Goal: Information Seeking & Learning: Check status

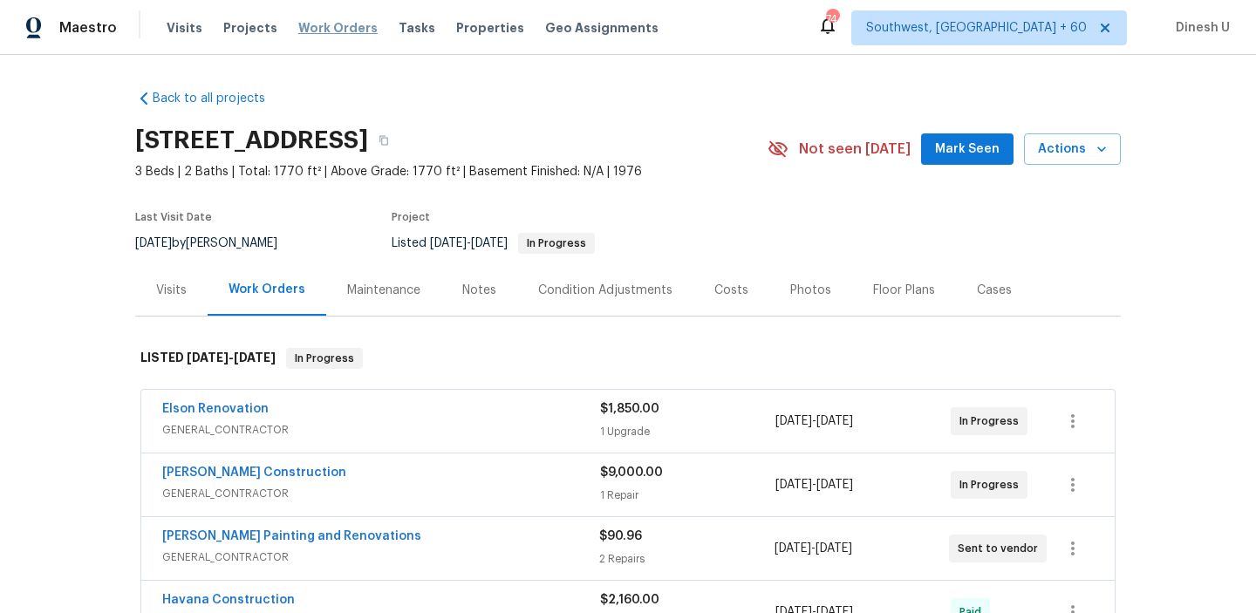
click at [309, 30] on span "Work Orders" at bounding box center [337, 27] width 79 height 17
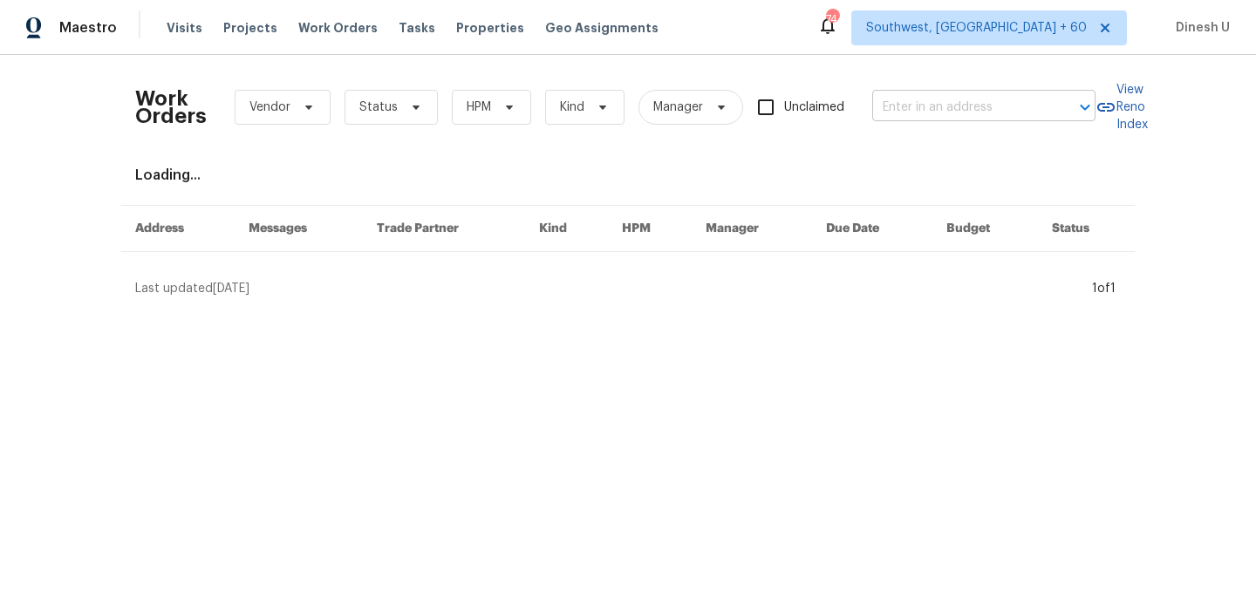
click at [959, 102] on input "text" at bounding box center [959, 107] width 174 height 27
paste input "622 Dawson St, Aurora, CO 80011"
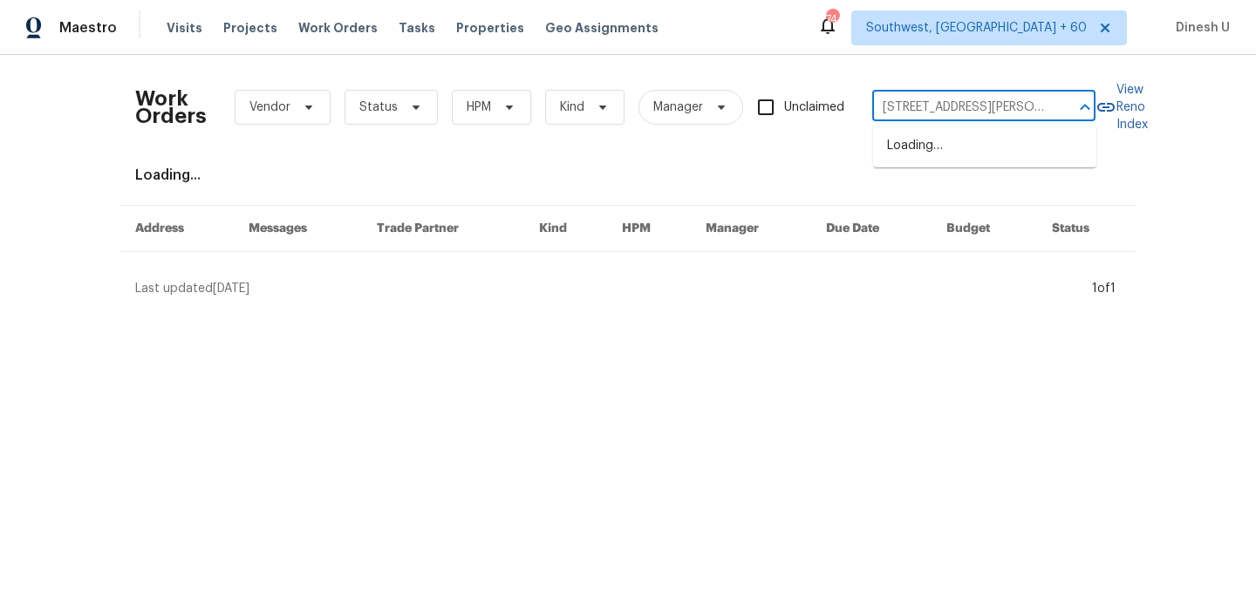
scroll to position [0, 28]
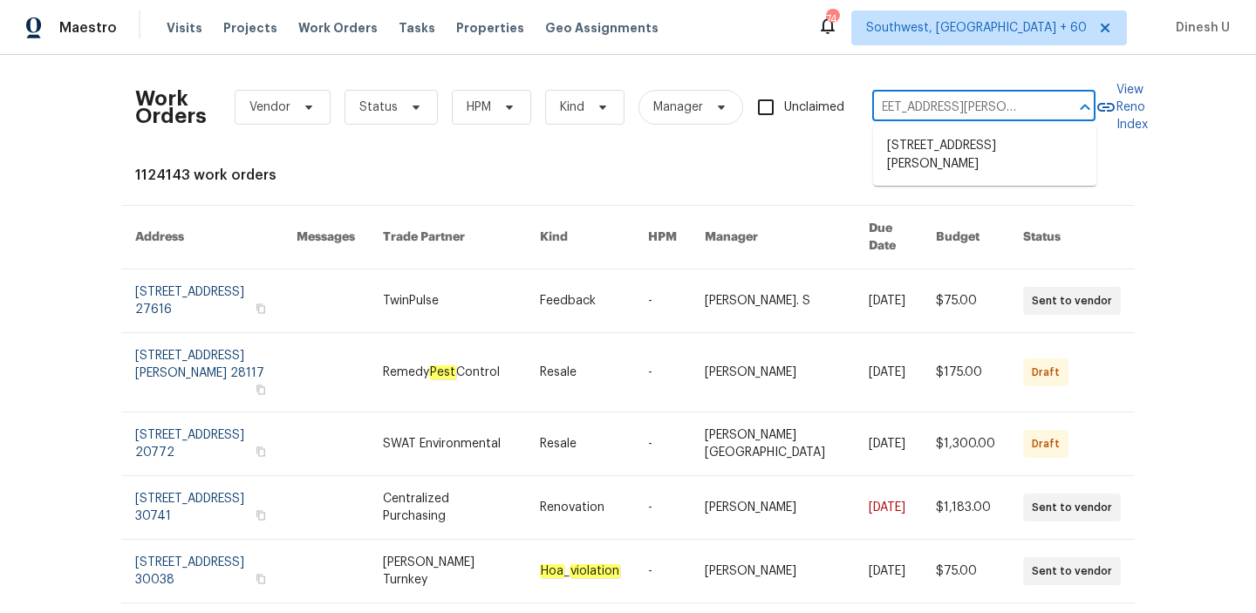
type input "622 Dawson St, Aurora, CO 80011"
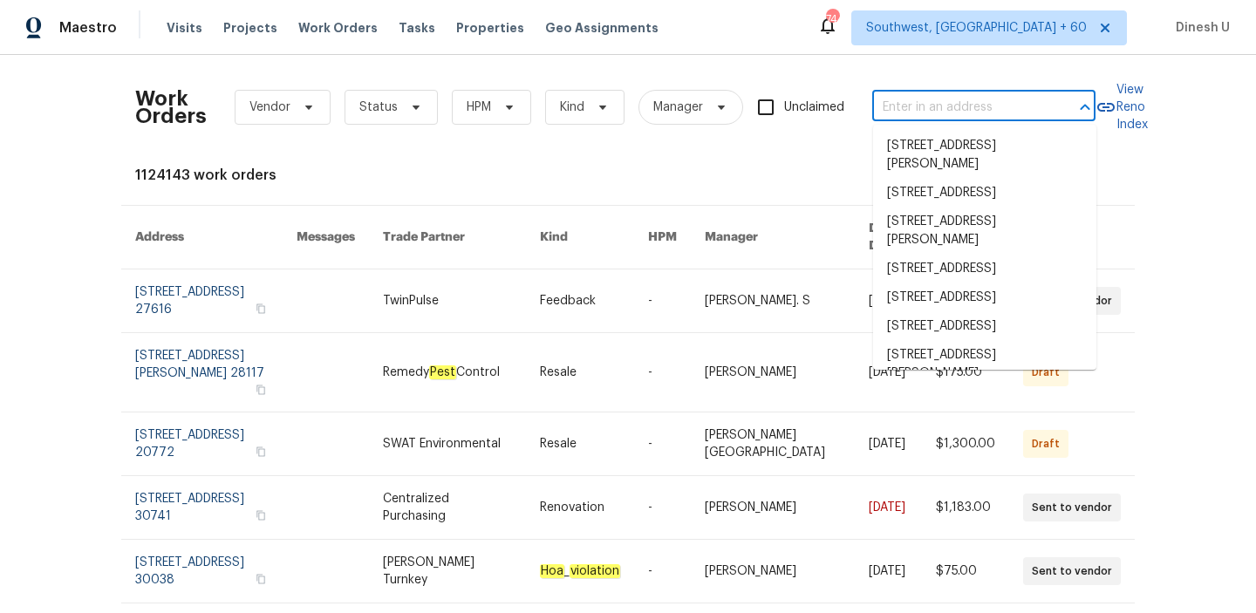
scroll to position [0, 0]
click at [961, 102] on input "text" at bounding box center [959, 107] width 174 height 27
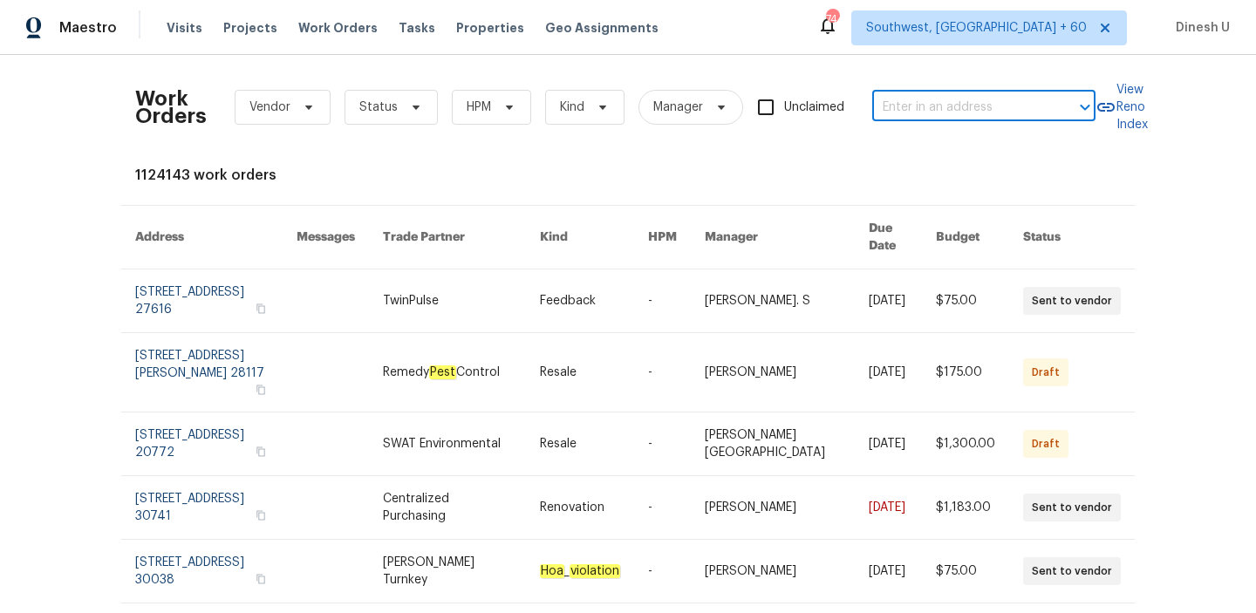
paste input "622 Dawson St, Aurora, CO 80011"
type input "622 Dawson St, Aurora, CO 80011"
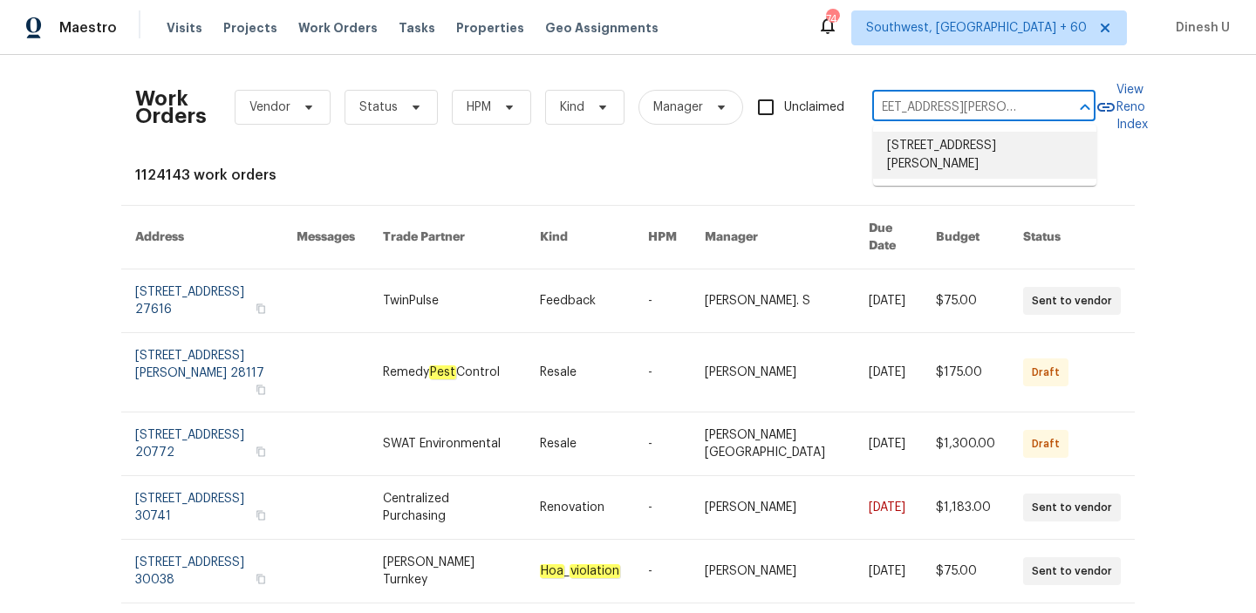
click at [931, 142] on li "622 Dawson St, Aurora, CO 80011" at bounding box center [984, 155] width 223 height 47
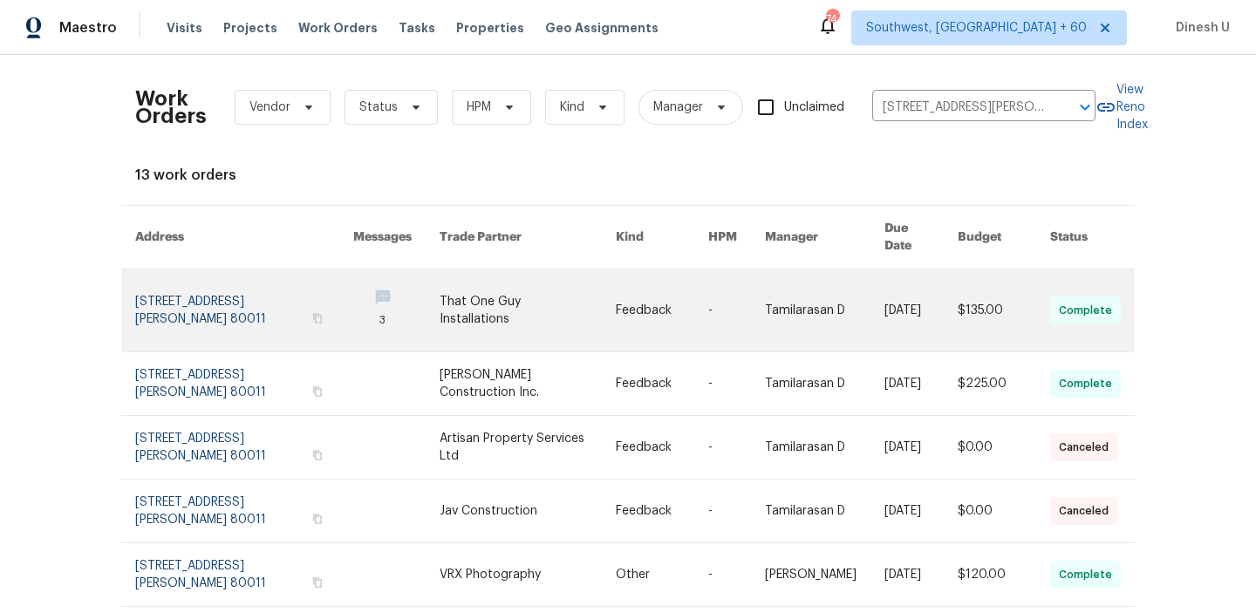
click at [152, 297] on link at bounding box center [244, 311] width 218 height 82
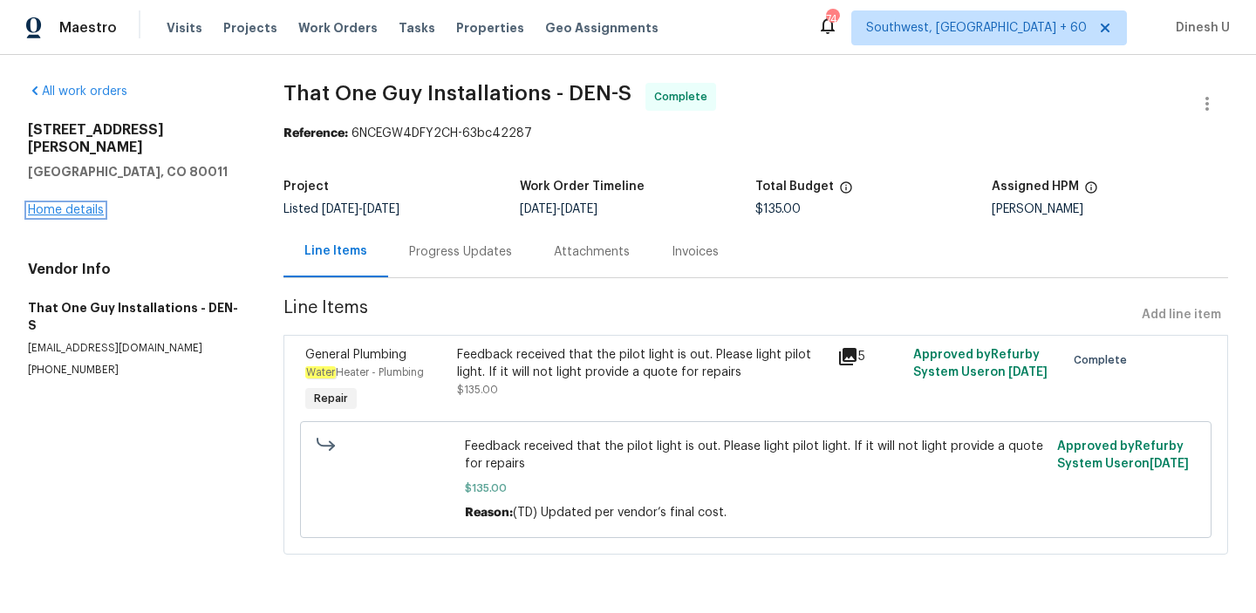
click at [63, 204] on link "Home details" at bounding box center [66, 210] width 76 height 12
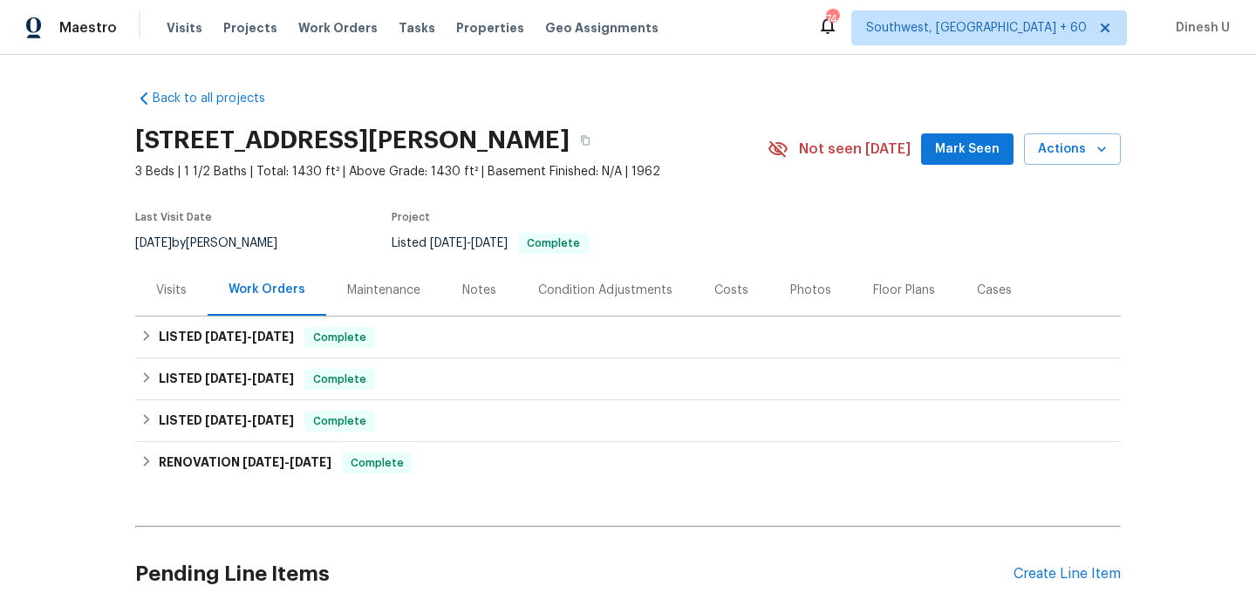
click at [248, 338] on span "10/1/25 - 10/6/25" at bounding box center [249, 337] width 89 height 12
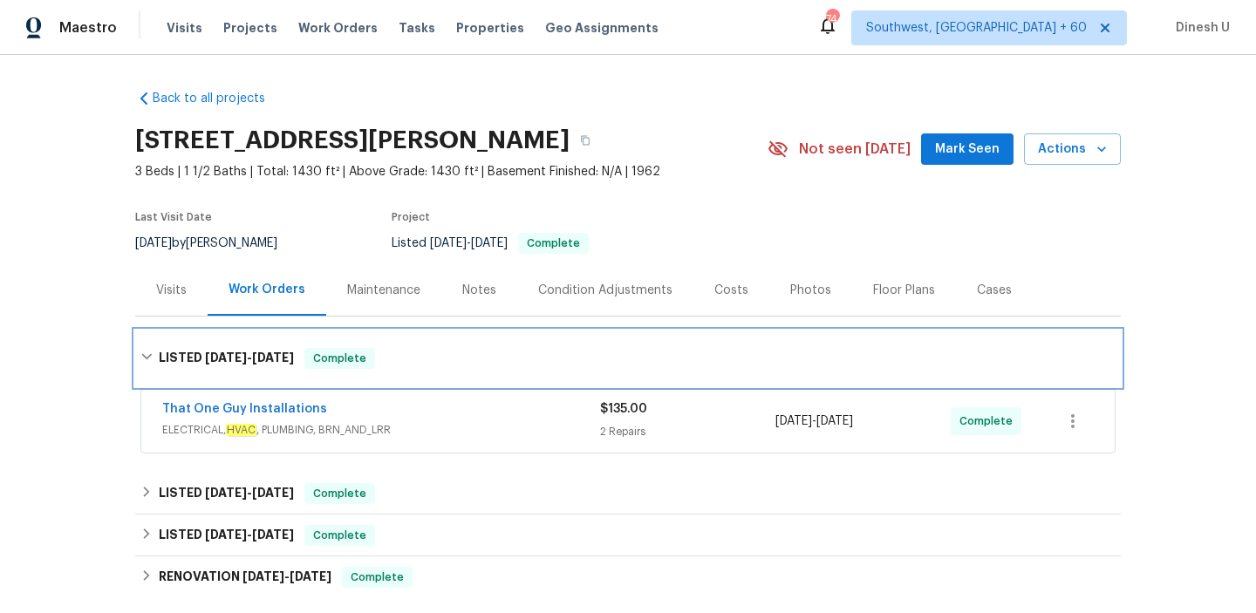
scroll to position [119, 0]
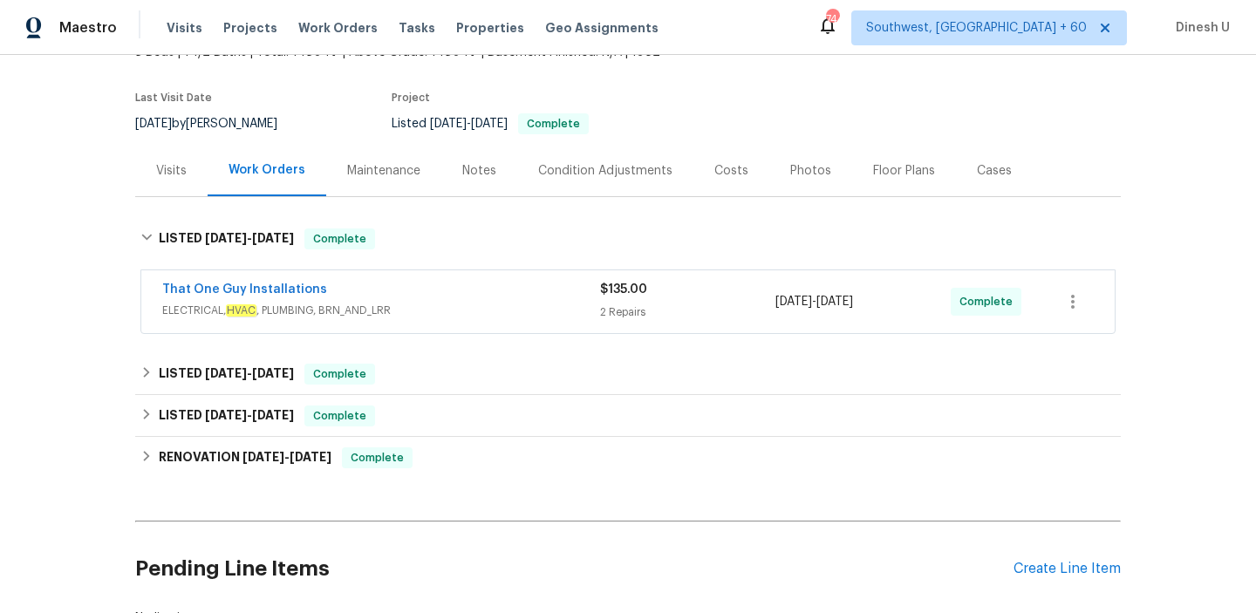
click at [615, 297] on div "$135.00" at bounding box center [687, 289] width 175 height 17
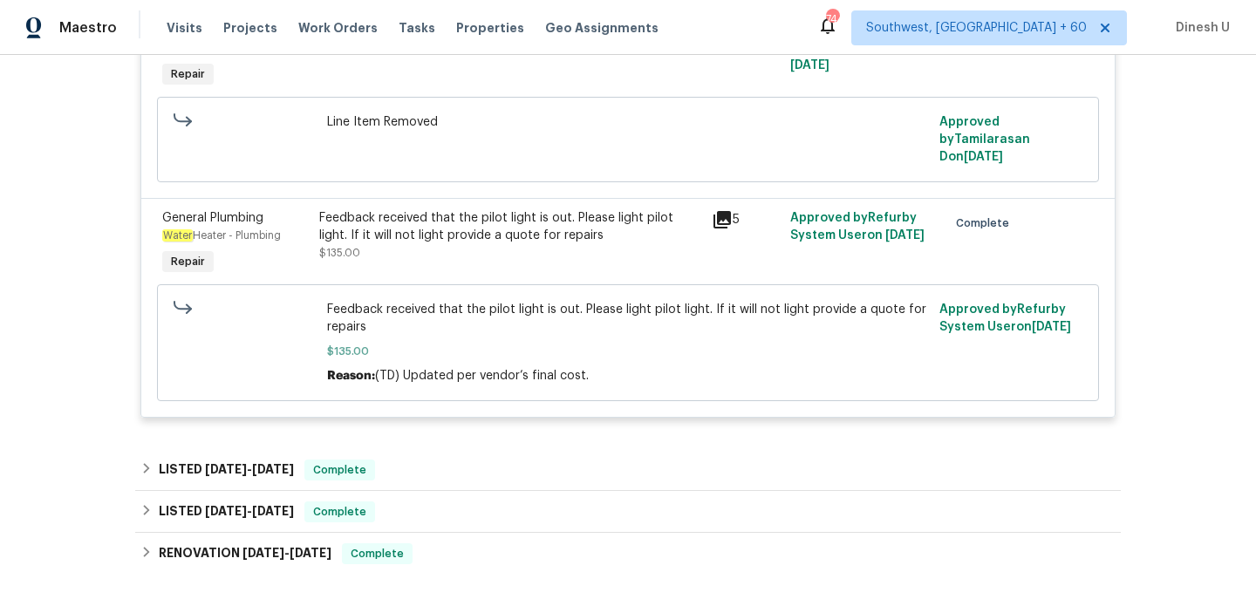
scroll to position [493, 0]
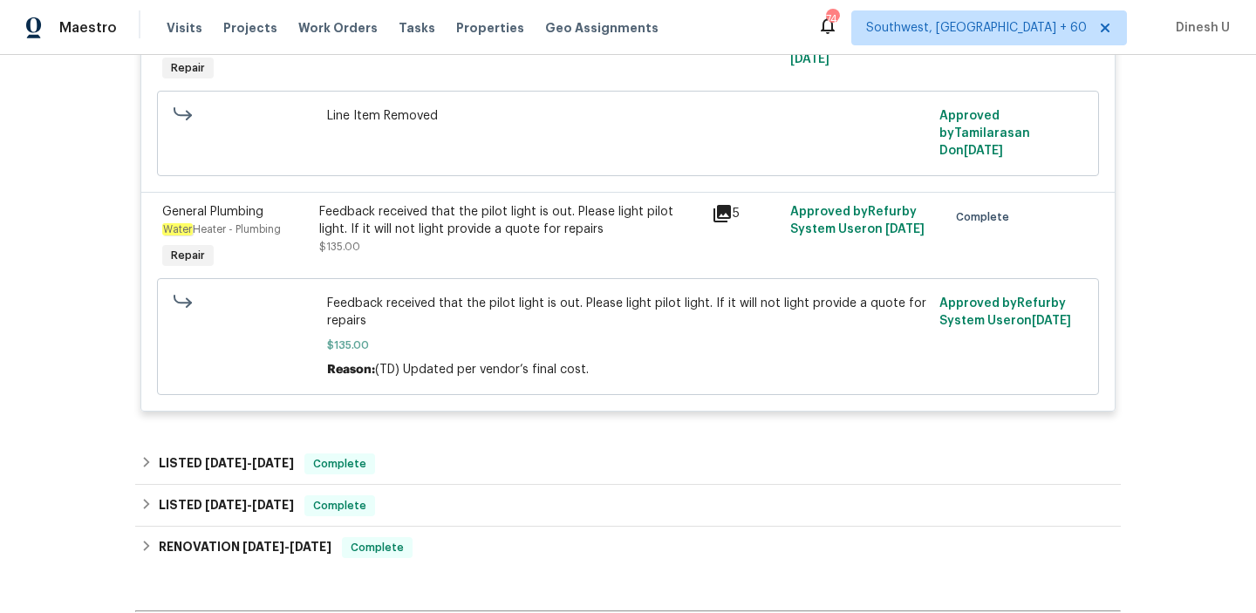
click at [722, 206] on icon at bounding box center [721, 213] width 17 height 17
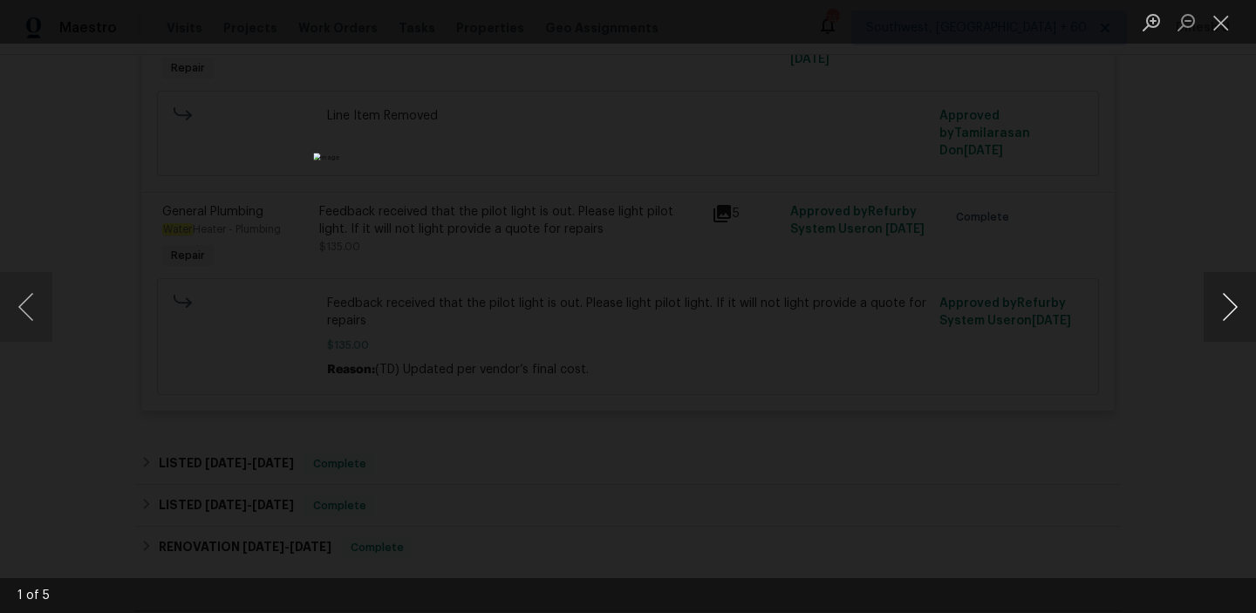
click at [1230, 302] on button "Next image" at bounding box center [1230, 307] width 52 height 70
click at [1216, 18] on button "Close lightbox" at bounding box center [1221, 22] width 35 height 31
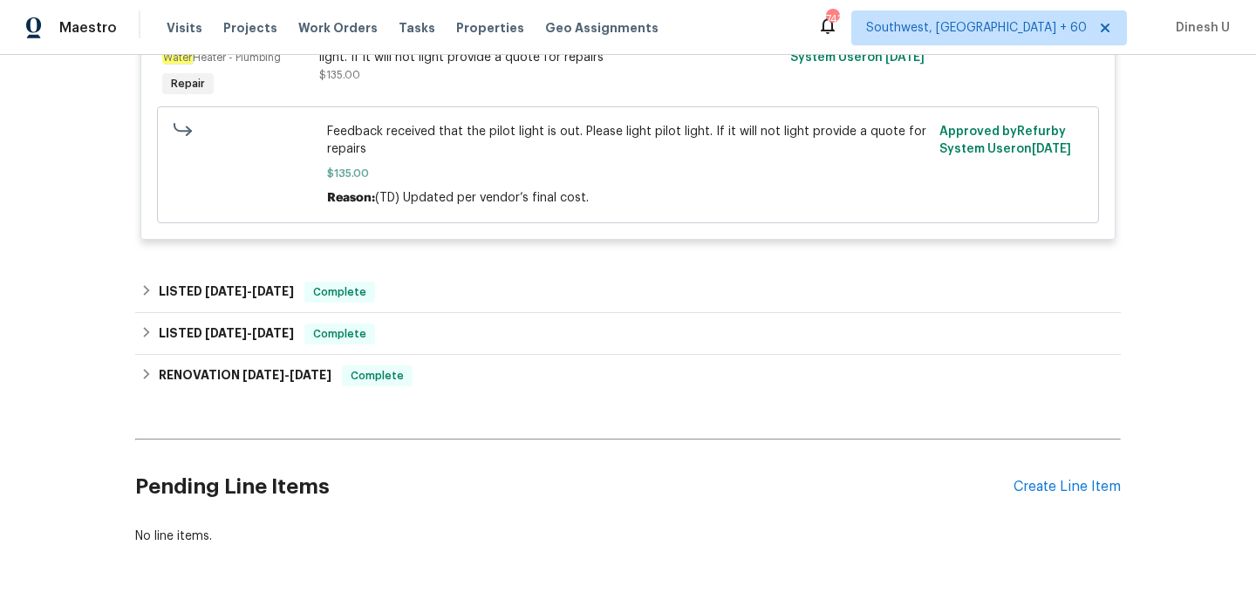
scroll to position [716, 0]
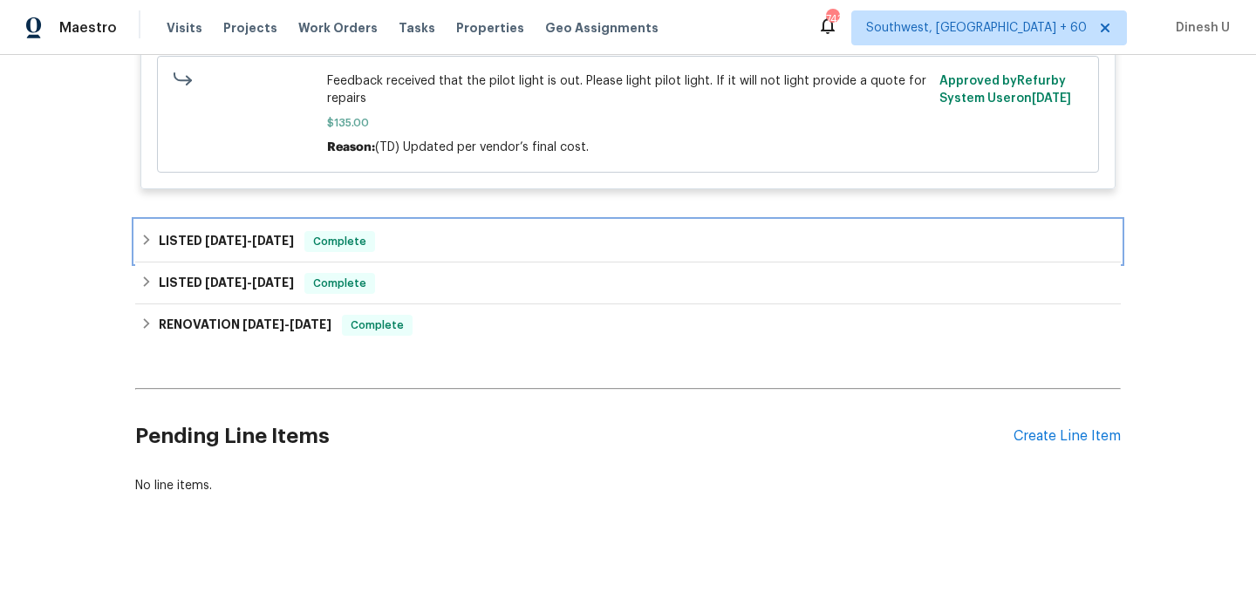
click at [244, 249] on h6 "LISTED 9/18/25 - 10/1/25" at bounding box center [226, 241] width 135 height 21
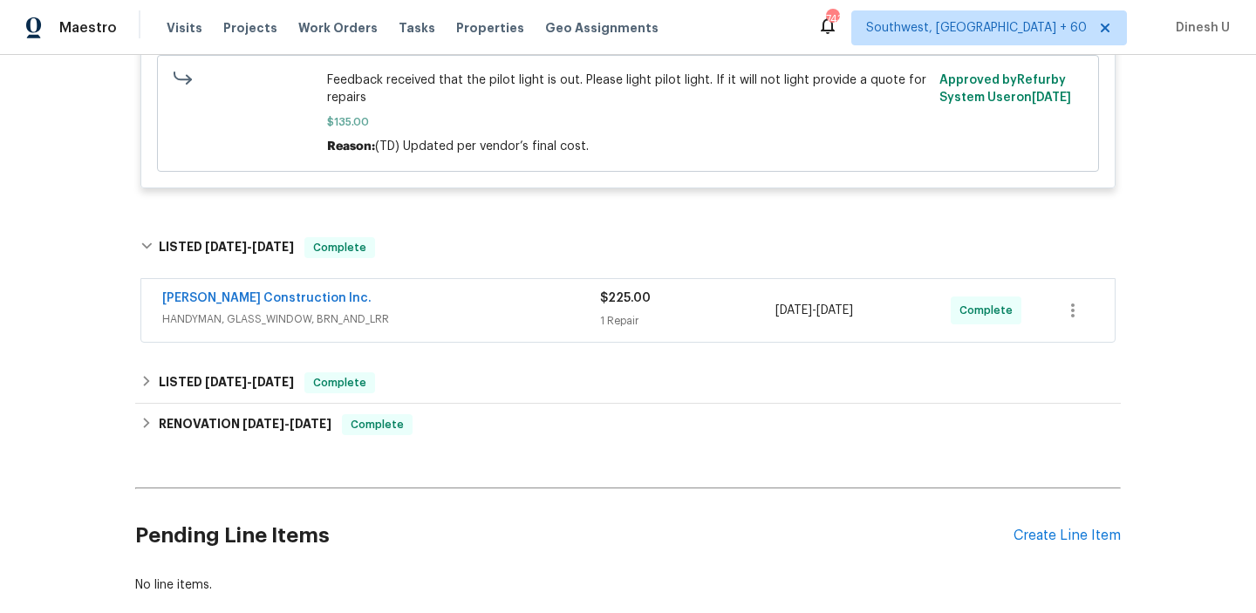
click at [609, 315] on div "1 Repair" at bounding box center [687, 320] width 175 height 17
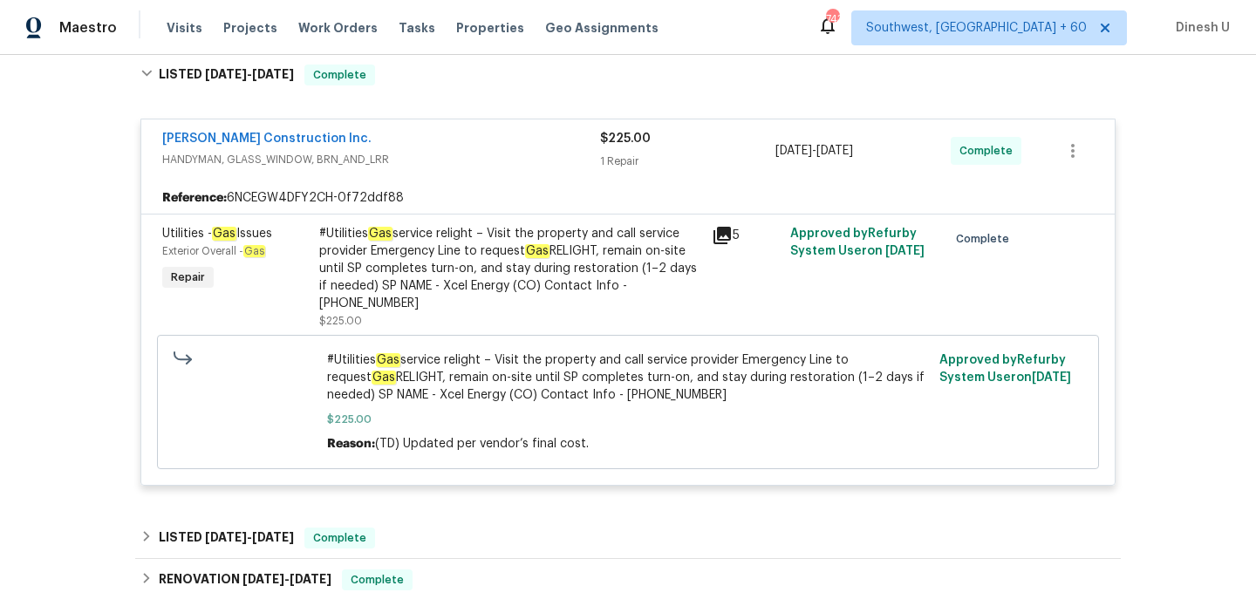
scroll to position [897, 0]
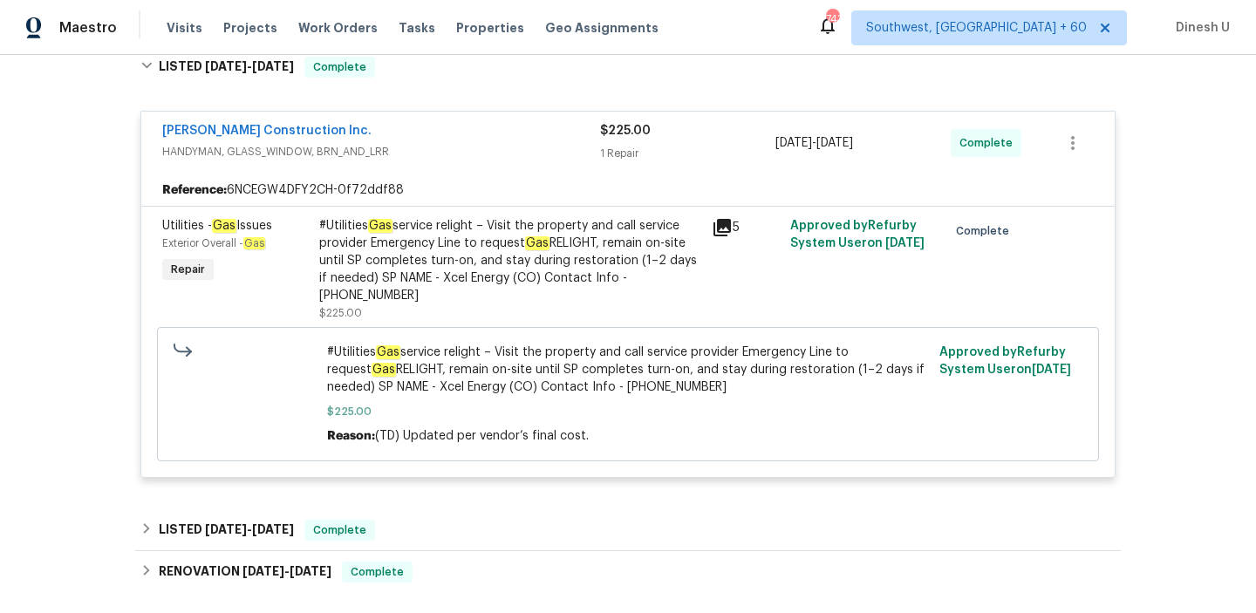
click at [734, 228] on div "5" at bounding box center [746, 227] width 68 height 21
click at [722, 237] on icon at bounding box center [722, 227] width 21 height 21
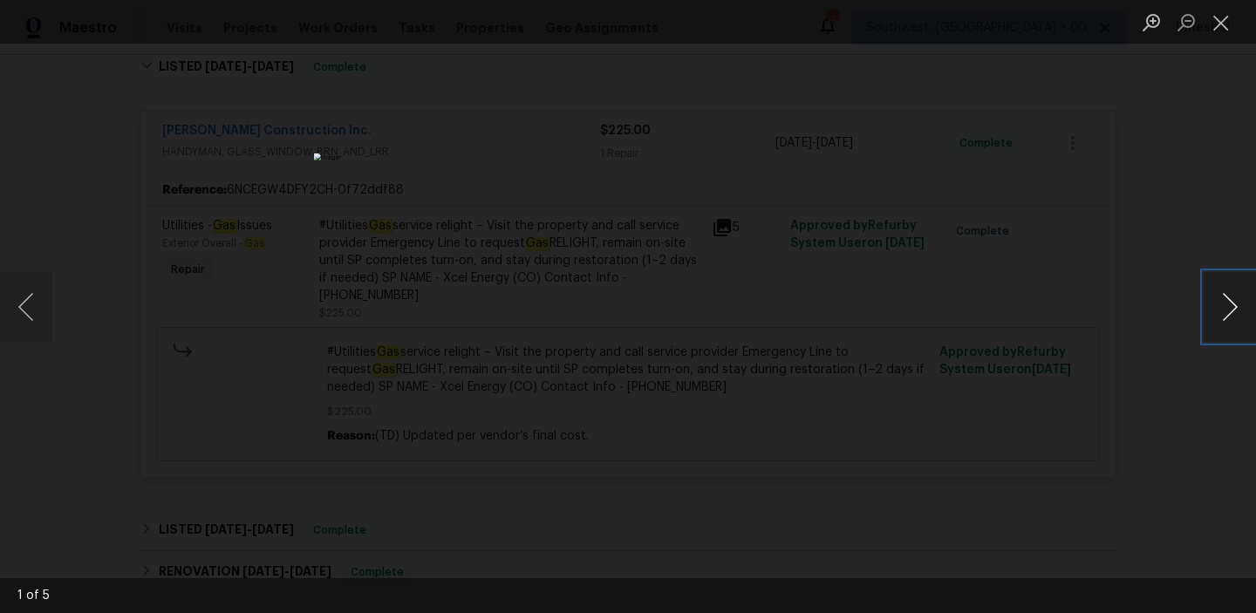
click at [1228, 321] on button "Next image" at bounding box center [1230, 307] width 52 height 70
click at [1222, 14] on button "Close lightbox" at bounding box center [1221, 22] width 35 height 31
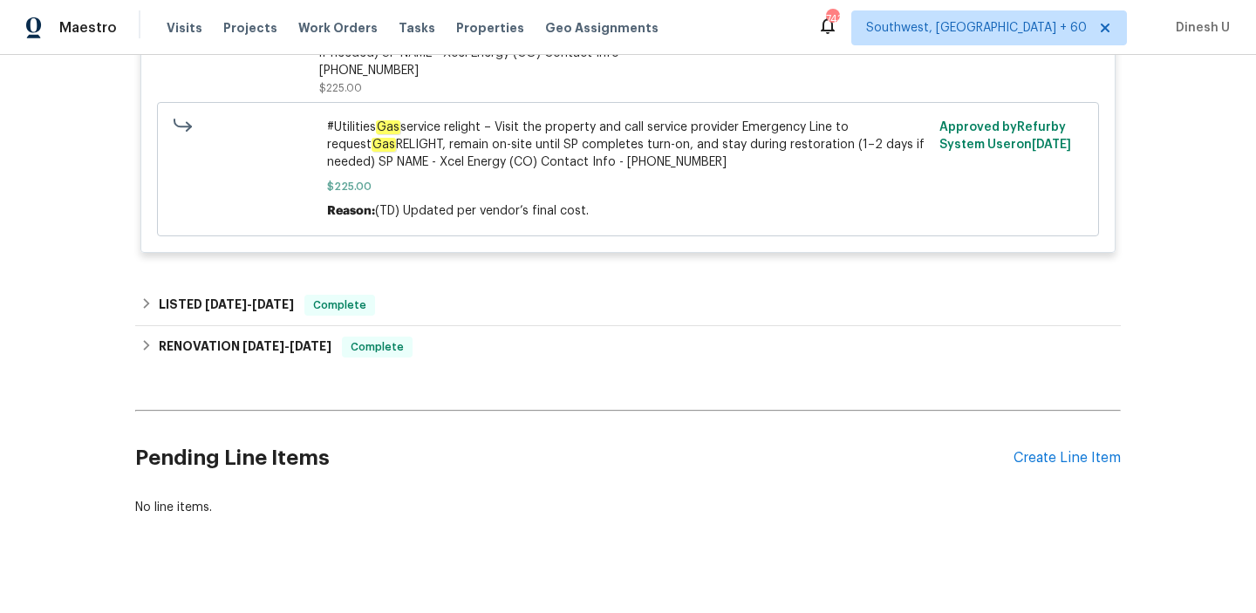
scroll to position [1145, 0]
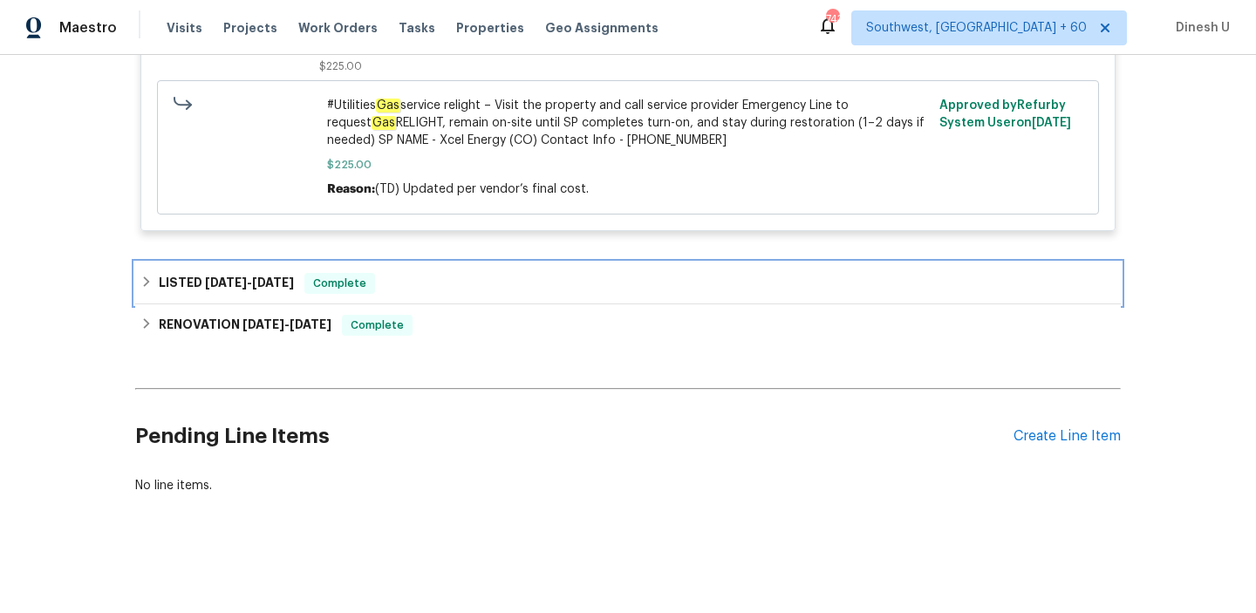
click at [234, 280] on span "9/16/25" at bounding box center [226, 282] width 42 height 12
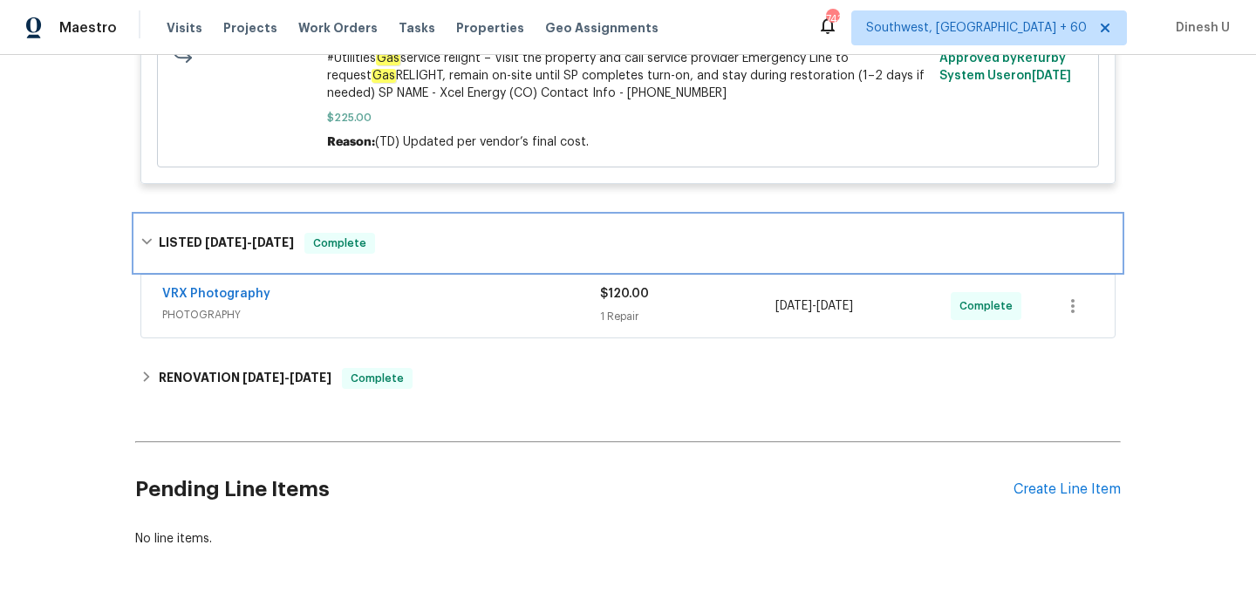
scroll to position [1246, 0]
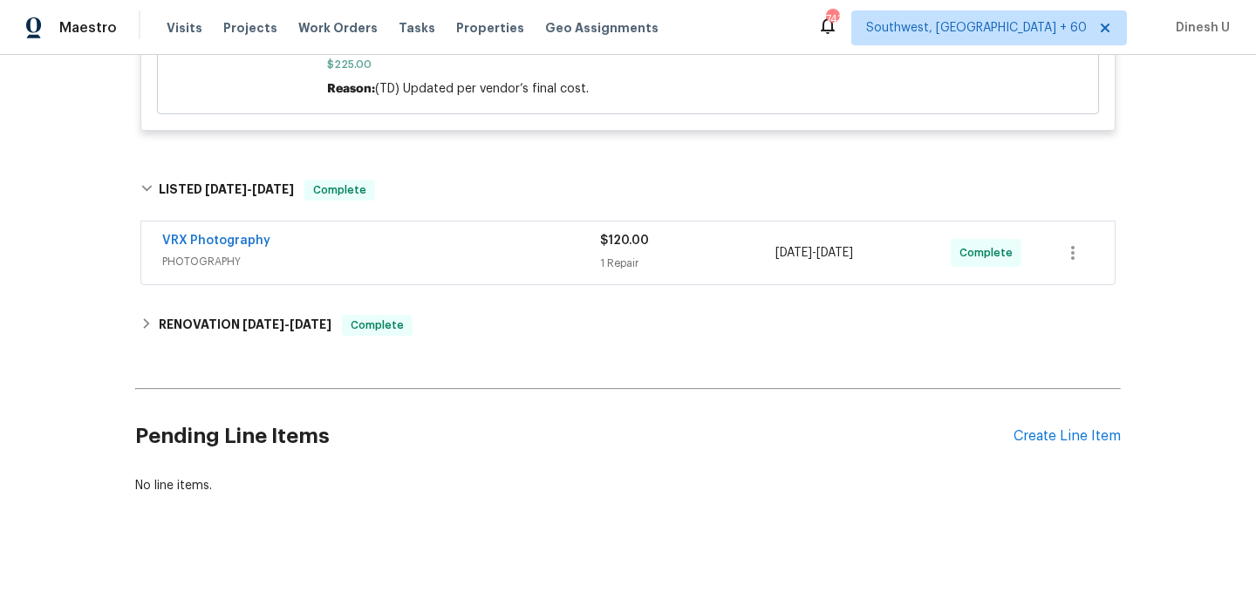
click at [629, 262] on div "1 Repair" at bounding box center [687, 263] width 175 height 17
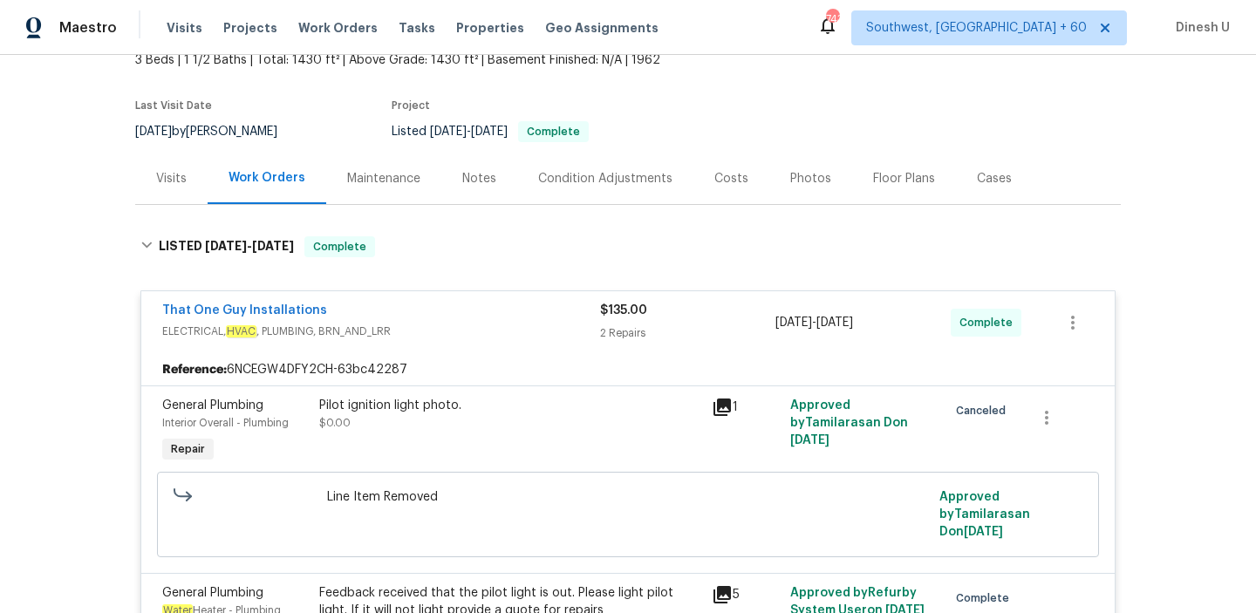
scroll to position [0, 0]
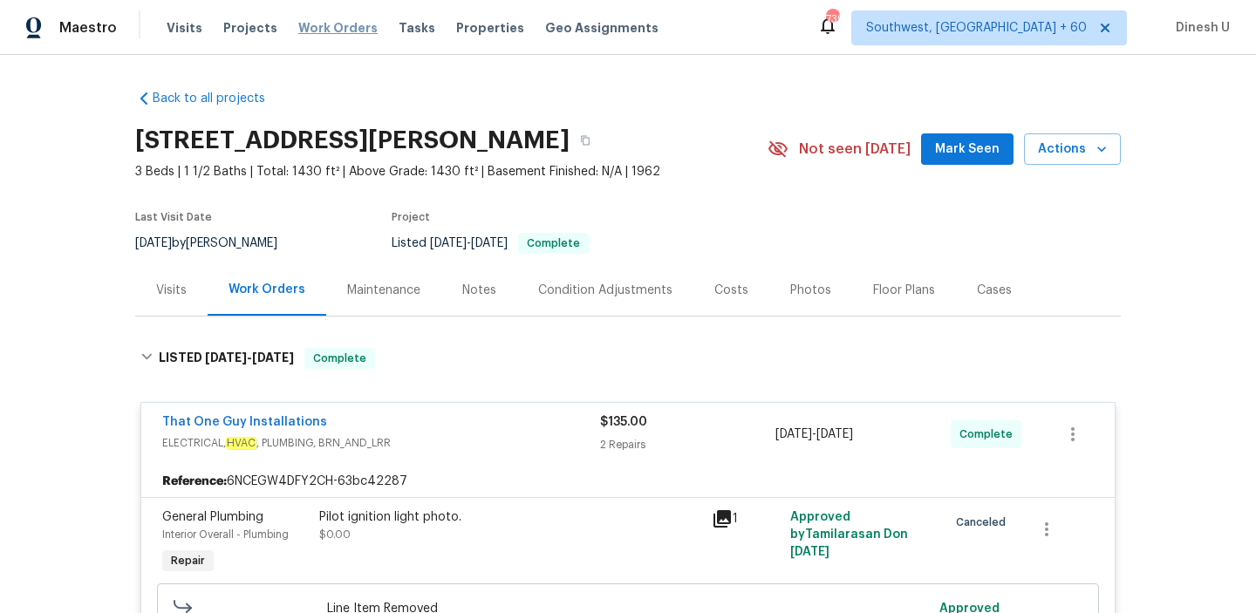
click at [316, 24] on span "Work Orders" at bounding box center [337, 27] width 79 height 17
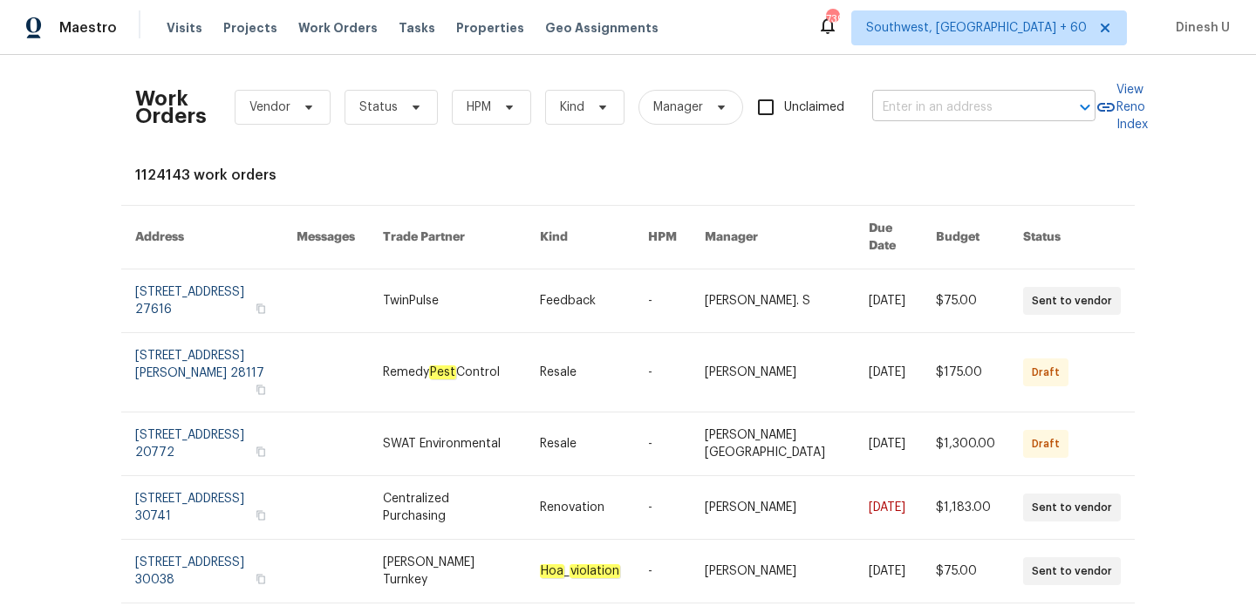
click at [952, 106] on input "text" at bounding box center [959, 107] width 174 height 27
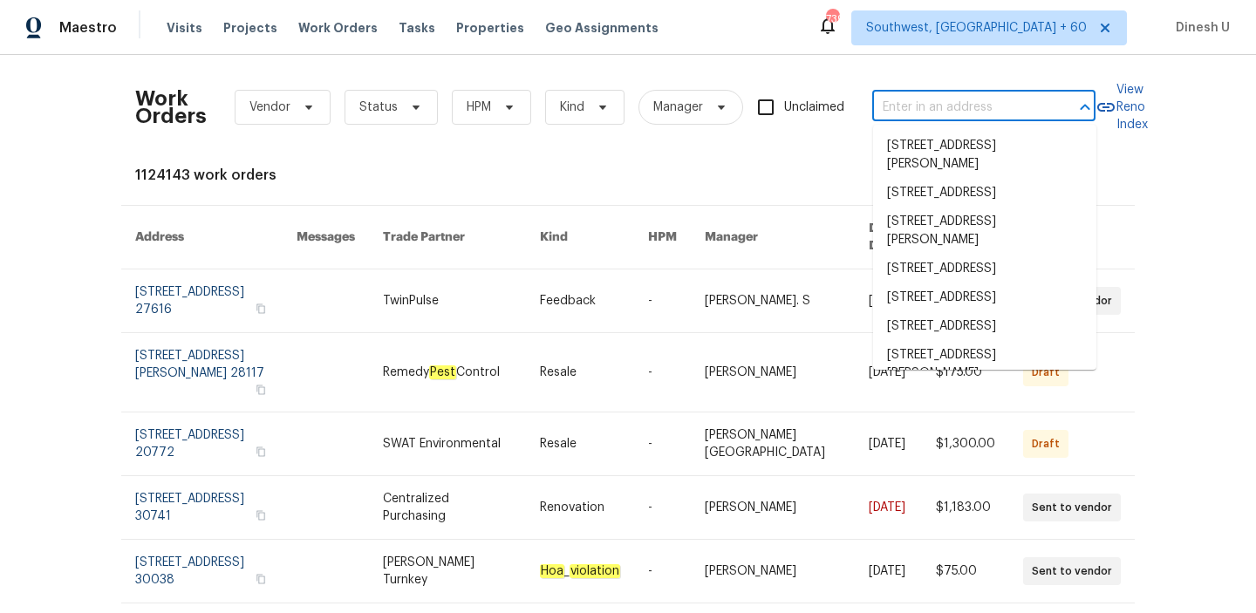
paste input "211 Golden Eagle Ct, La Marque, TX 77568"
type input "211 Golden Eagle Ct, La Marque, TX 77568"
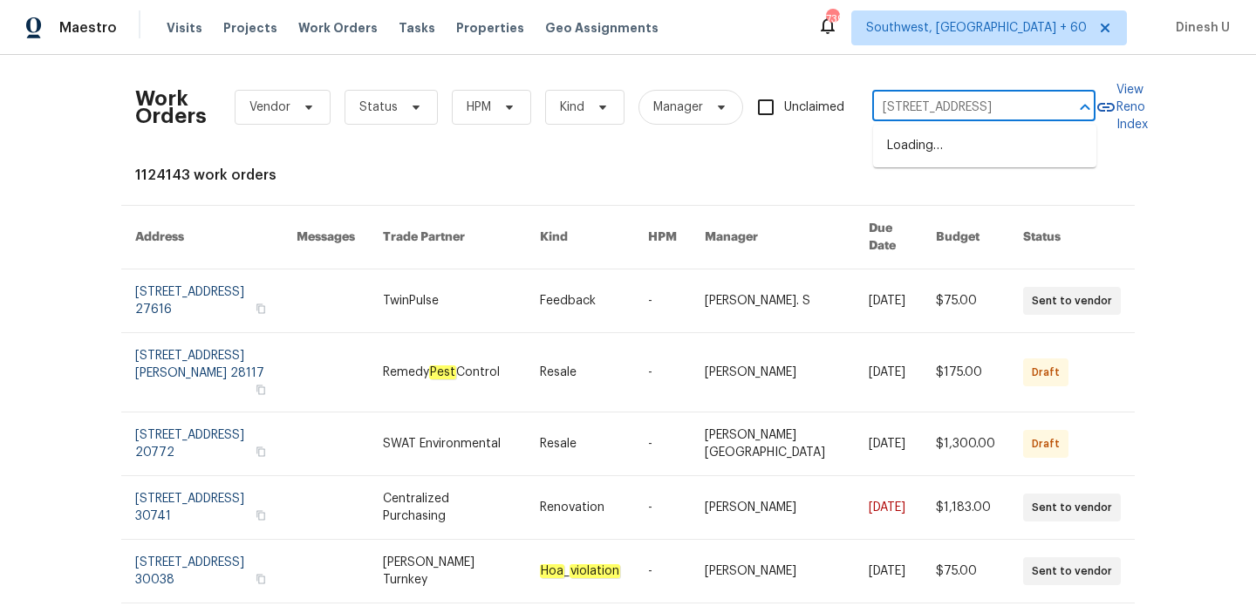
scroll to position [0, 74]
click at [893, 143] on li "211 Golden Eagle Ct, La Marque, TX 77568" at bounding box center [984, 146] width 223 height 29
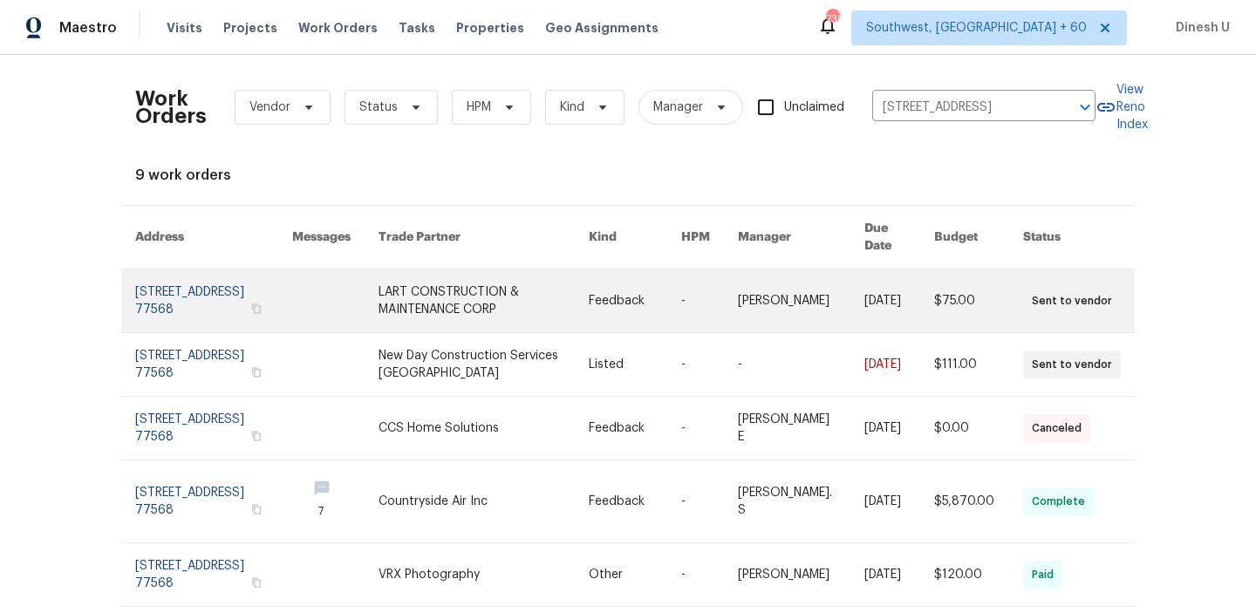
click at [176, 283] on link at bounding box center [213, 301] width 157 height 63
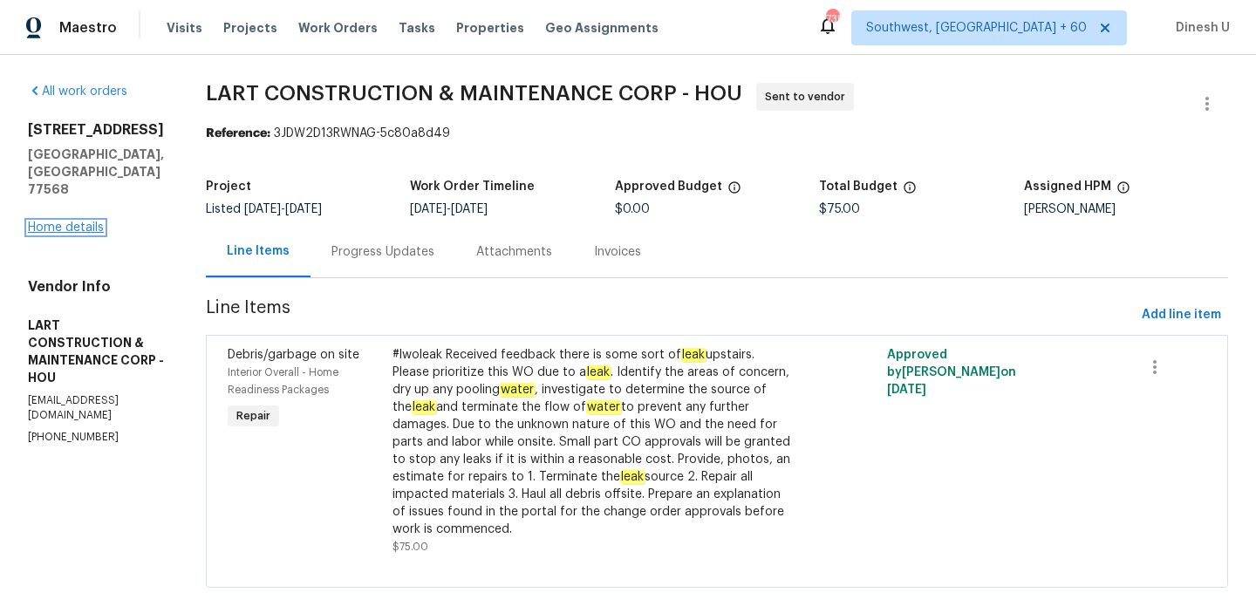
click at [58, 222] on link "Home details" at bounding box center [66, 228] width 76 height 12
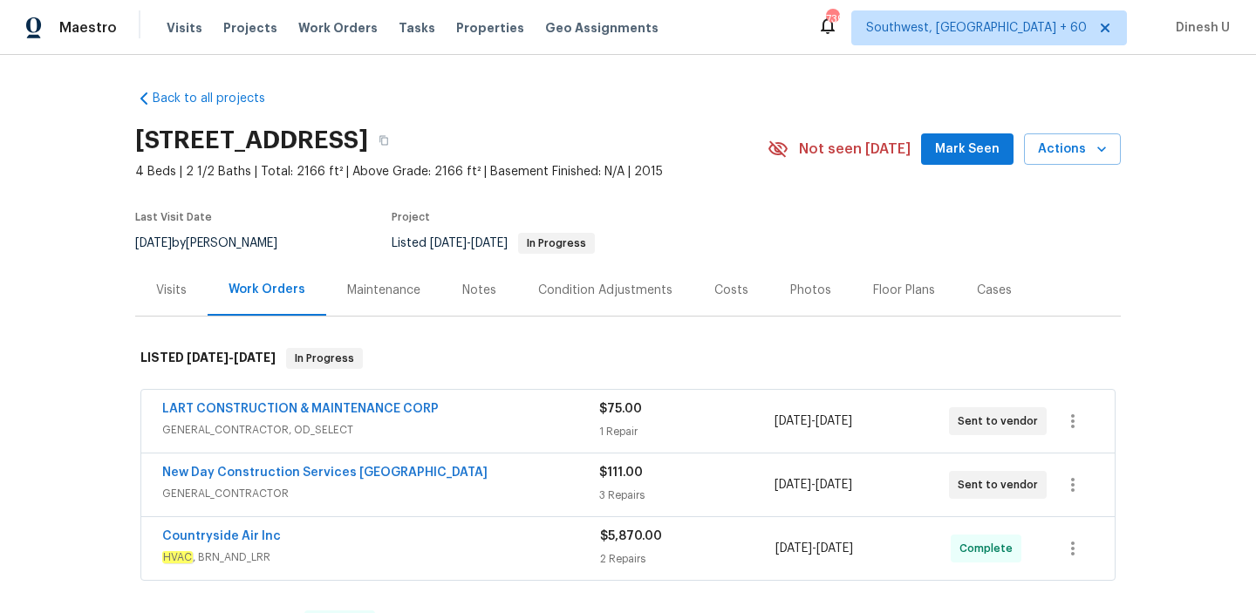
click at [617, 422] on div "$75.00 1 Repair" at bounding box center [686, 421] width 174 height 42
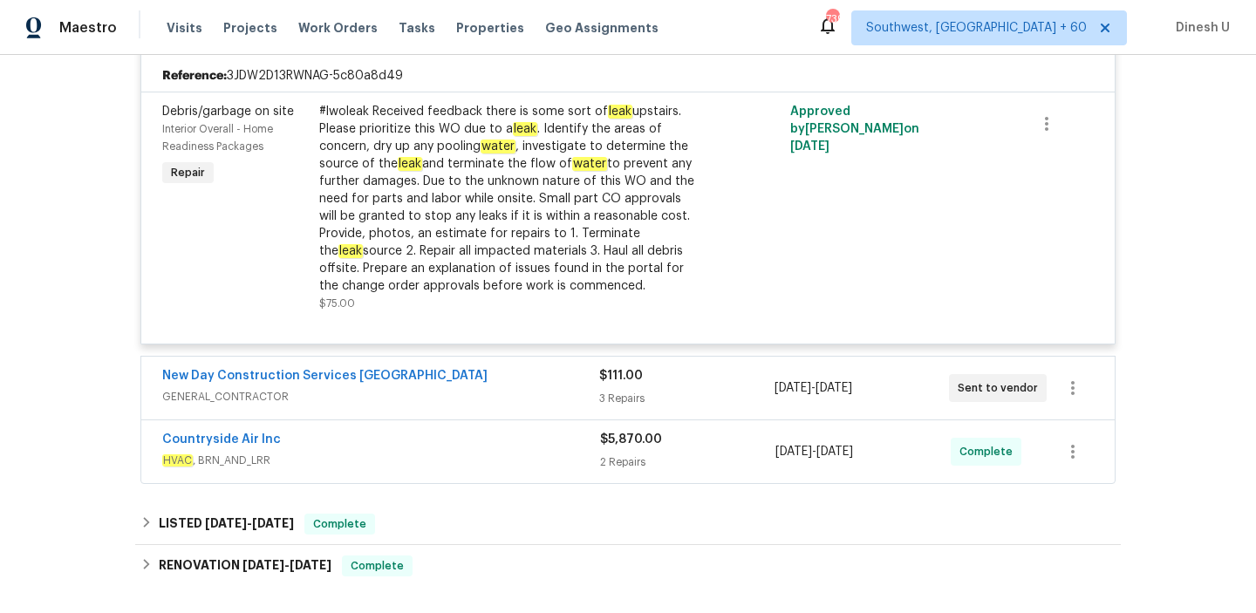
scroll to position [447, 0]
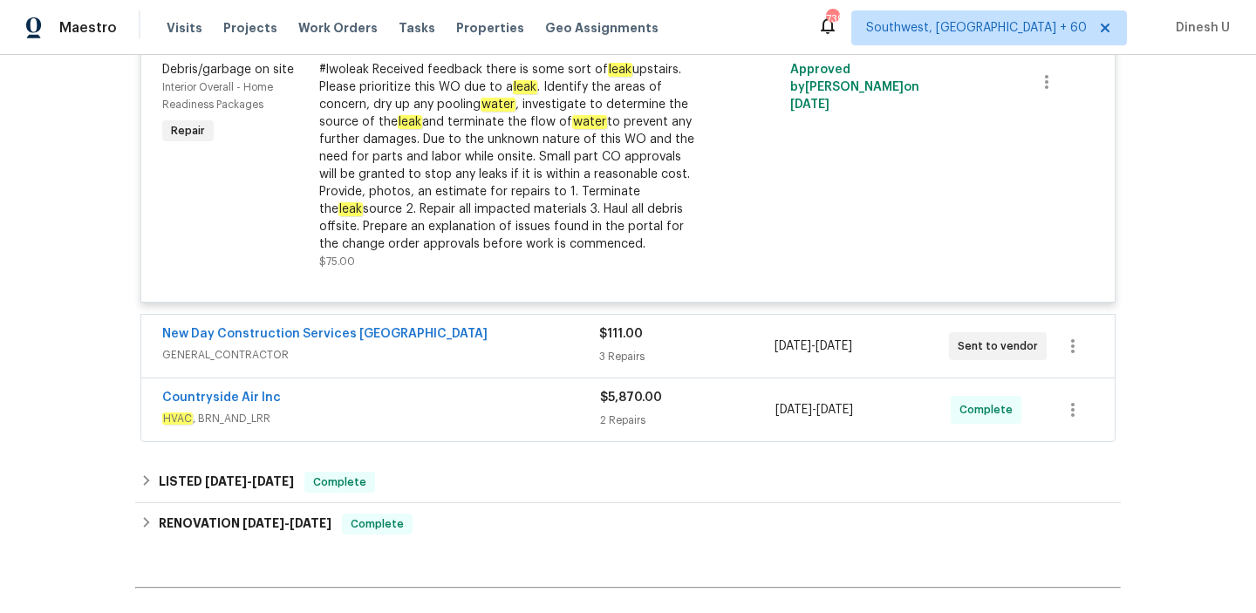
click at [634, 341] on div "$111.00" at bounding box center [686, 333] width 174 height 17
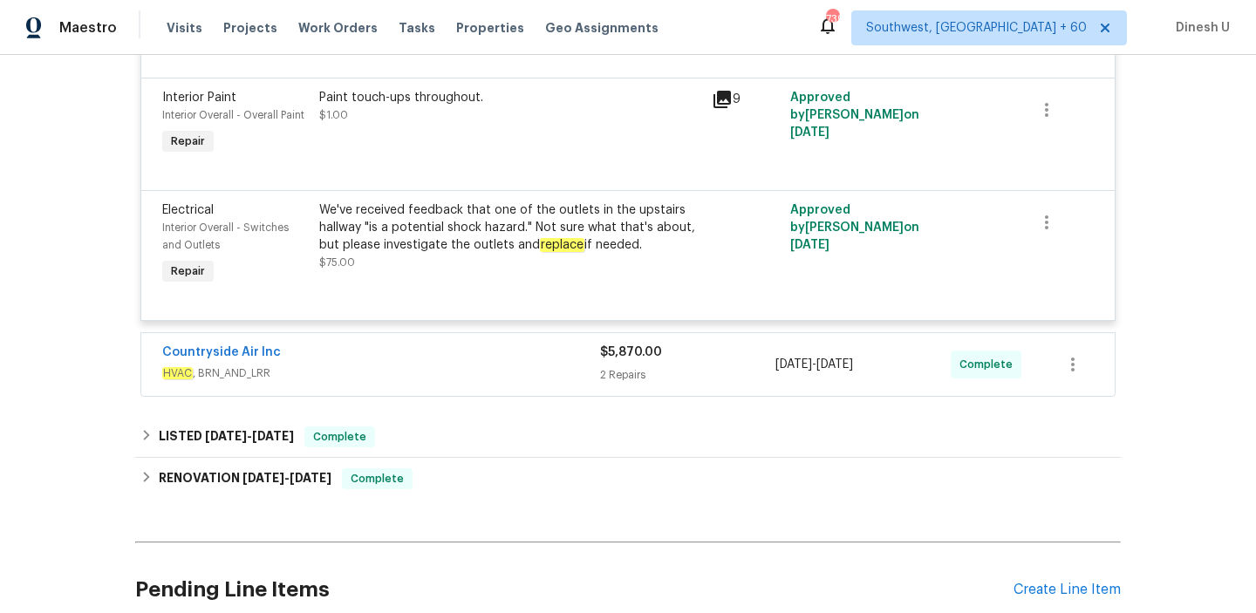
scroll to position [918, 0]
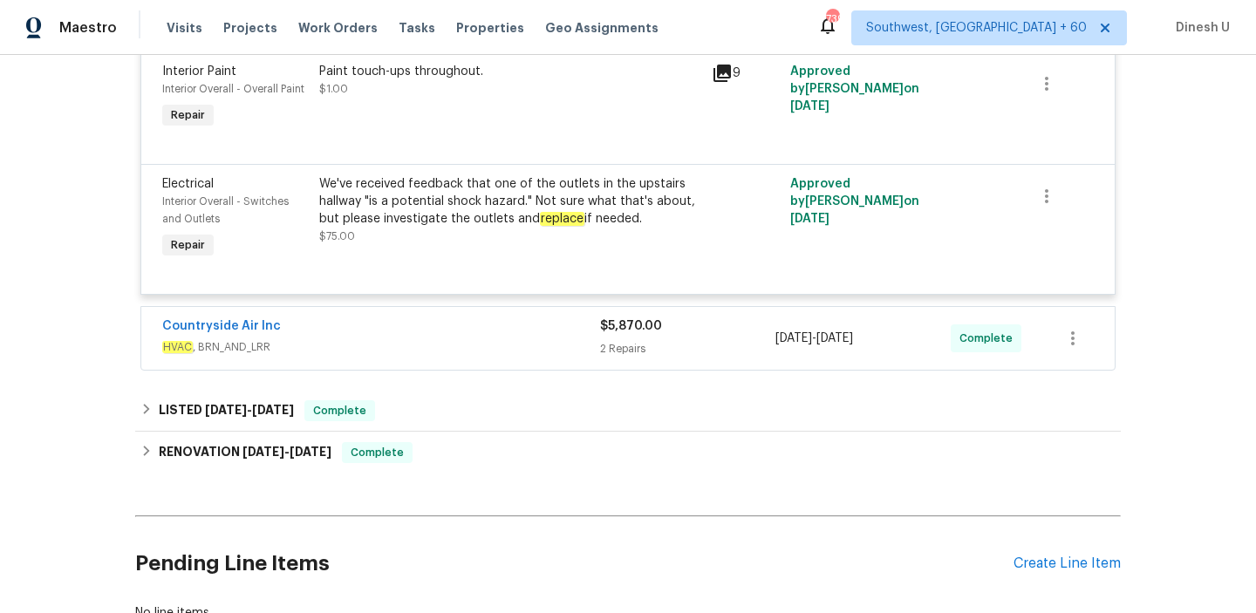
click at [630, 352] on div "2 Repairs" at bounding box center [687, 348] width 175 height 17
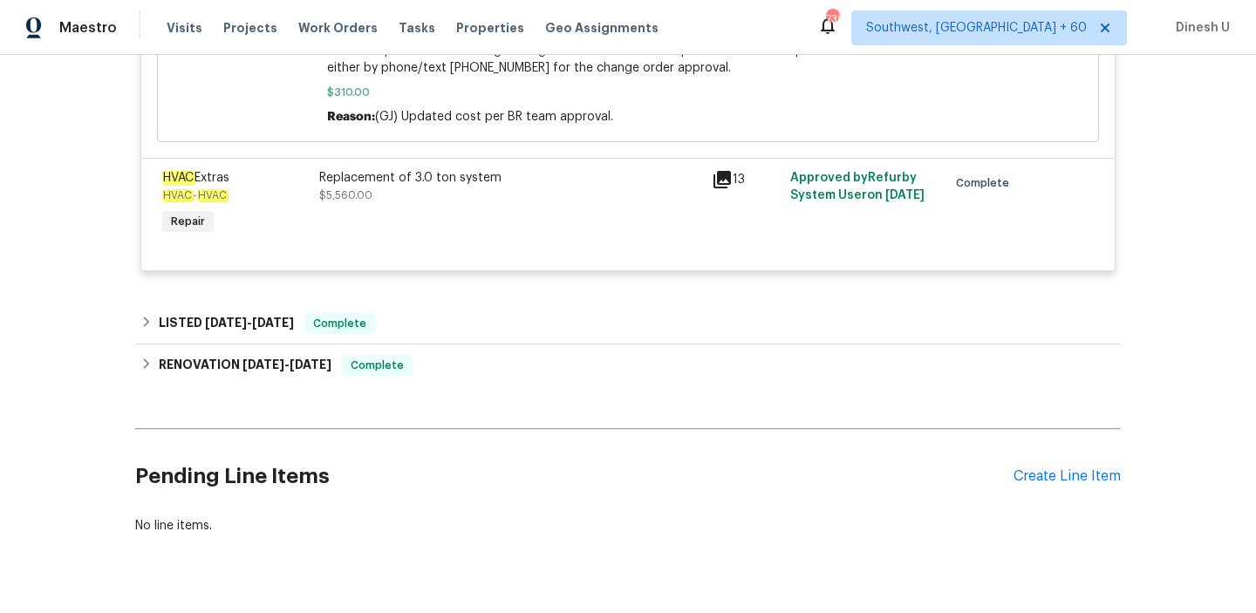
scroll to position [2010, 0]
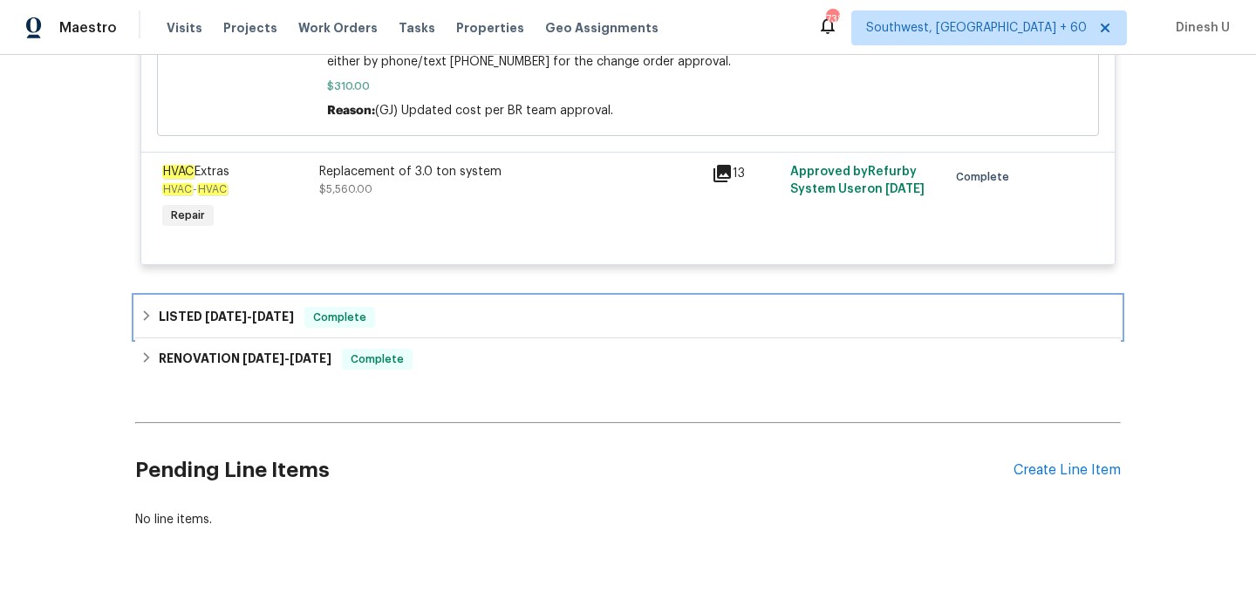
click at [242, 317] on span "6/19/25" at bounding box center [226, 317] width 42 height 12
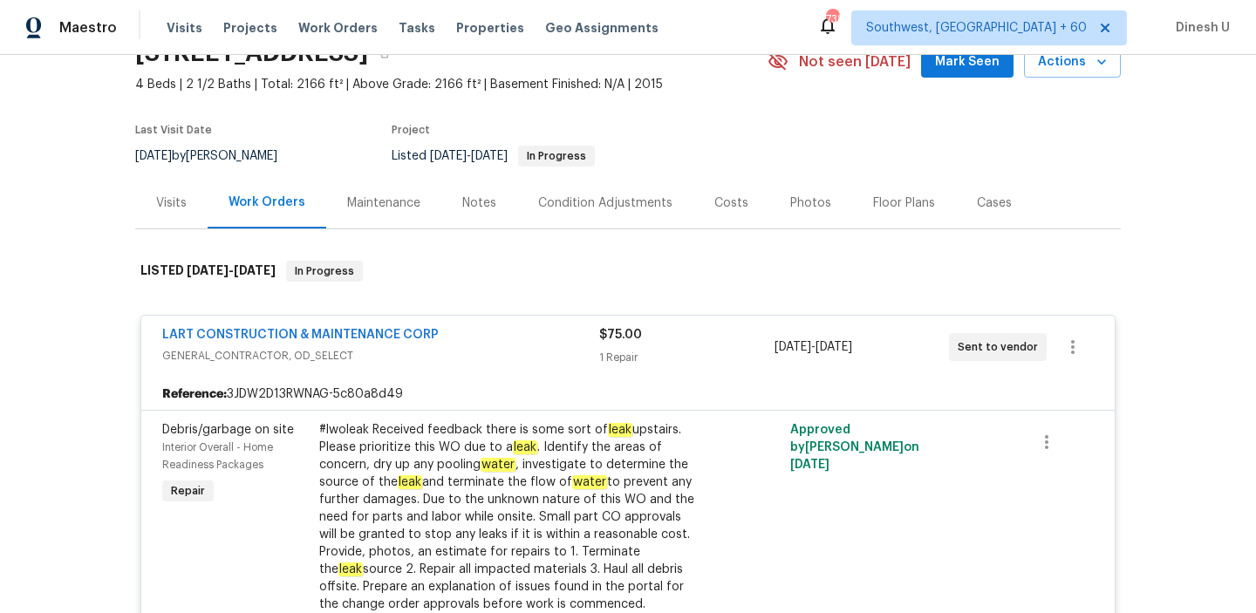
scroll to position [0, 0]
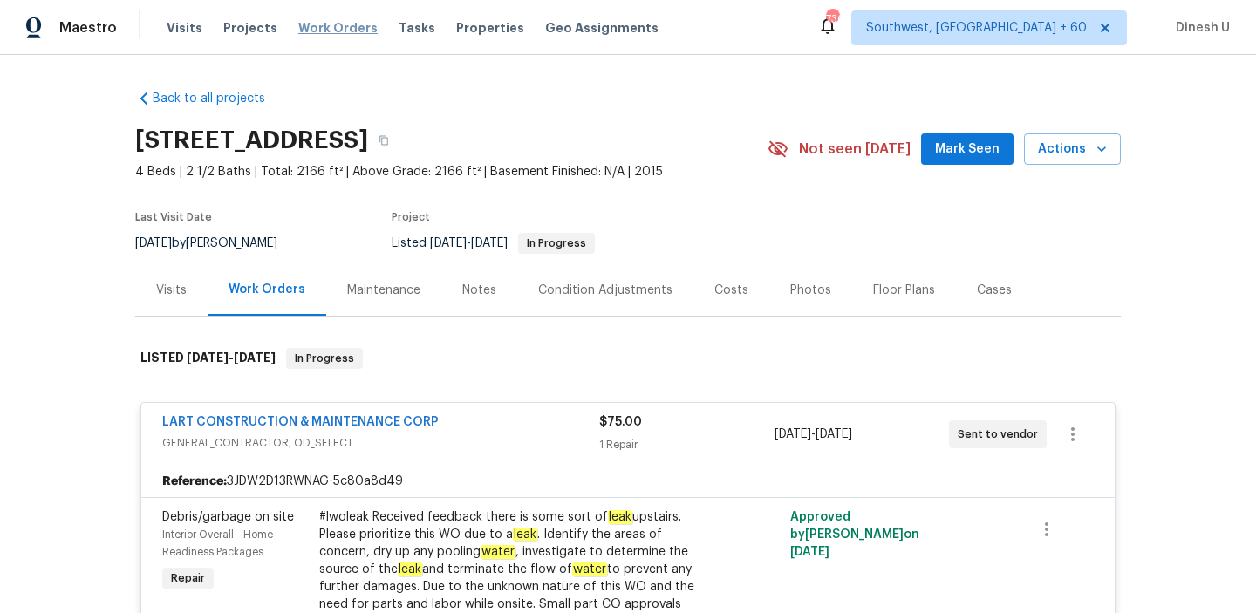
click at [309, 31] on span "Work Orders" at bounding box center [337, 27] width 79 height 17
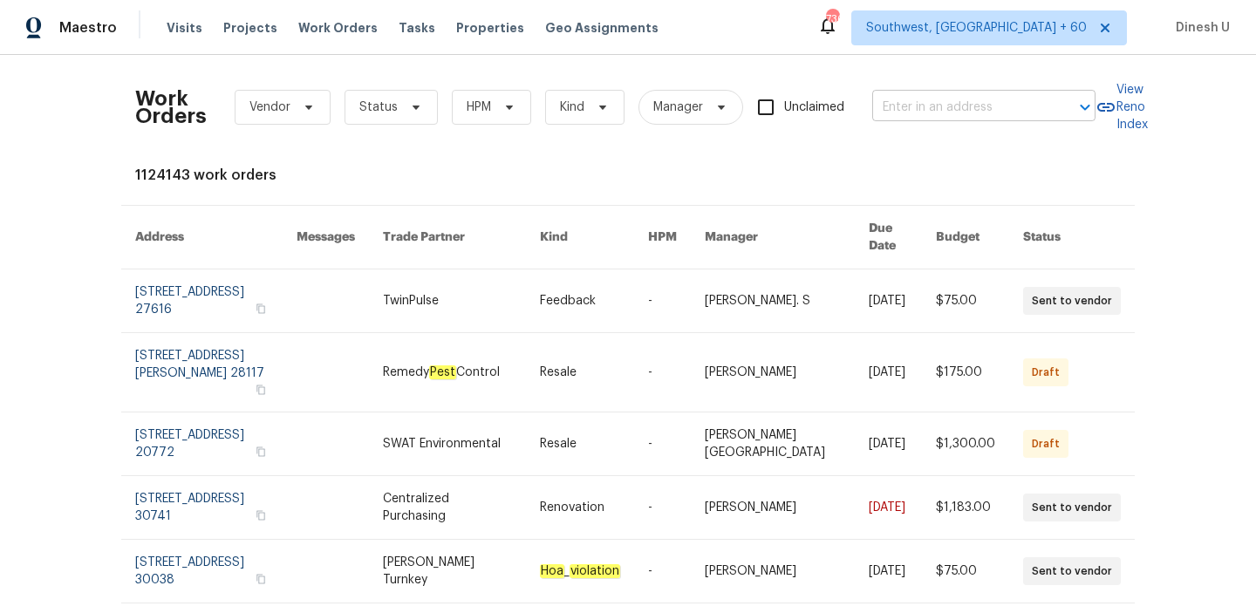
click at [961, 113] on input "text" at bounding box center [959, 107] width 174 height 27
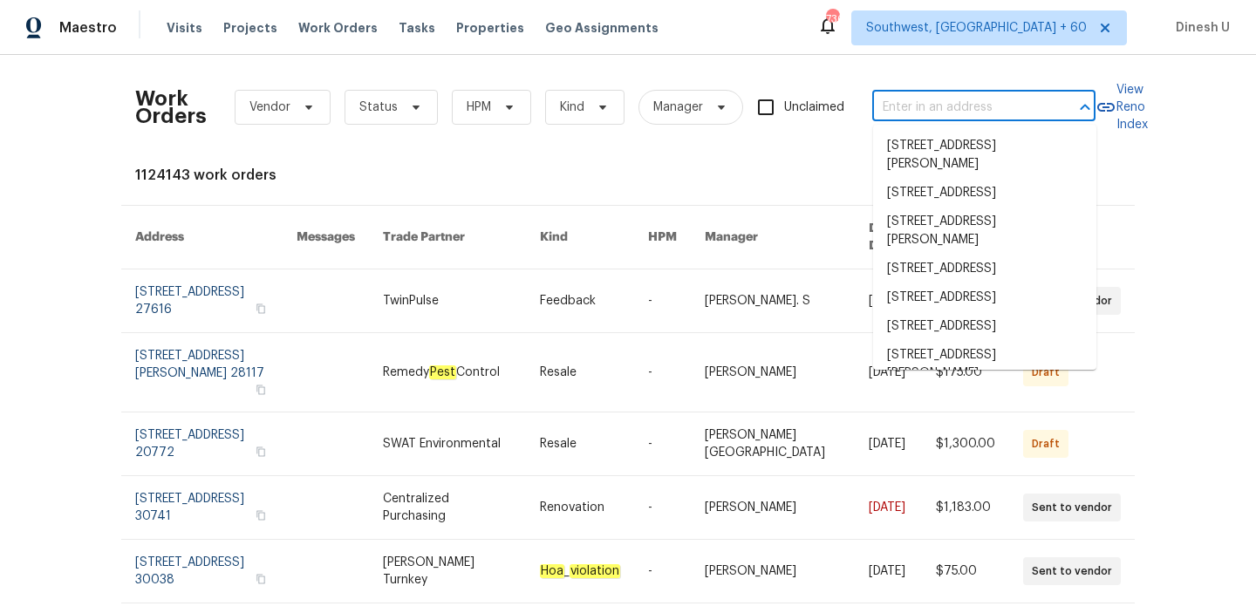
paste input "1215 N 24th St, Richmond, VA 23223"
type input "1215 N 24th St, Richmond, VA 23223"
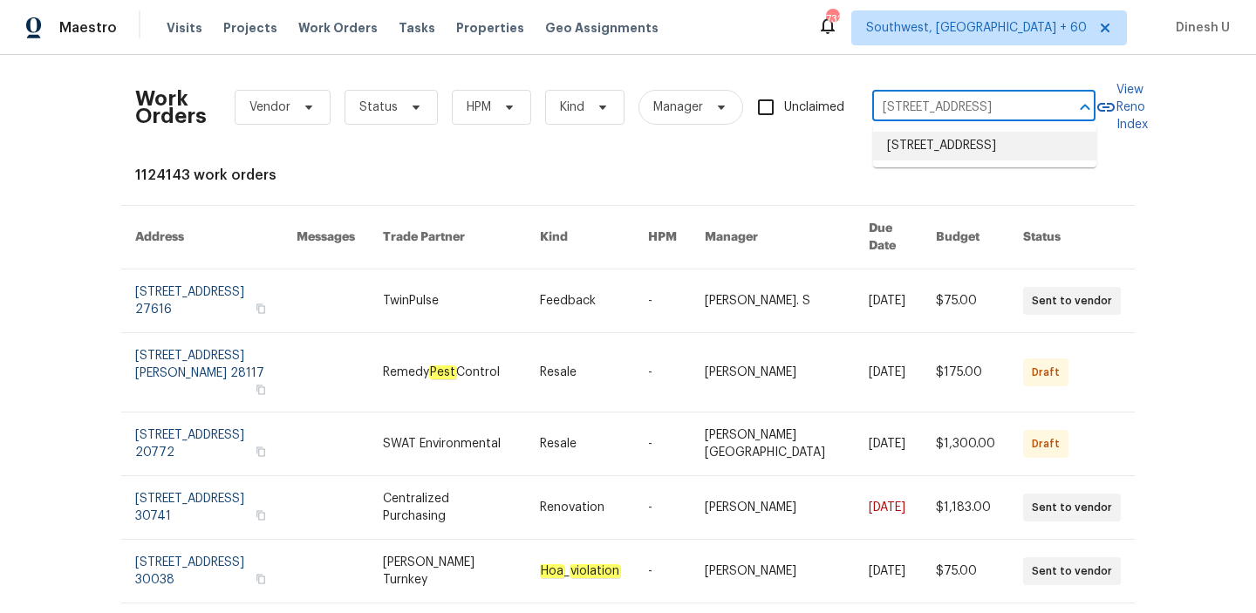
click at [918, 151] on li "1215 N 24th St, Richmond, VA 23223" at bounding box center [984, 146] width 223 height 29
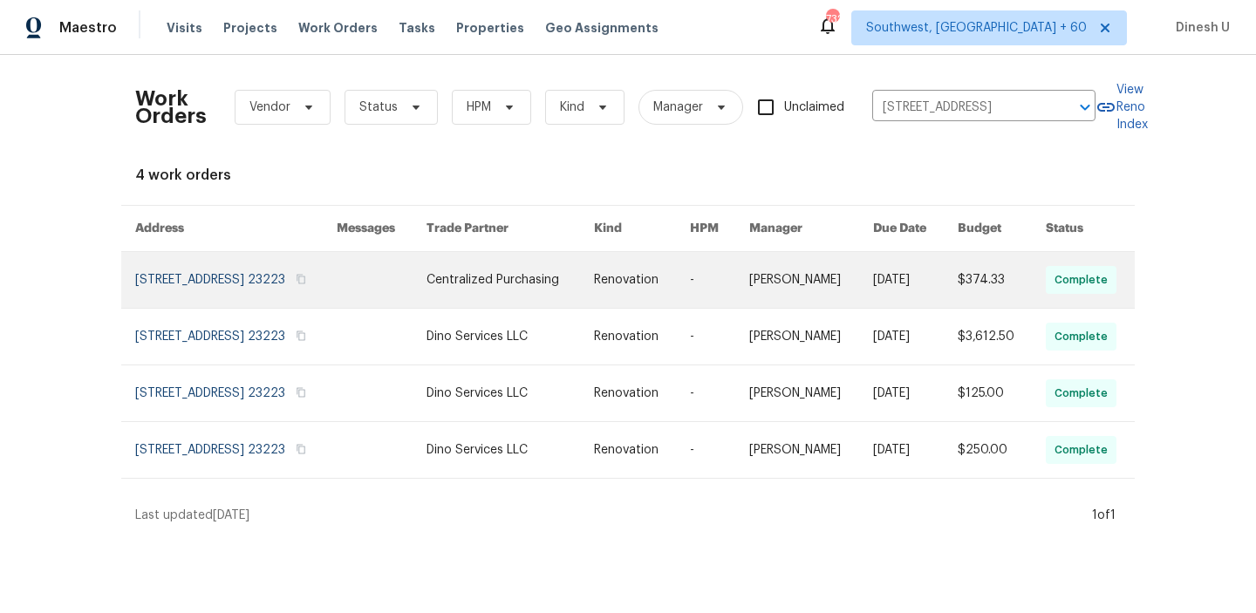
click at [160, 271] on link at bounding box center [235, 280] width 201 height 56
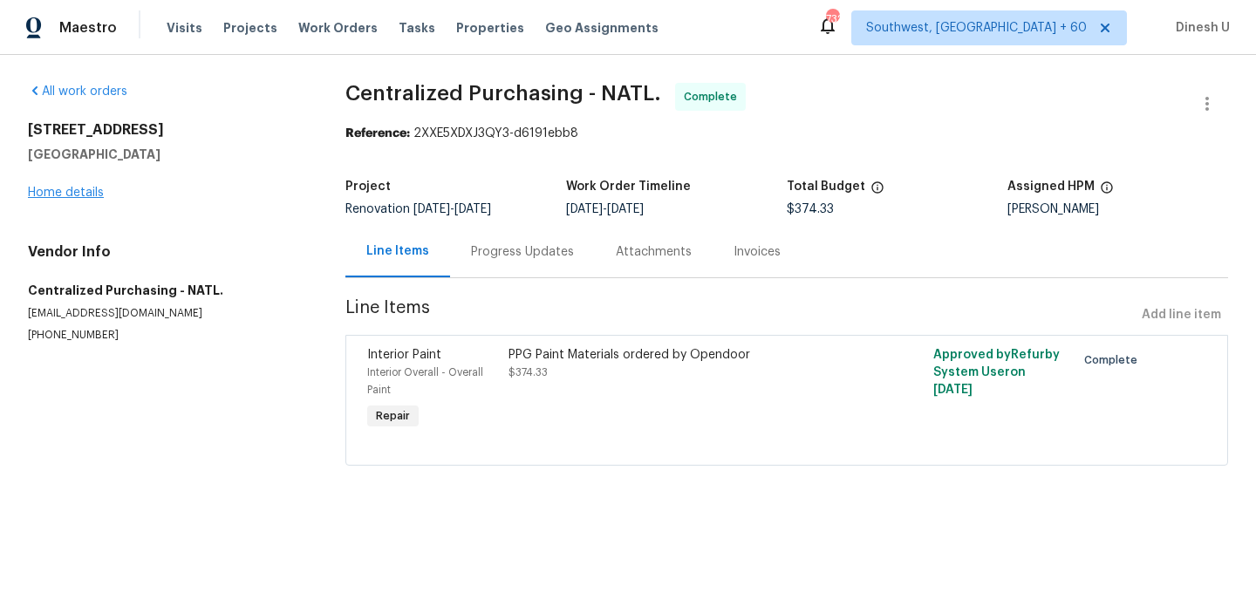
click at [60, 191] on link "Home details" at bounding box center [66, 193] width 76 height 12
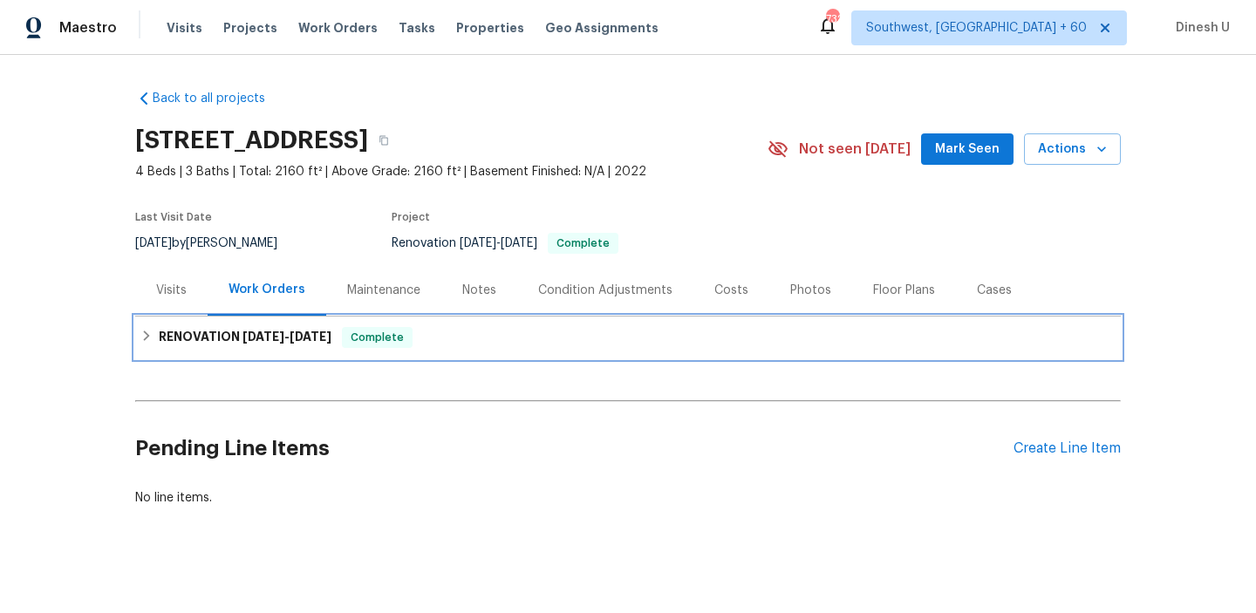
click at [209, 331] on h6 "RENOVATION 9/29/25 - 10/2/25" at bounding box center [245, 337] width 173 height 21
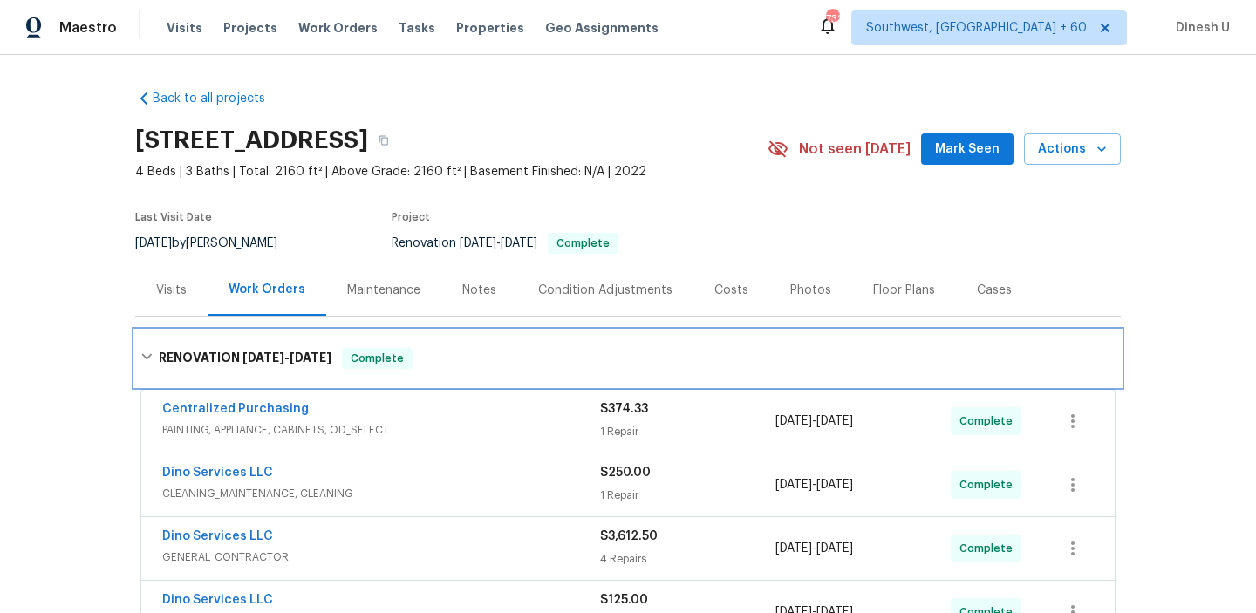
scroll to position [292, 0]
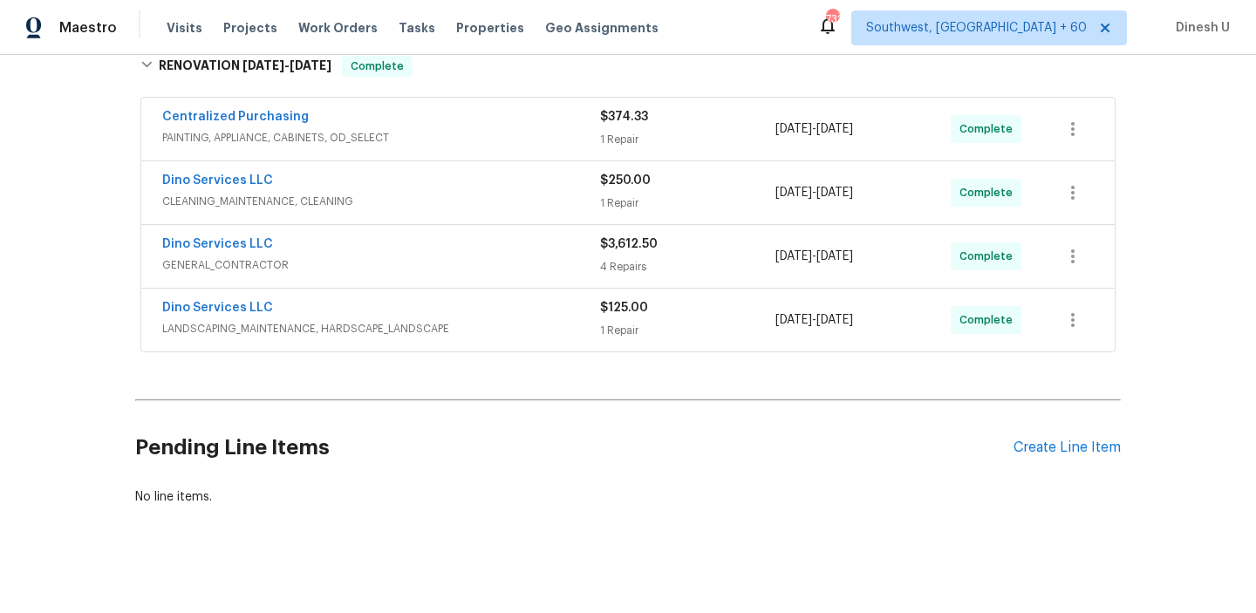
click at [614, 129] on div "$374.33 1 Repair" at bounding box center [687, 129] width 175 height 42
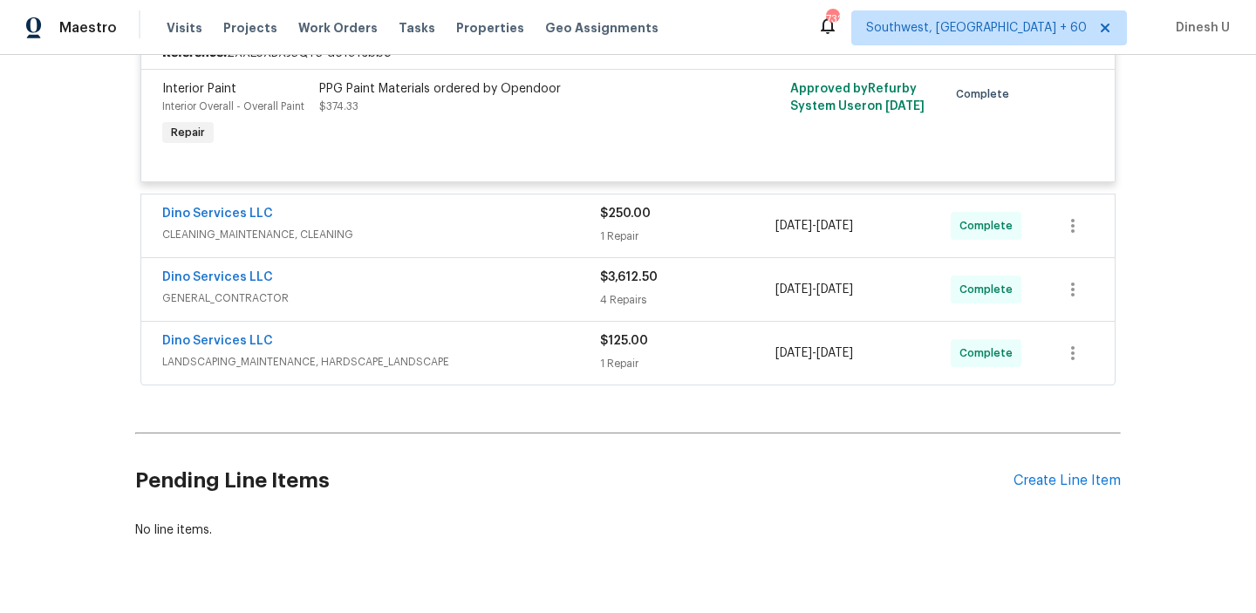
scroll to position [447, 0]
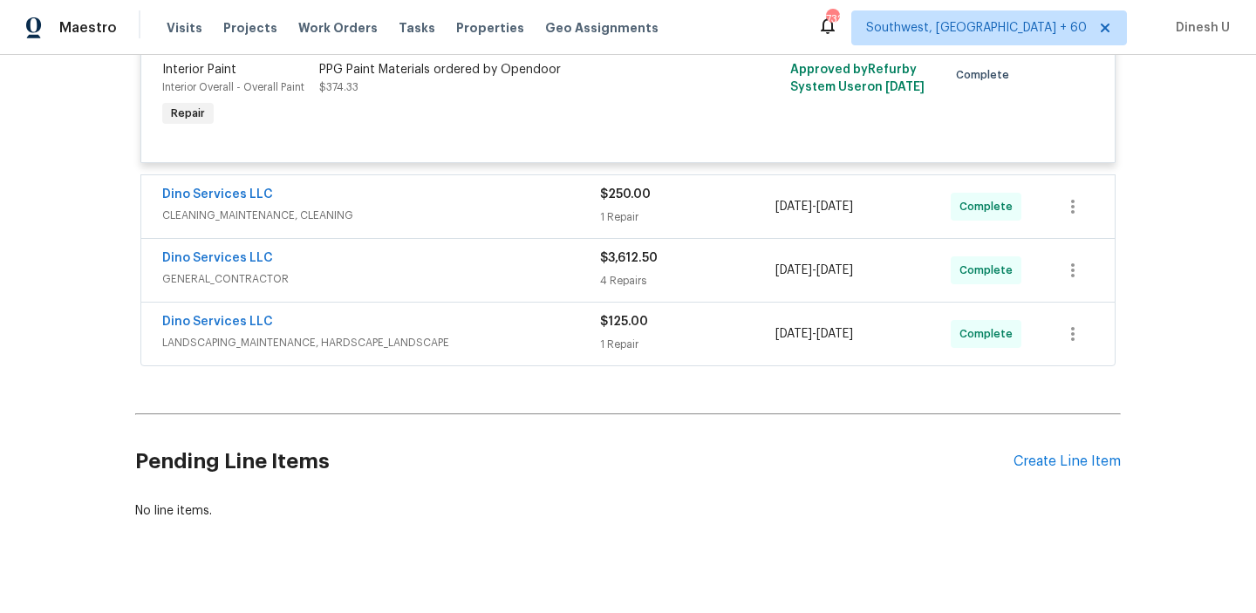
click at [615, 214] on div "1 Repair" at bounding box center [687, 216] width 175 height 17
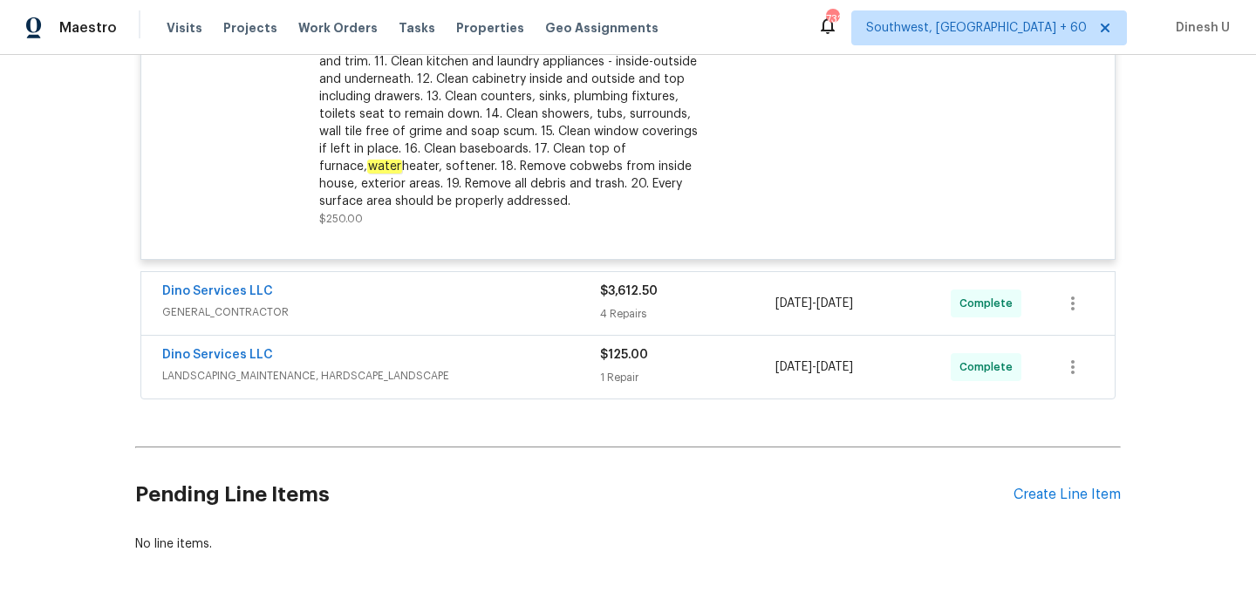
scroll to position [875, 0]
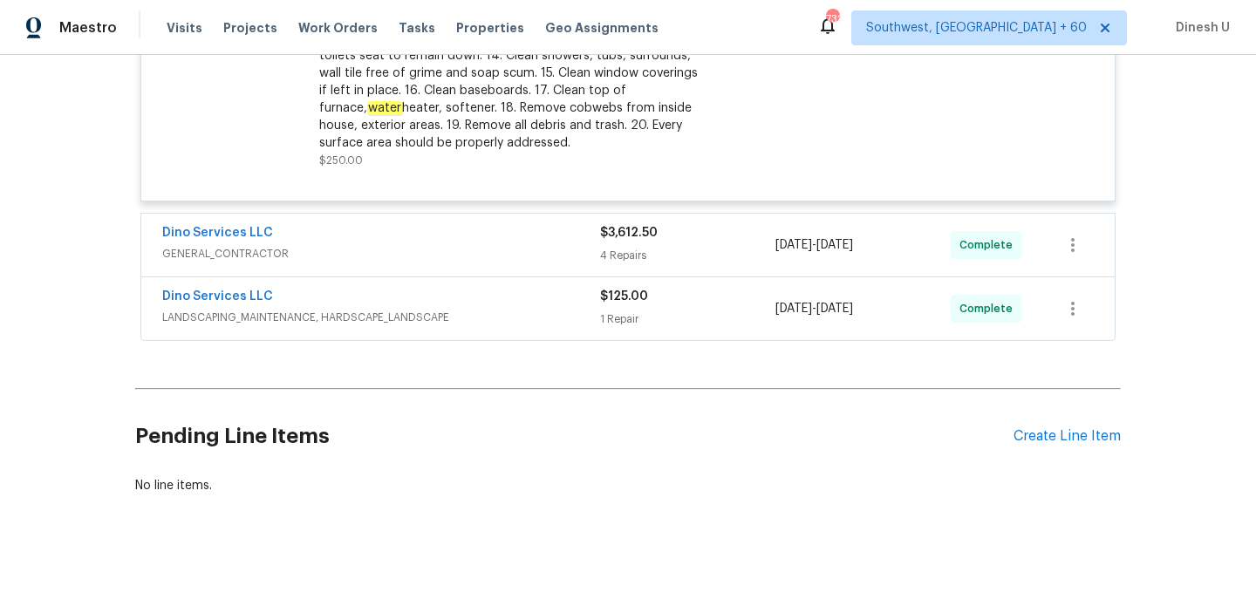
click at [638, 249] on div "4 Repairs" at bounding box center [687, 255] width 175 height 17
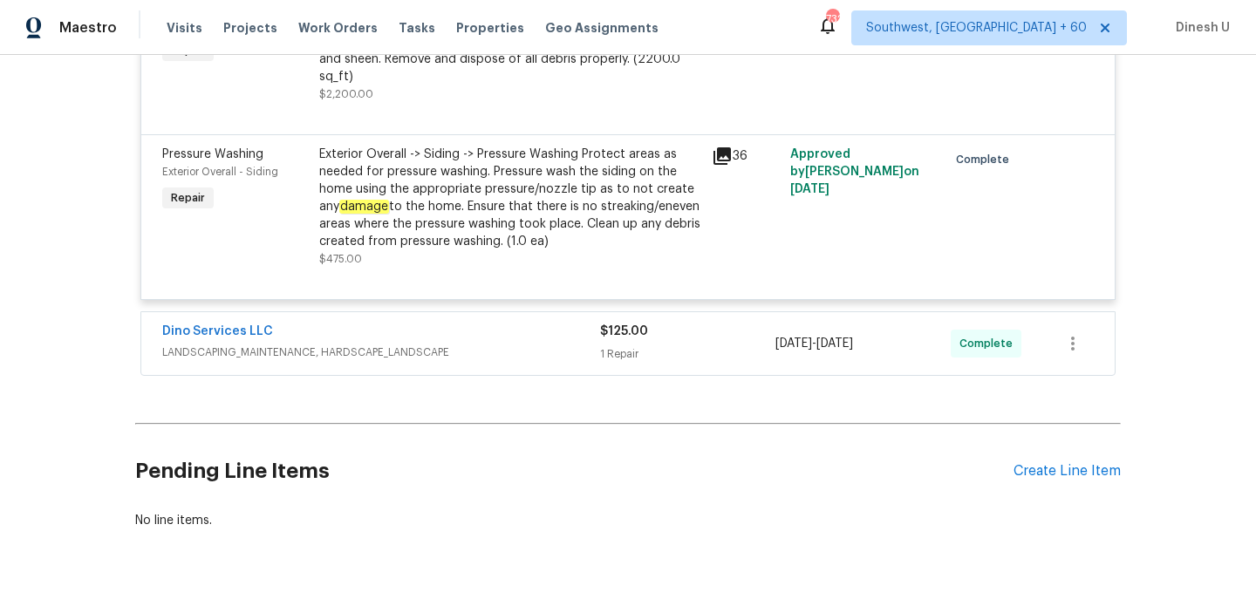
scroll to position [1794, 0]
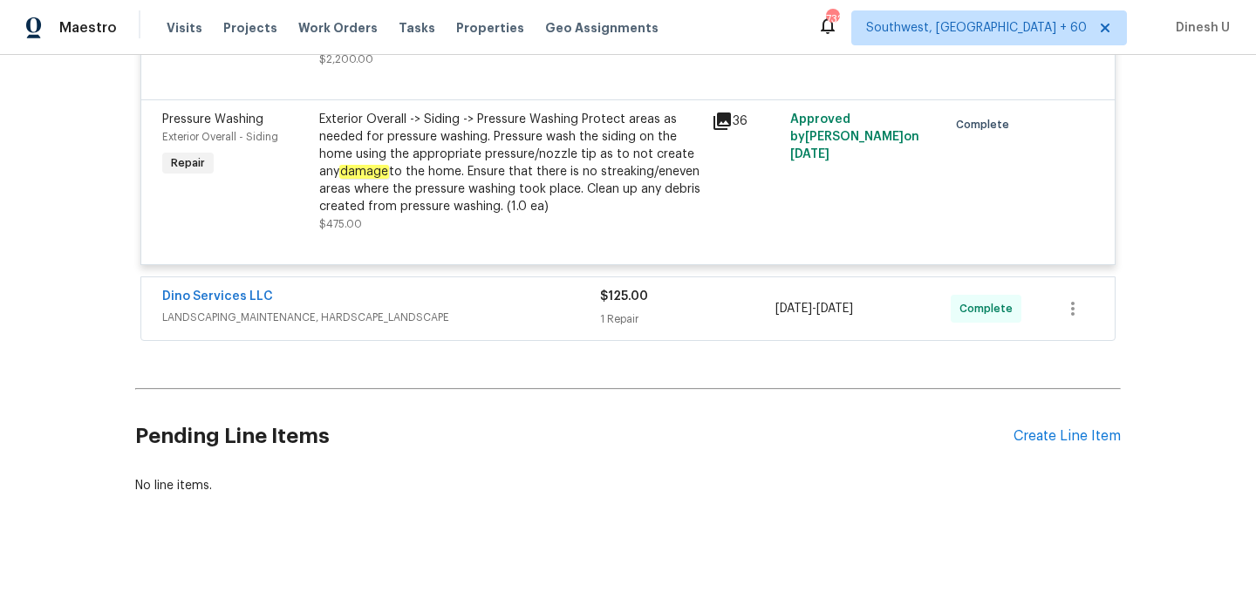
click at [631, 308] on div "$125.00 1 Repair" at bounding box center [687, 309] width 175 height 42
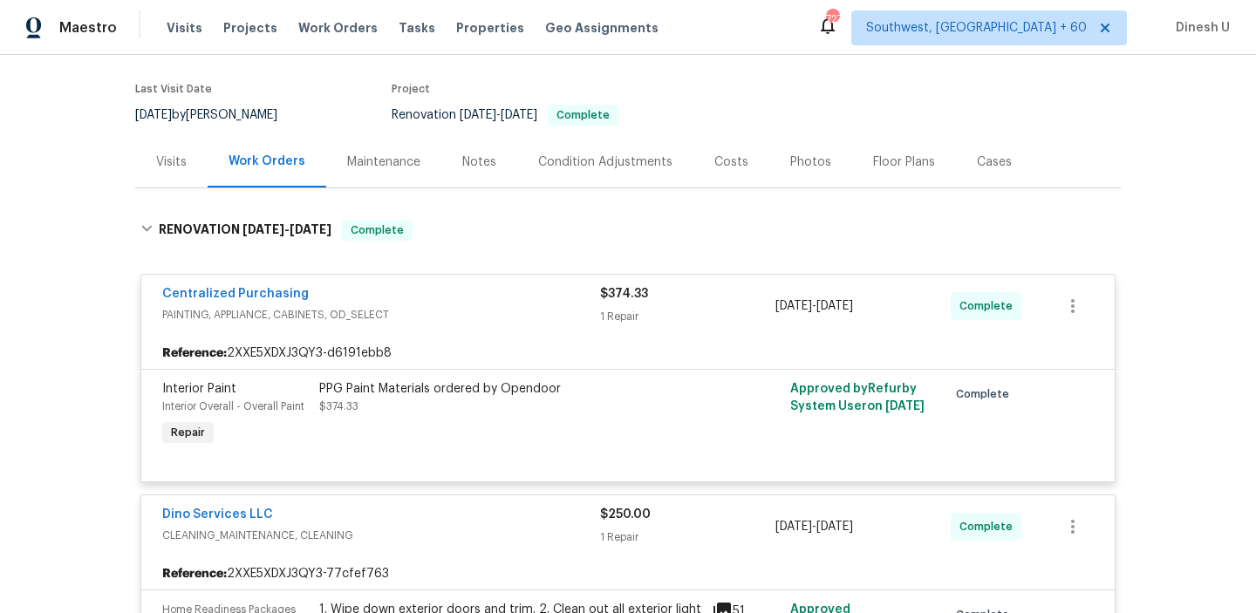
scroll to position [0, 0]
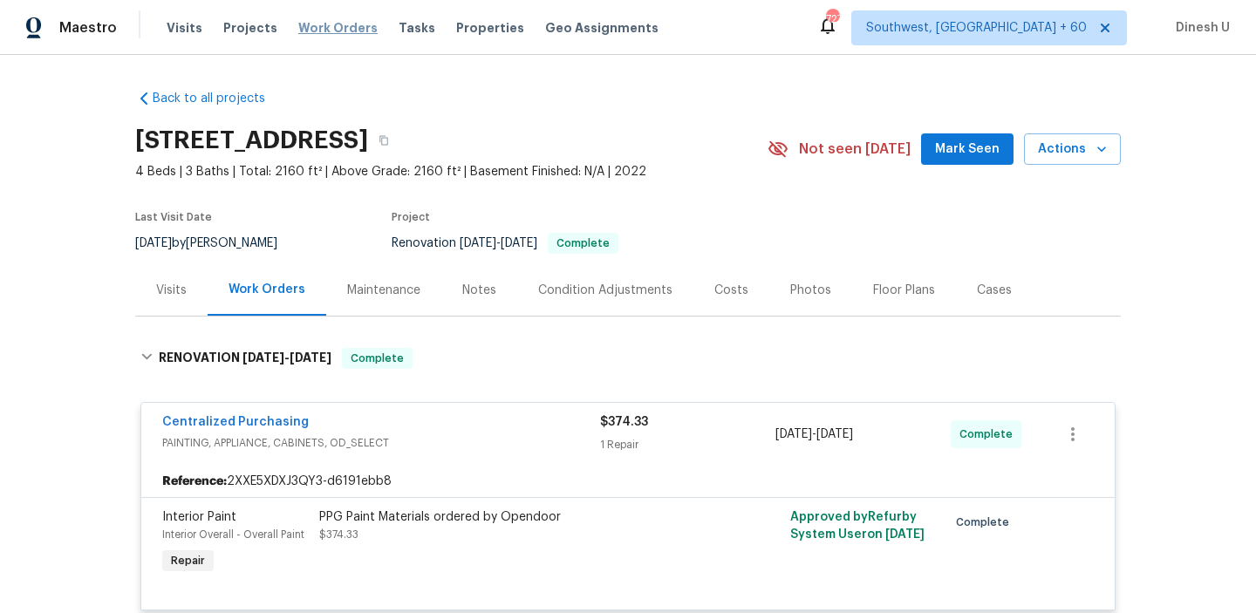
click at [333, 31] on span "Work Orders" at bounding box center [337, 27] width 79 height 17
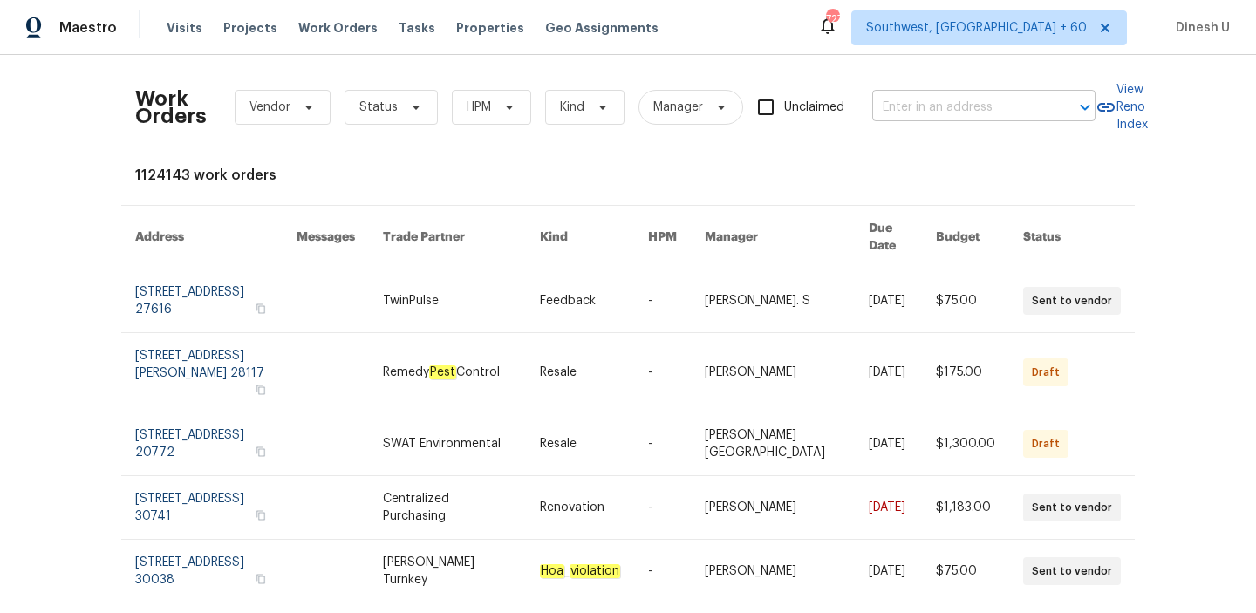
click at [942, 94] on input "text" at bounding box center [959, 107] width 174 height 27
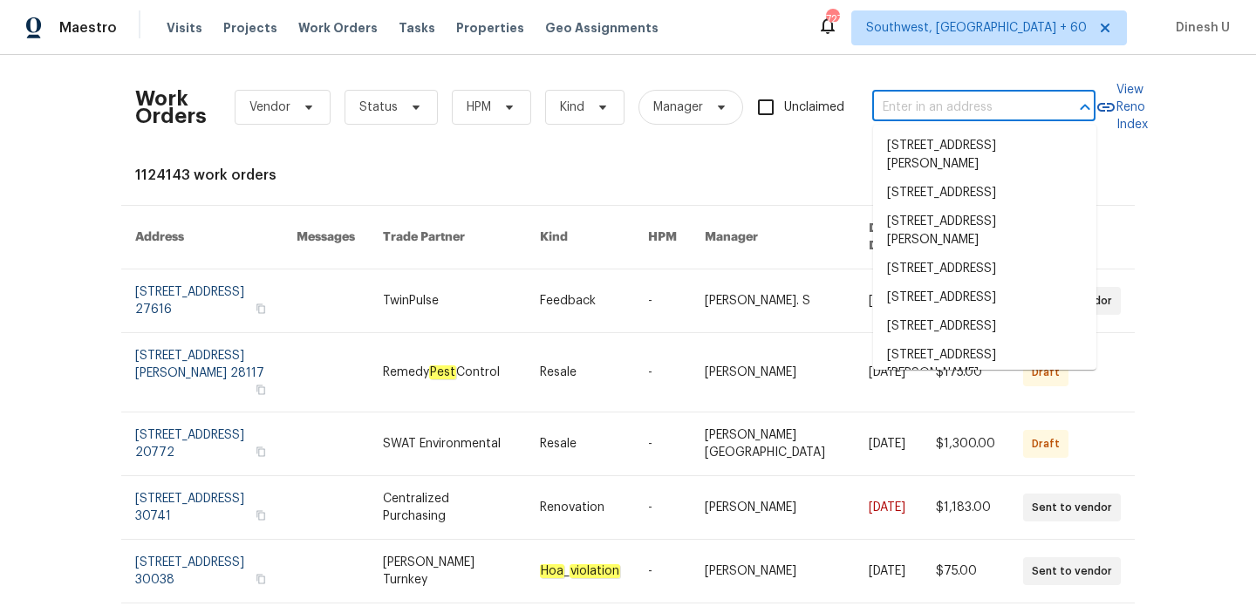
paste input "2813 E 15th St Plano, TX 75074"
type input "2813 E 15th St Plano, TX 75074"
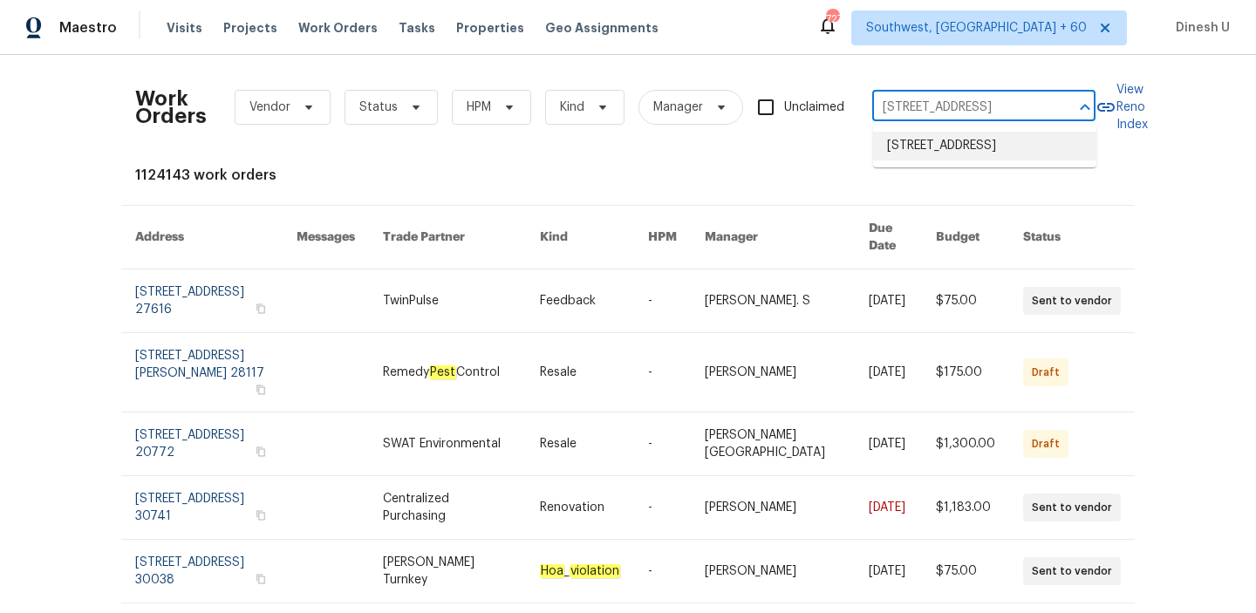
click at [935, 146] on li "2813 E 15th St, Plano, TX 75074" at bounding box center [984, 146] width 223 height 29
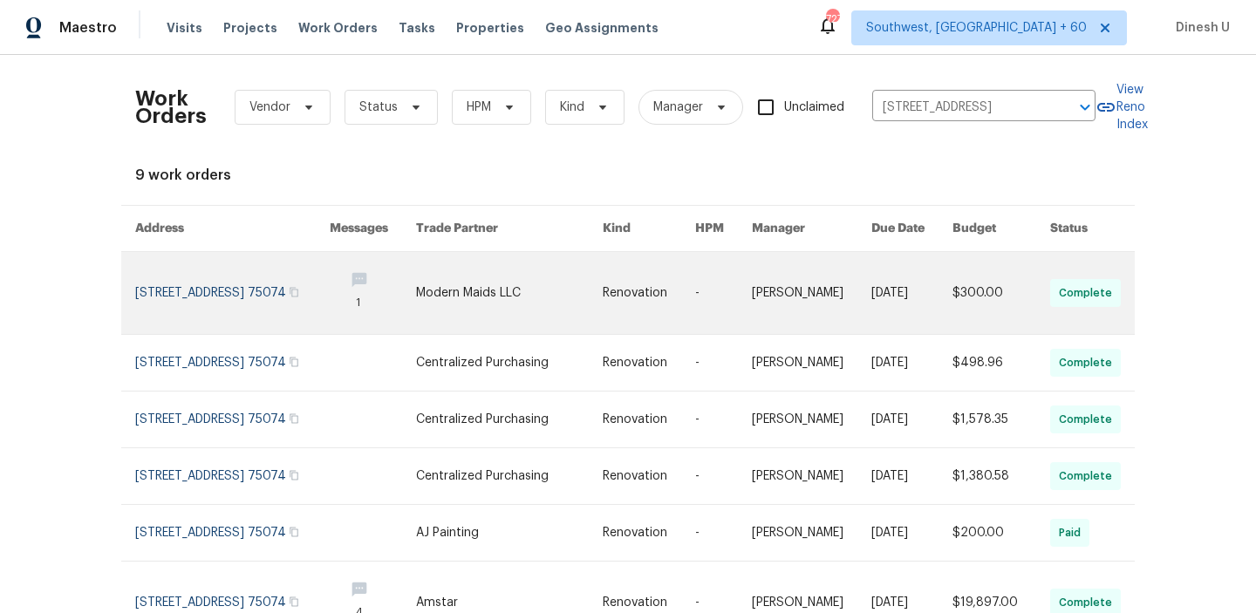
click at [153, 278] on link at bounding box center [232, 293] width 195 height 82
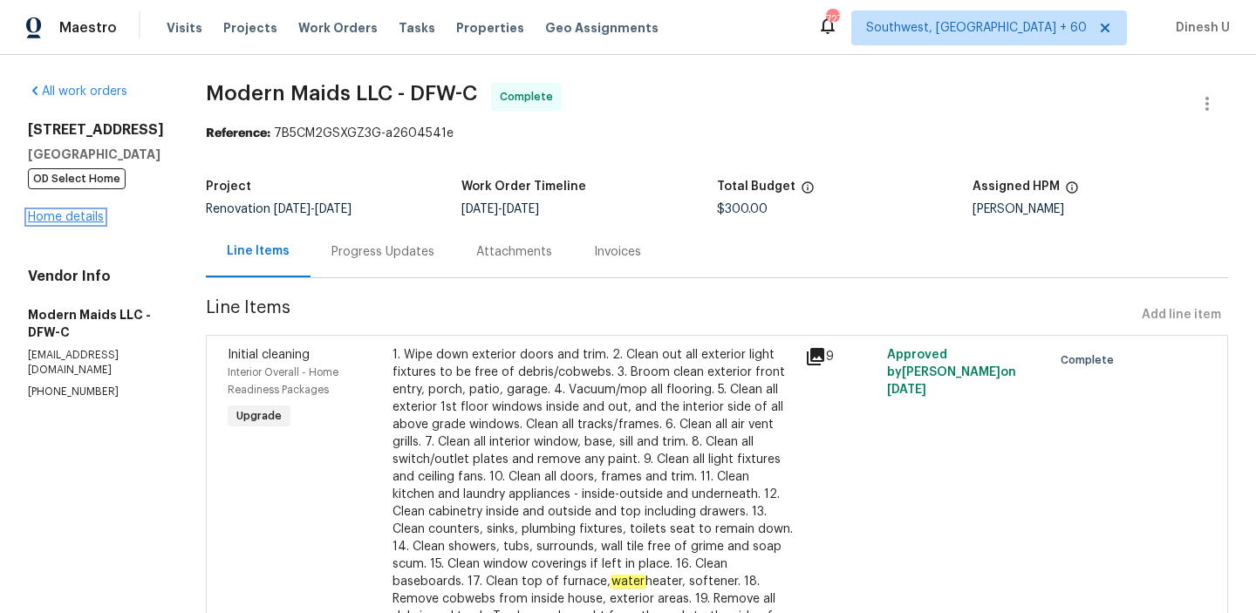
click at [56, 214] on link "Home details" at bounding box center [66, 217] width 76 height 12
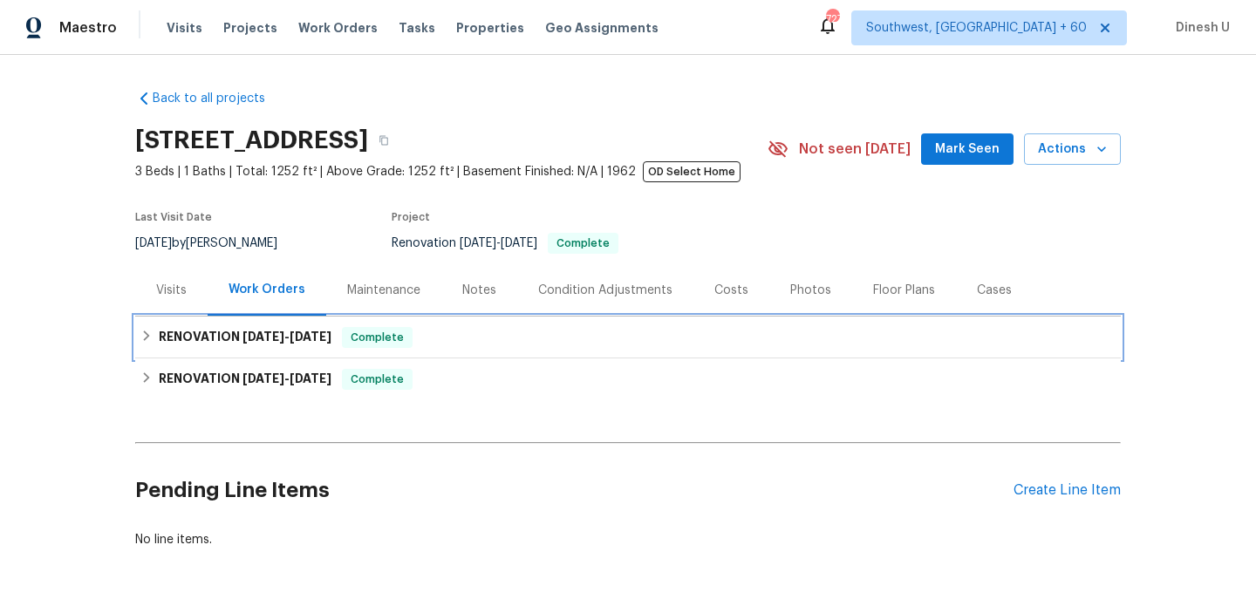
click at [255, 329] on h6 "RENOVATION 8/1/25 - 10/3/25" at bounding box center [245, 337] width 173 height 21
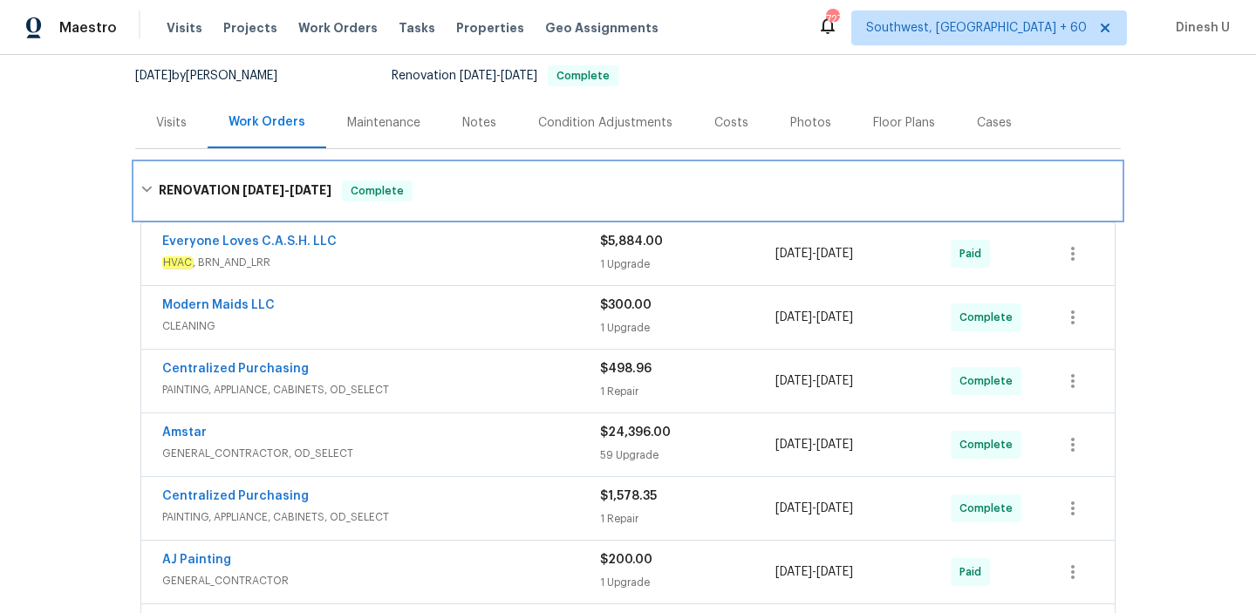
scroll to position [205, 0]
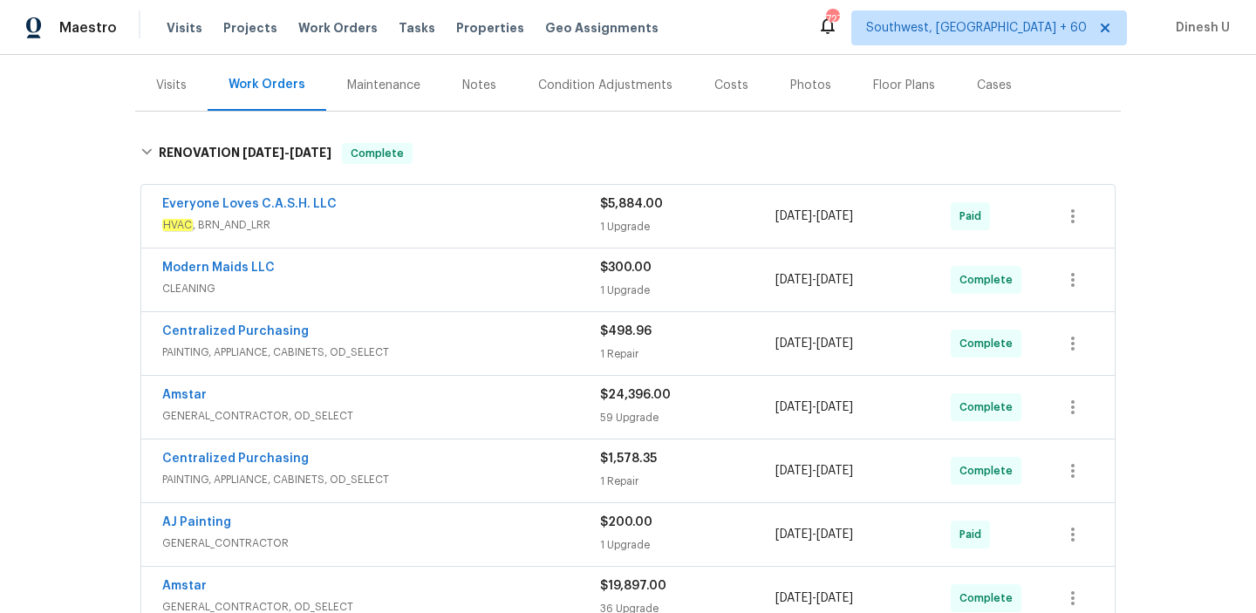
click at [618, 218] on div "1 Upgrade" at bounding box center [687, 226] width 175 height 17
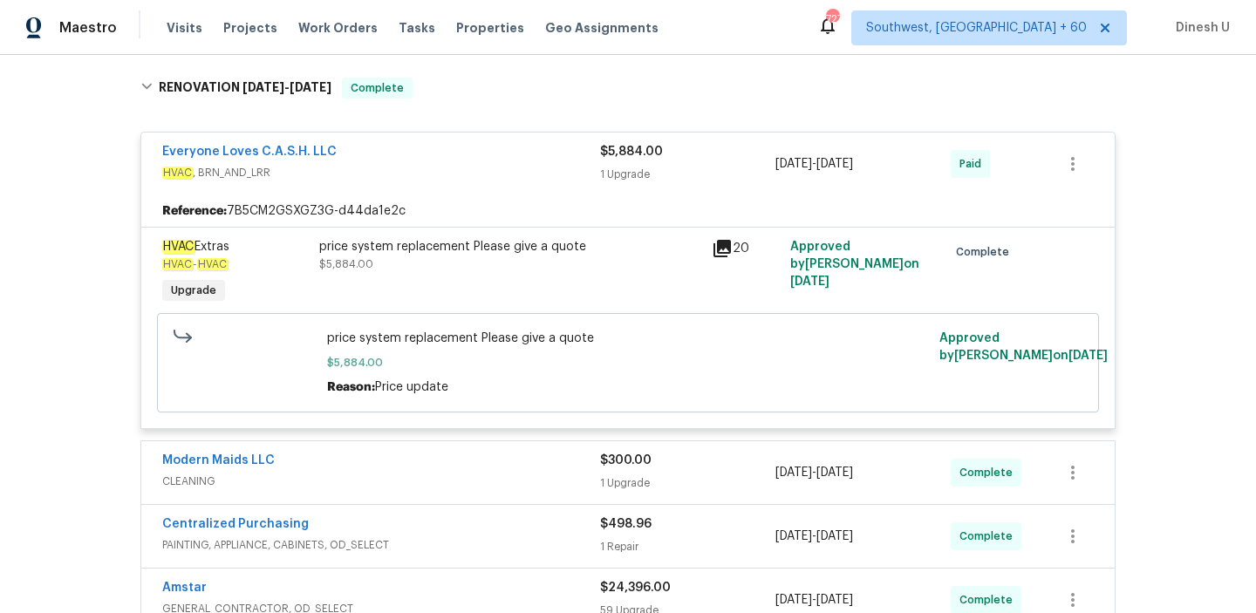
scroll to position [51, 0]
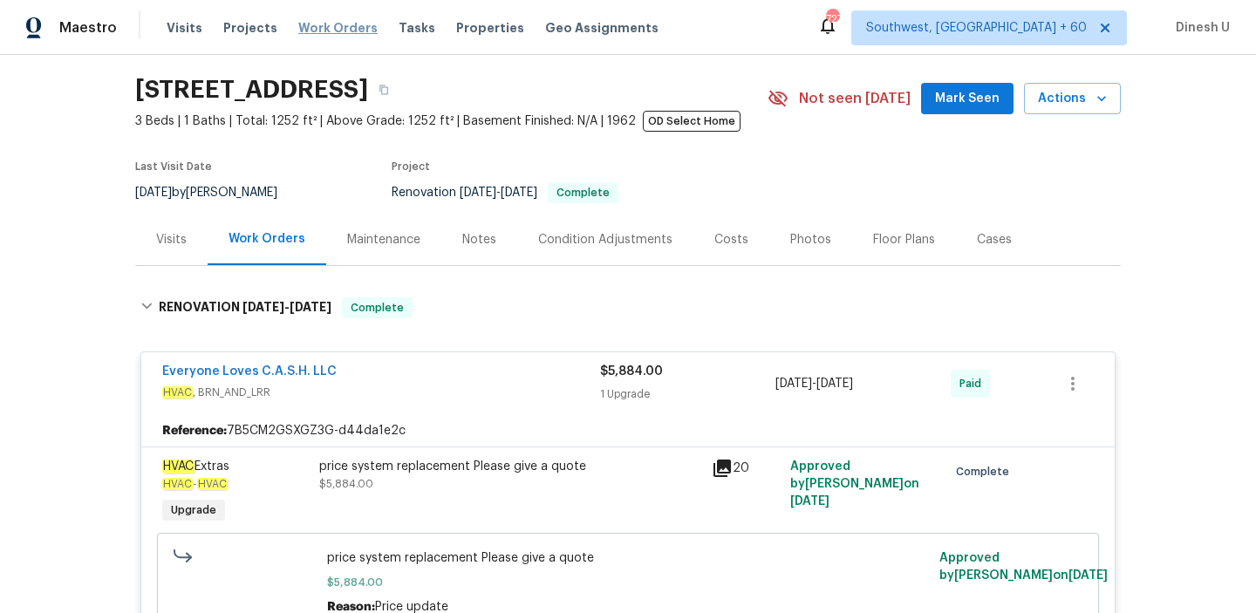
click at [300, 31] on span "Work Orders" at bounding box center [337, 27] width 79 height 17
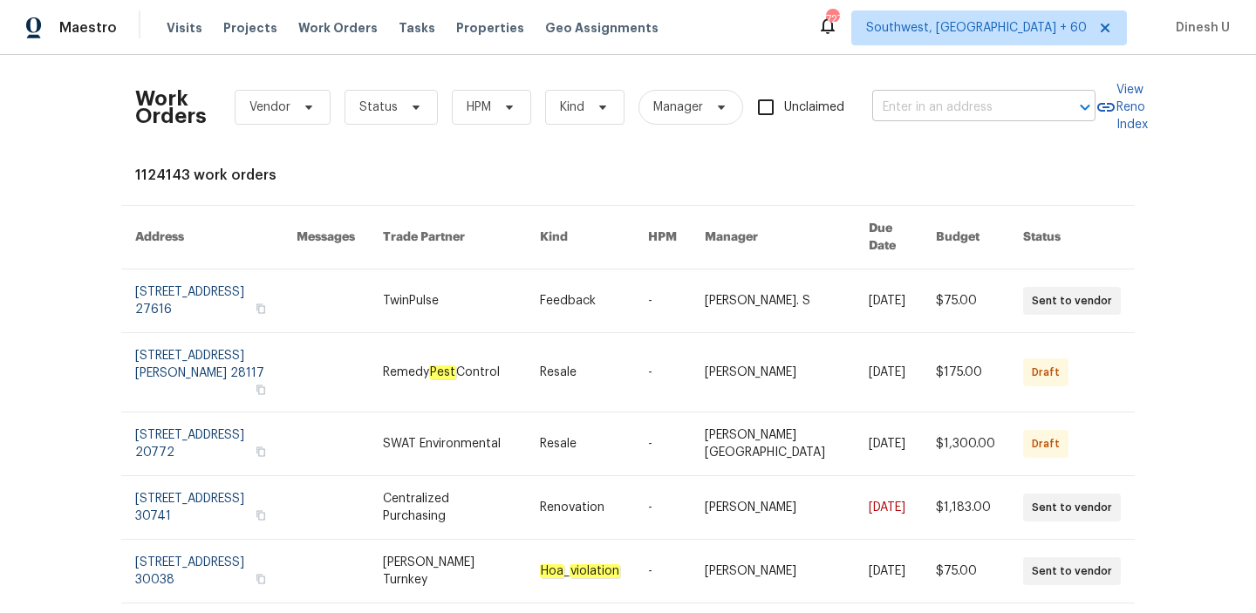
click at [951, 103] on input "text" at bounding box center [959, 107] width 174 height 27
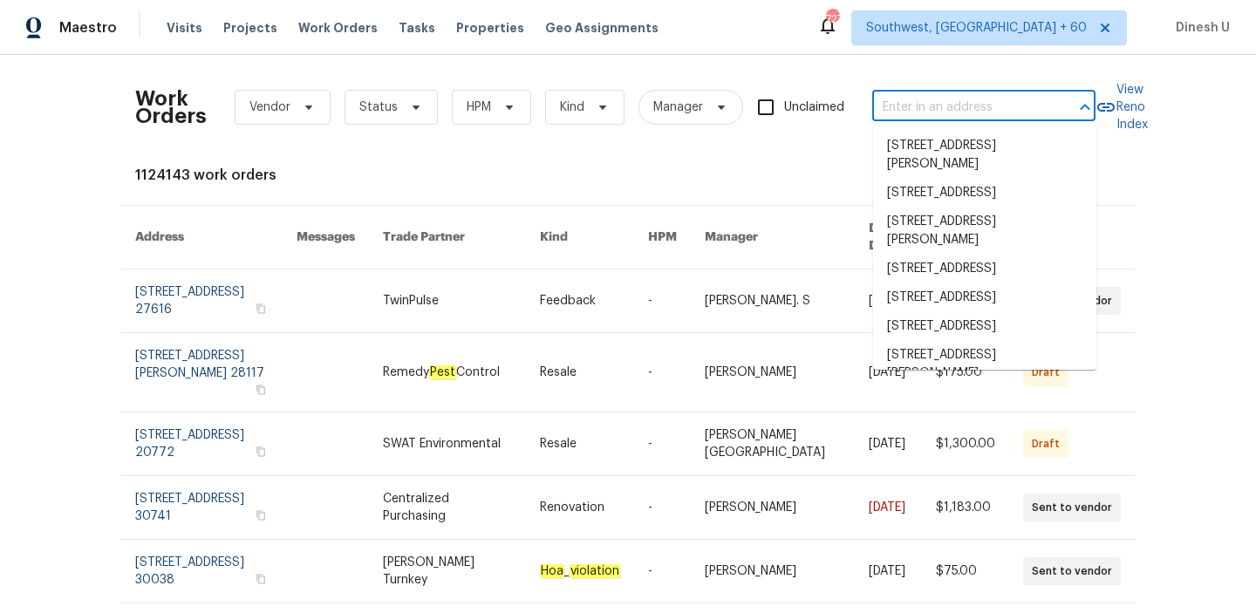
paste input "2020 Pheasant Run, Westfield, IN 46074"
type input "2020 Pheasant Run, Westfield, IN 46074"
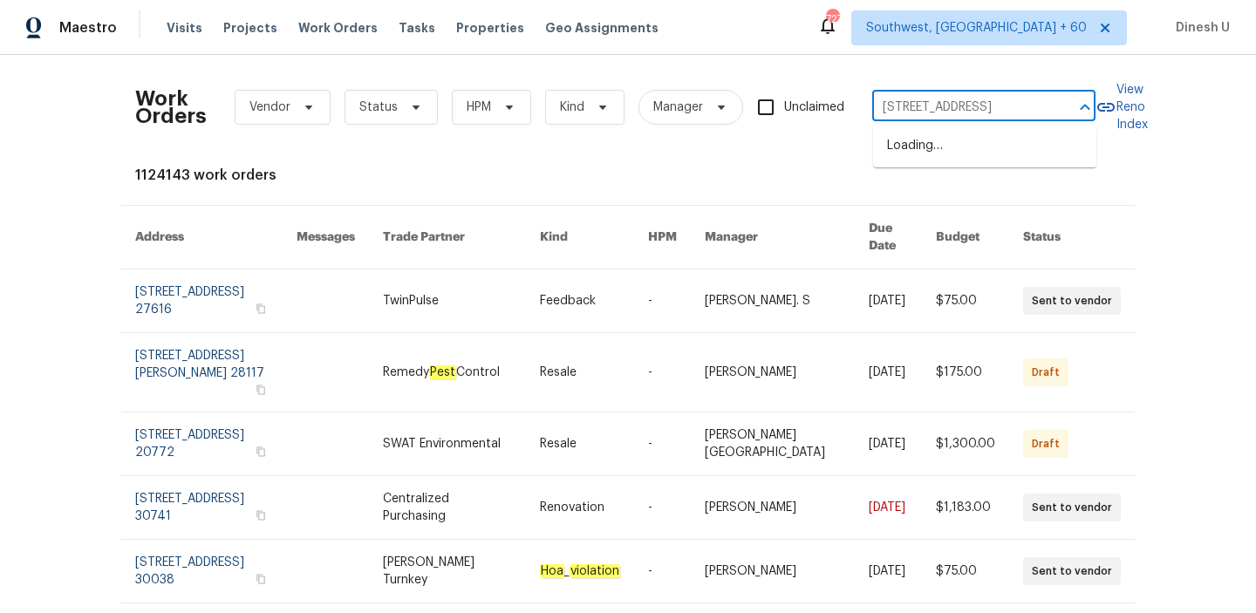
scroll to position [0, 64]
click at [920, 150] on li "2020 Pheasant Run, Westfield, IN 46074" at bounding box center [984, 146] width 223 height 29
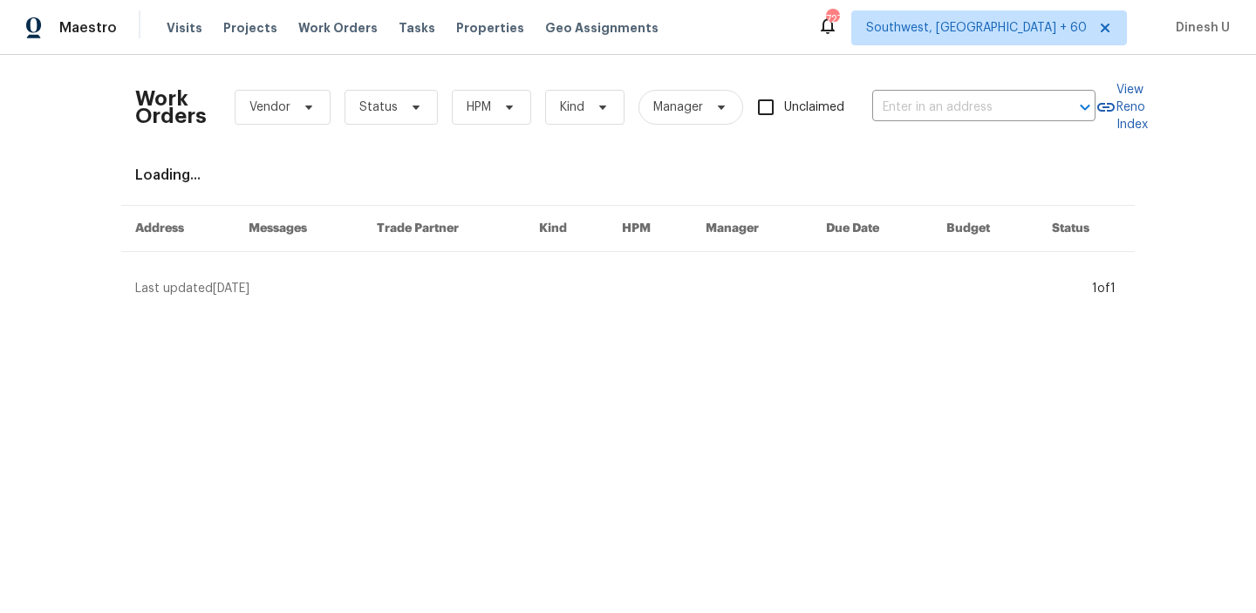
type input "2020 Pheasant Run, Westfield, IN 46074"
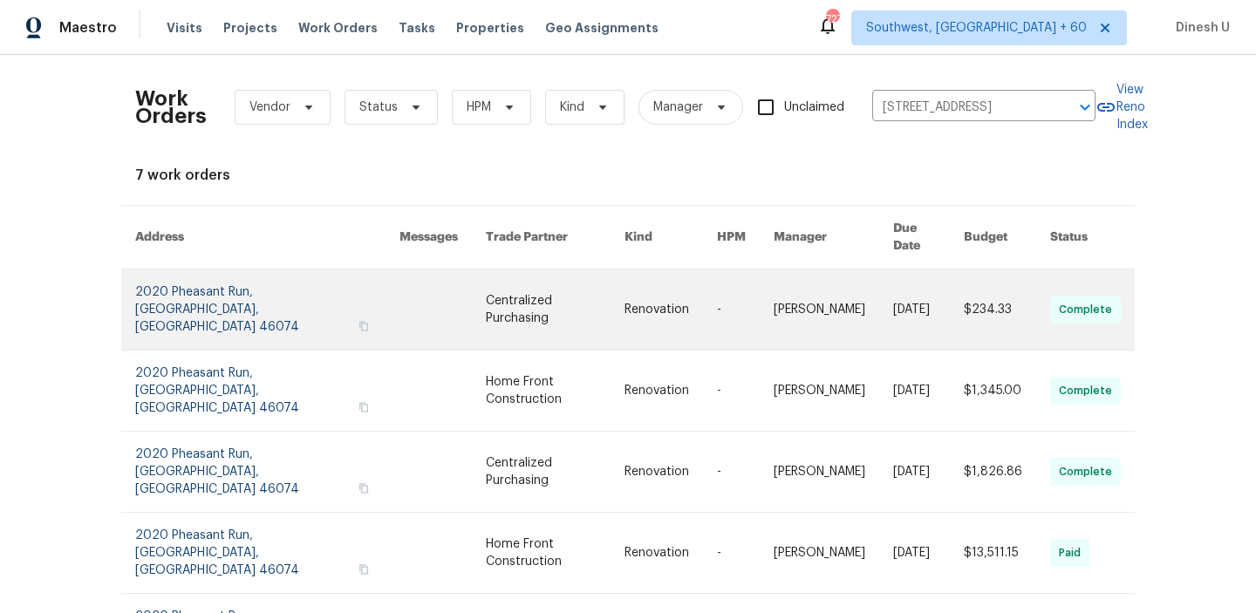
click at [223, 288] on link at bounding box center [267, 310] width 264 height 80
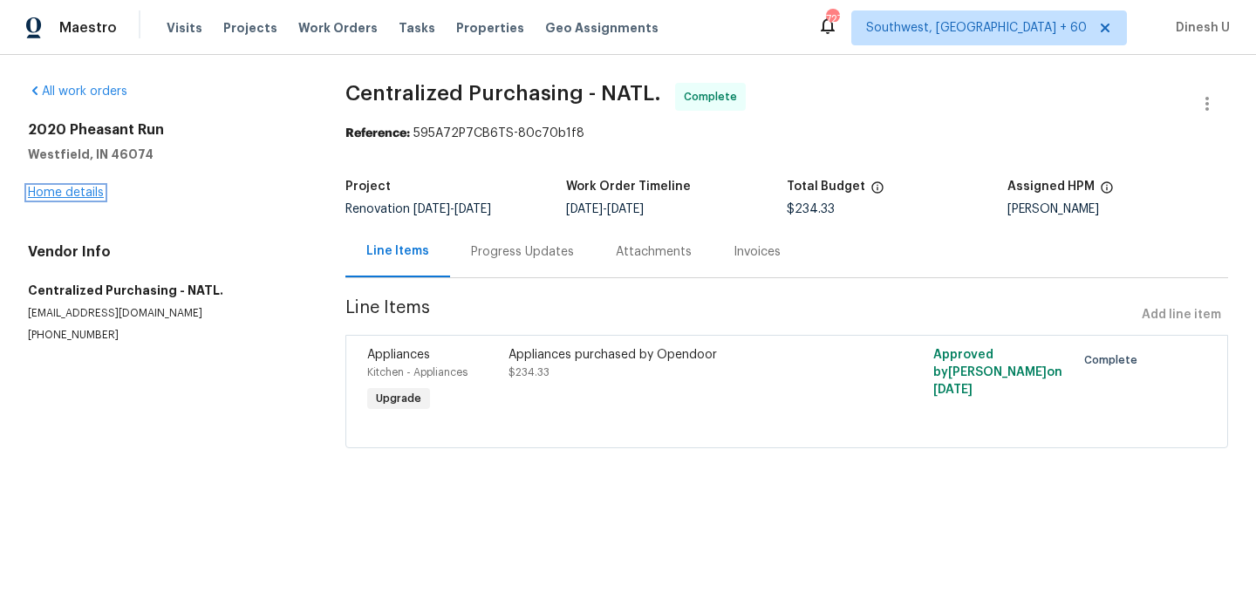
click at [81, 195] on link "Home details" at bounding box center [66, 193] width 76 height 12
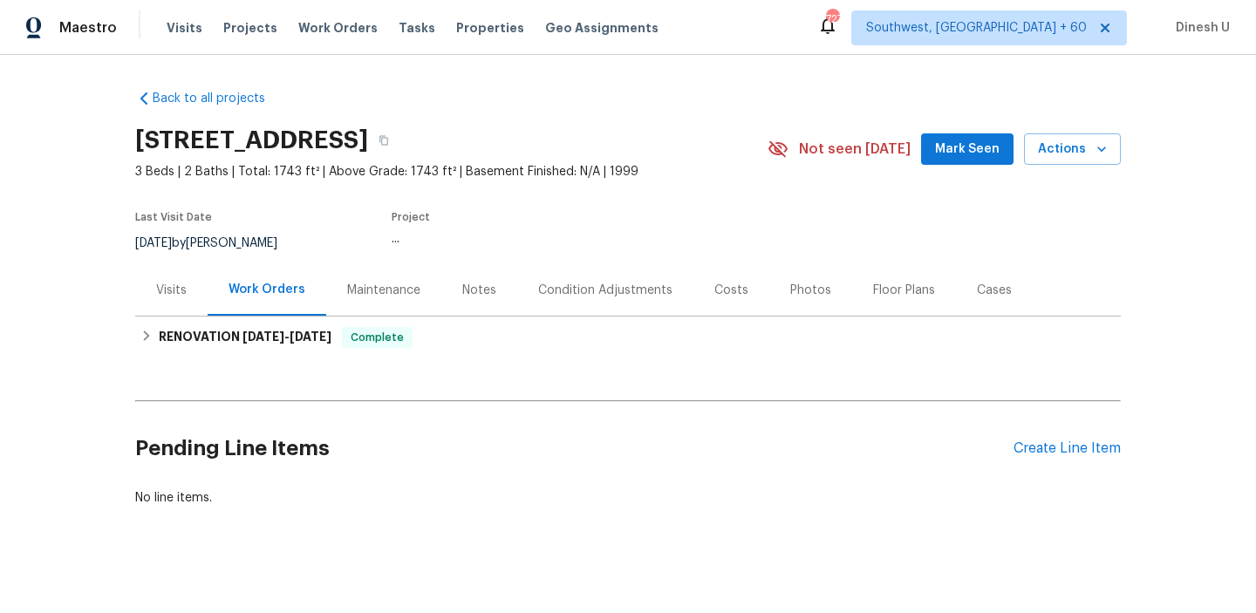
scroll to position [12, 0]
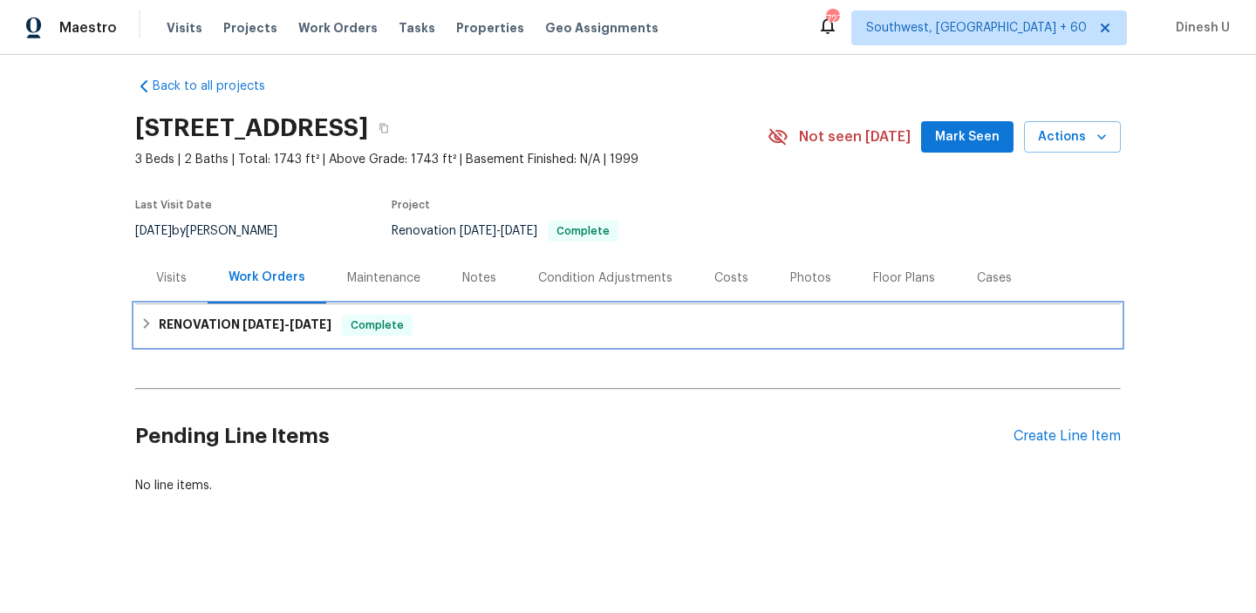
click at [330, 320] on span "[DATE]" at bounding box center [311, 324] width 42 height 12
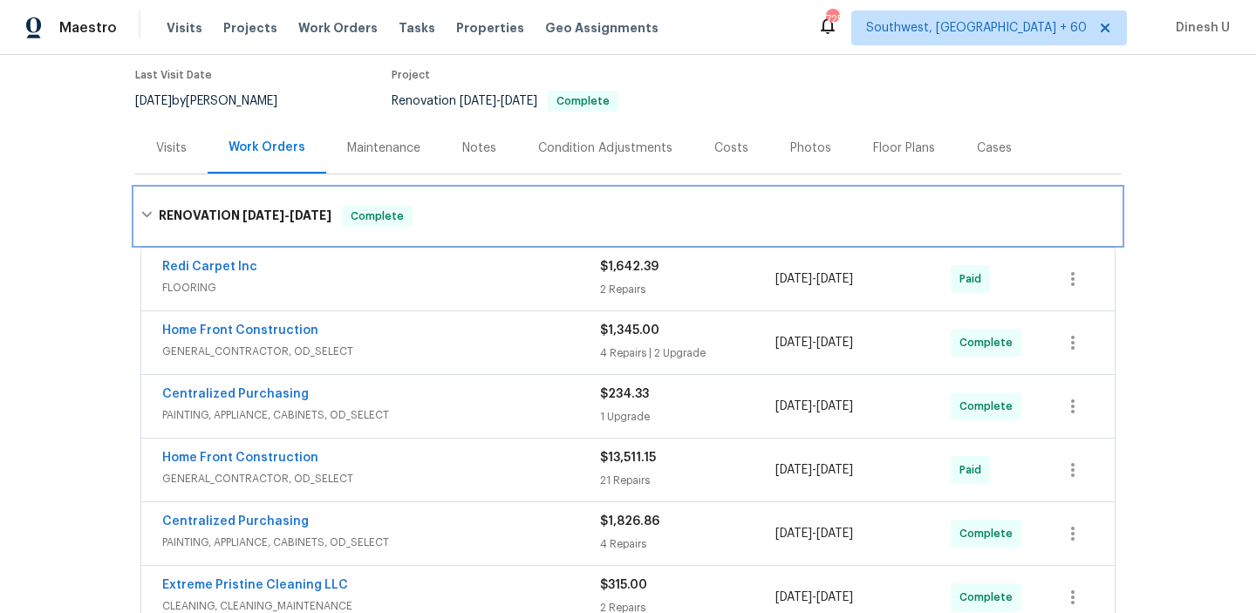
scroll to position [153, 0]
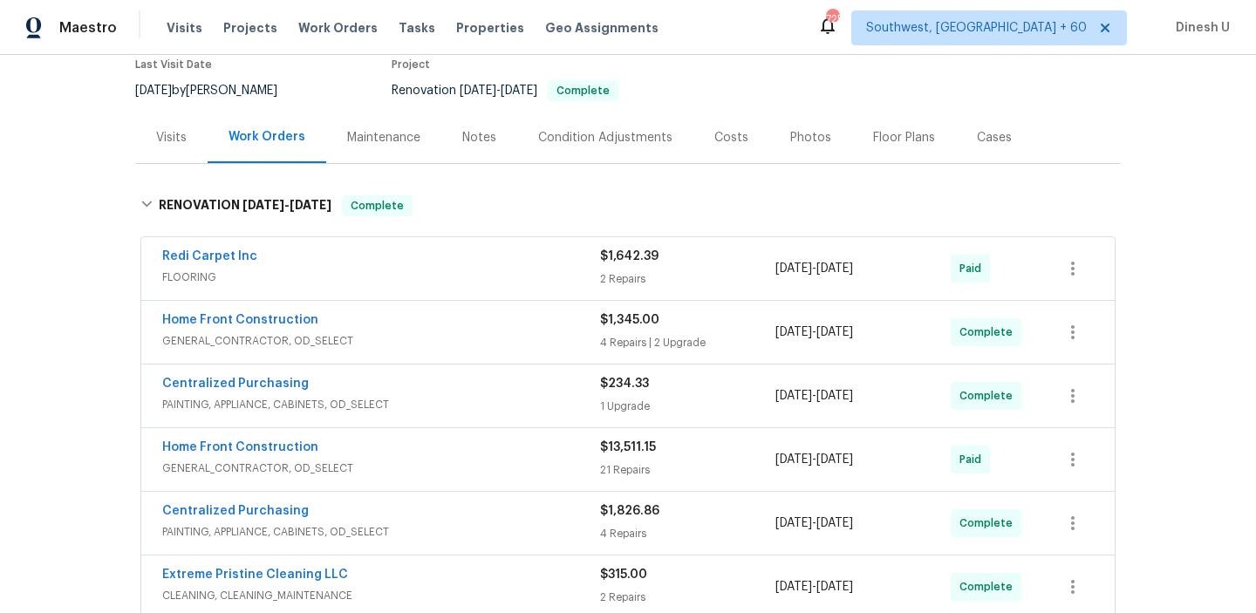
click at [621, 271] on div "2 Repairs" at bounding box center [687, 278] width 175 height 17
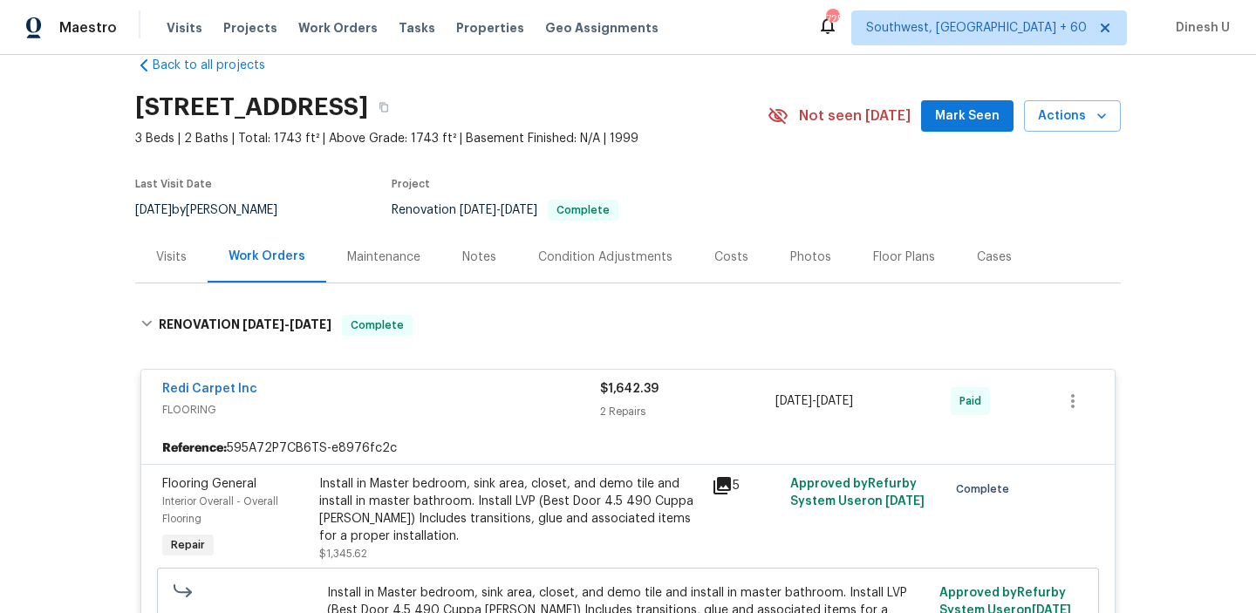
scroll to position [0, 0]
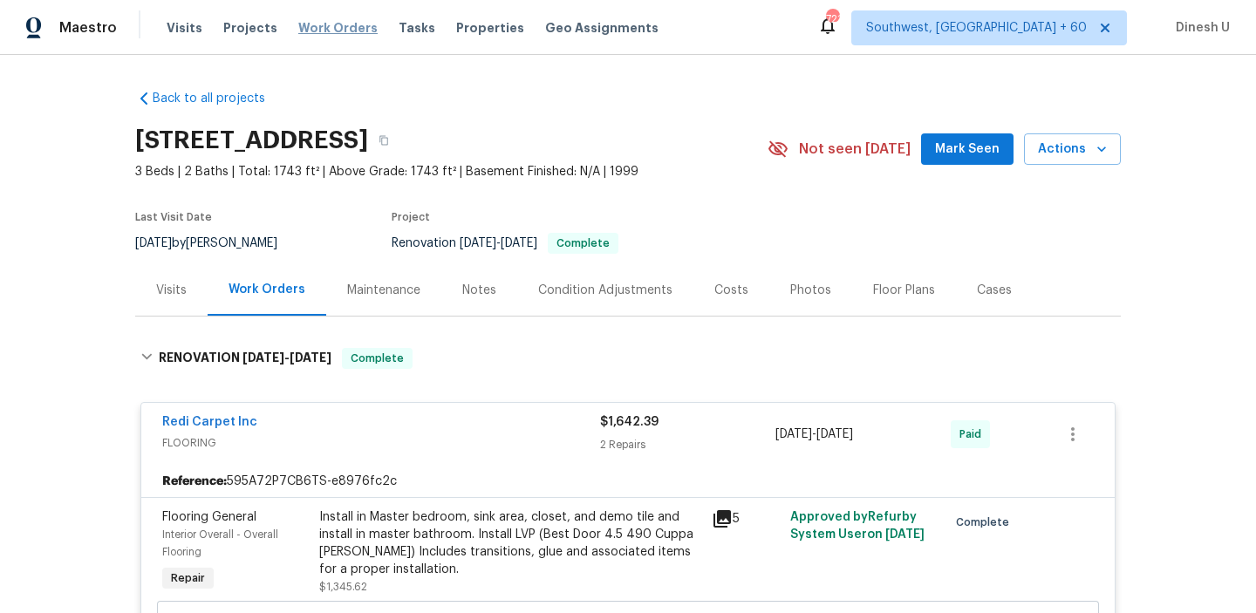
click at [349, 29] on span "Work Orders" at bounding box center [337, 27] width 79 height 17
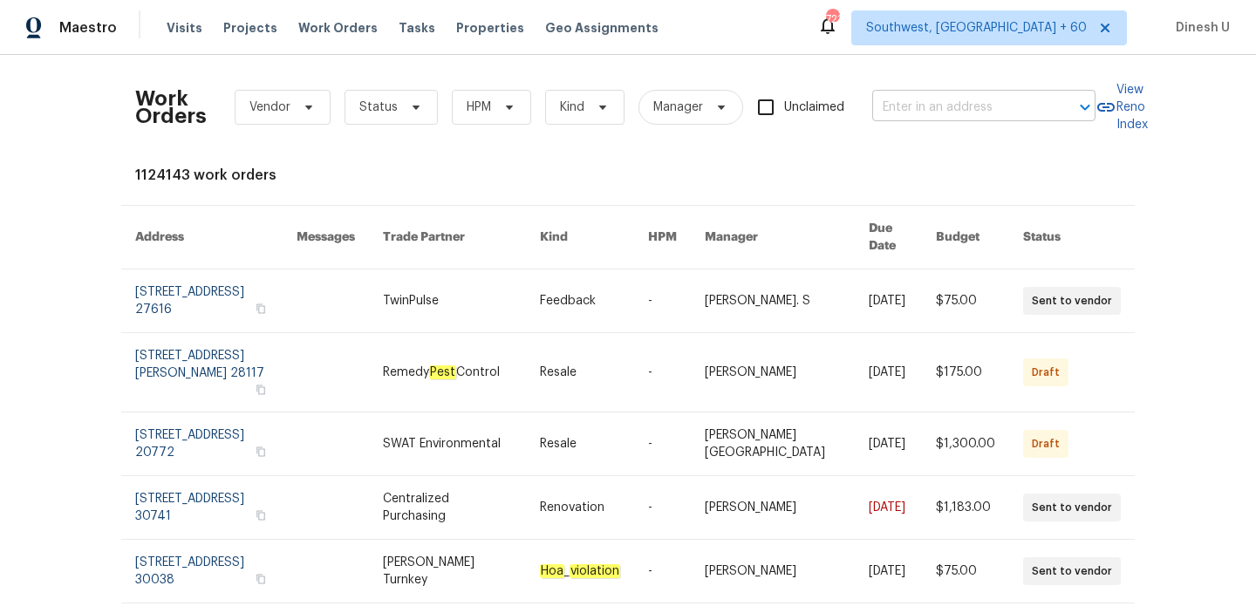
click at [976, 114] on input "text" at bounding box center [959, 107] width 174 height 27
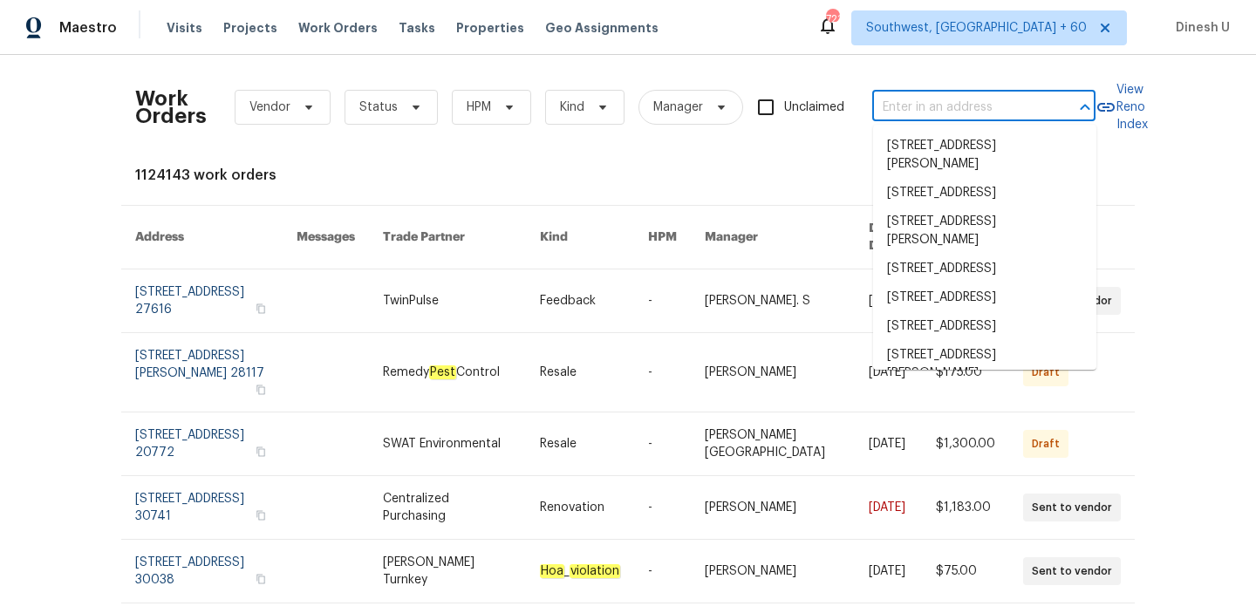
paste input "5754 Kellogg Dr Yorba Linda, CA 92886"
type input "5754 Kellogg Dr Yorba Linda, CA 92886"
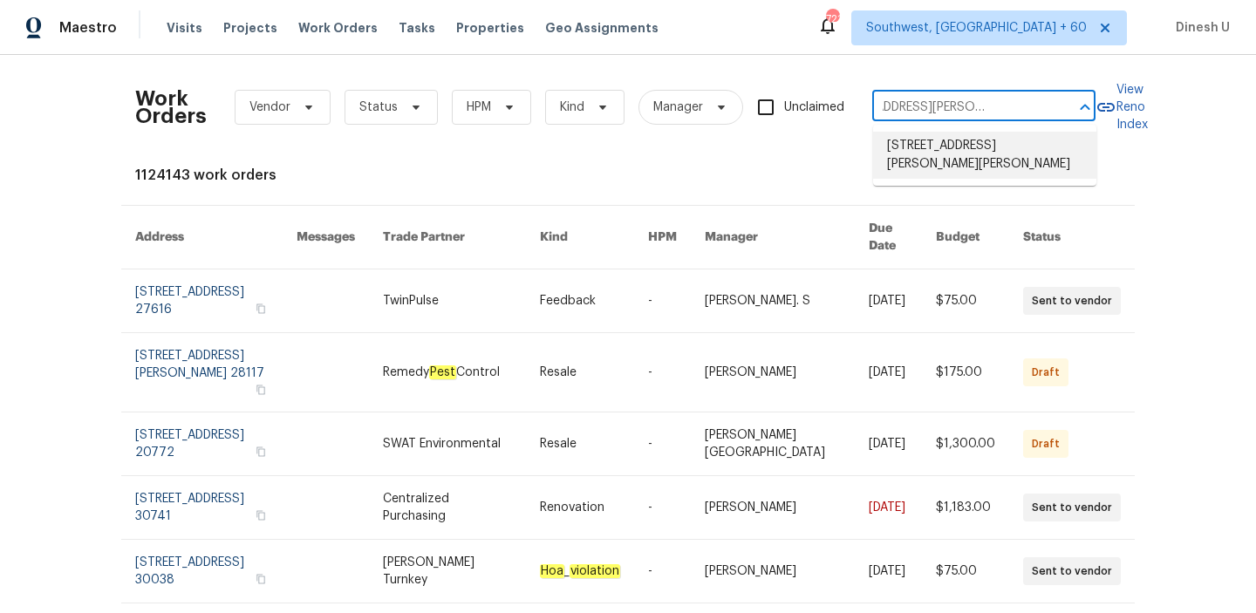
click at [930, 147] on li "5754 Kellogg Dr, Yorba Linda, CA 92886" at bounding box center [984, 155] width 223 height 47
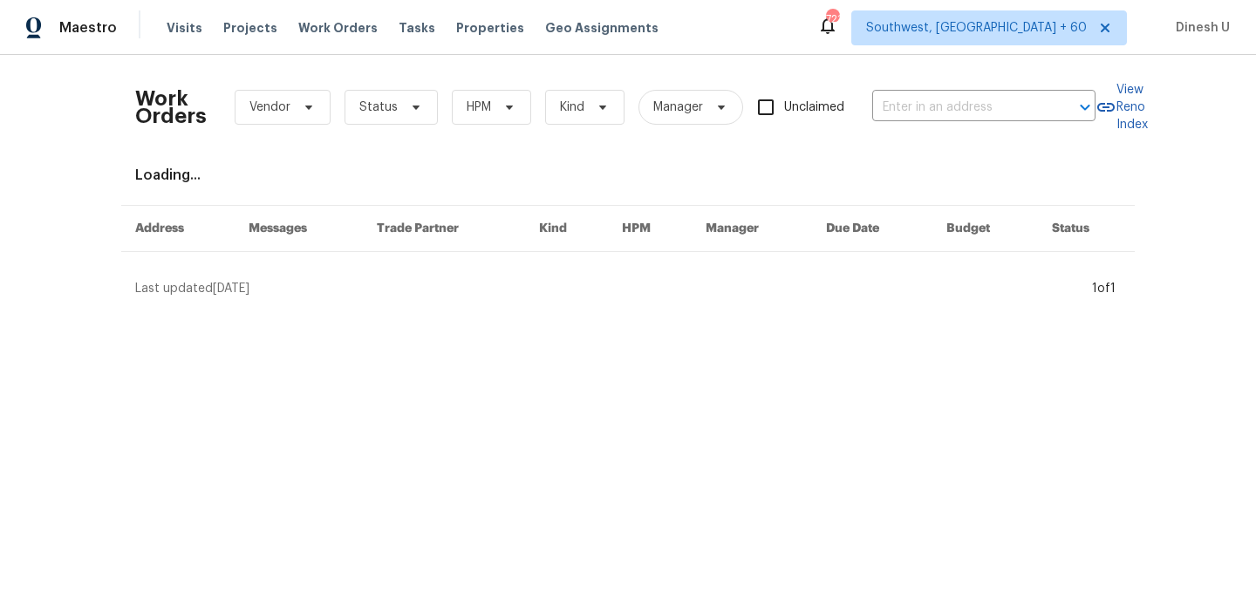
type input "5754 Kellogg Dr, Yorba Linda, CA 92886"
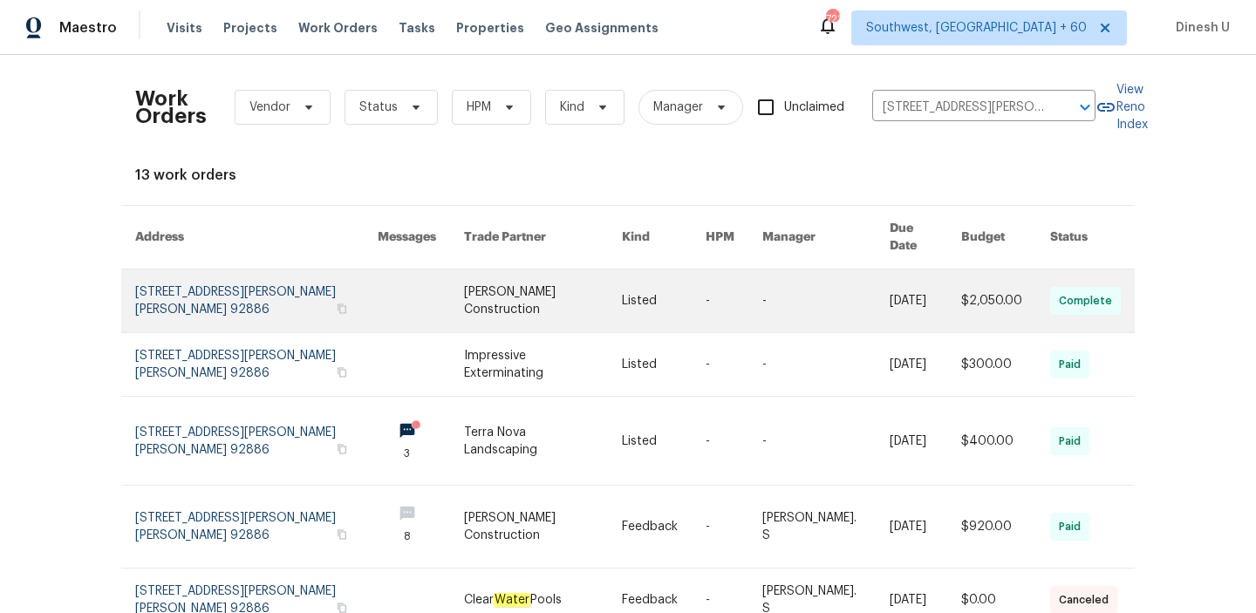
click at [173, 274] on link at bounding box center [256, 301] width 242 height 63
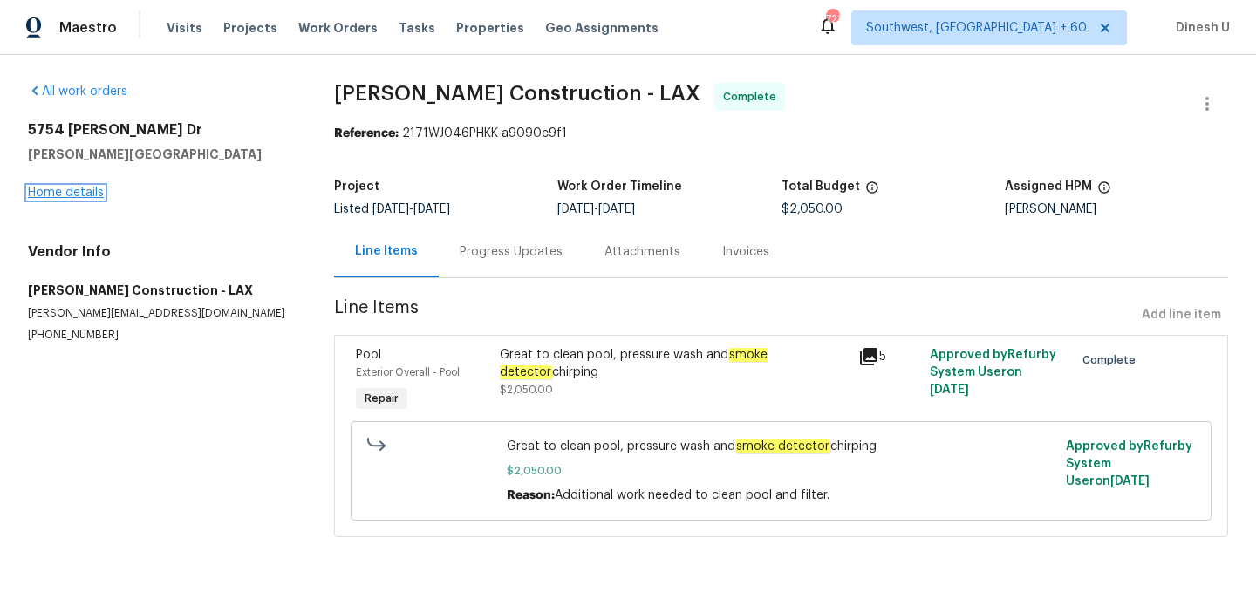
click at [79, 187] on link "Home details" at bounding box center [66, 193] width 76 height 12
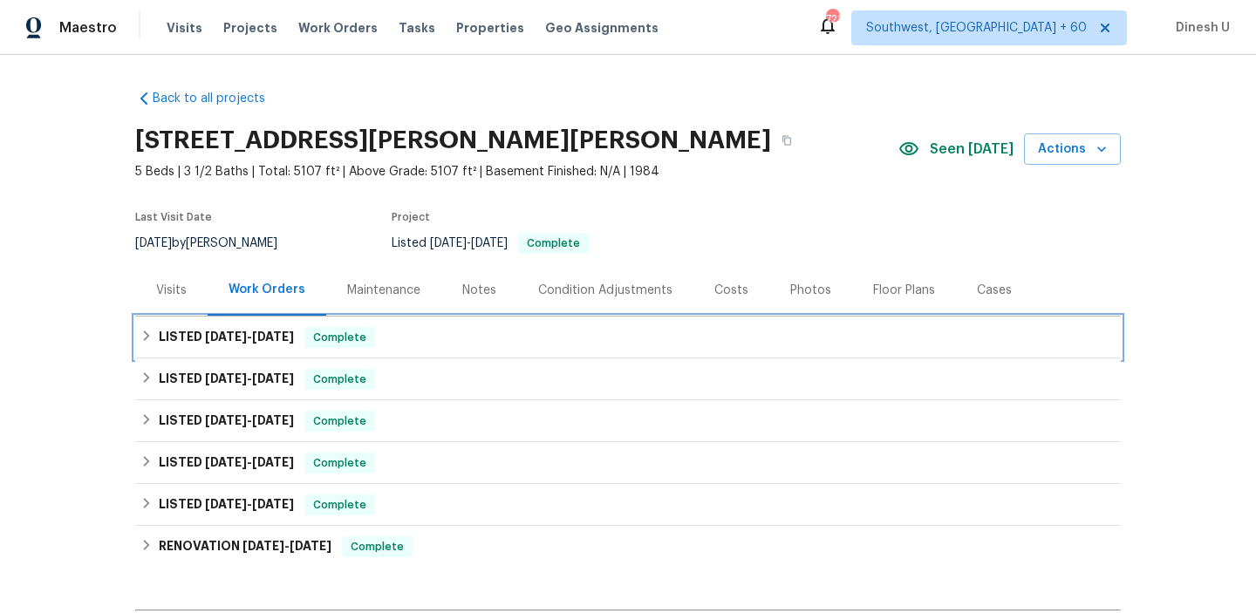
click at [294, 328] on h6 "LISTED 9/16/25 - 9/16/25" at bounding box center [226, 337] width 135 height 21
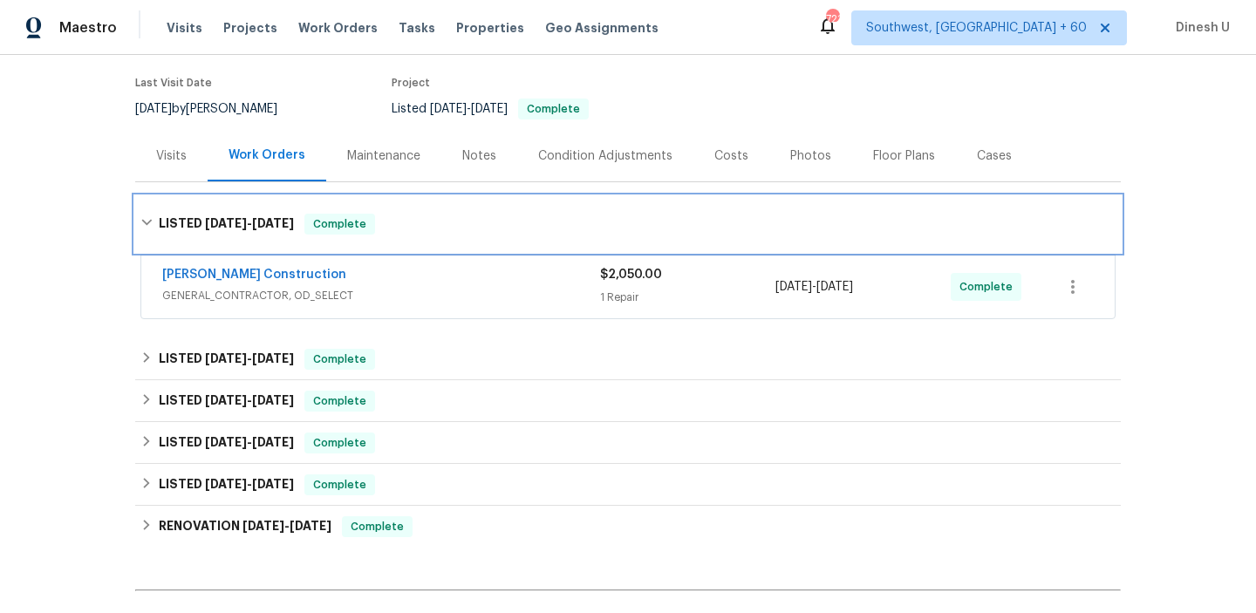
scroll to position [146, 0]
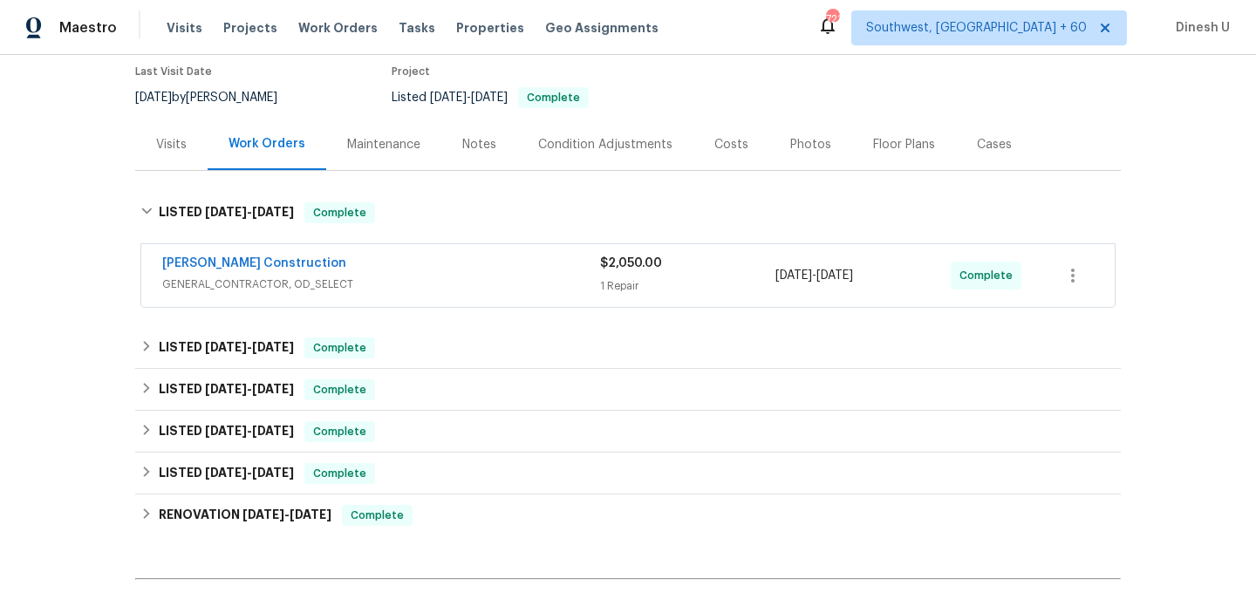
click at [629, 268] on span "$2,050.00" at bounding box center [631, 263] width 62 height 12
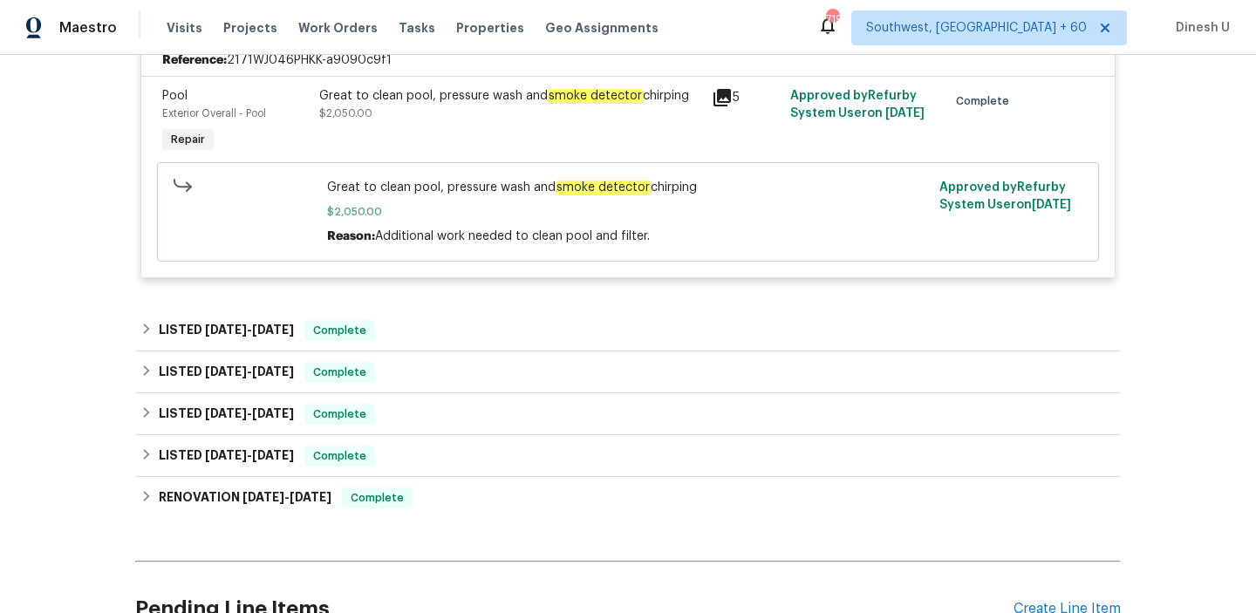
scroll to position [481, 0]
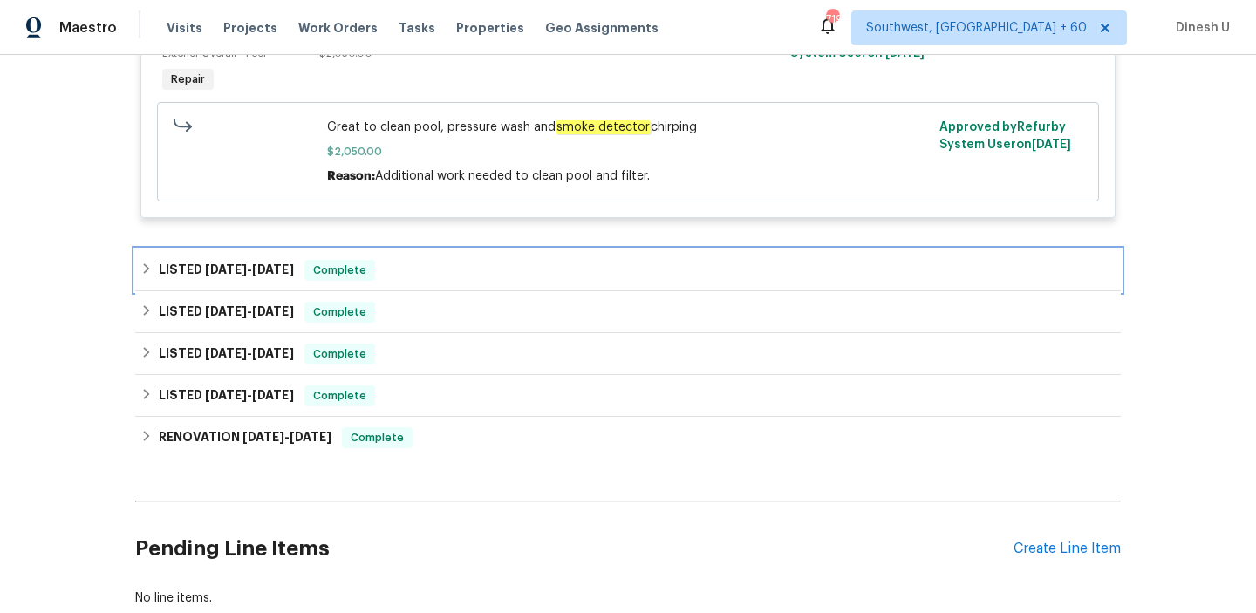
click at [263, 270] on span "8/29/25" at bounding box center [273, 269] width 42 height 12
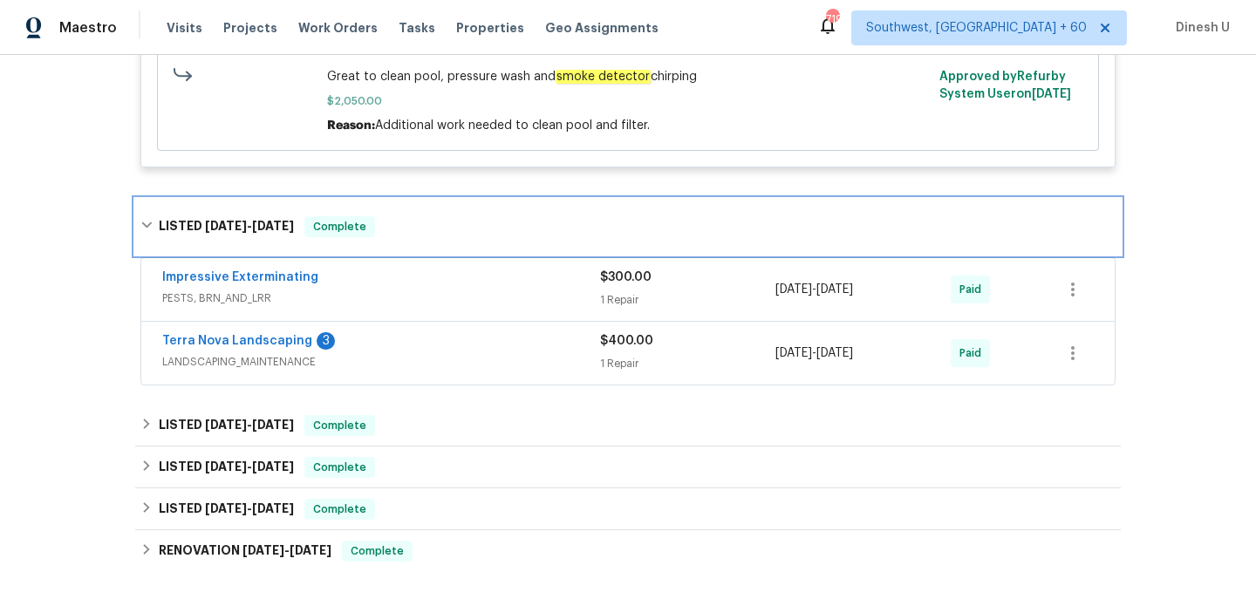
scroll to position [548, 0]
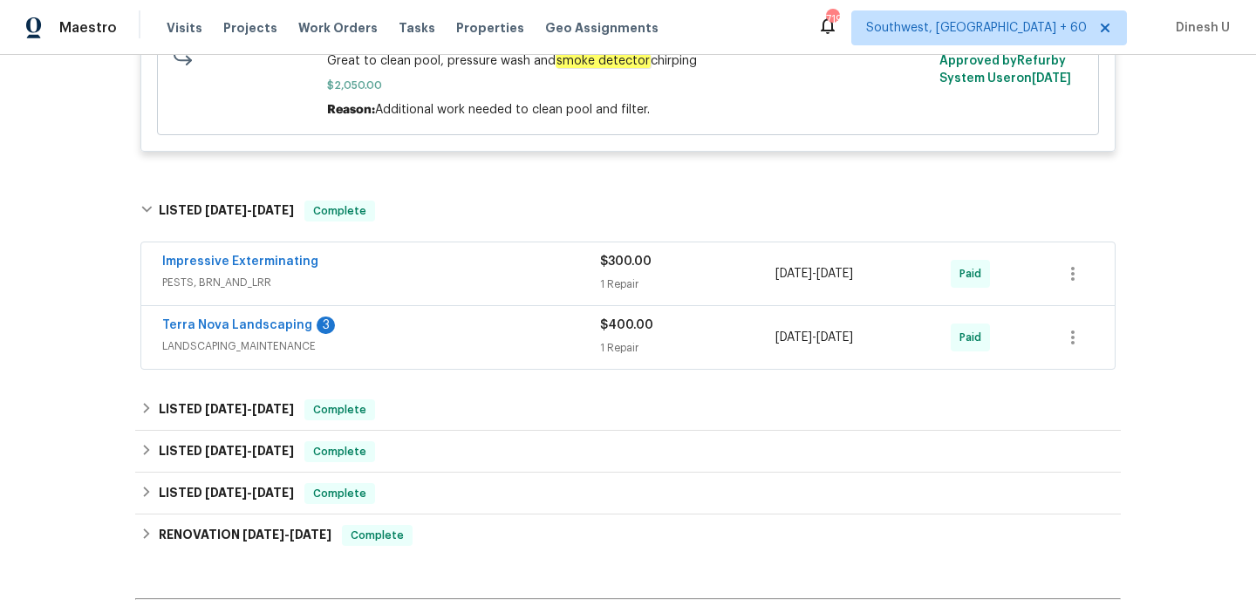
click at [624, 283] on div "1 Repair" at bounding box center [687, 284] width 175 height 17
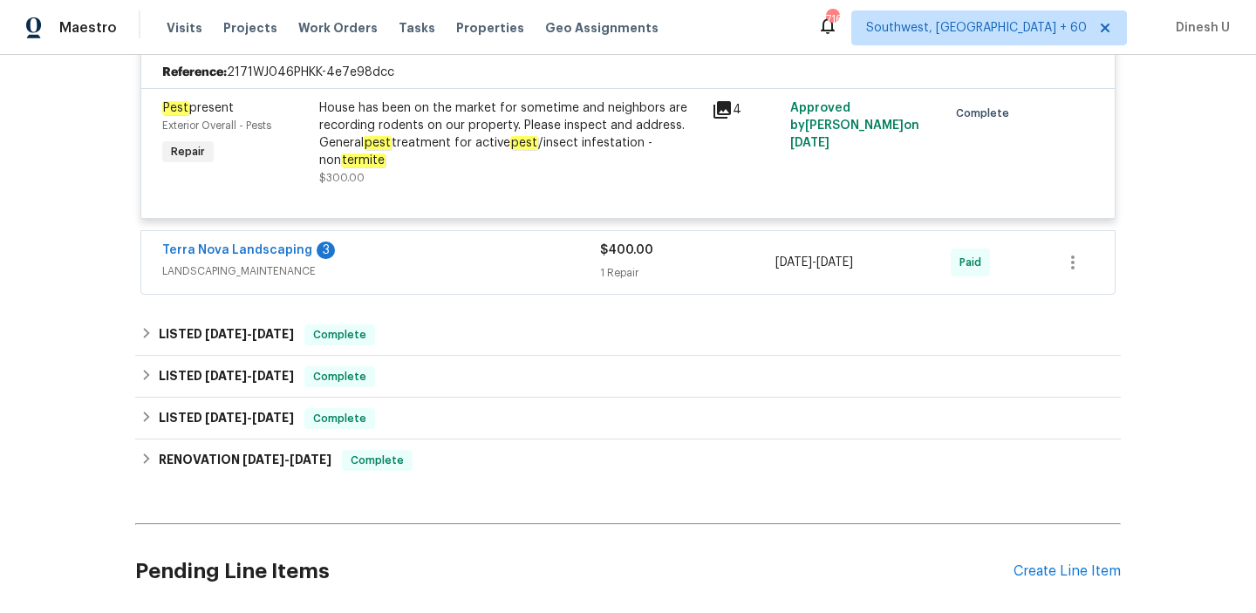
scroll to position [829, 0]
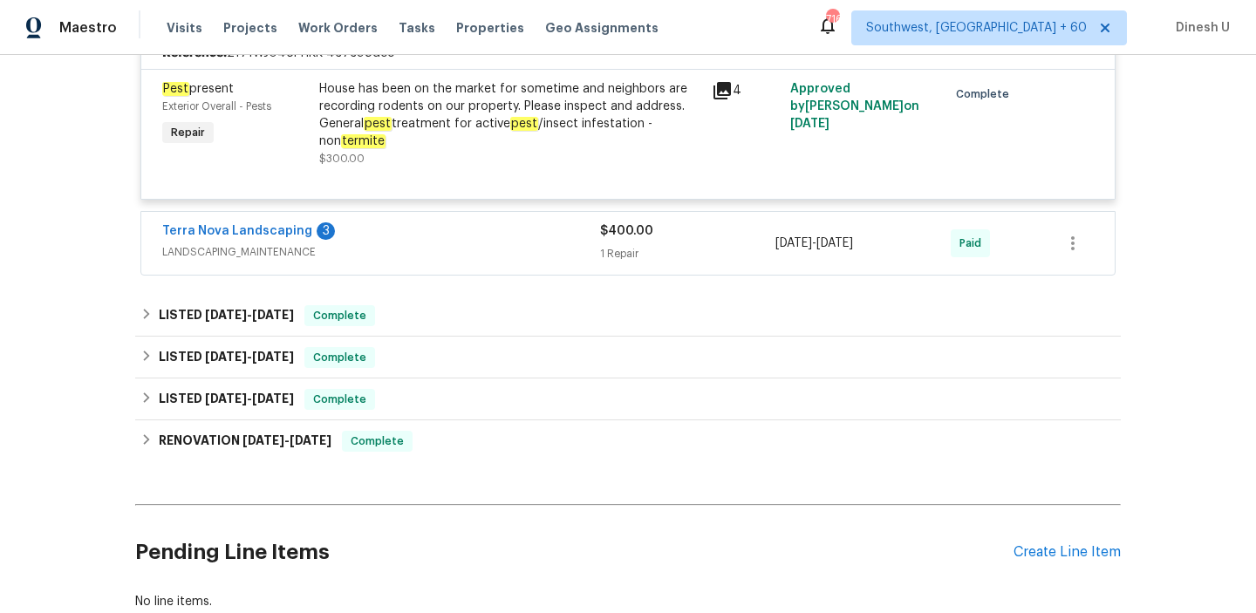
click at [614, 250] on div "1 Repair" at bounding box center [687, 253] width 175 height 17
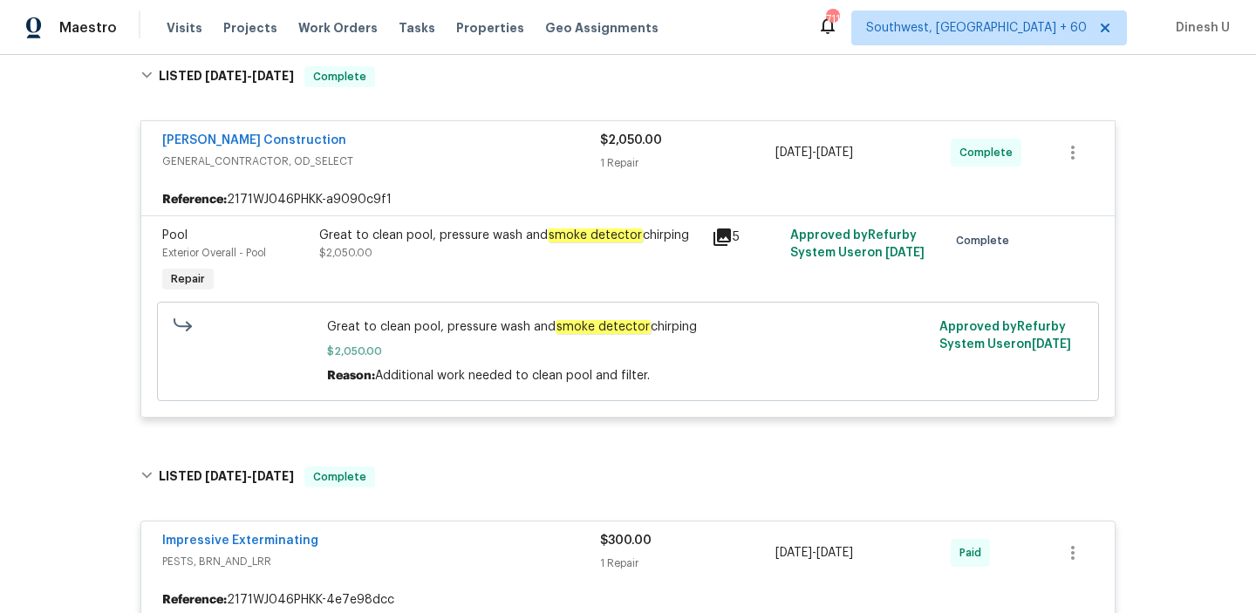
scroll to position [249, 0]
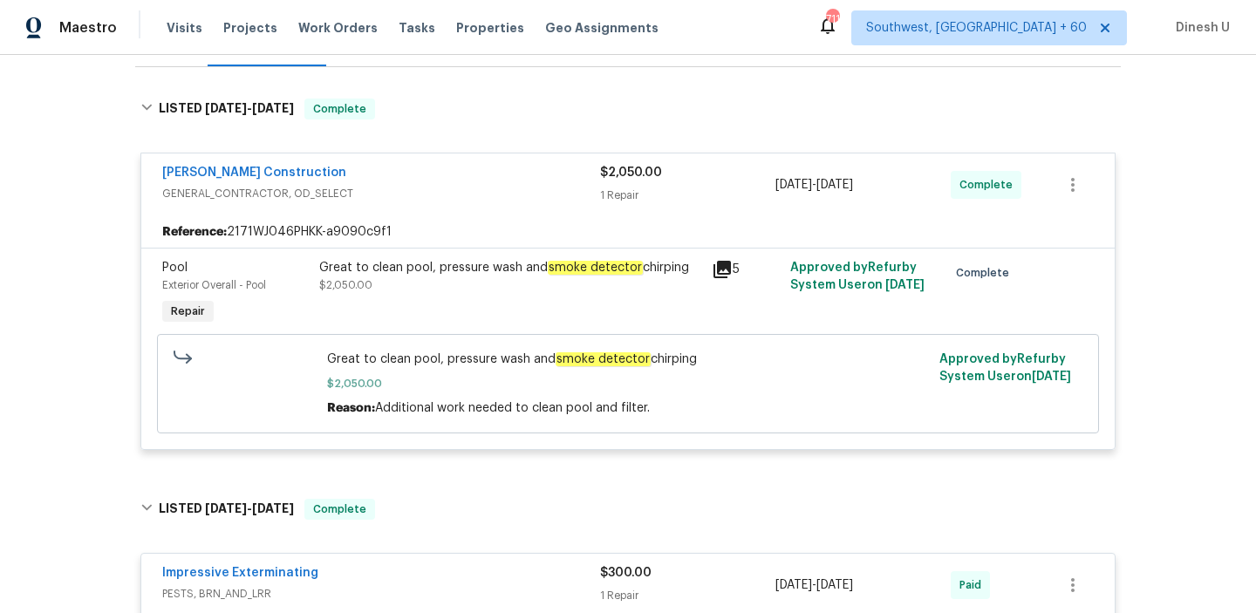
click at [729, 273] on icon at bounding box center [721, 269] width 17 height 17
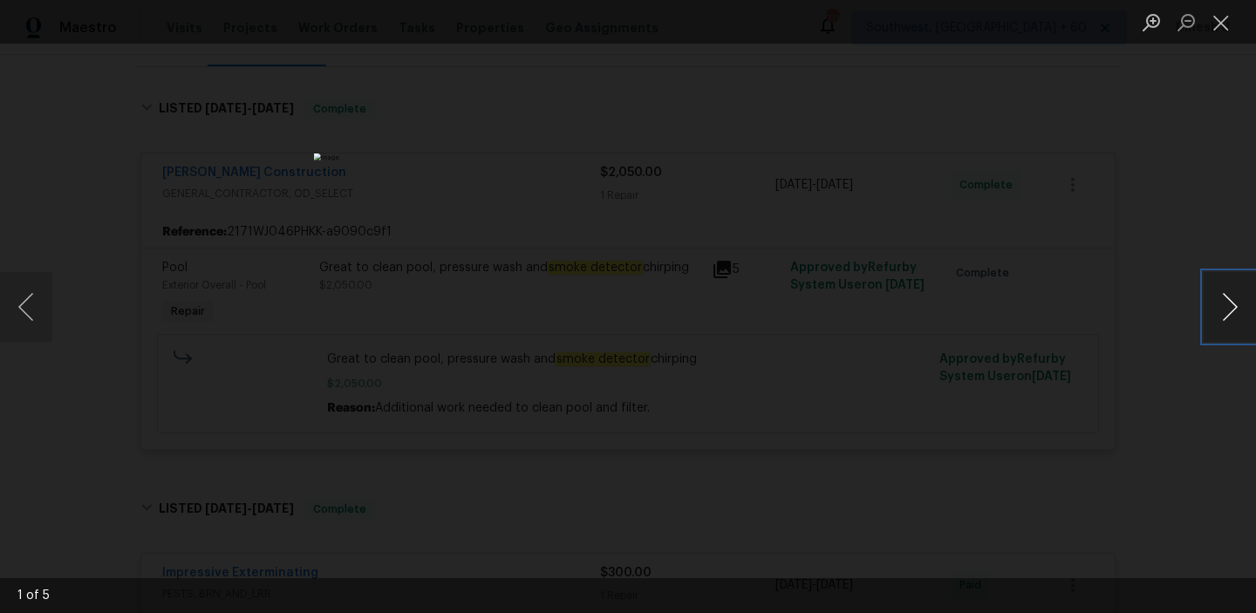
click at [1232, 301] on button "Next image" at bounding box center [1230, 307] width 52 height 70
click at [1222, 18] on button "Close lightbox" at bounding box center [1221, 22] width 35 height 31
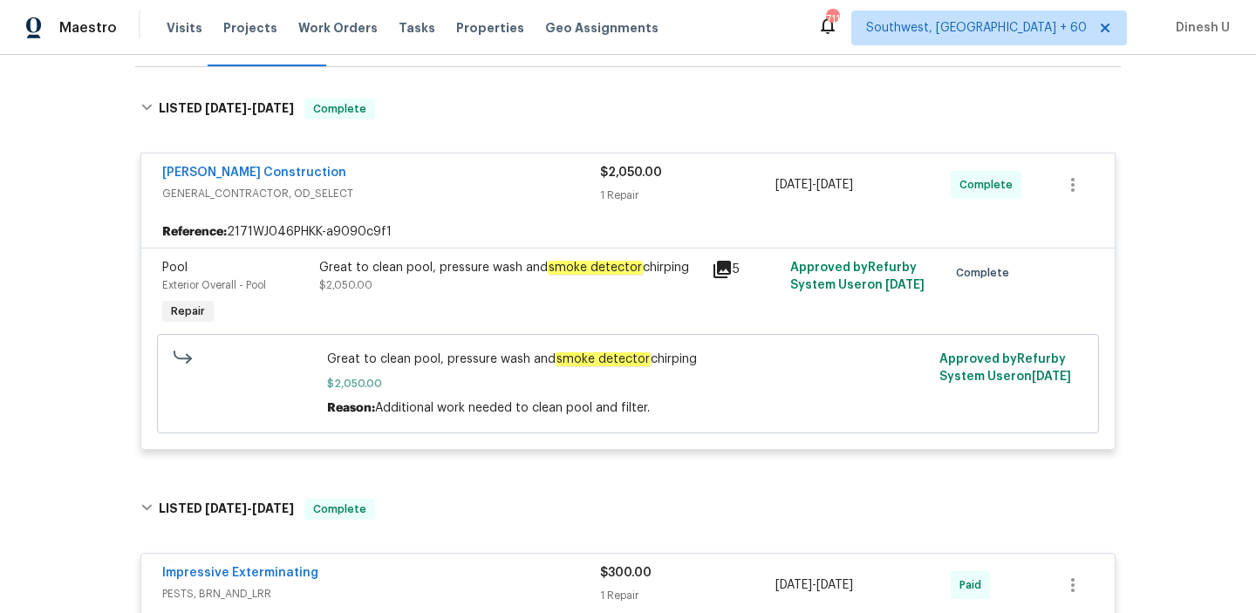
scroll to position [0, 0]
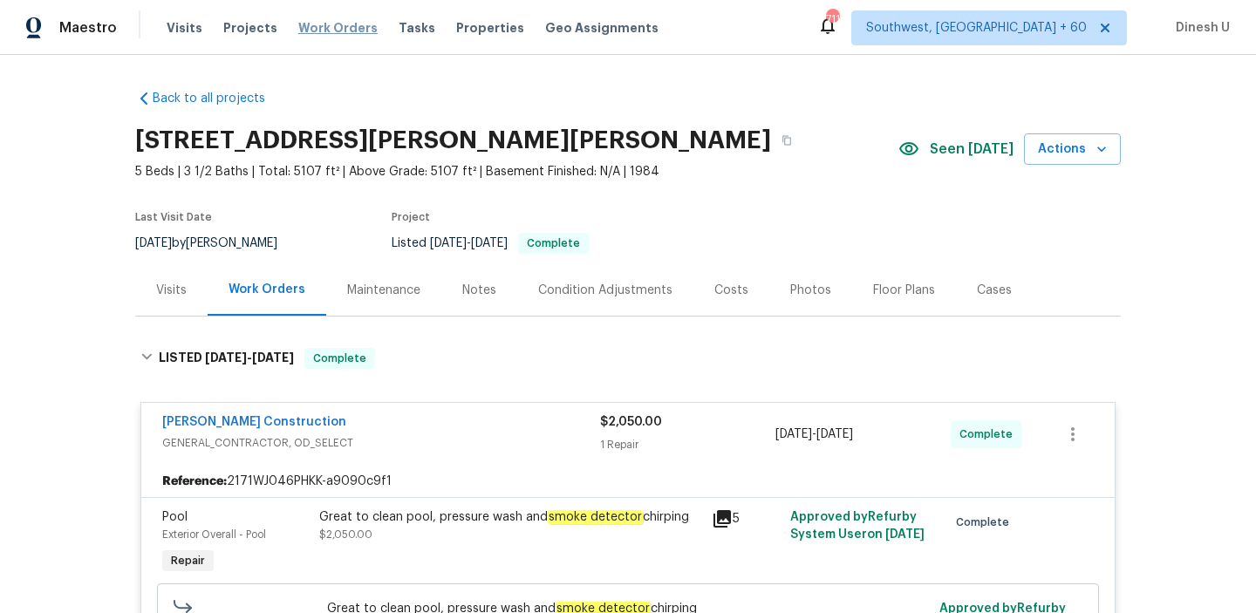
click at [336, 24] on span "Work Orders" at bounding box center [337, 27] width 79 height 17
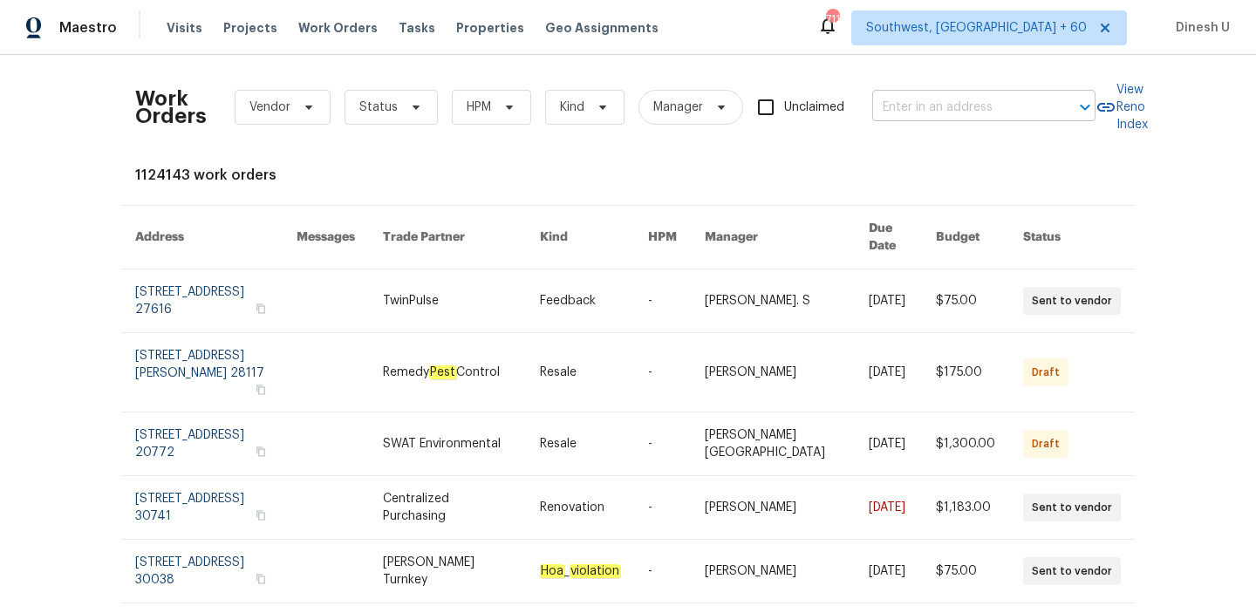
click at [952, 111] on input "text" at bounding box center [959, 107] width 174 height 27
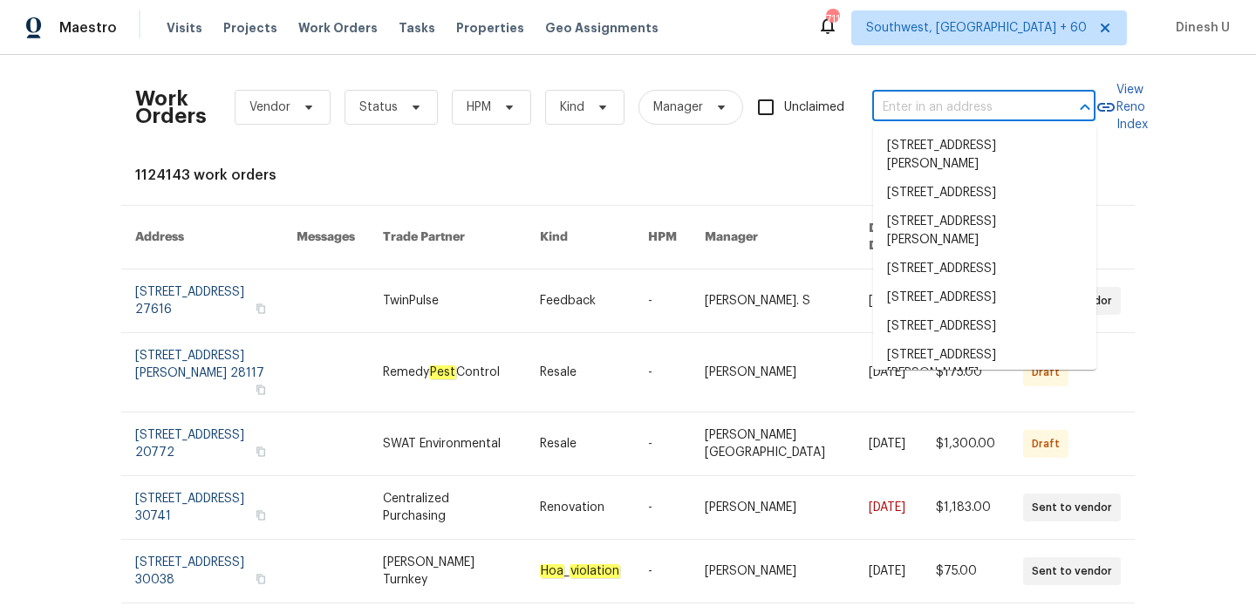
paste input "2020 Pheasant Run, Westfield, IN 46074"
type input "2020 Pheasant Run, Westfield, IN 46074"
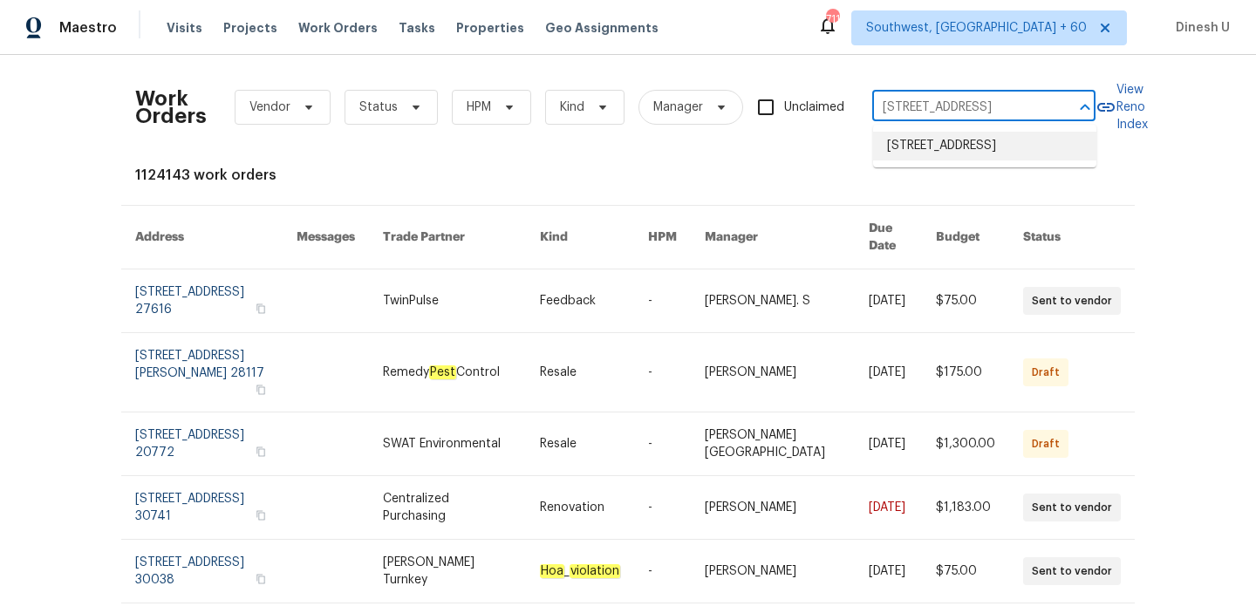
click at [903, 150] on li "2020 Pheasant Run, Westfield, IN 46074" at bounding box center [984, 146] width 223 height 29
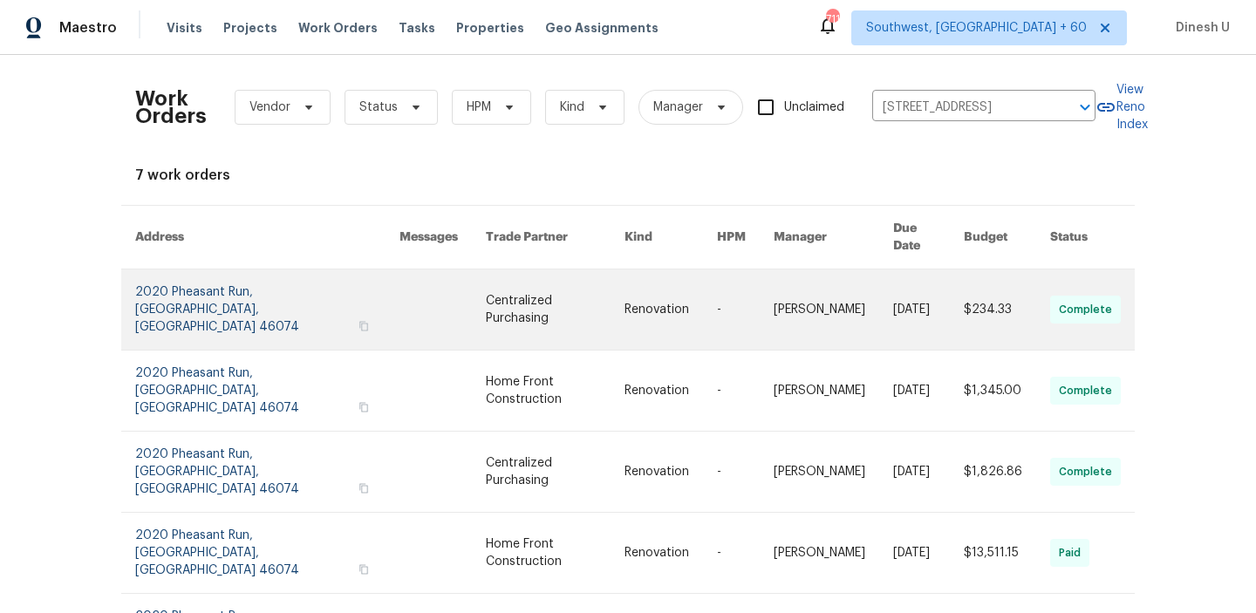
click at [184, 283] on link at bounding box center [267, 310] width 264 height 80
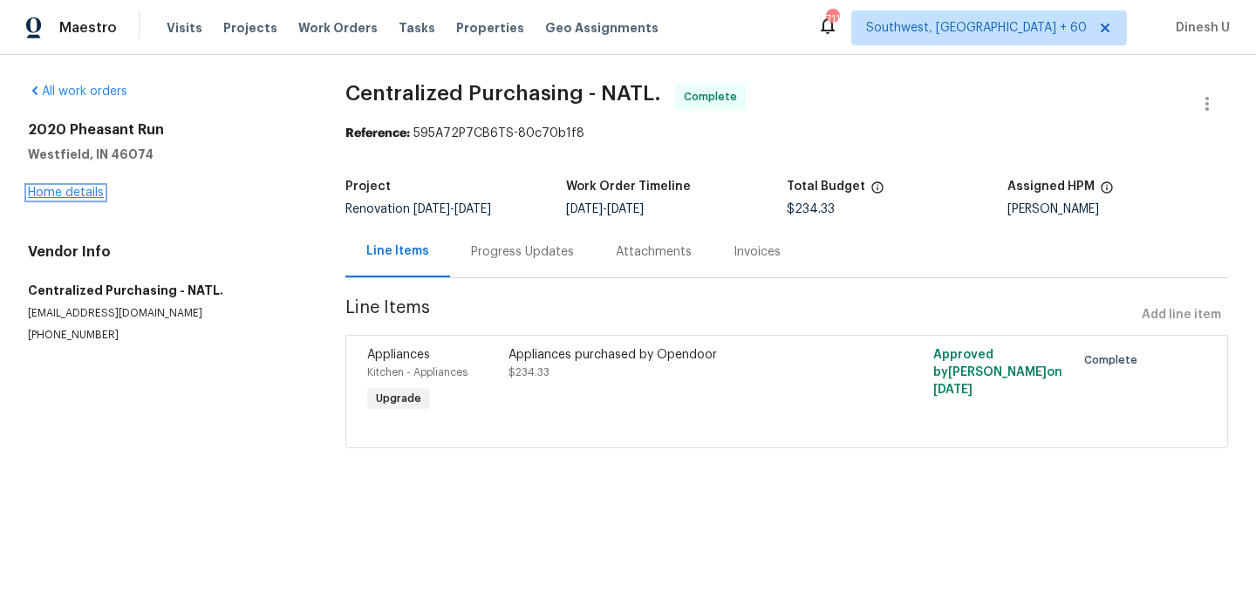
click at [65, 190] on link "Home details" at bounding box center [66, 193] width 76 height 12
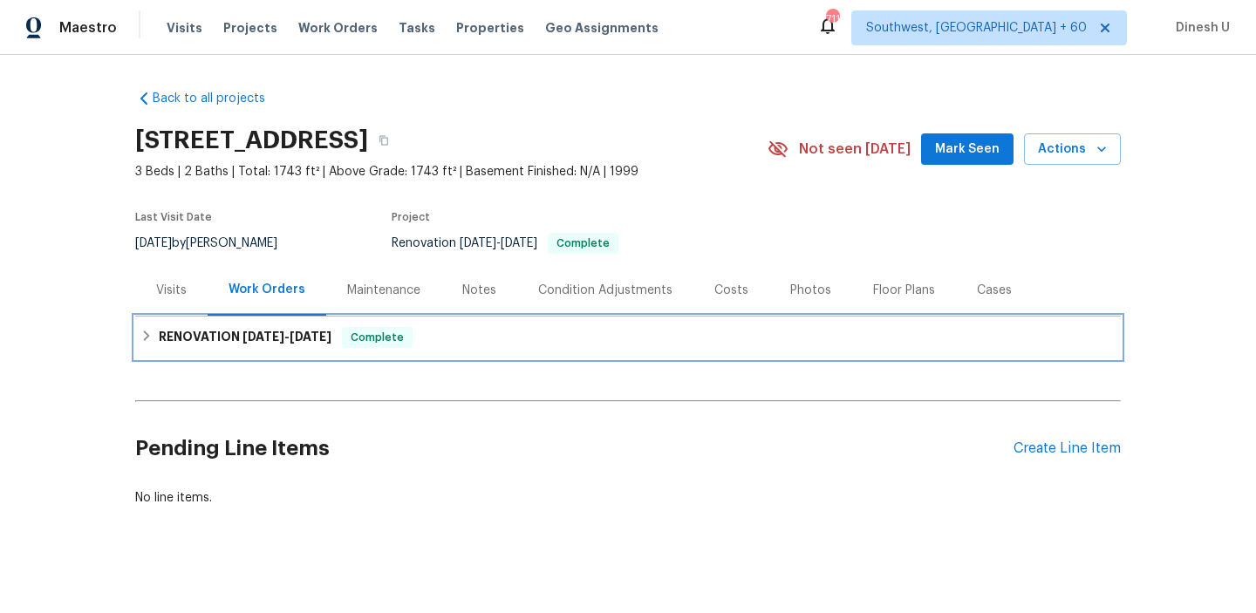
click at [251, 329] on h6 "RENOVATION 8/25/25 - 10/1/25" at bounding box center [245, 337] width 173 height 21
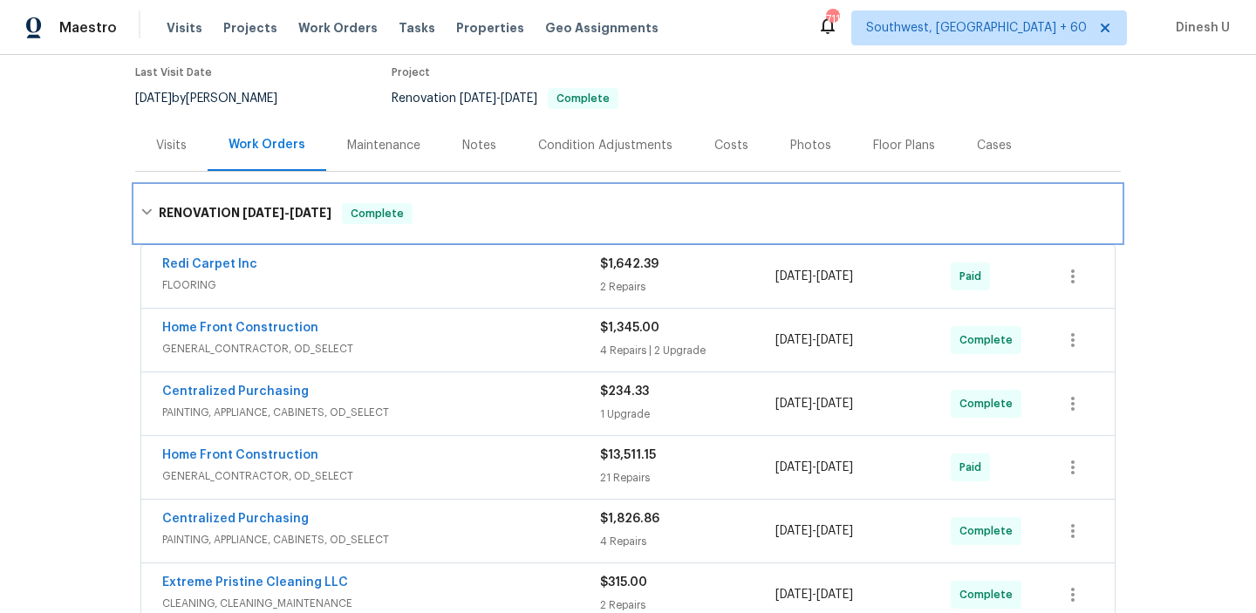
scroll to position [207, 0]
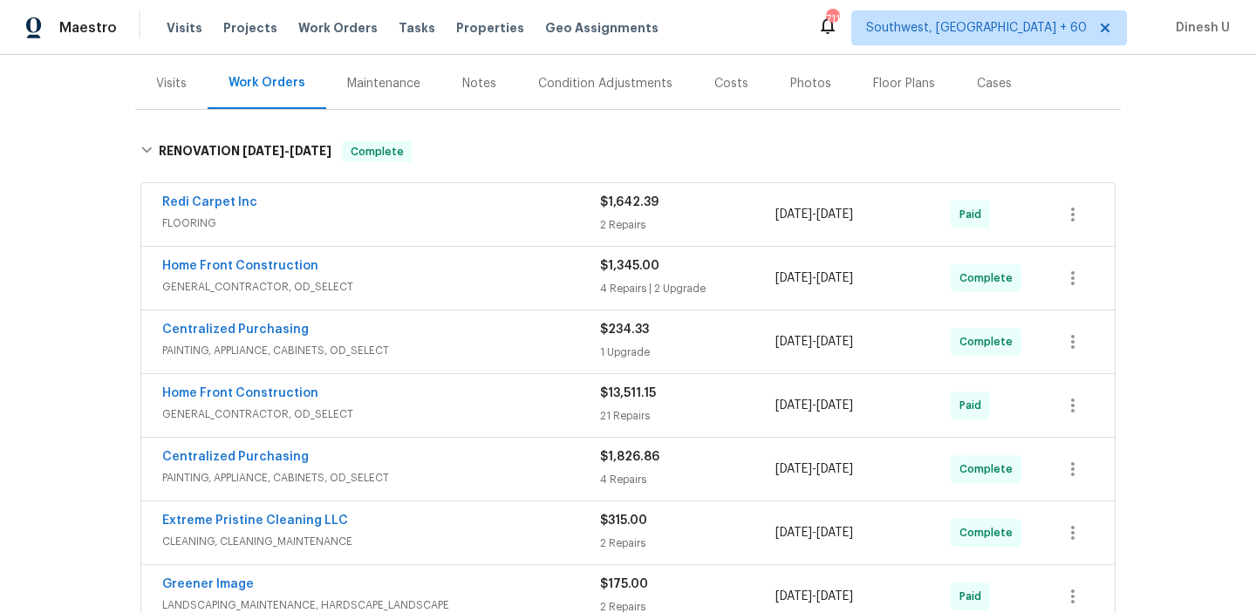
click at [624, 221] on div "2 Repairs" at bounding box center [687, 224] width 175 height 17
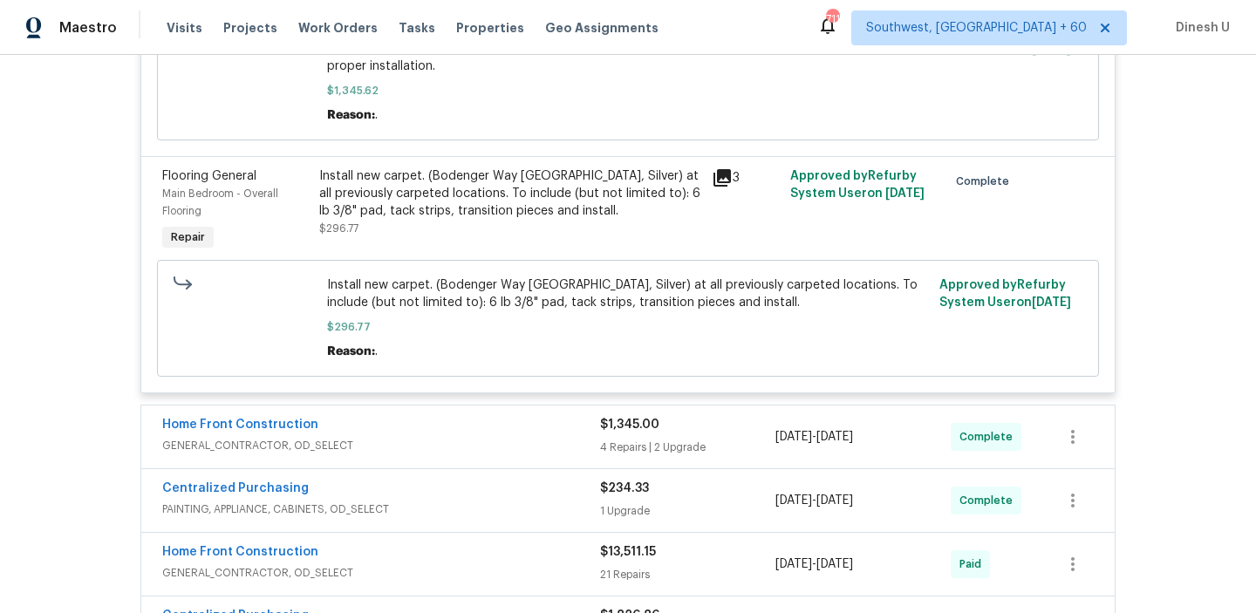
scroll to position [789, 0]
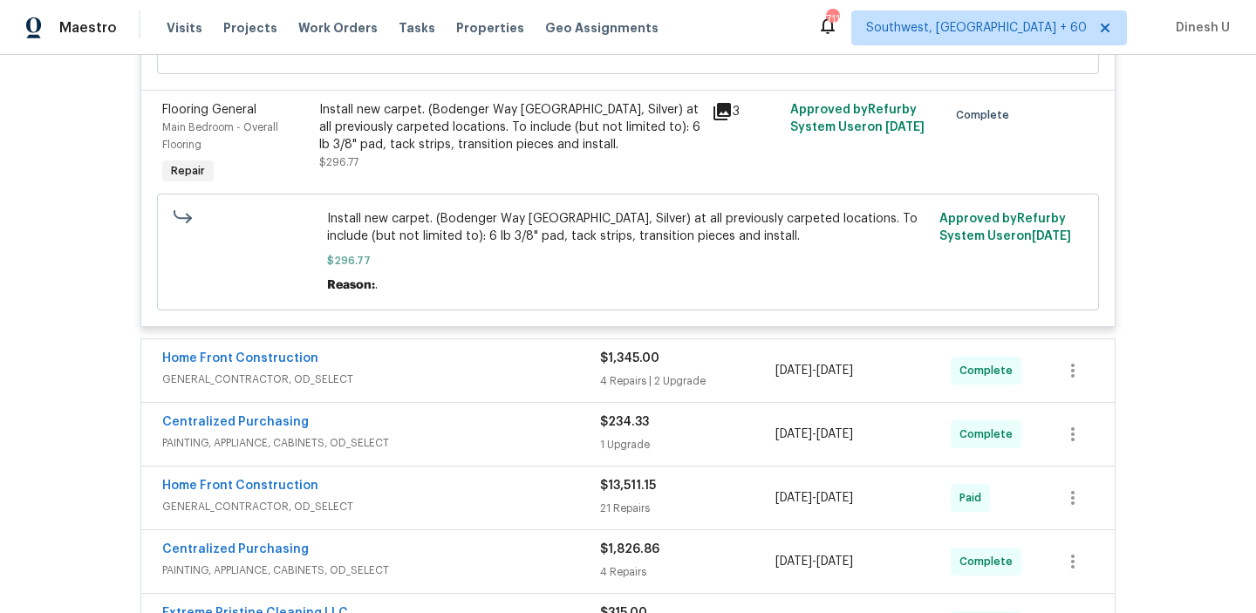
click at [648, 372] on div "4 Repairs | 2 Upgrade" at bounding box center [687, 380] width 175 height 17
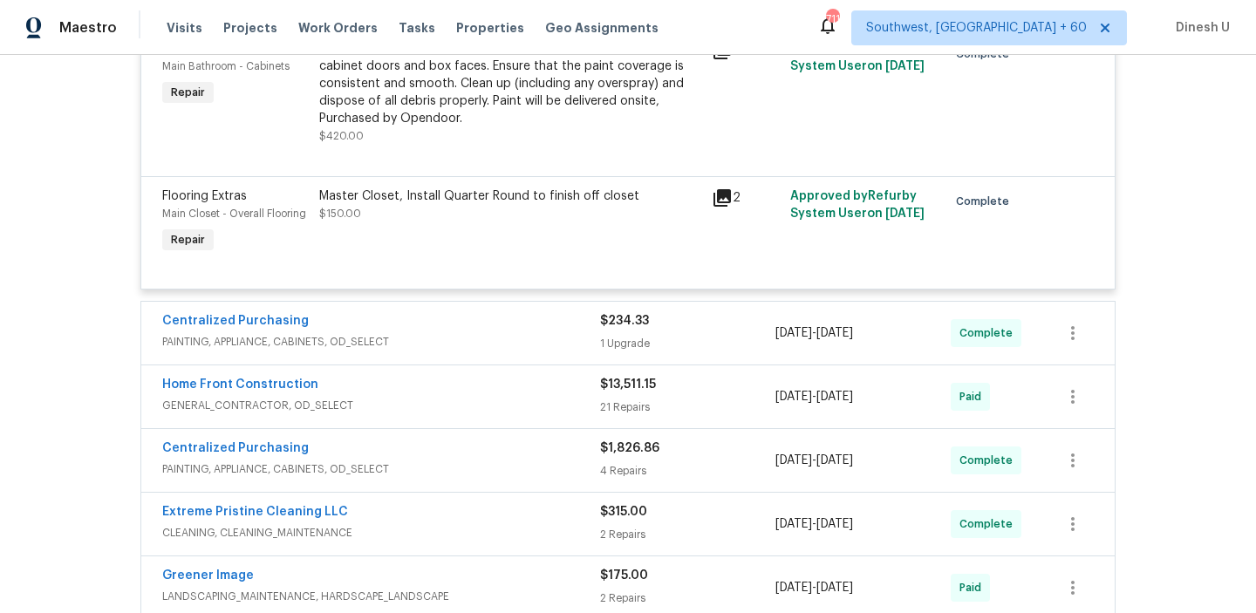
scroll to position [1931, 0]
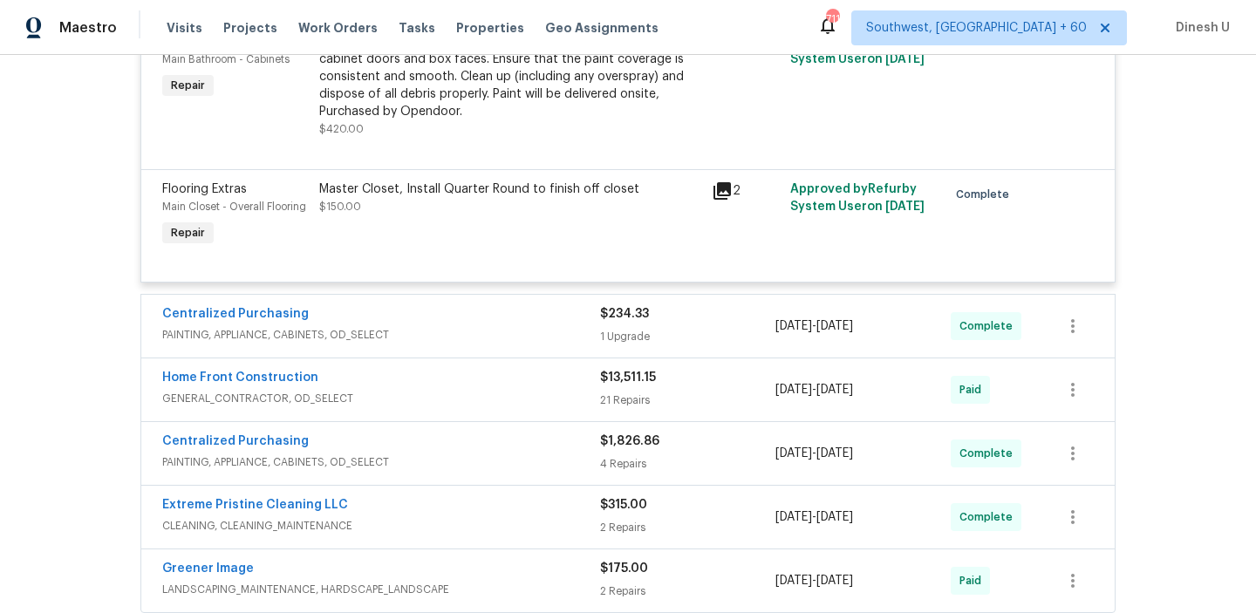
click at [591, 326] on span "PAINTING, APPLIANCE, CABINETS, OD_SELECT" at bounding box center [381, 334] width 438 height 17
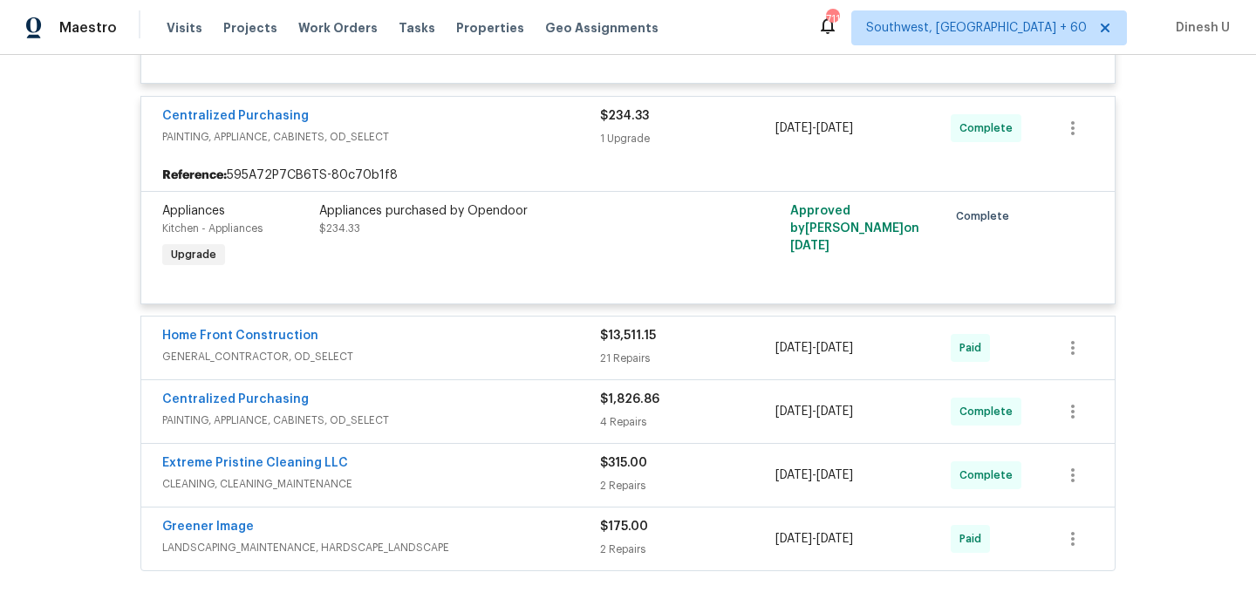
scroll to position [2153, 0]
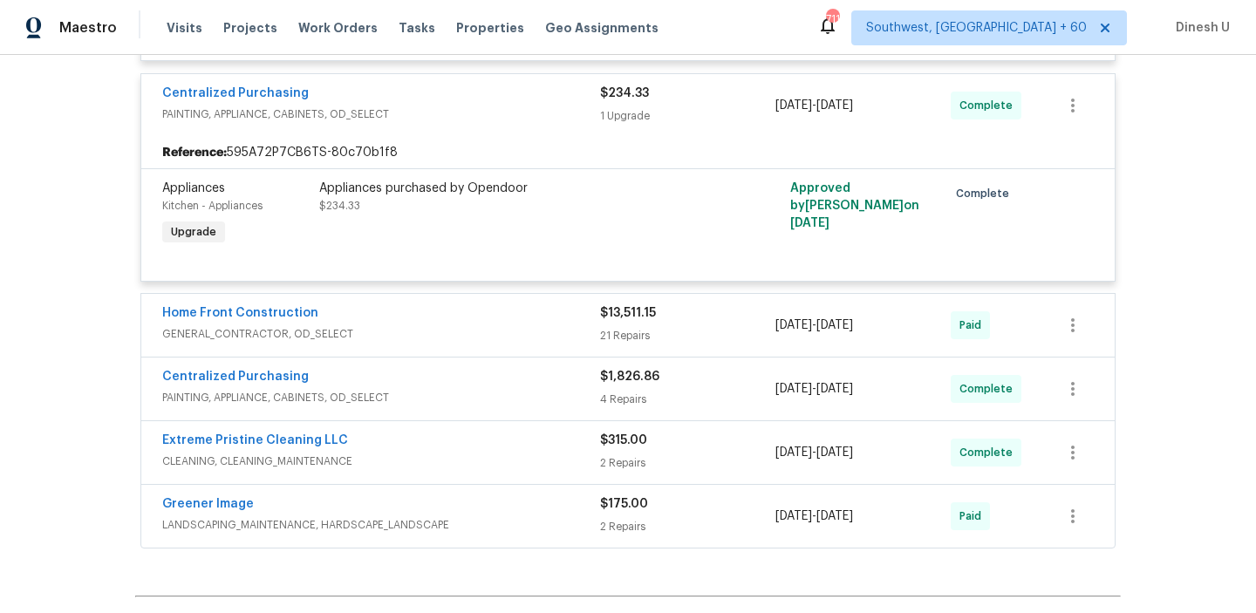
click at [620, 327] on div "21 Repairs" at bounding box center [687, 335] width 175 height 17
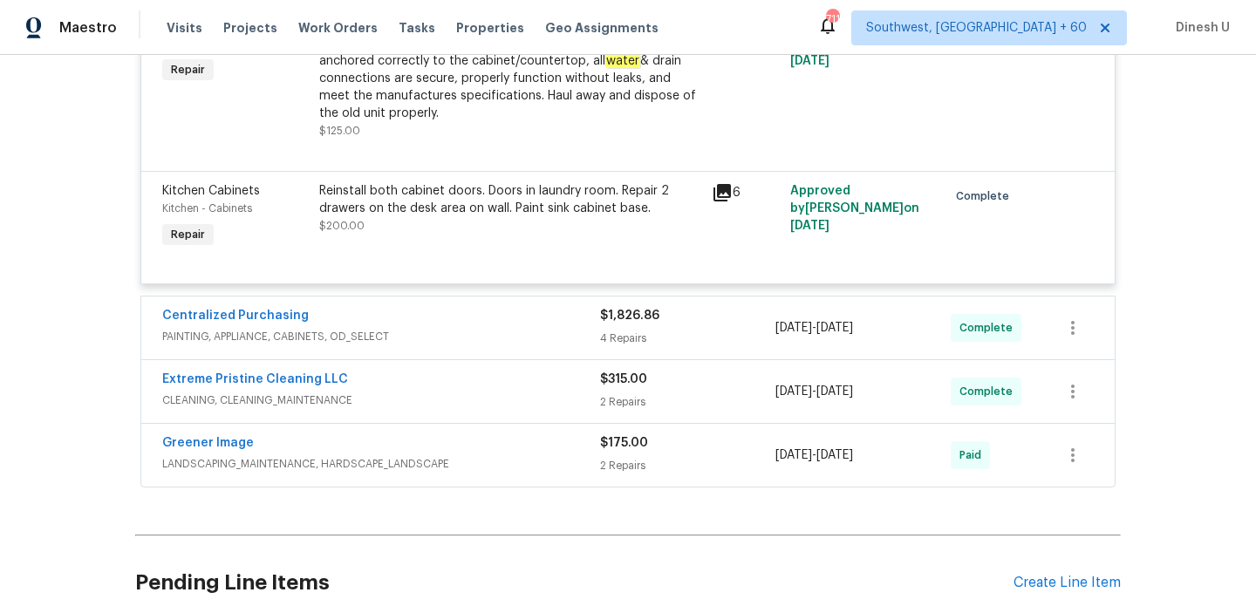
scroll to position [5553, 0]
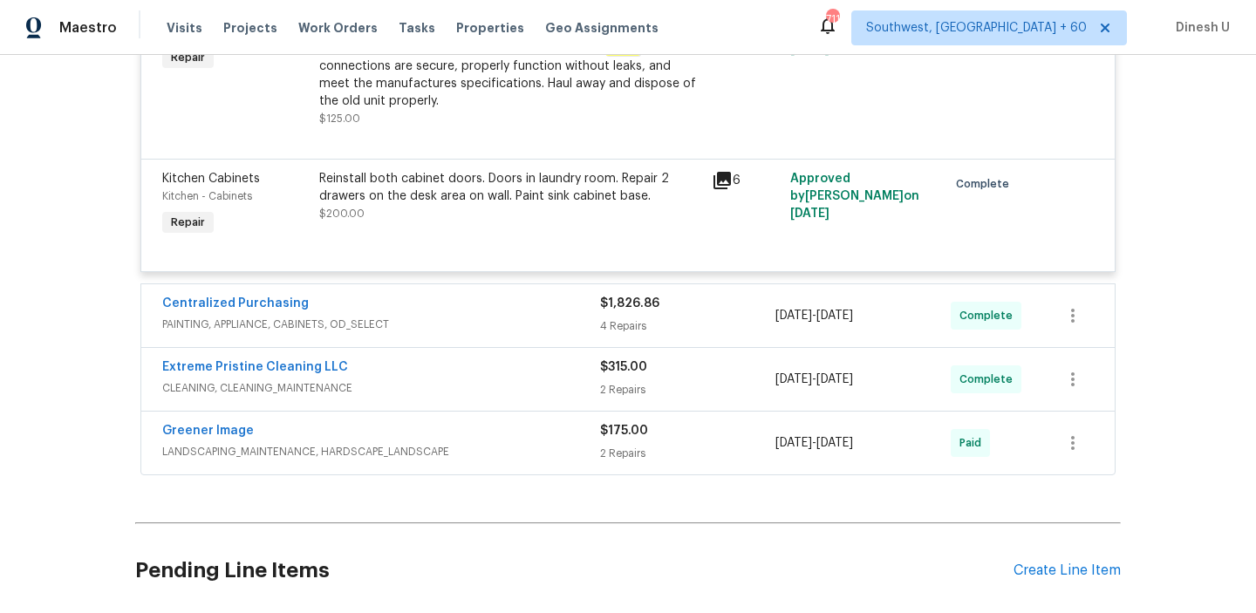
click at [638, 317] on div "4 Repairs" at bounding box center [687, 325] width 175 height 17
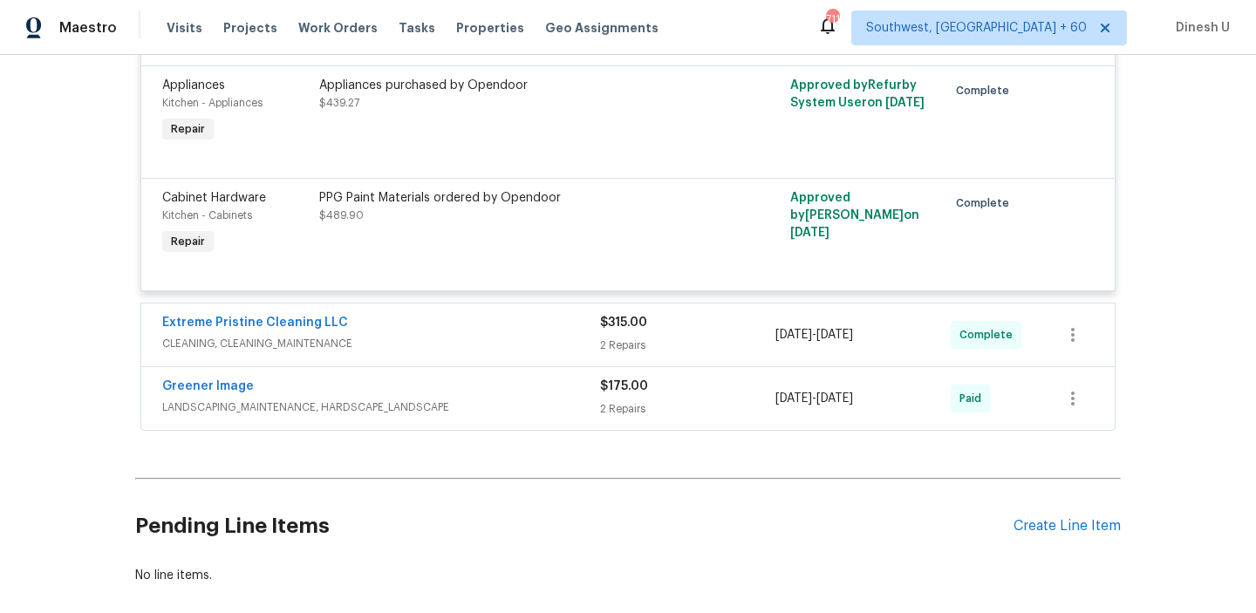
scroll to position [6094, 0]
click at [637, 335] on div "2 Repairs" at bounding box center [687, 343] width 175 height 17
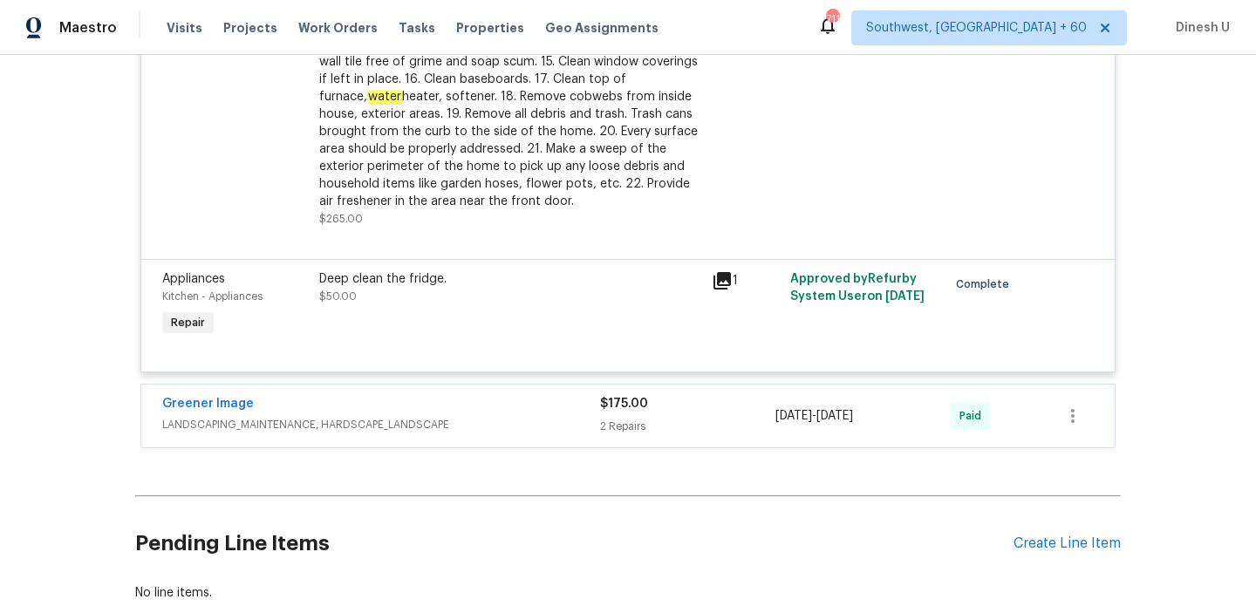
scroll to position [6689, 0]
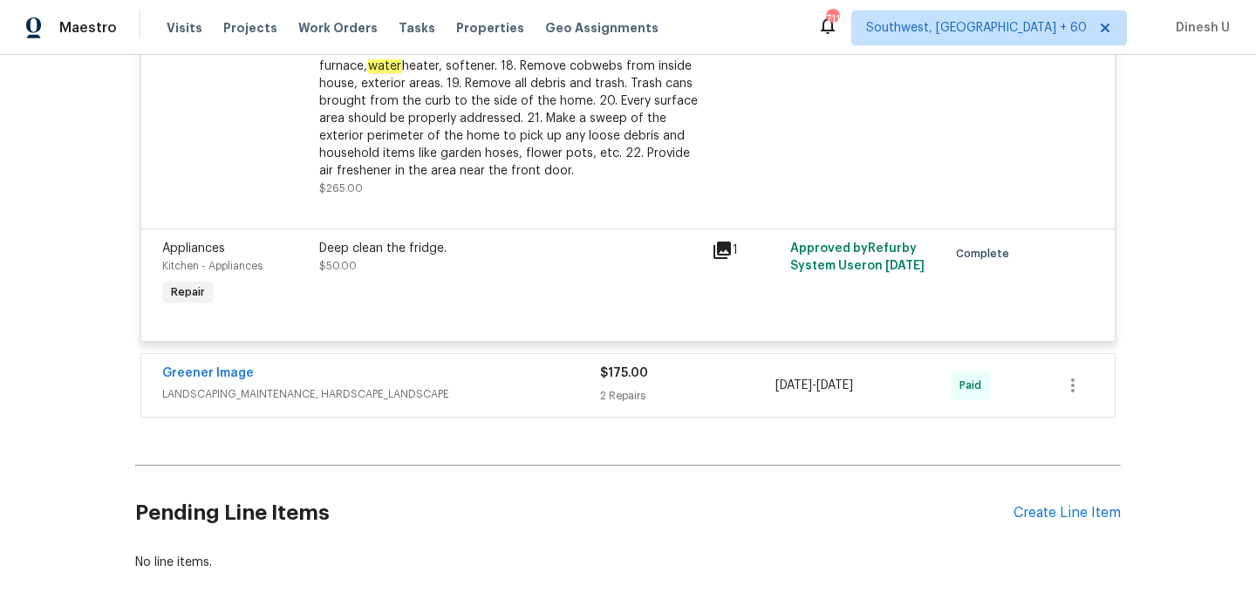
click at [614, 387] on div "2 Repairs" at bounding box center [687, 395] width 175 height 17
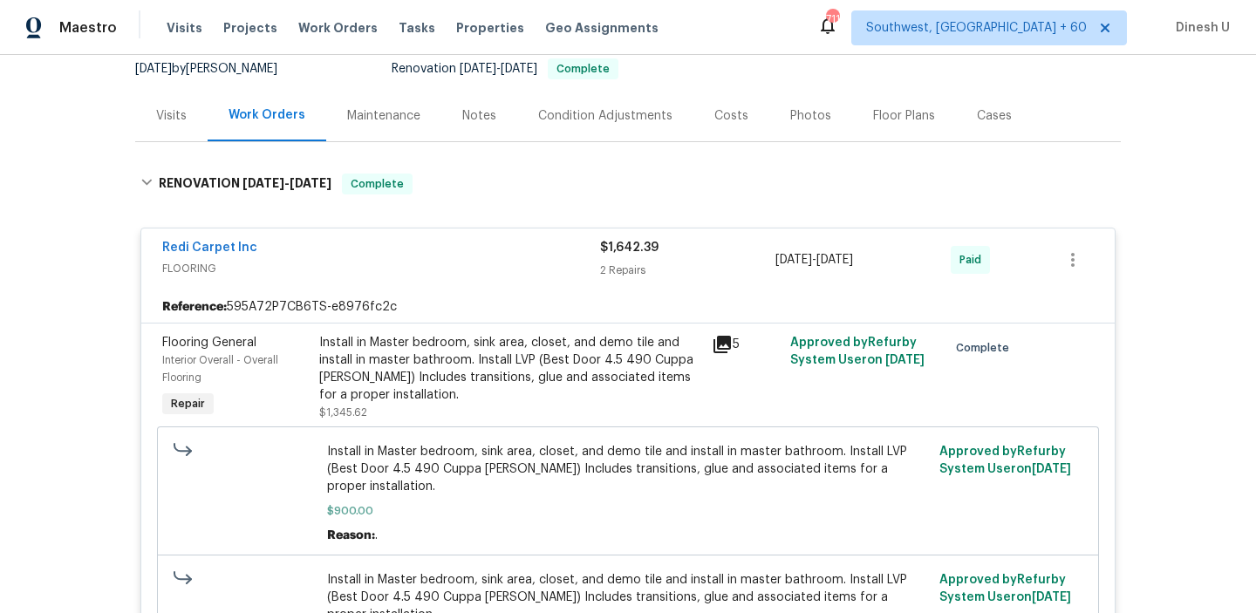
scroll to position [0, 0]
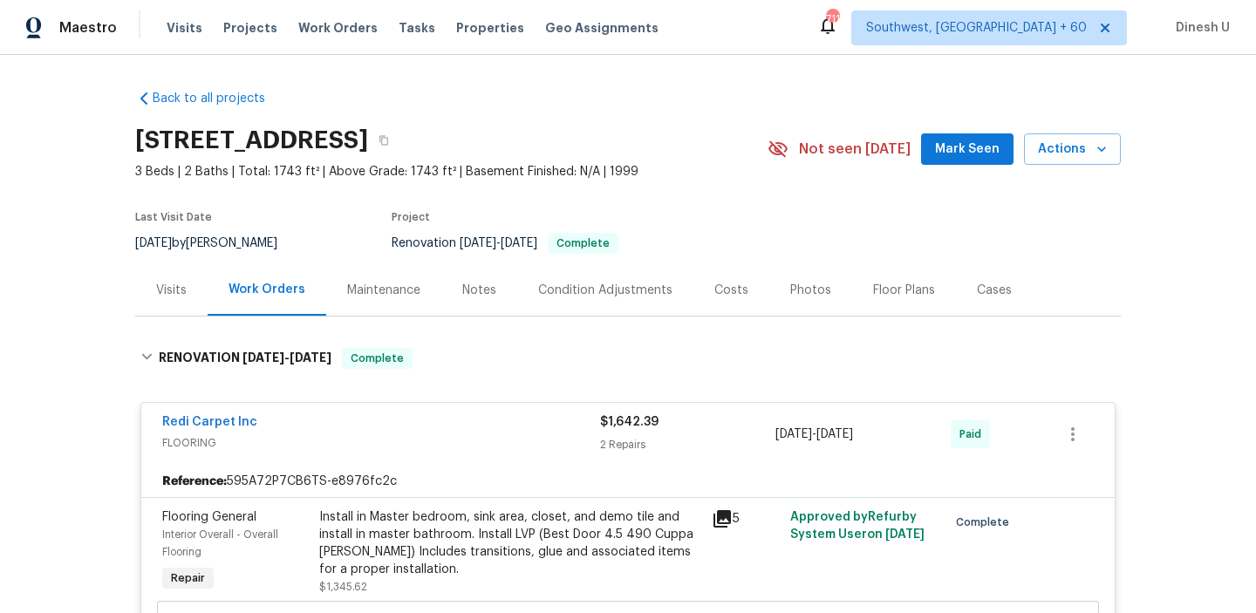
click at [177, 286] on div "Visits" at bounding box center [171, 290] width 31 height 17
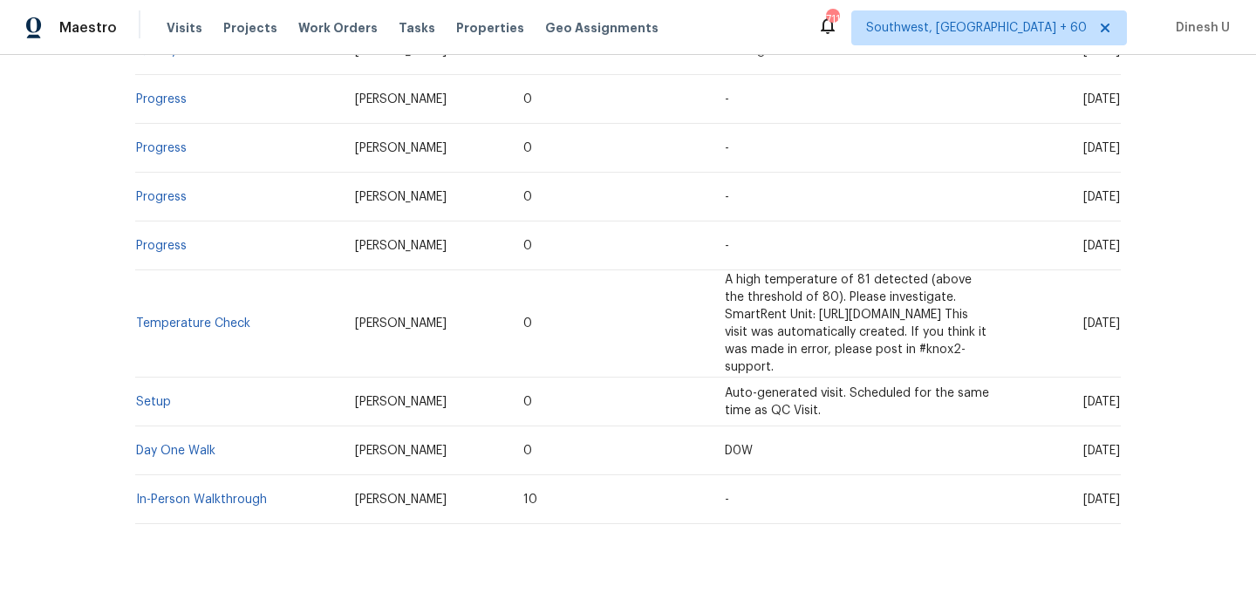
scroll to position [481, 0]
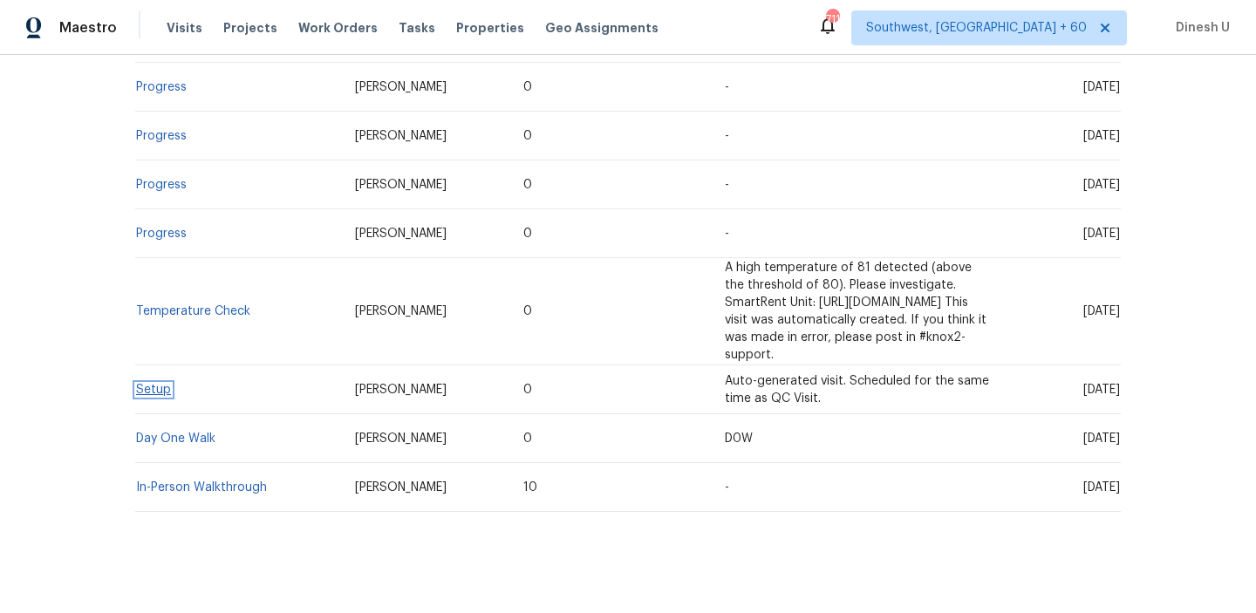
click at [162, 384] on link "Setup" at bounding box center [153, 390] width 35 height 12
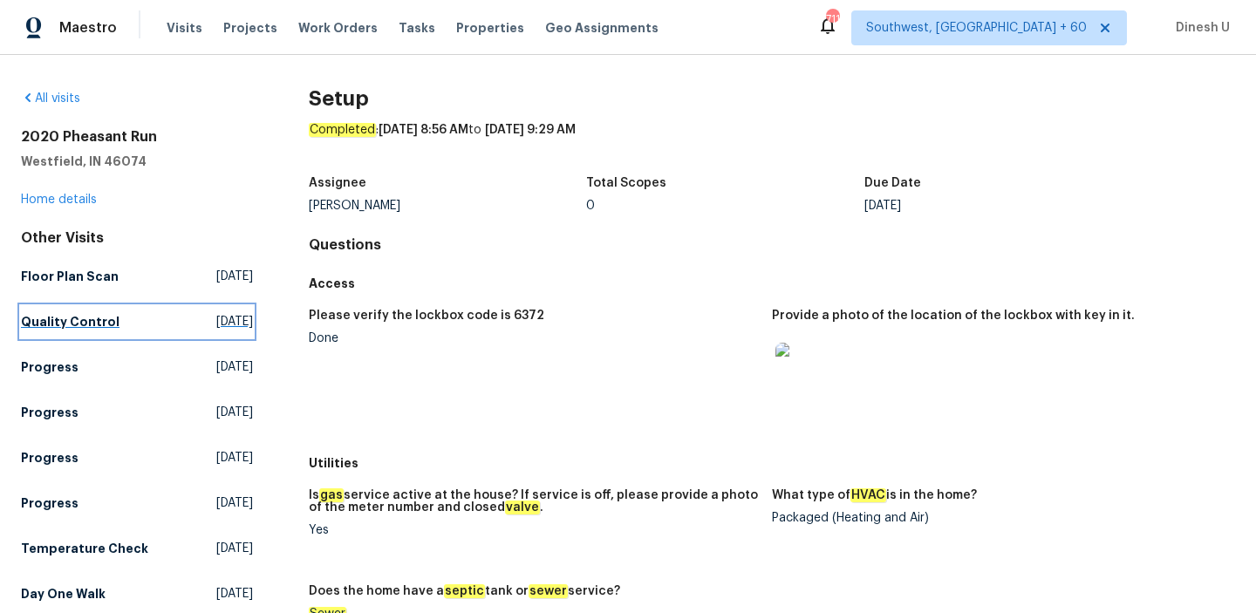
click at [216, 315] on span "Fri, Oct 03 2025" at bounding box center [234, 321] width 37 height 17
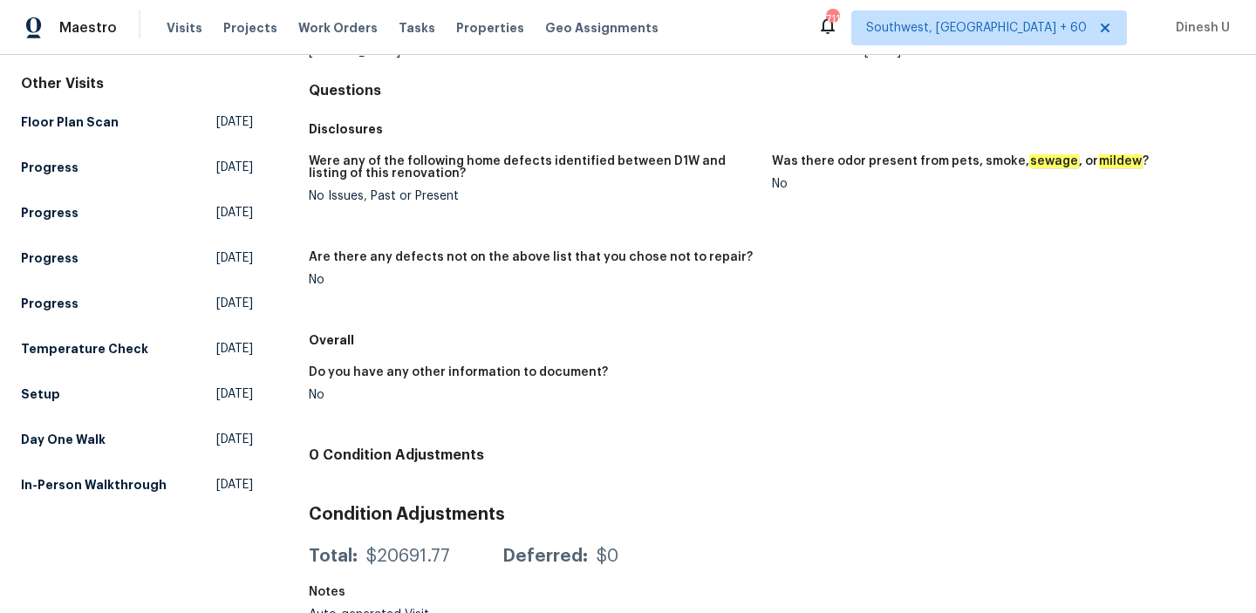
scroll to position [173, 0]
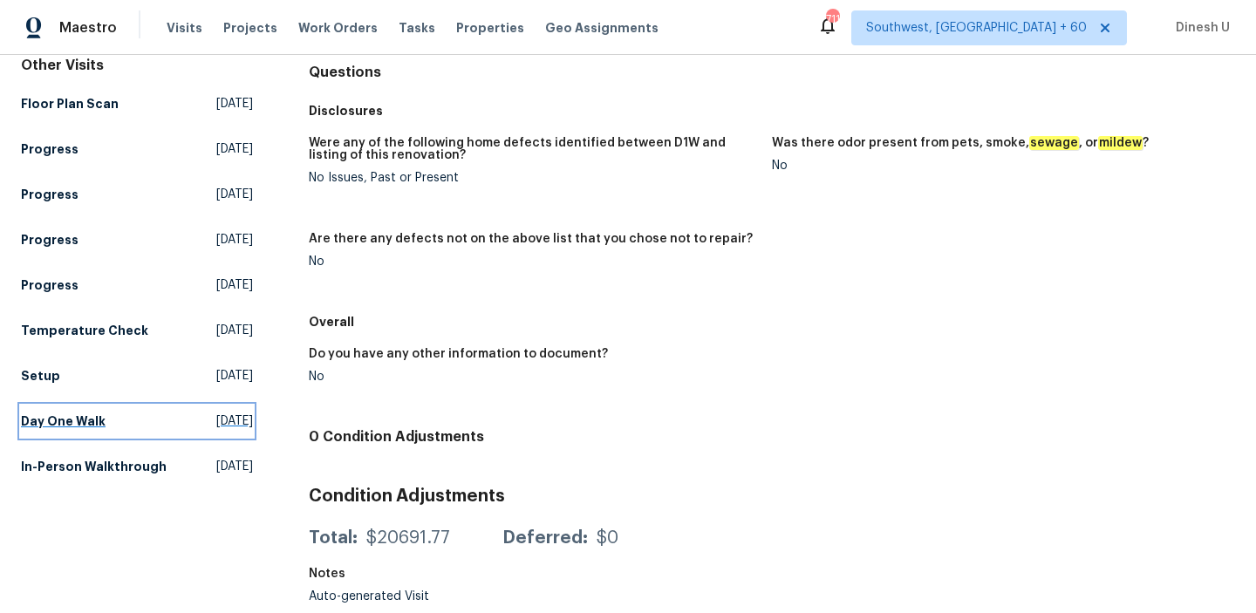
click at [216, 425] on span "Fri, Aug 22 2025" at bounding box center [234, 421] width 37 height 17
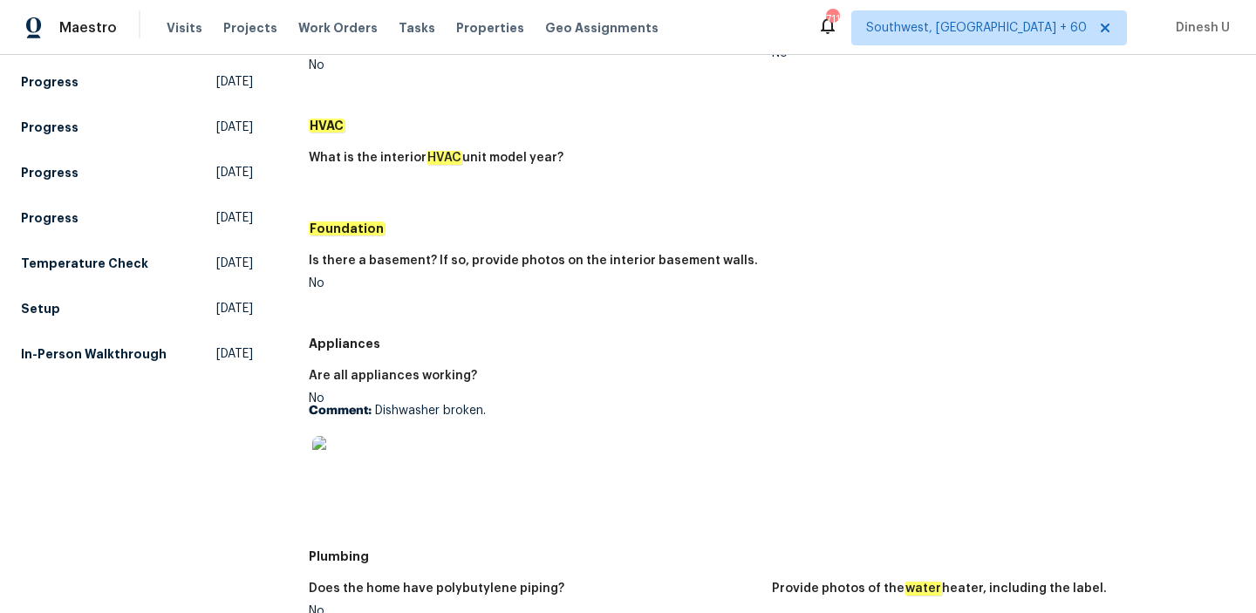
scroll to position [274, 0]
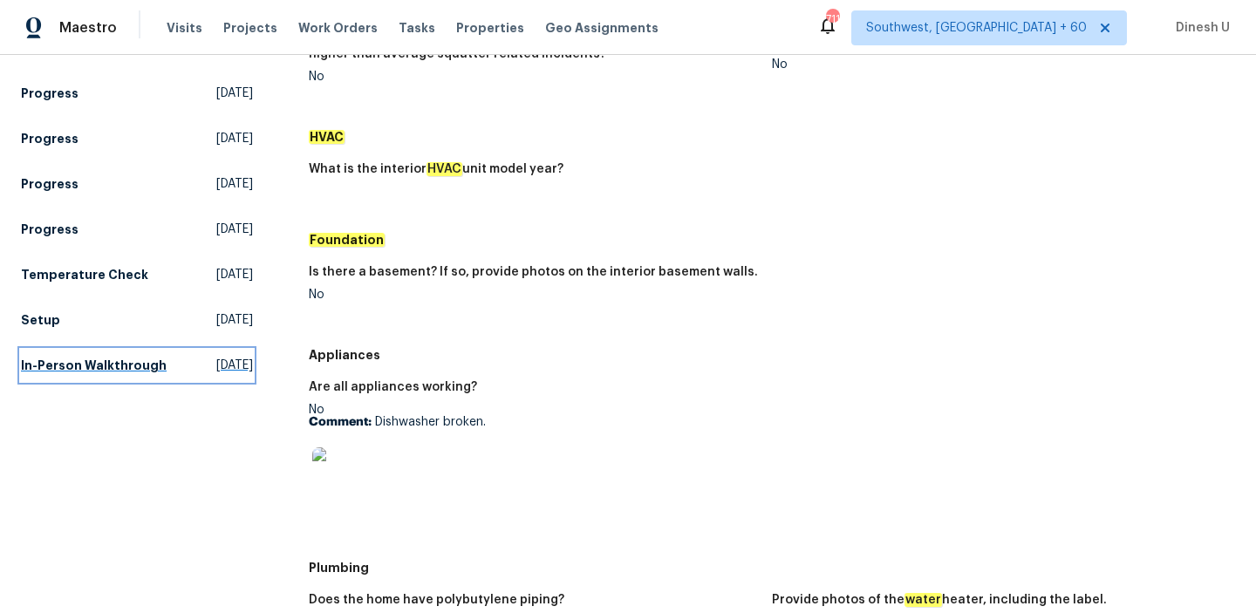
click at [216, 358] on span "Mon, Jul 07 2025" at bounding box center [234, 365] width 37 height 17
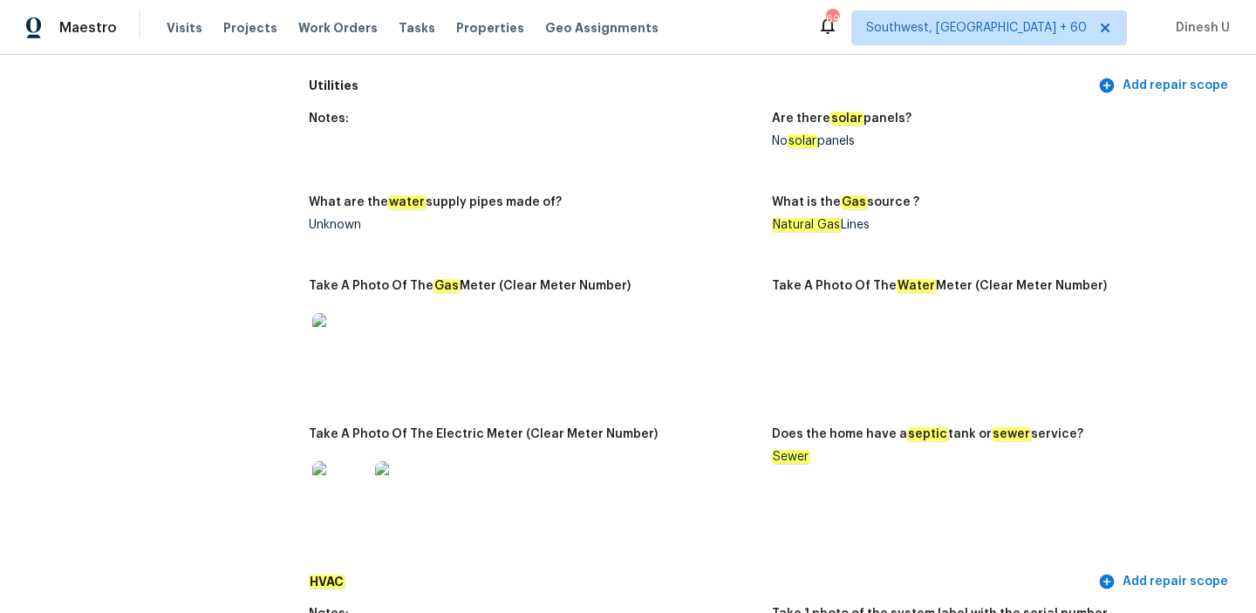
scroll to position [318, 0]
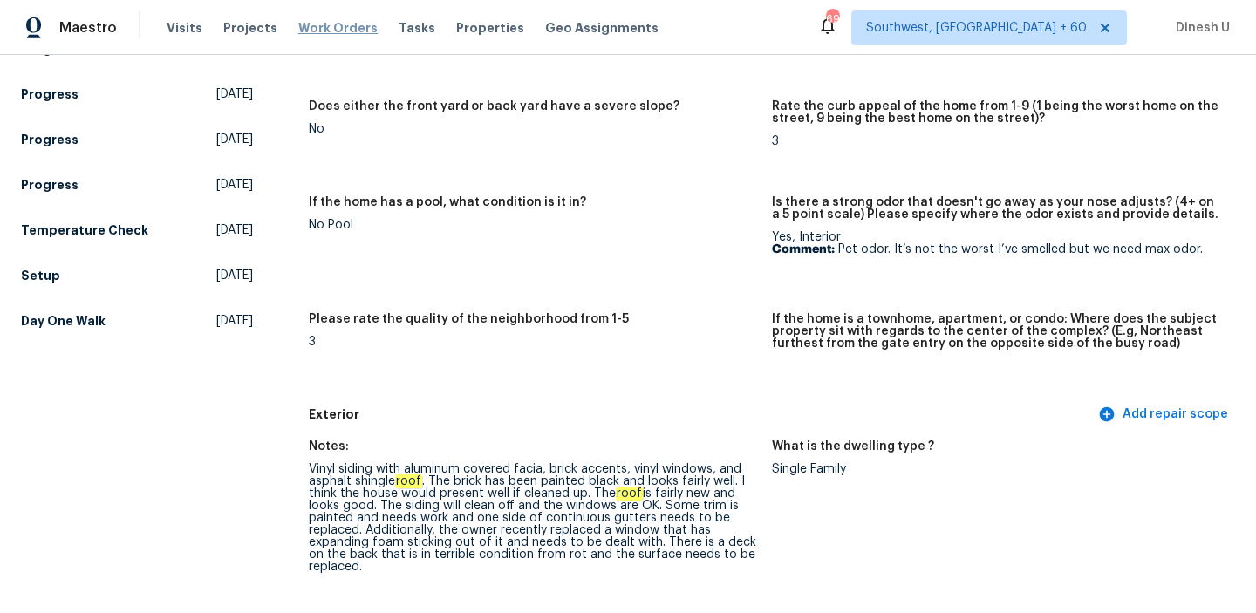
click at [304, 20] on span "Work Orders" at bounding box center [337, 27] width 79 height 17
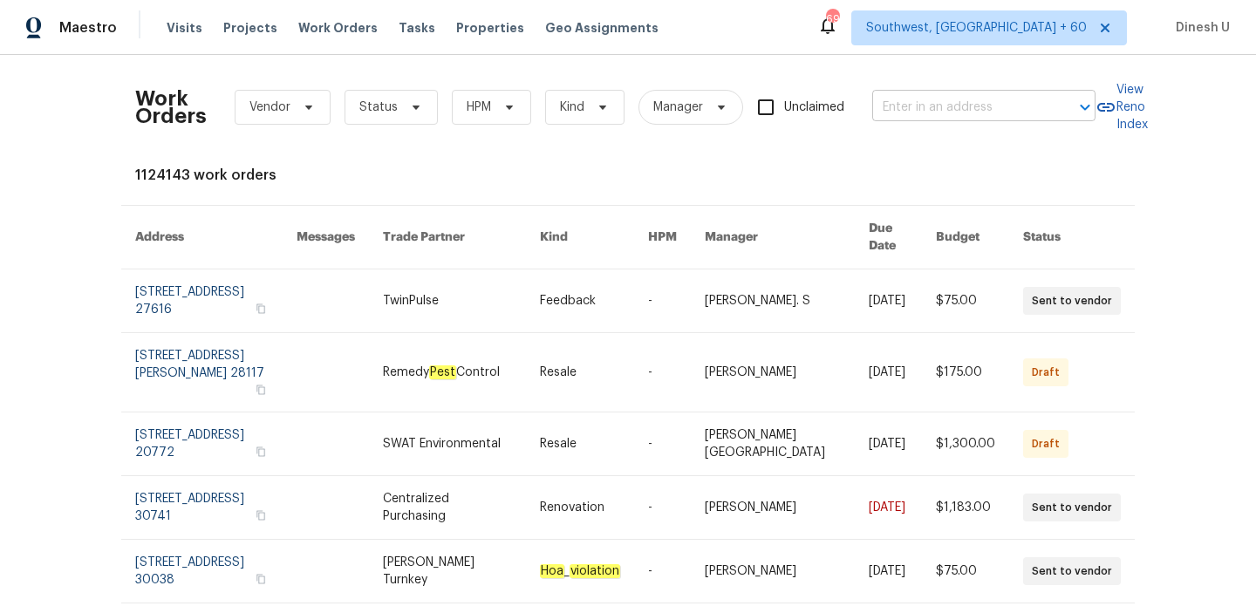
click at [938, 111] on input "text" at bounding box center [959, 107] width 174 height 27
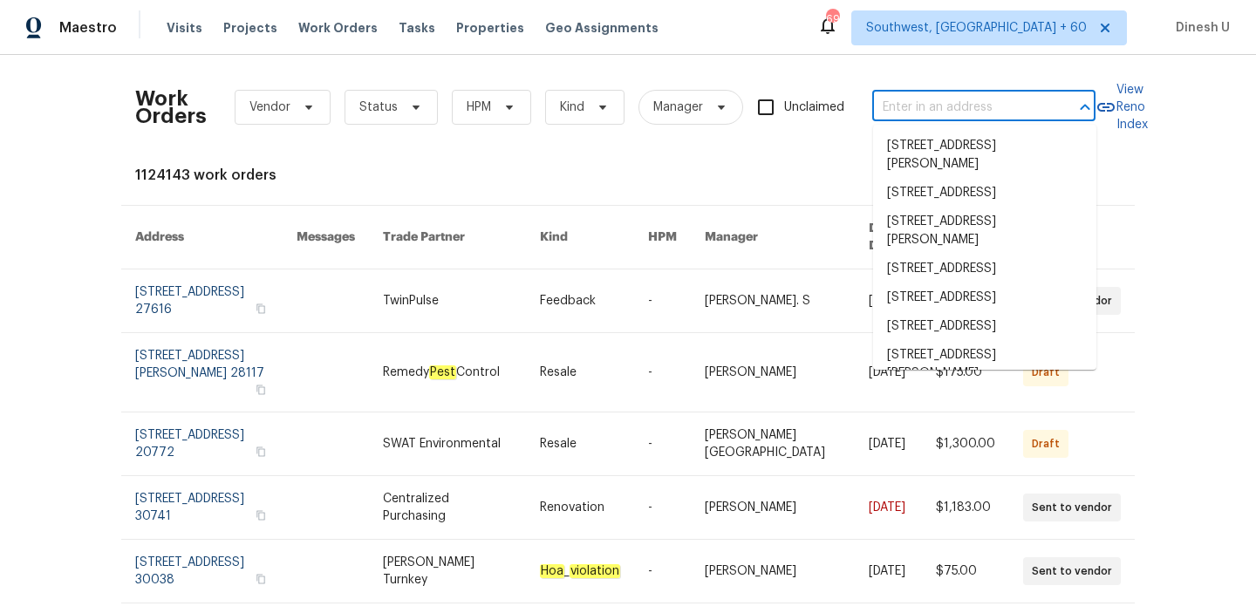
paste input "[STREET_ADDRESS]"
type input "[STREET_ADDRESS]"
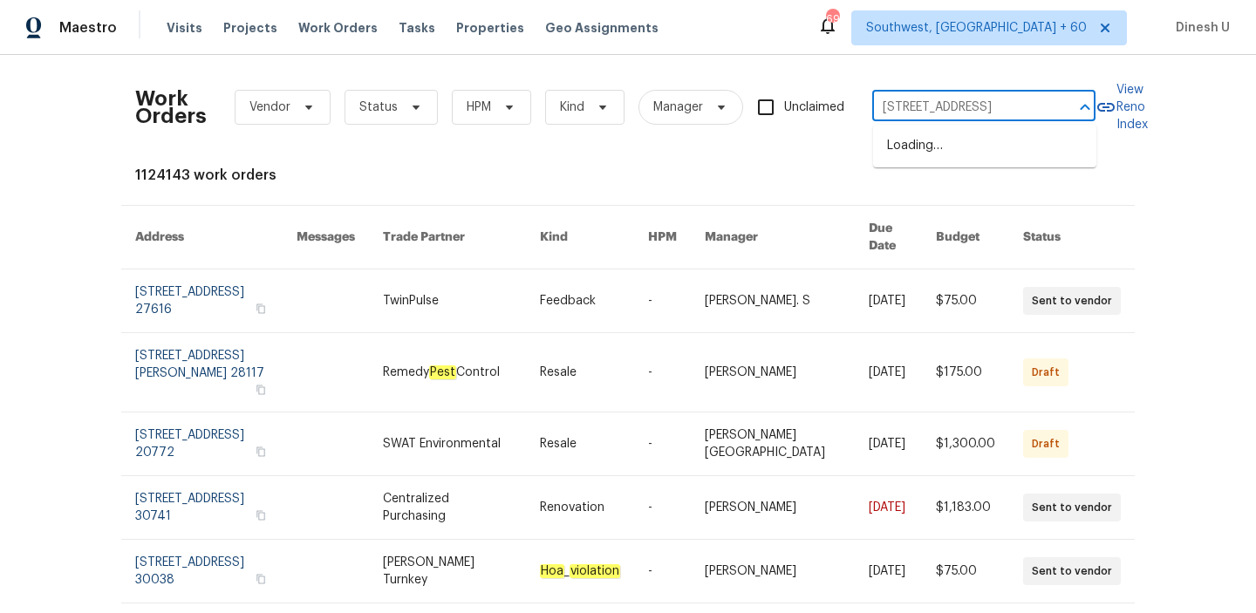
scroll to position [0, 68]
click at [911, 160] on li "[STREET_ADDRESS]" at bounding box center [984, 146] width 223 height 29
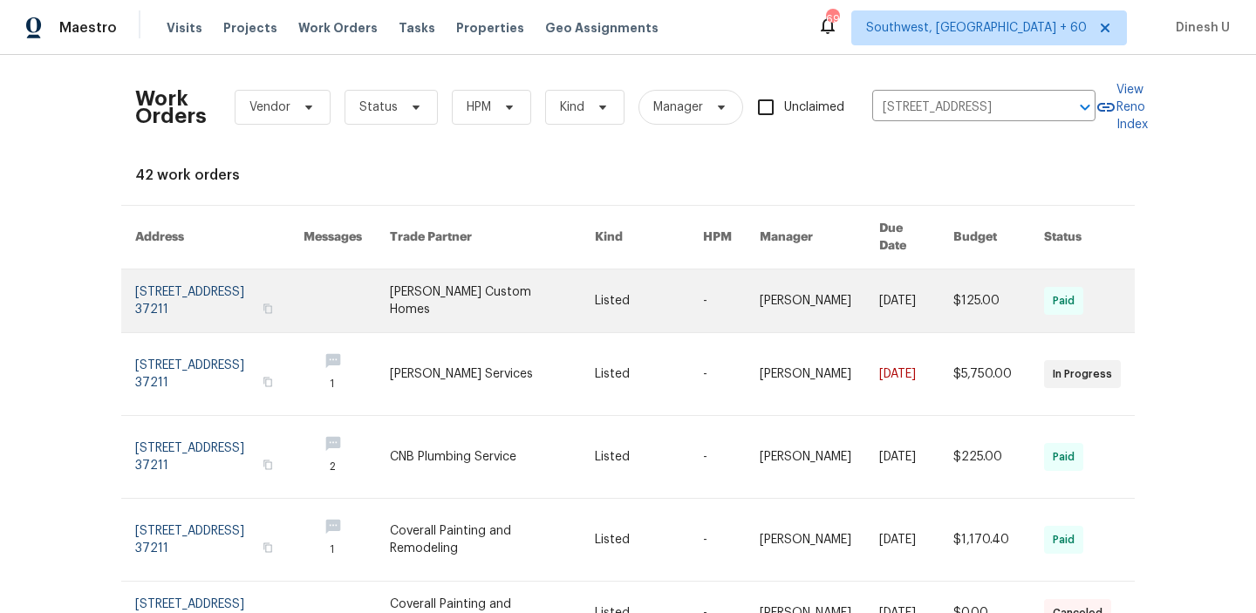
click at [135, 295] on link at bounding box center [219, 301] width 168 height 63
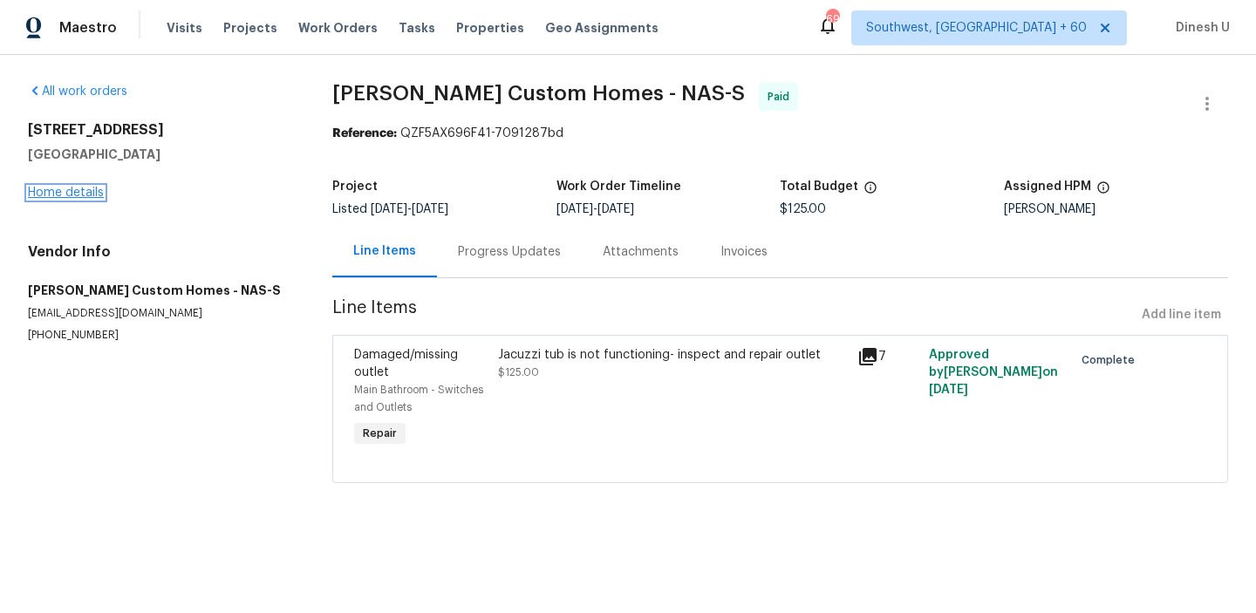
click at [82, 189] on link "Home details" at bounding box center [66, 193] width 76 height 12
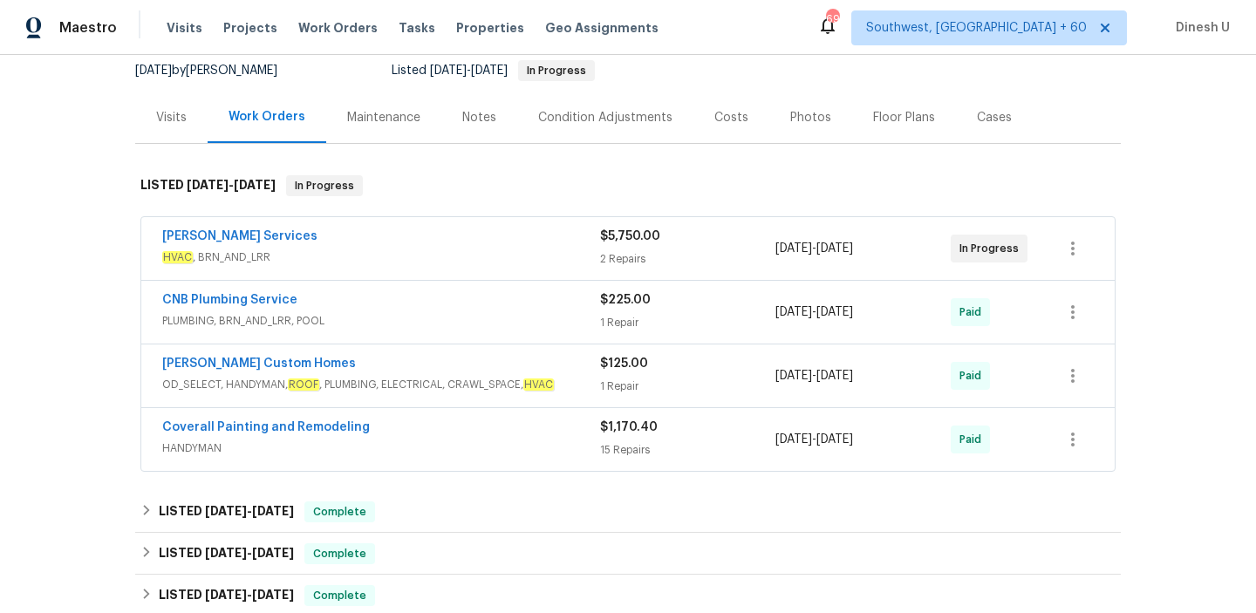
scroll to position [195, 0]
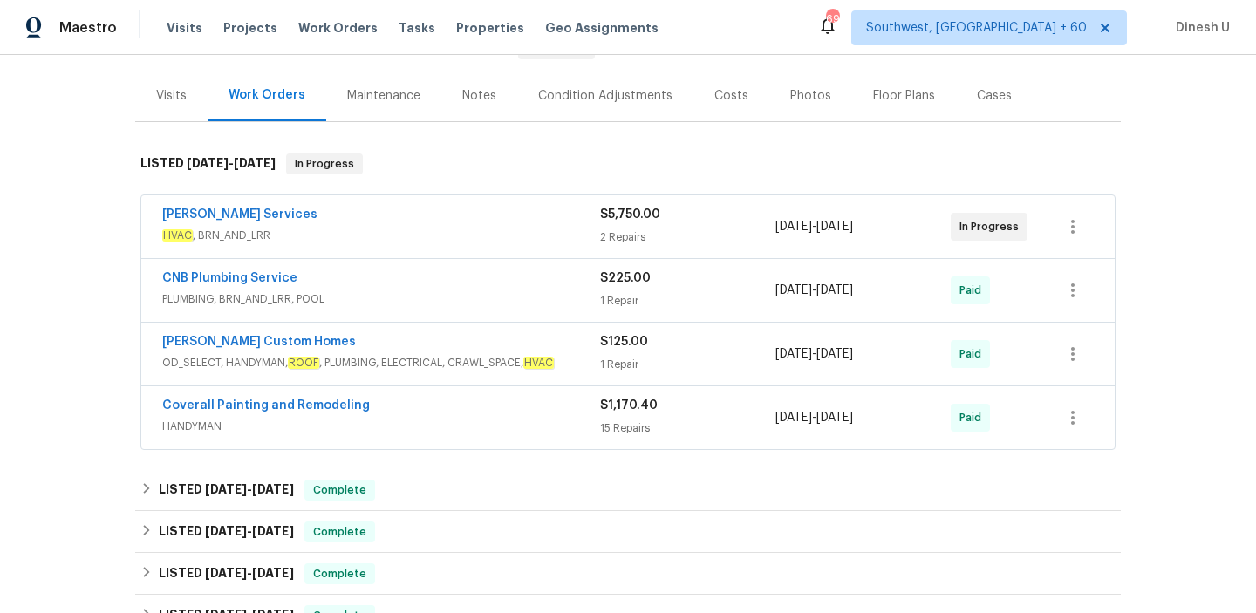
click at [629, 230] on div "2 Repairs" at bounding box center [687, 237] width 175 height 17
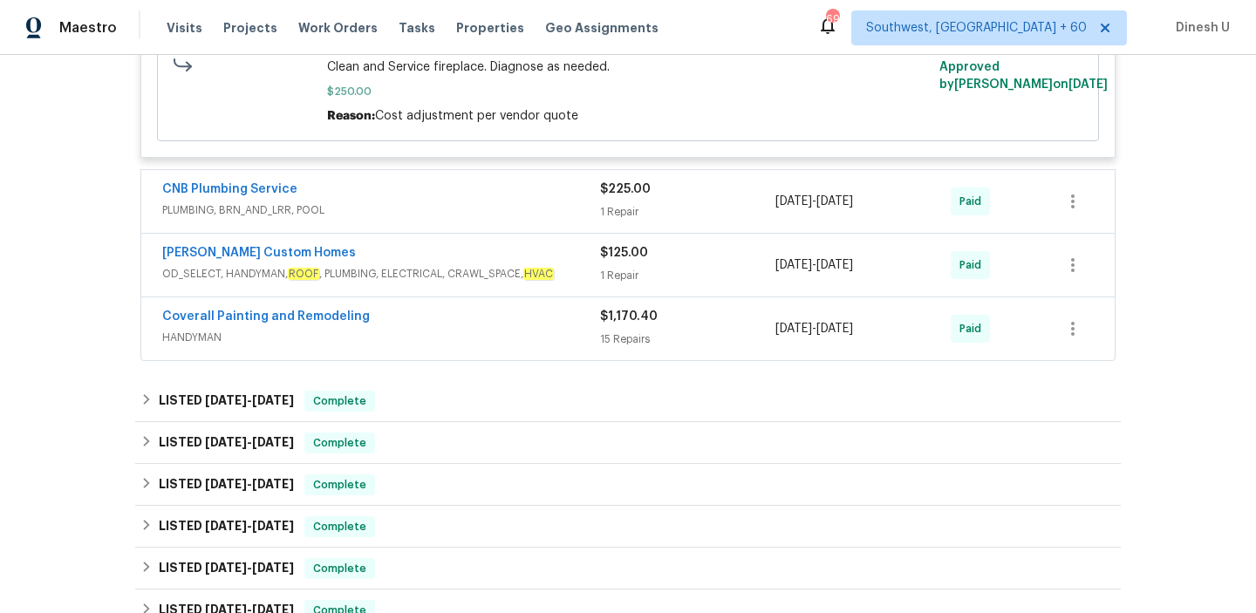
scroll to position [660, 0]
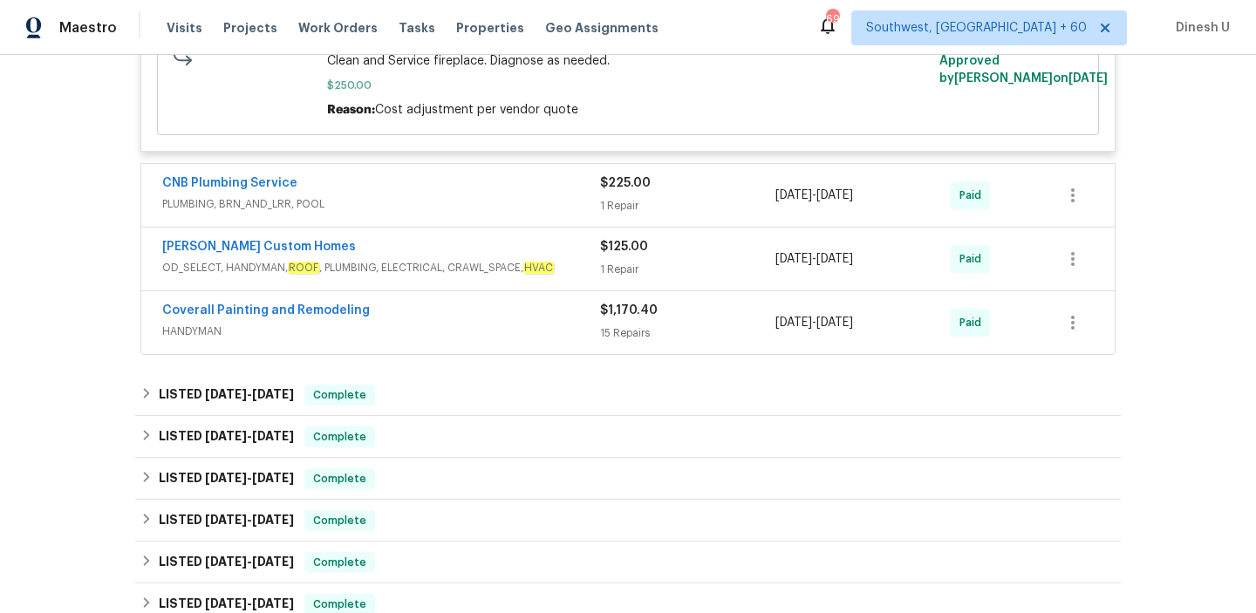
click at [592, 205] on span "PLUMBING, BRN_AND_LRR, POOL" at bounding box center [381, 203] width 438 height 17
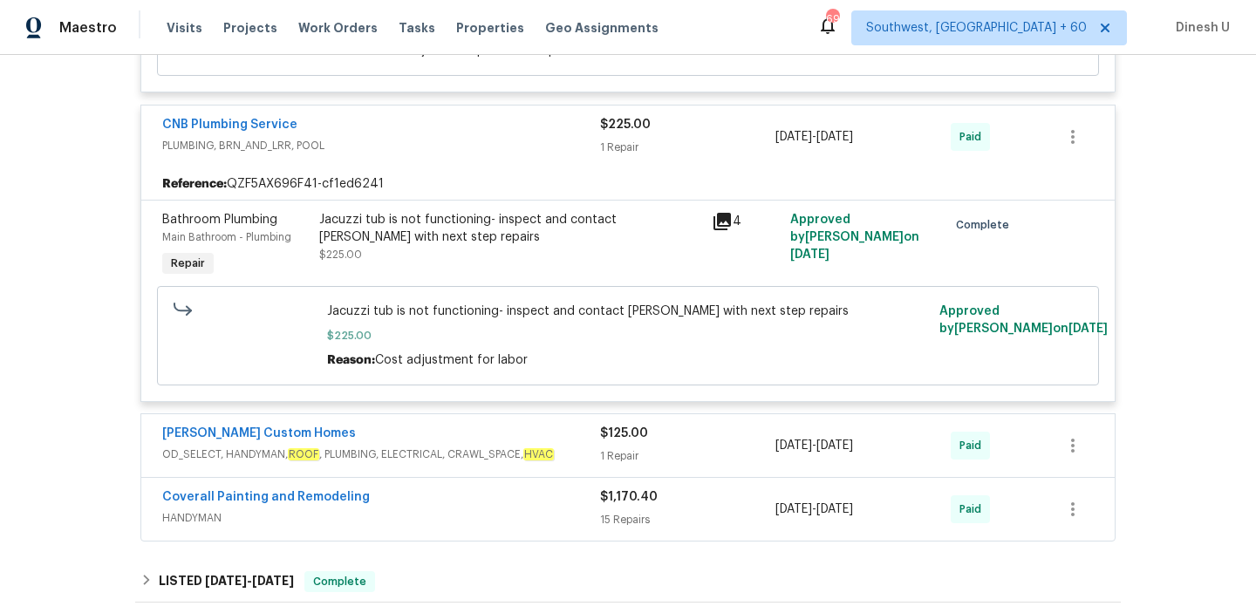
scroll to position [725, 0]
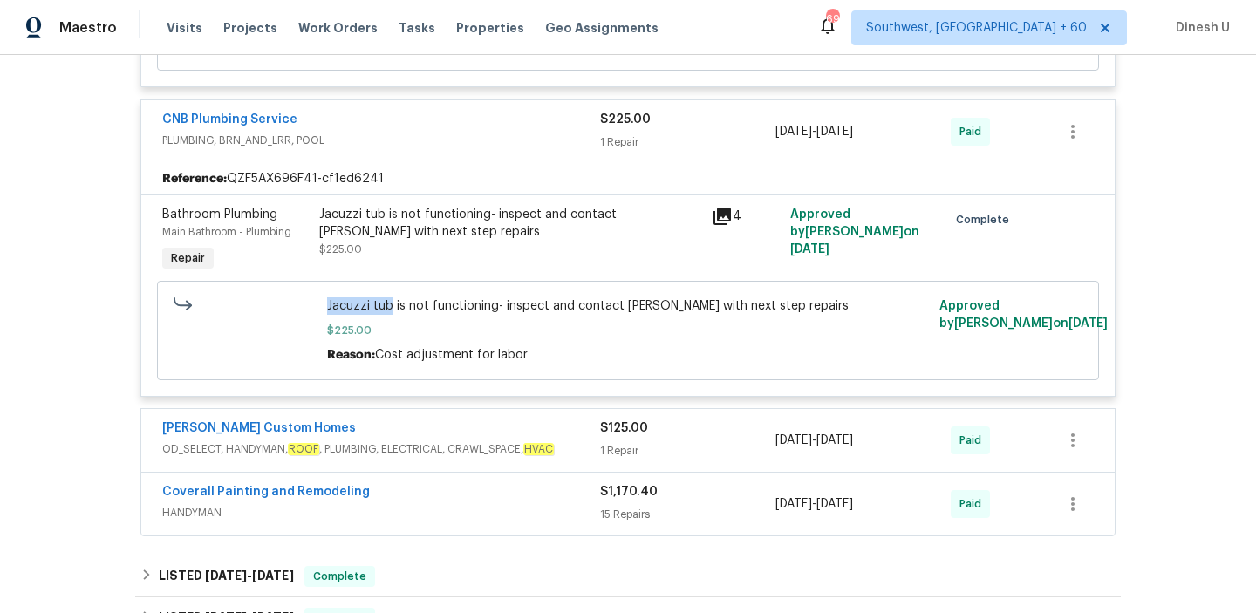
drag, startPoint x: 328, startPoint y: 307, endPoint x: 391, endPoint y: 310, distance: 62.9
click at [391, 310] on span "Jacuzzi tub is not functioning- inspect and contact Cynthia with next step repa…" at bounding box center [628, 305] width 603 height 17
copy span "Jacuzzi tub"
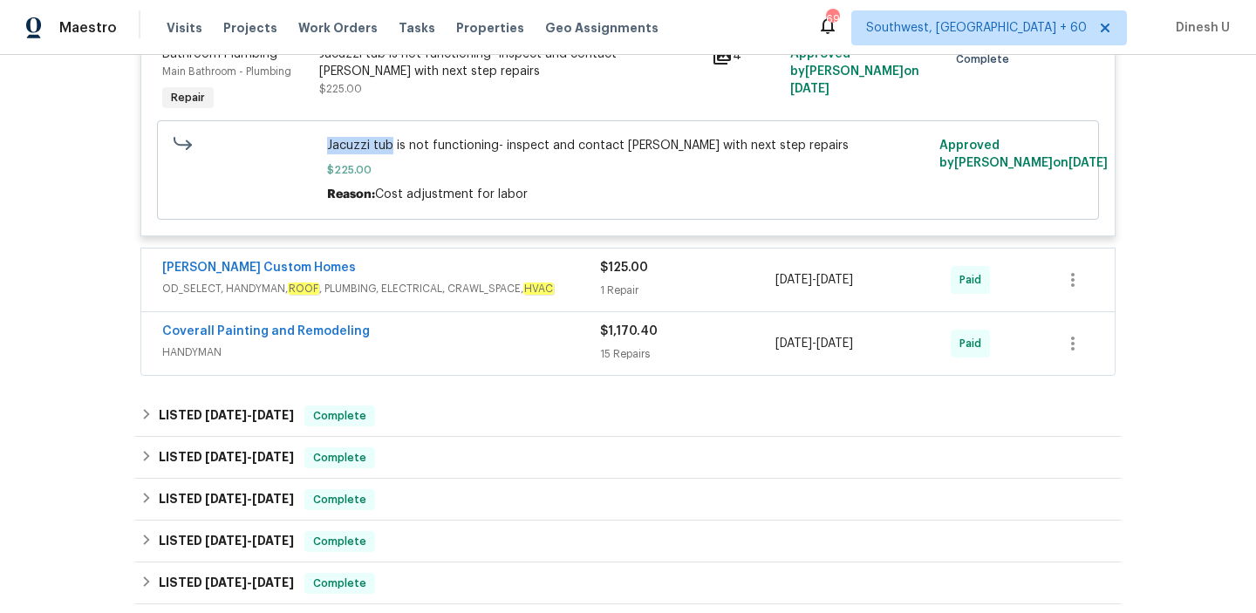
scroll to position [886, 0]
click at [613, 280] on div "$125.00 1 Repair" at bounding box center [687, 279] width 175 height 42
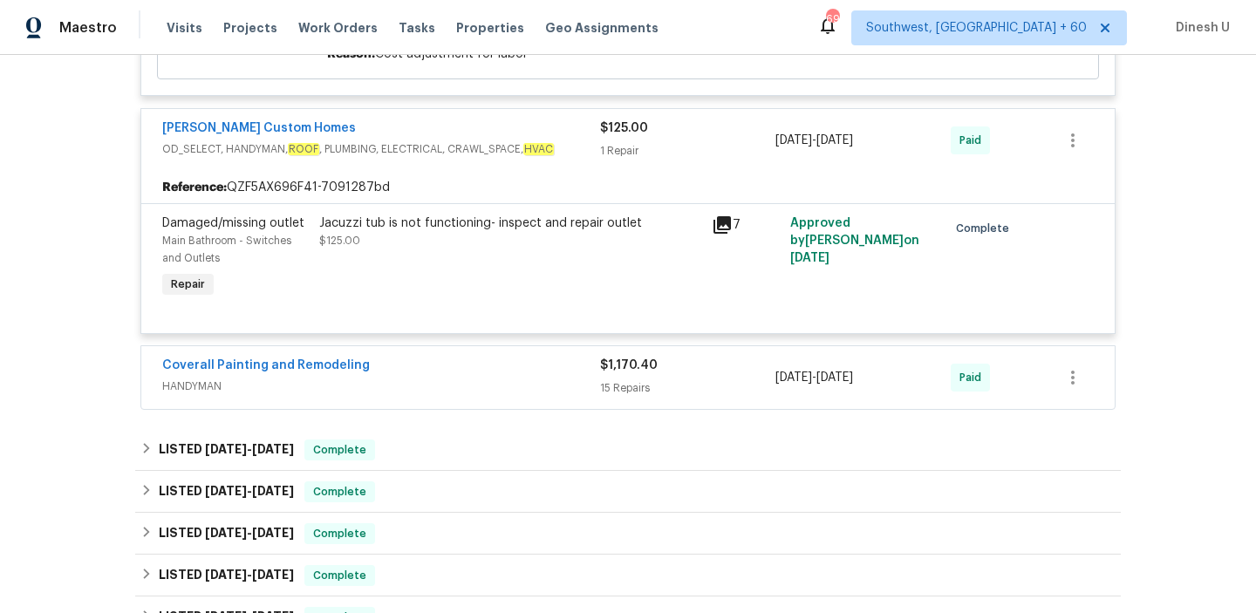
scroll to position [1040, 0]
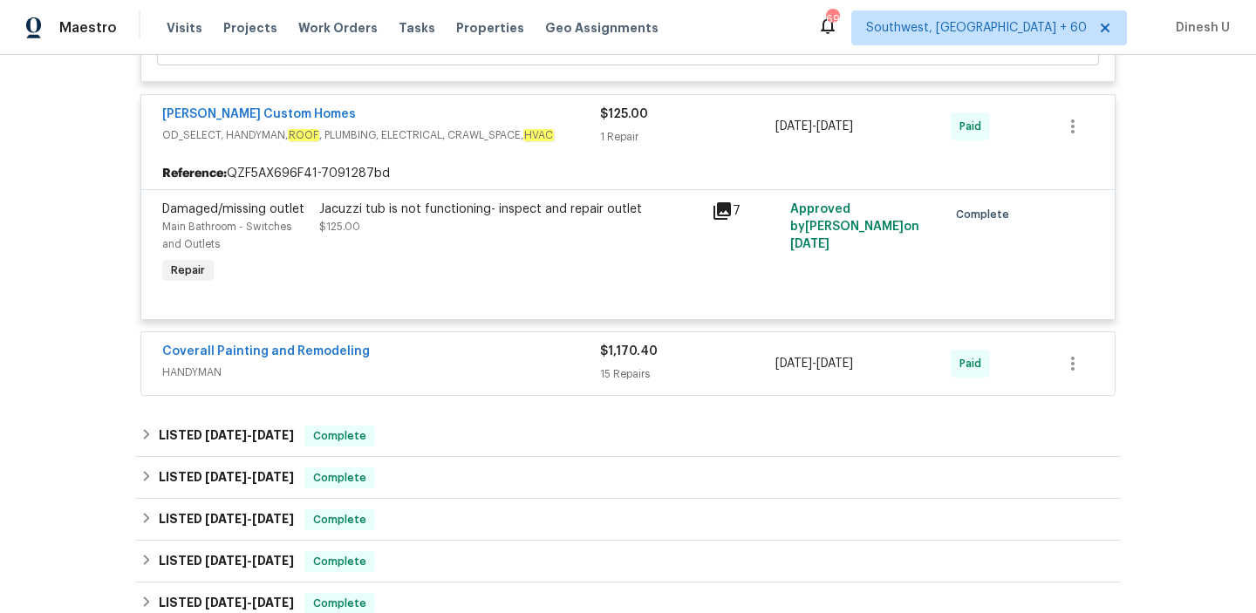
click at [618, 371] on div "15 Repairs" at bounding box center [687, 373] width 175 height 17
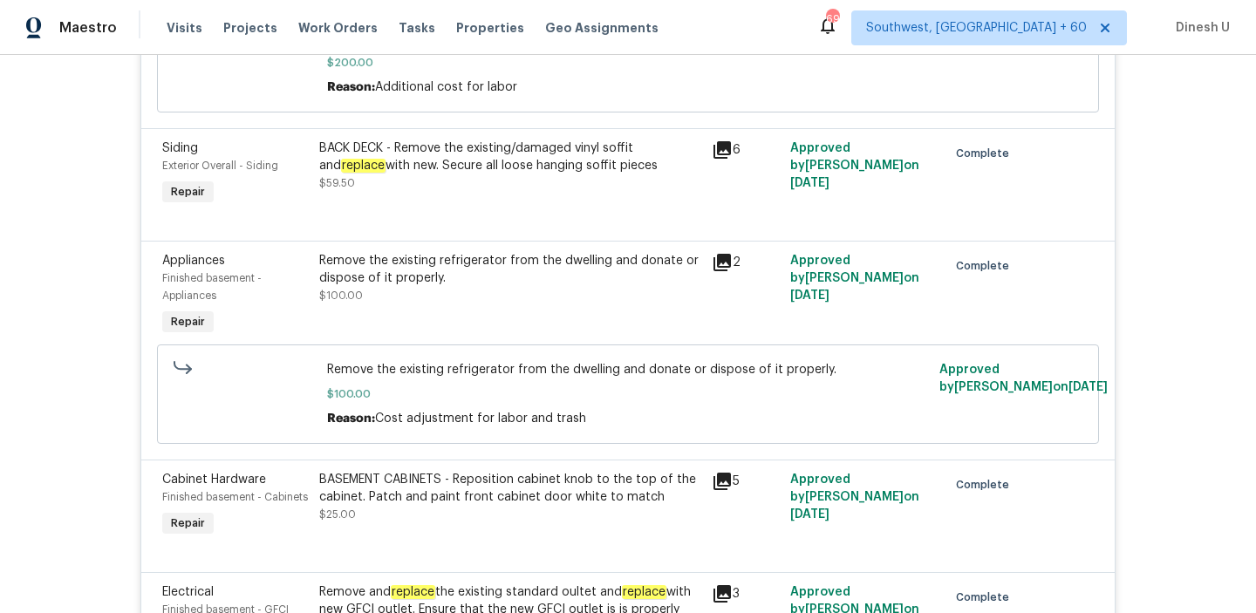
scroll to position [2276, 0]
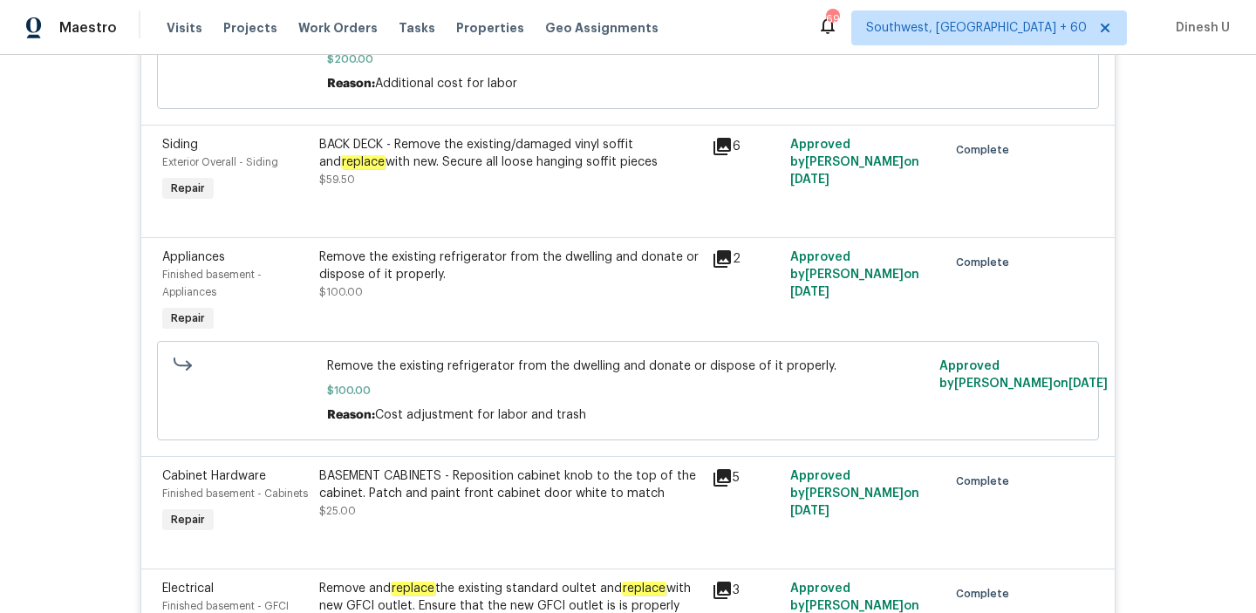
click at [717, 147] on icon at bounding box center [721, 146] width 17 height 17
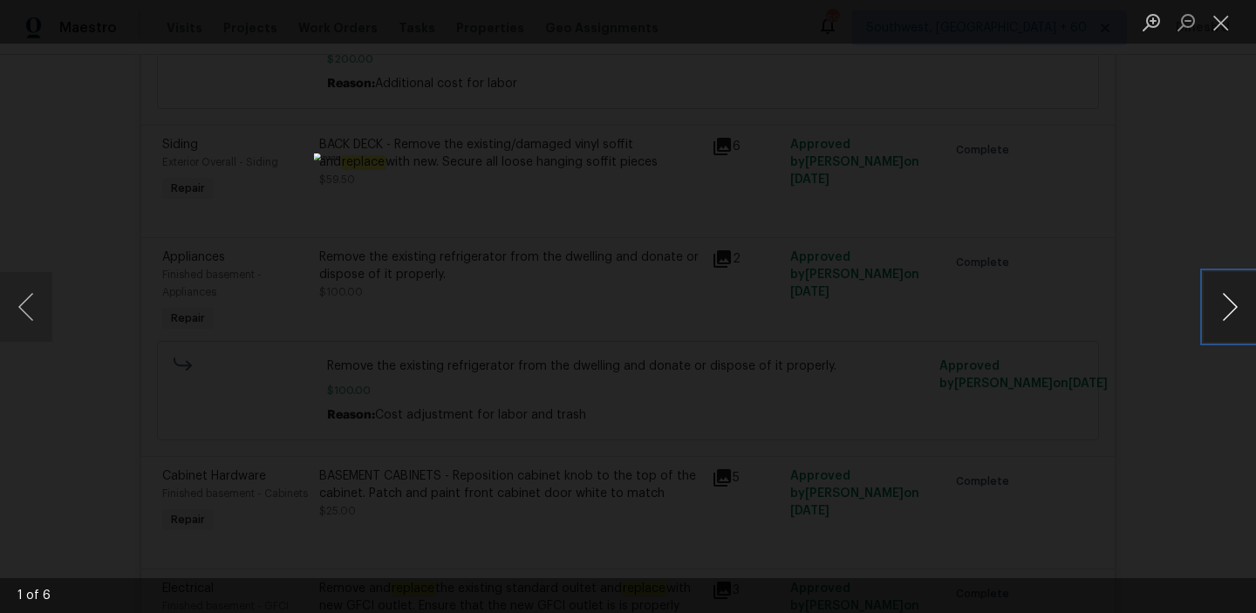
click at [1229, 314] on button "Next image" at bounding box center [1230, 307] width 52 height 70
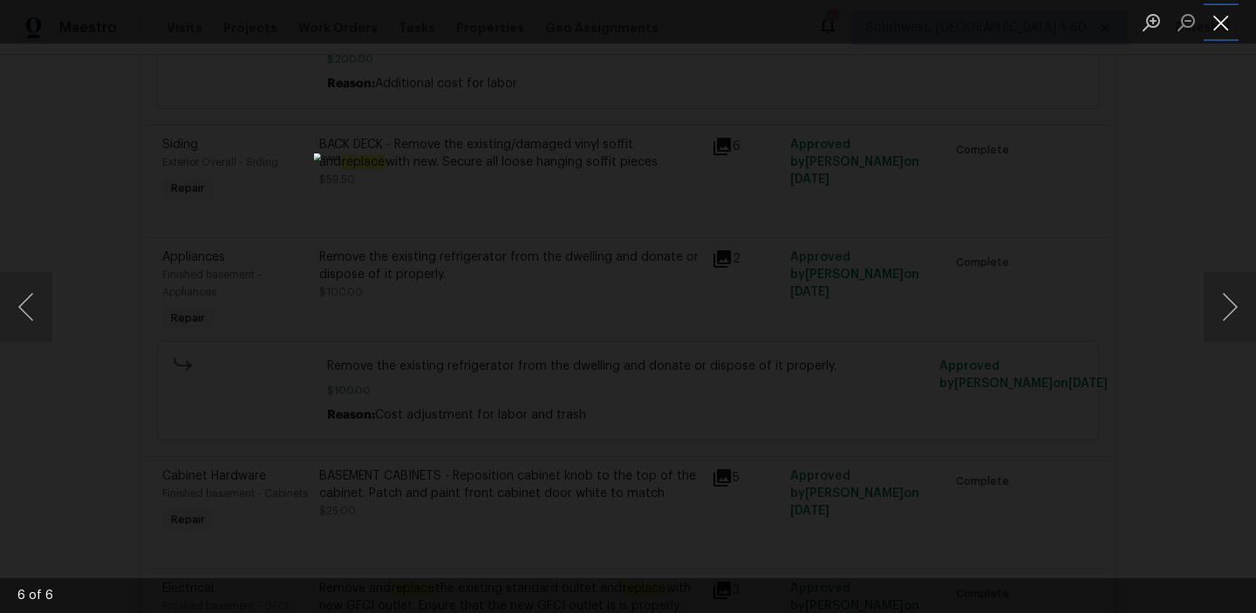
click at [1227, 20] on button "Close lightbox" at bounding box center [1221, 22] width 35 height 31
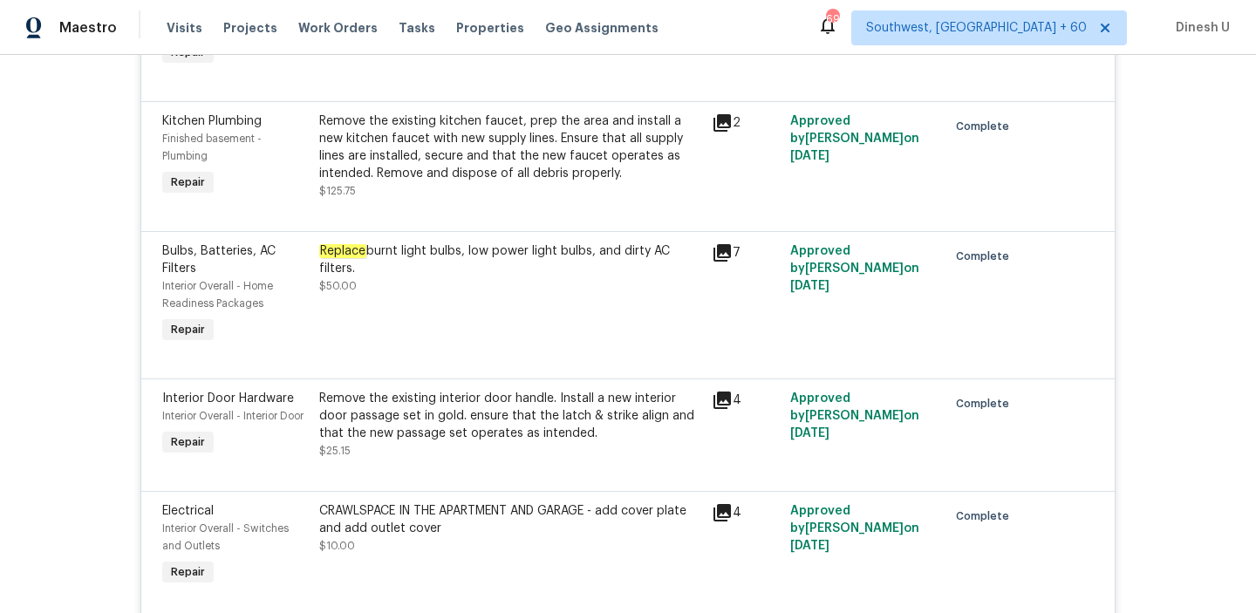
scroll to position [3229, 0]
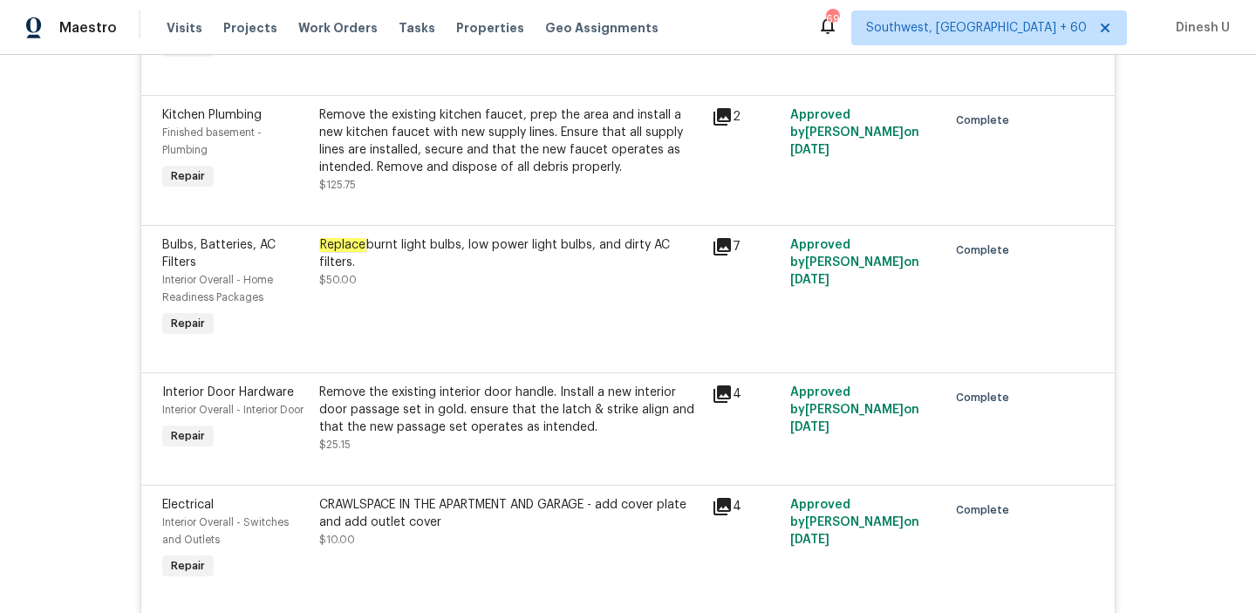
click at [635, 140] on div "Remove the existing kitchen faucet, prep the area and install a new kitchen fau…" at bounding box center [510, 141] width 382 height 70
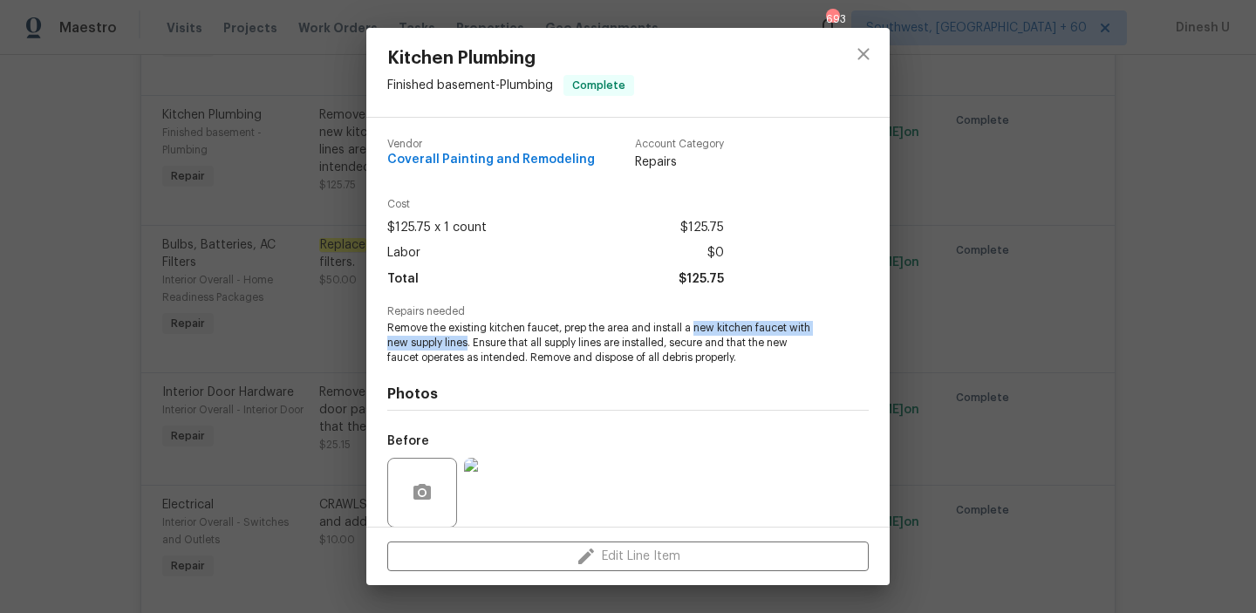
drag, startPoint x: 695, startPoint y: 331, endPoint x: 469, endPoint y: 344, distance: 226.3
click at [469, 344] on span "Remove the existing kitchen faucet, prep the area and install a new kitchen fau…" at bounding box center [603, 343] width 433 height 44
copy span "new kitchen faucet with new supply lines"
click at [311, 285] on div "Kitchen Plumbing Finished basement - Plumbing Complete Vendor Coverall Painting…" at bounding box center [628, 306] width 1256 height 613
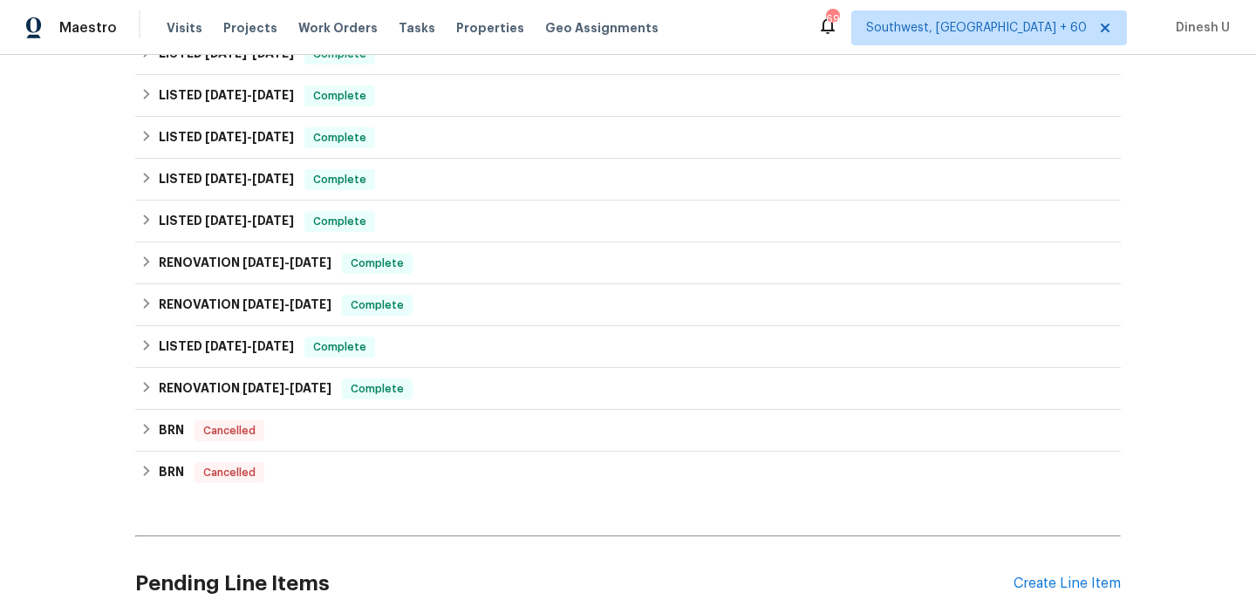
scroll to position [4055, 0]
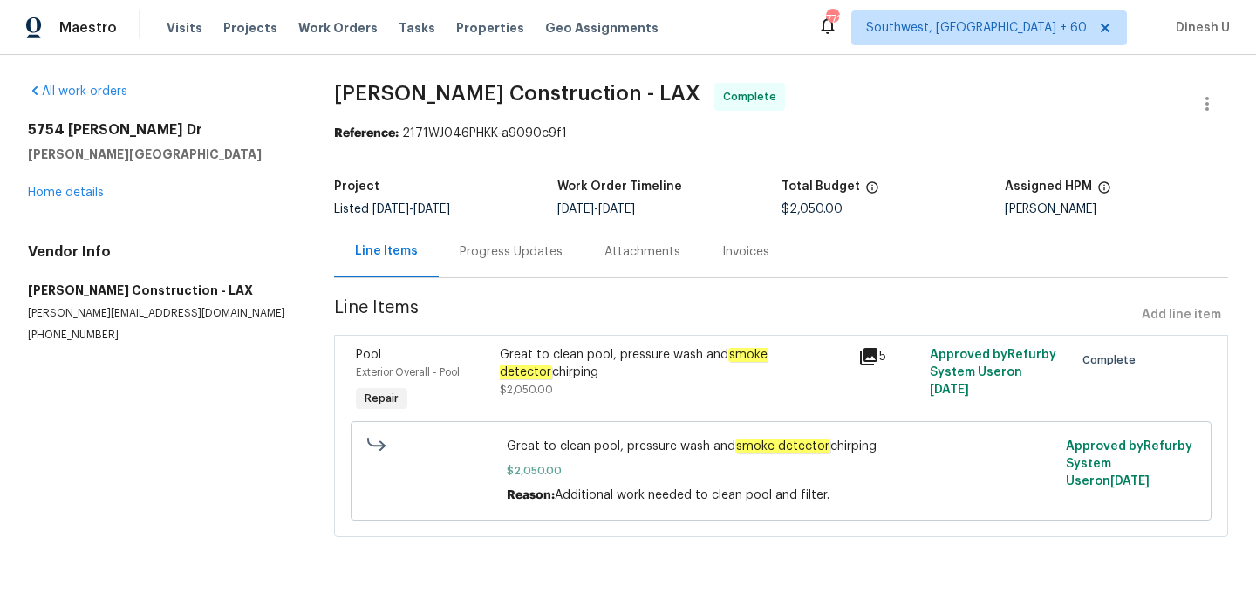
click at [493, 247] on div "Progress Updates" at bounding box center [511, 251] width 103 height 17
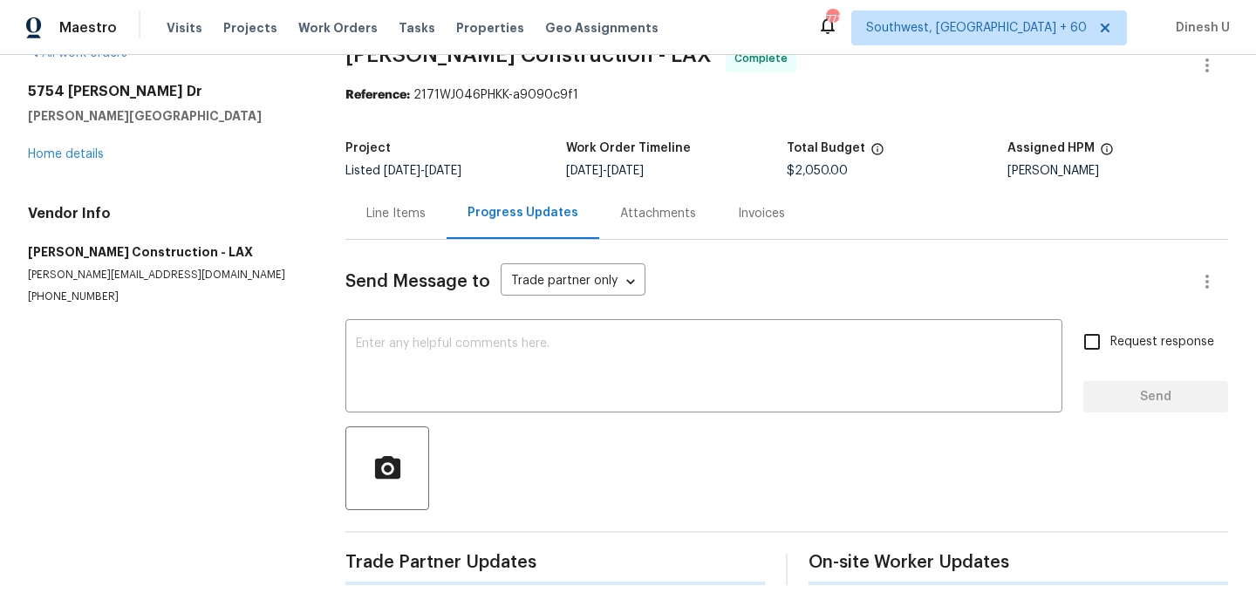
scroll to position [35, 0]
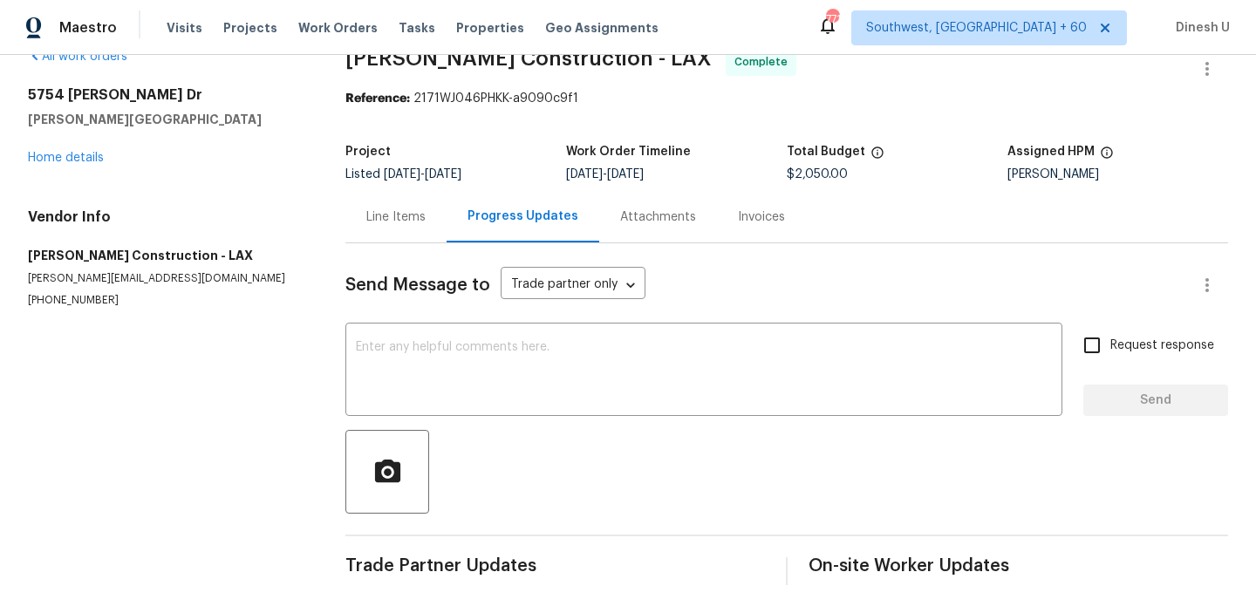
click at [404, 208] on div "Line Items" at bounding box center [395, 216] width 59 height 17
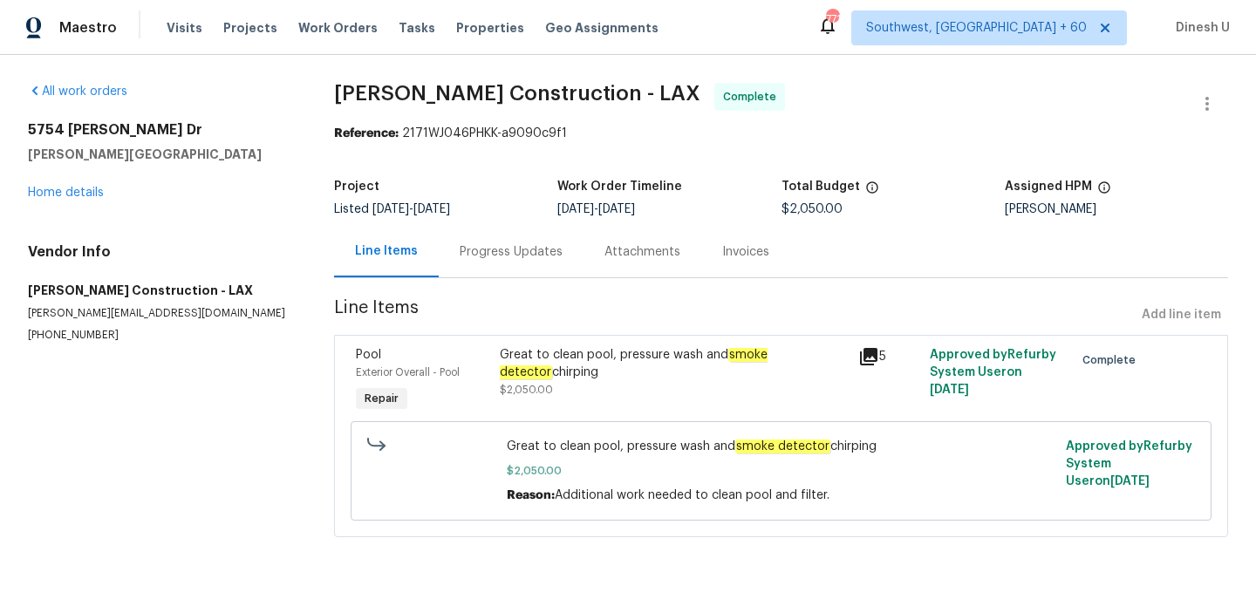
click at [863, 355] on icon at bounding box center [868, 356] width 17 height 17
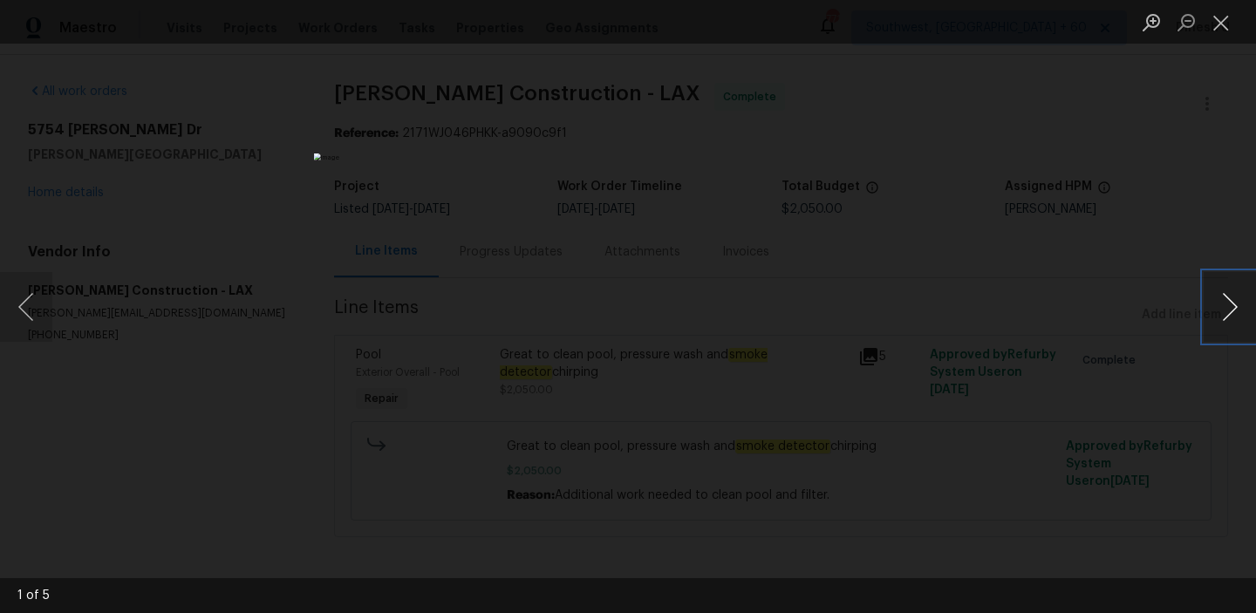
click at [1228, 307] on button "Next image" at bounding box center [1230, 307] width 52 height 70
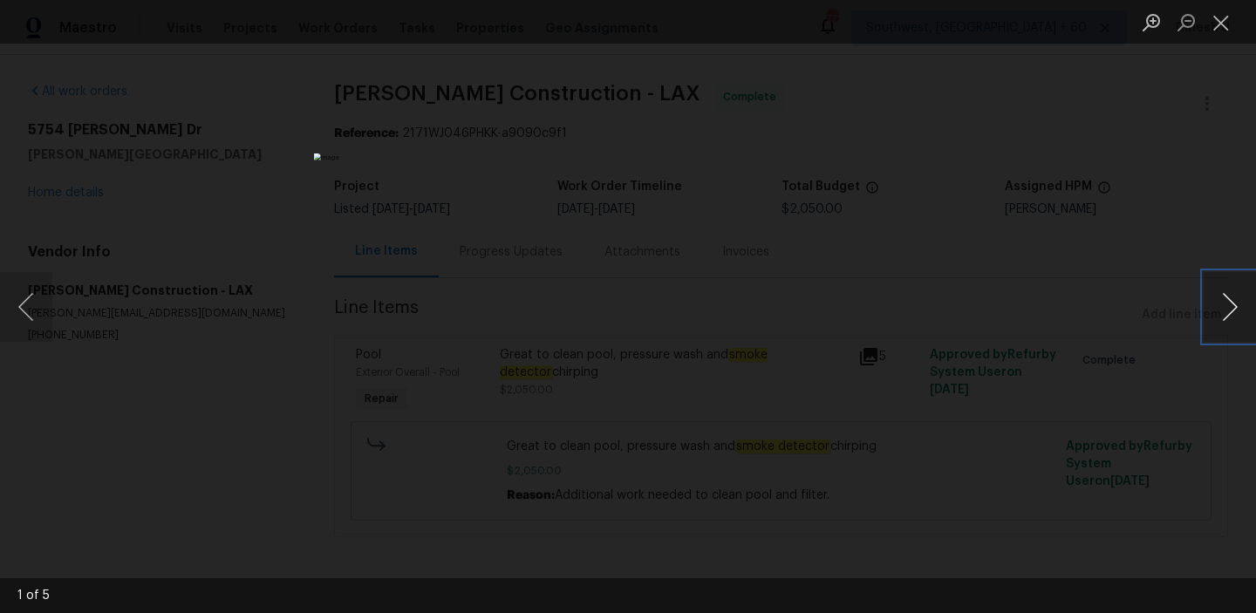
click at [1228, 307] on button "Next image" at bounding box center [1230, 307] width 52 height 70
click at [1222, 20] on button "Close lightbox" at bounding box center [1221, 22] width 35 height 31
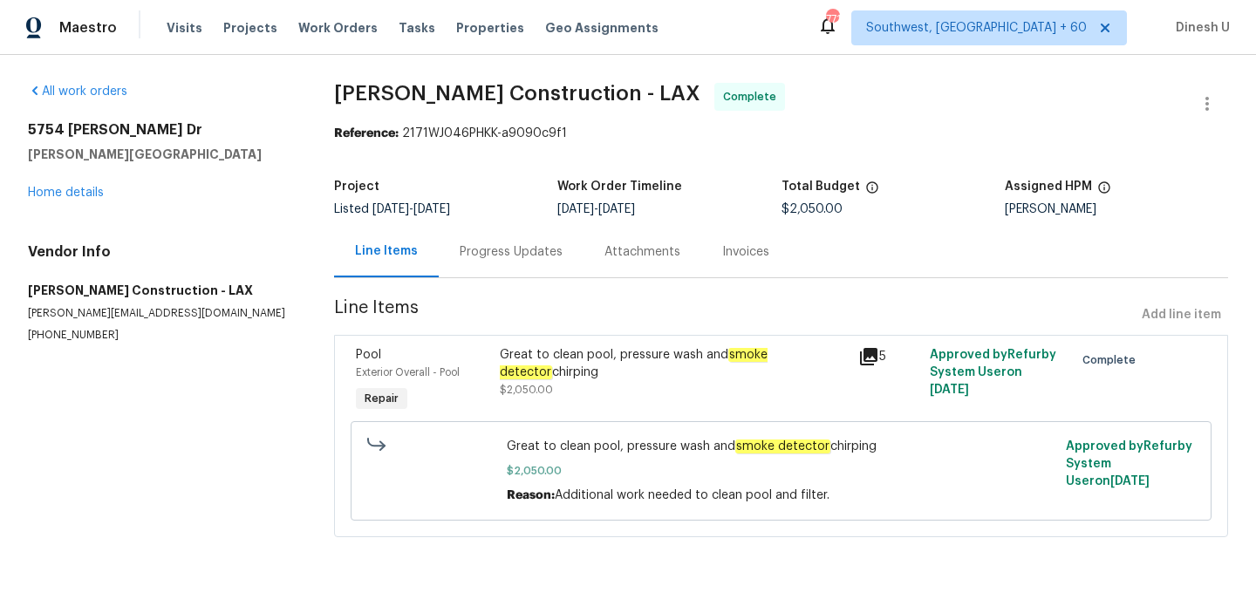
click at [507, 254] on div "Progress Updates" at bounding box center [511, 251] width 103 height 17
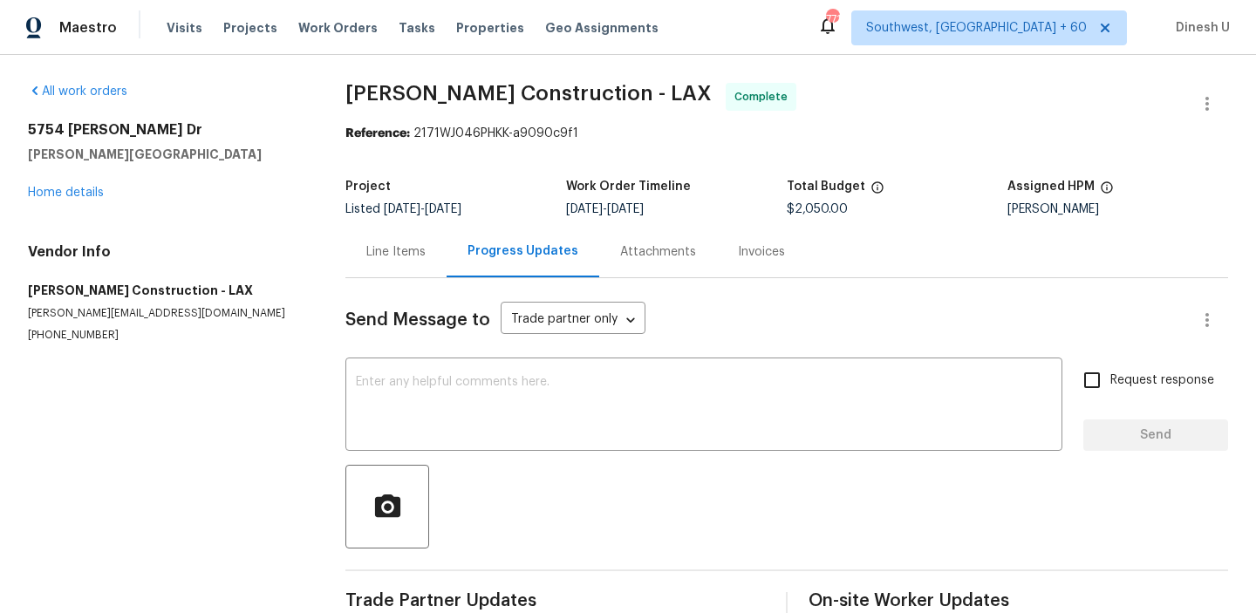
click at [374, 255] on div "Line Items" at bounding box center [395, 251] width 59 height 17
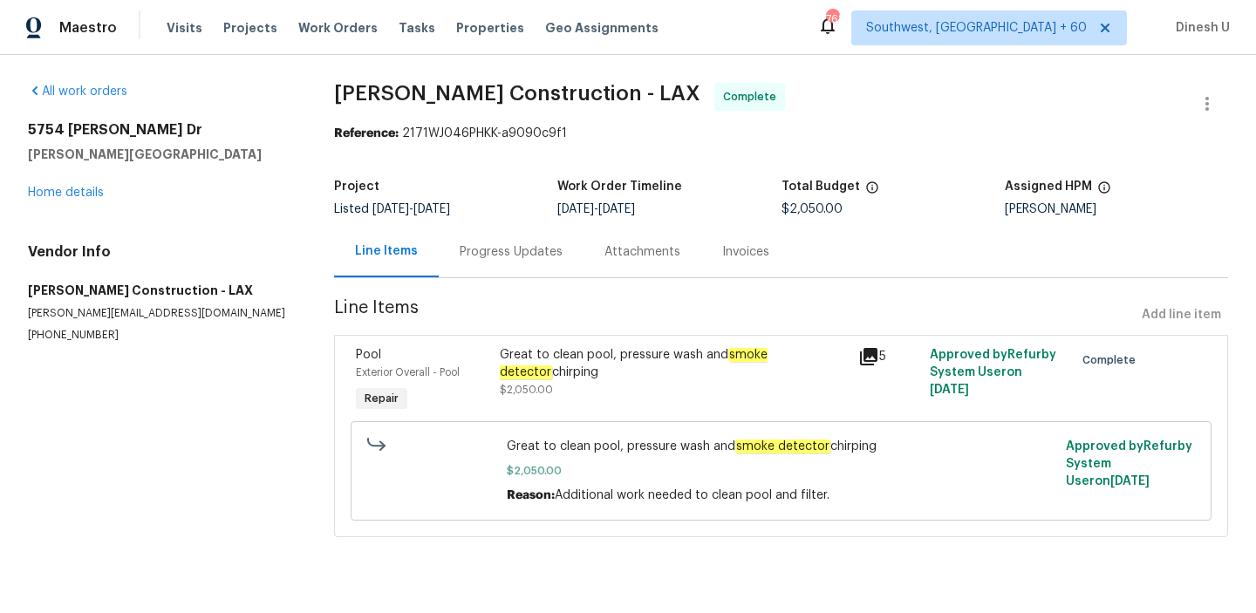
click at [532, 257] on div "Progress Updates" at bounding box center [511, 251] width 103 height 17
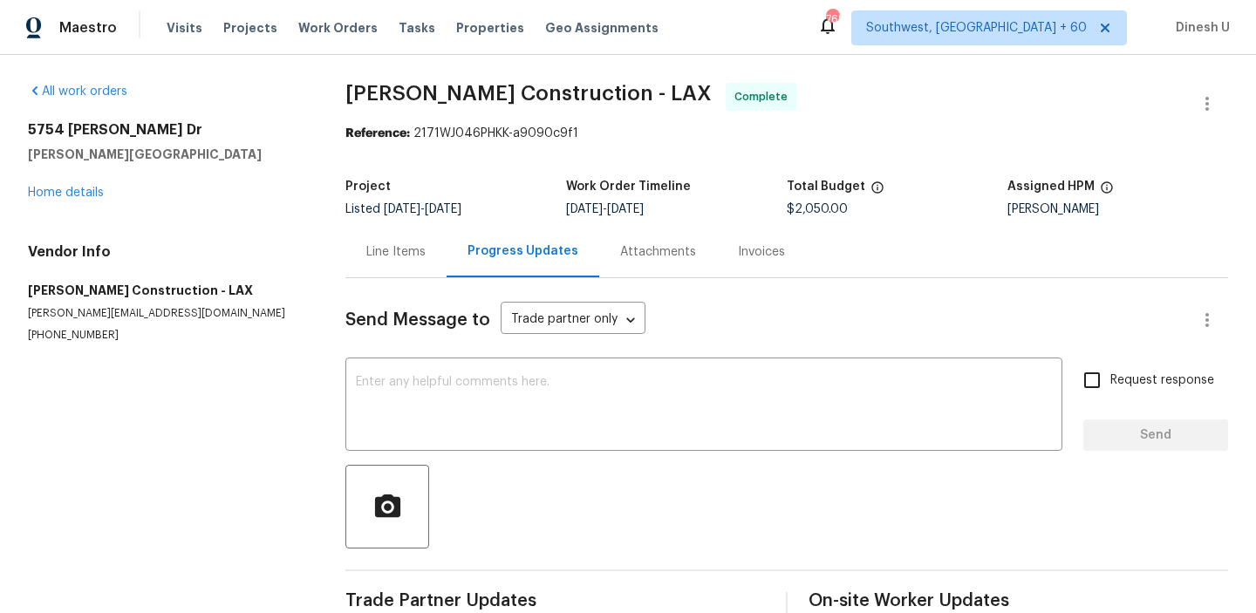
click at [393, 248] on div "Line Items" at bounding box center [395, 251] width 59 height 17
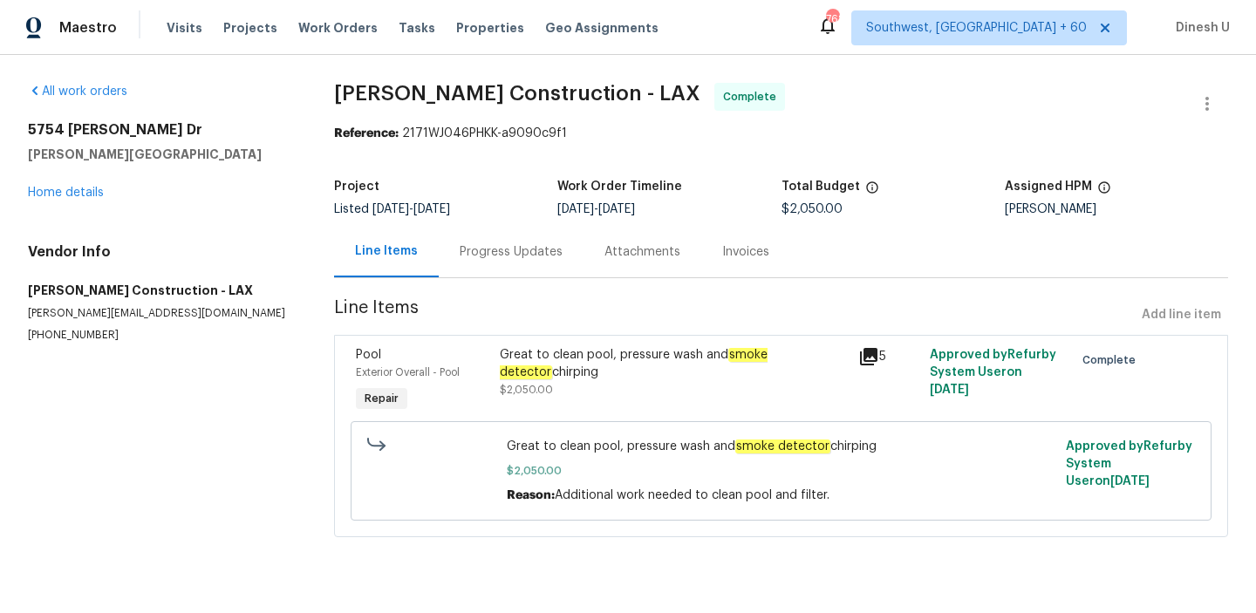
click at [514, 259] on div "Progress Updates" at bounding box center [511, 251] width 103 height 17
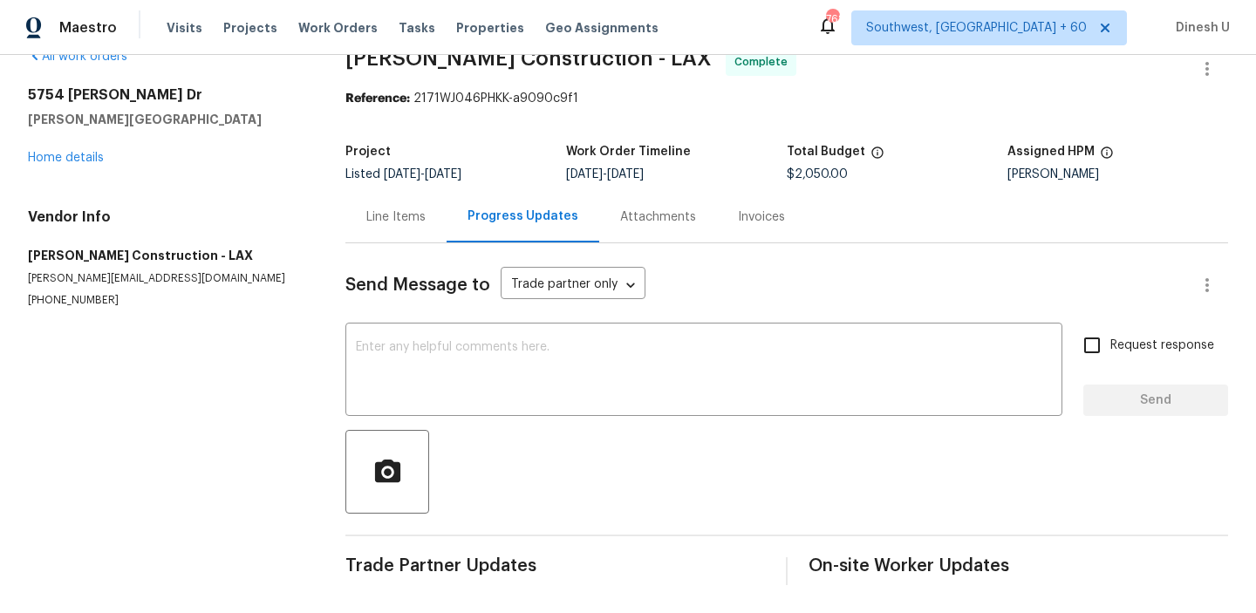
scroll to position [35, 0]
click at [752, 208] on div "Invoices" at bounding box center [761, 216] width 47 height 17
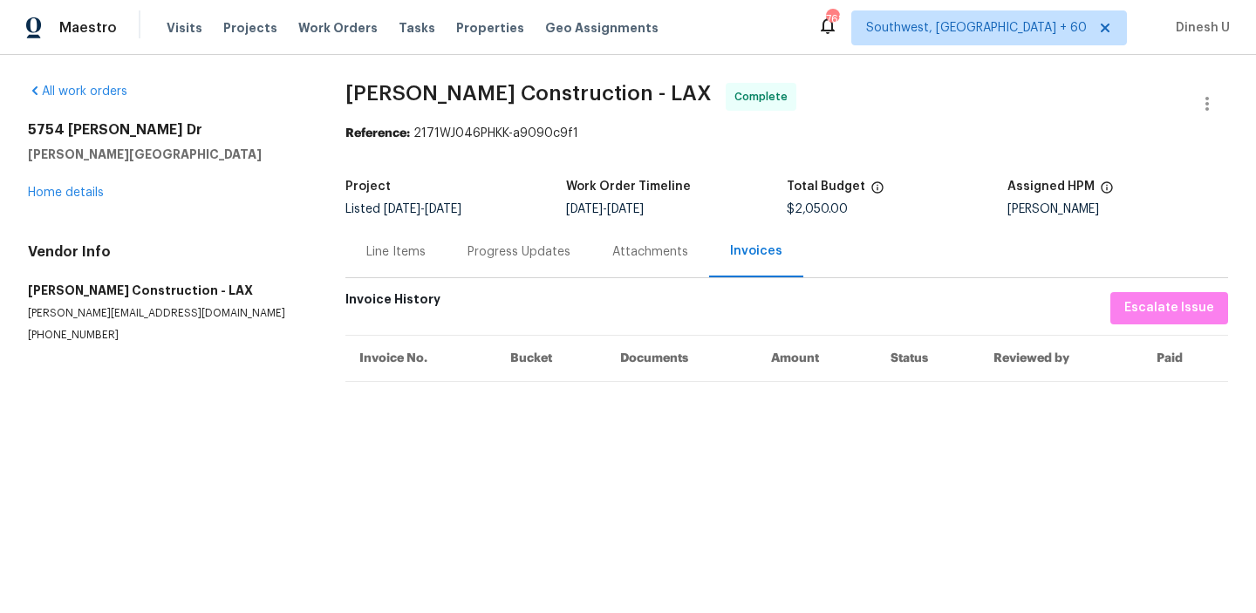
click at [367, 242] on div "Line Items" at bounding box center [395, 251] width 101 height 51
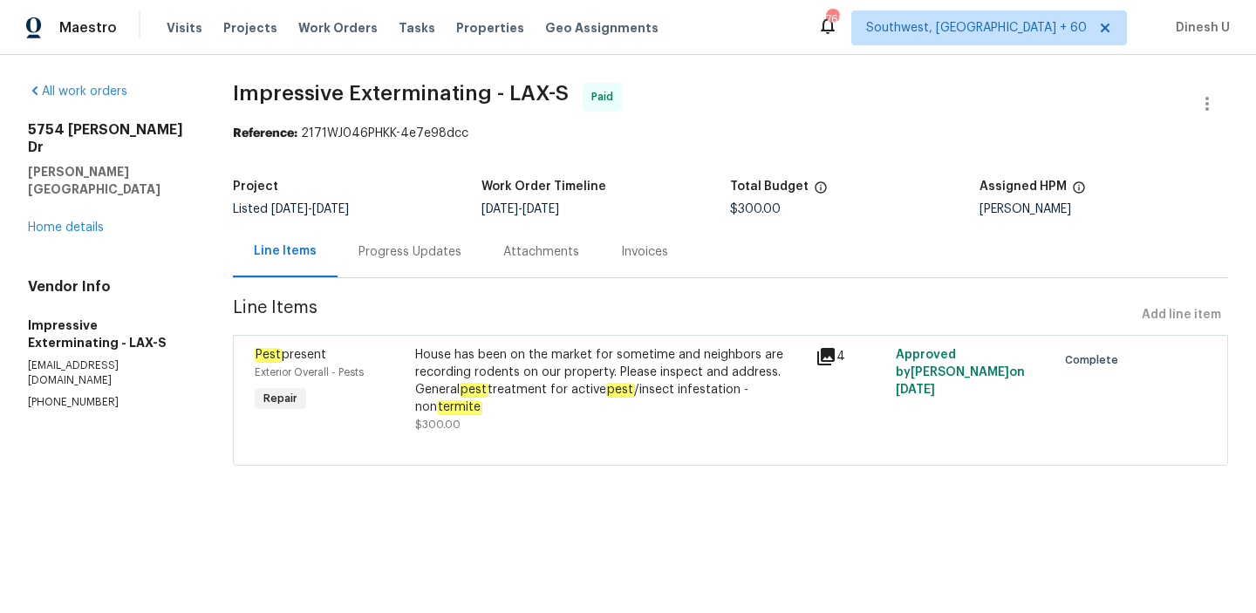
click at [432, 247] on div "Progress Updates" at bounding box center [409, 251] width 103 height 17
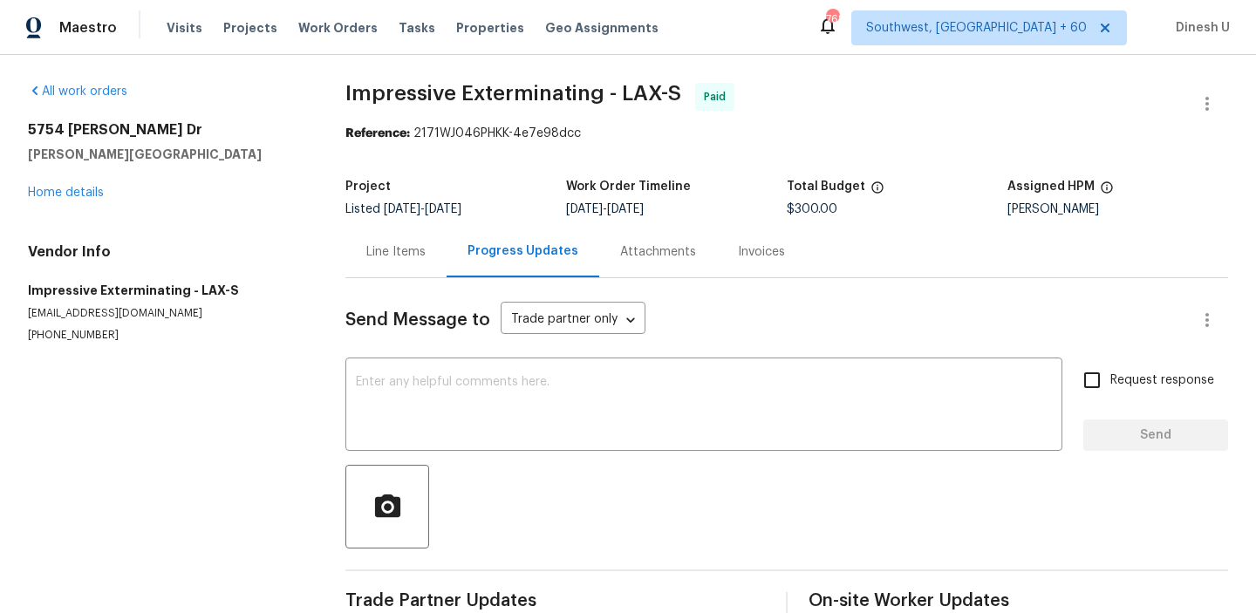
scroll to position [35, 0]
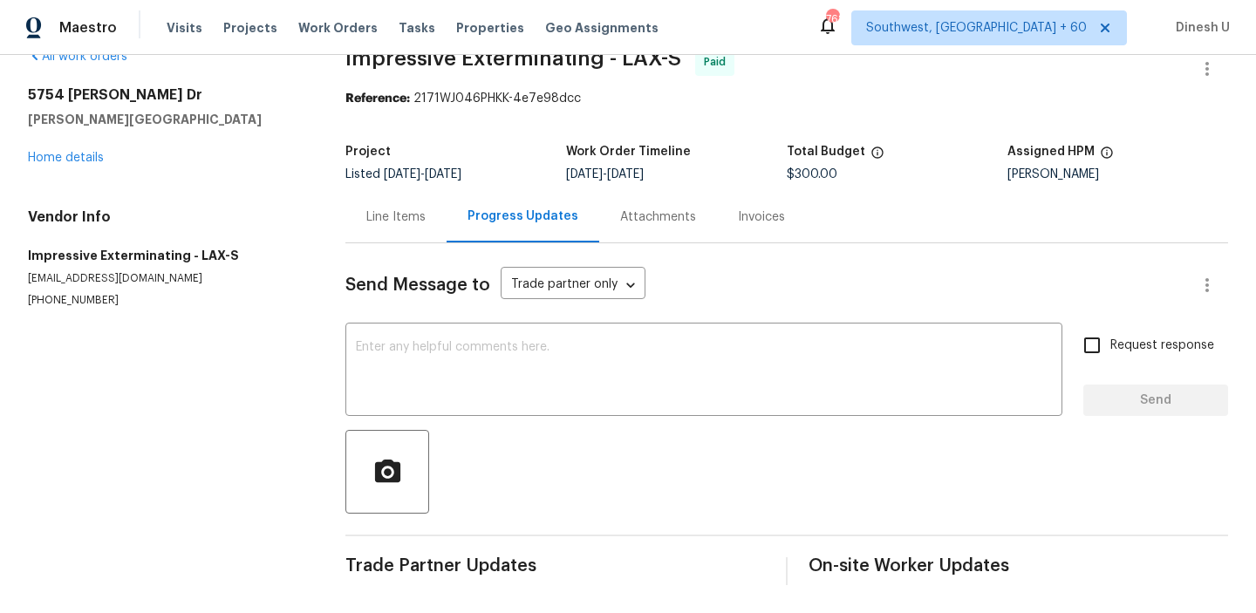
click at [400, 213] on div "Line Items" at bounding box center [395, 216] width 59 height 17
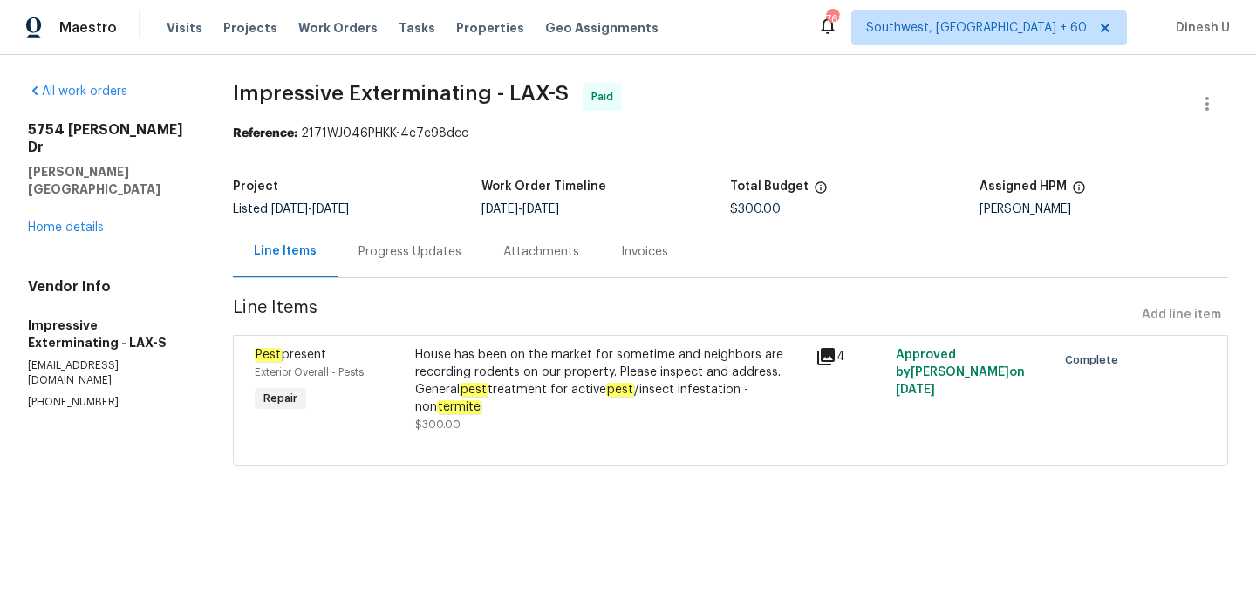
click at [417, 245] on div "Progress Updates" at bounding box center [409, 251] width 103 height 17
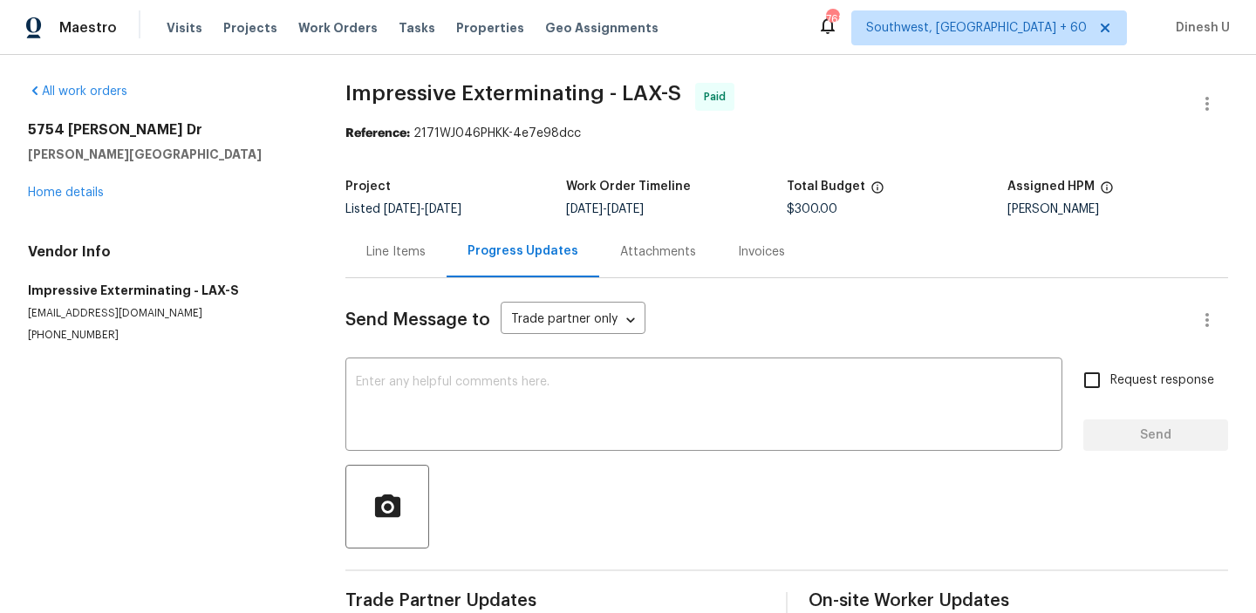
click at [754, 256] on div "Invoices" at bounding box center [761, 251] width 47 height 17
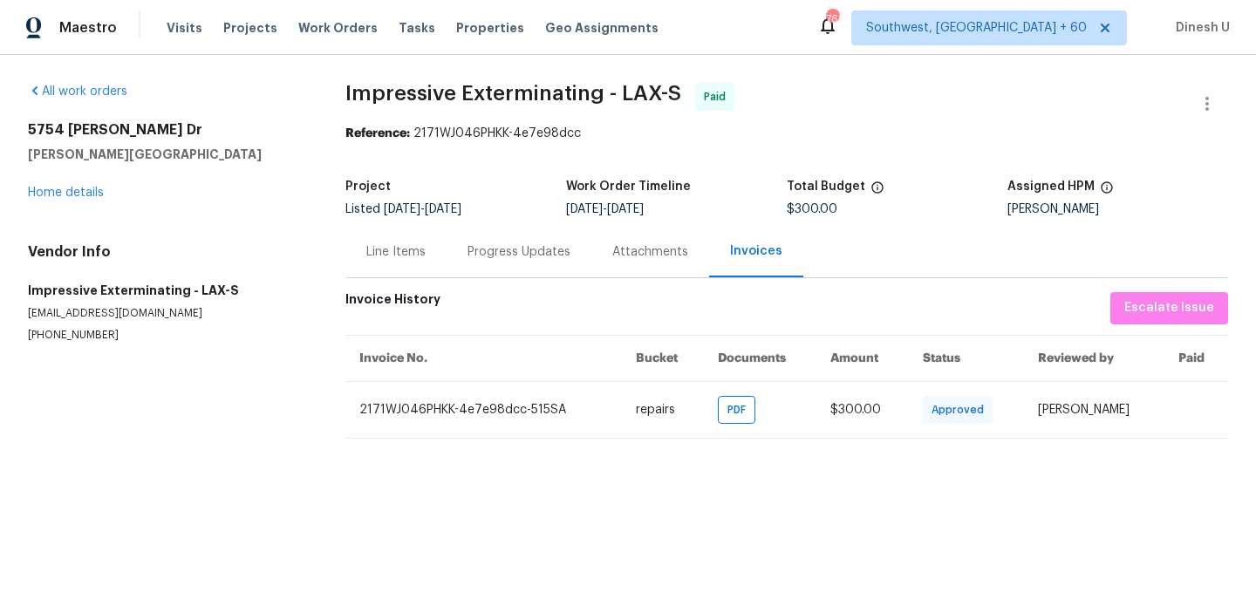
click at [409, 249] on div "Line Items" at bounding box center [395, 251] width 59 height 17
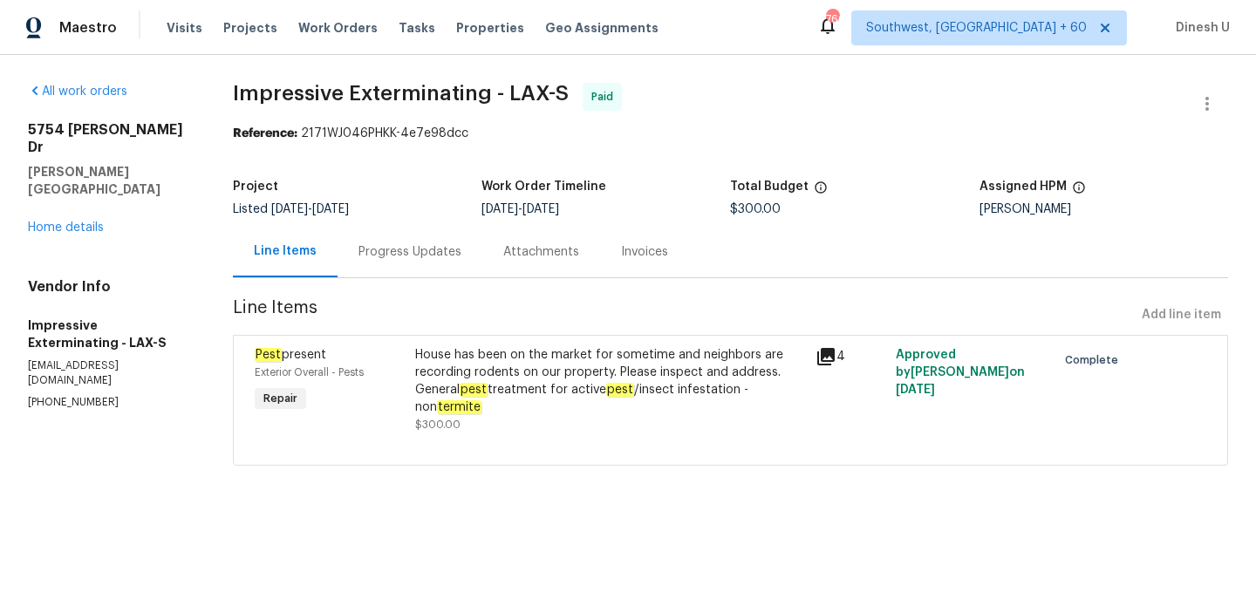
click at [422, 388] on div "House has been on the market for sometime and neighbors are recording rodents o…" at bounding box center [610, 381] width 391 height 70
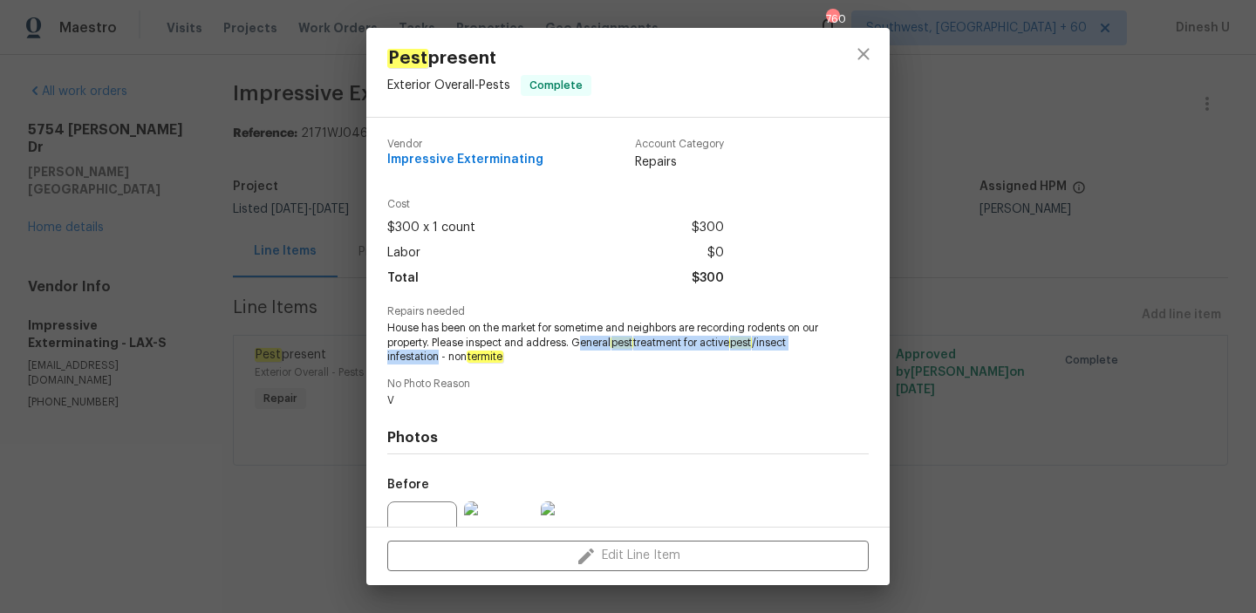
drag, startPoint x: 600, startPoint y: 342, endPoint x: 439, endPoint y: 357, distance: 162.0
click at [439, 358] on span "House has been on the market for sometime and neighbors are recording rodents o…" at bounding box center [603, 343] width 433 height 44
copy span "eneral pest treatment for active pest /insect infestation"
click at [312, 279] on div "Pest present Exterior Overall - Pests Complete Vendor Impressive Exterminating …" at bounding box center [628, 306] width 1256 height 613
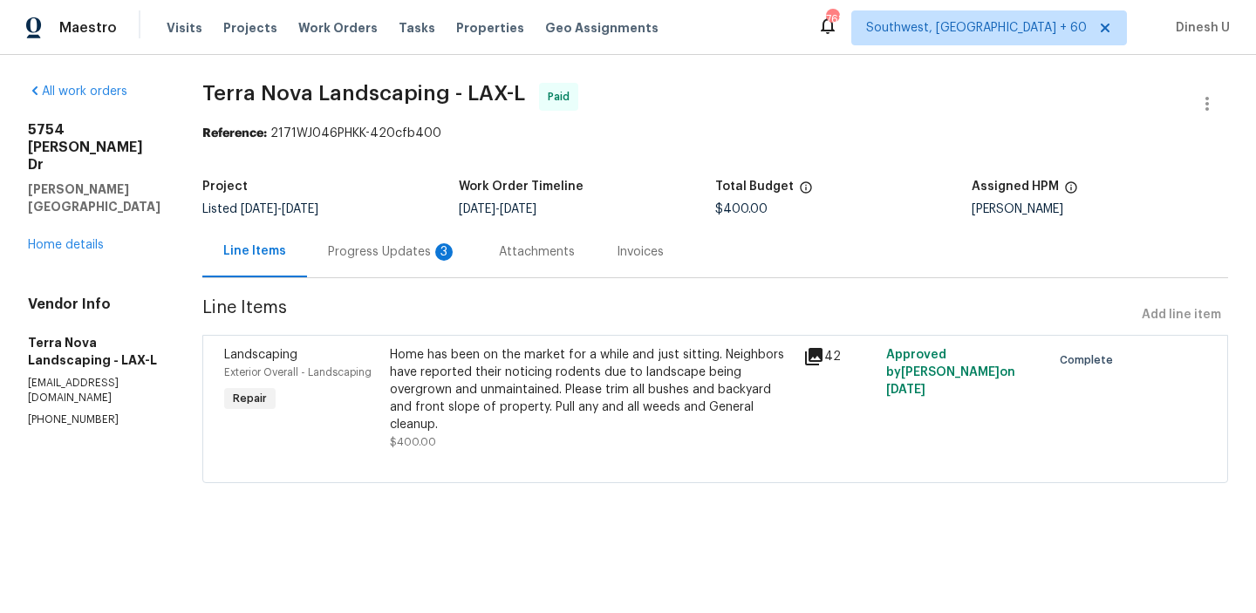
click at [422, 237] on div "Progress Updates 3" at bounding box center [392, 251] width 171 height 51
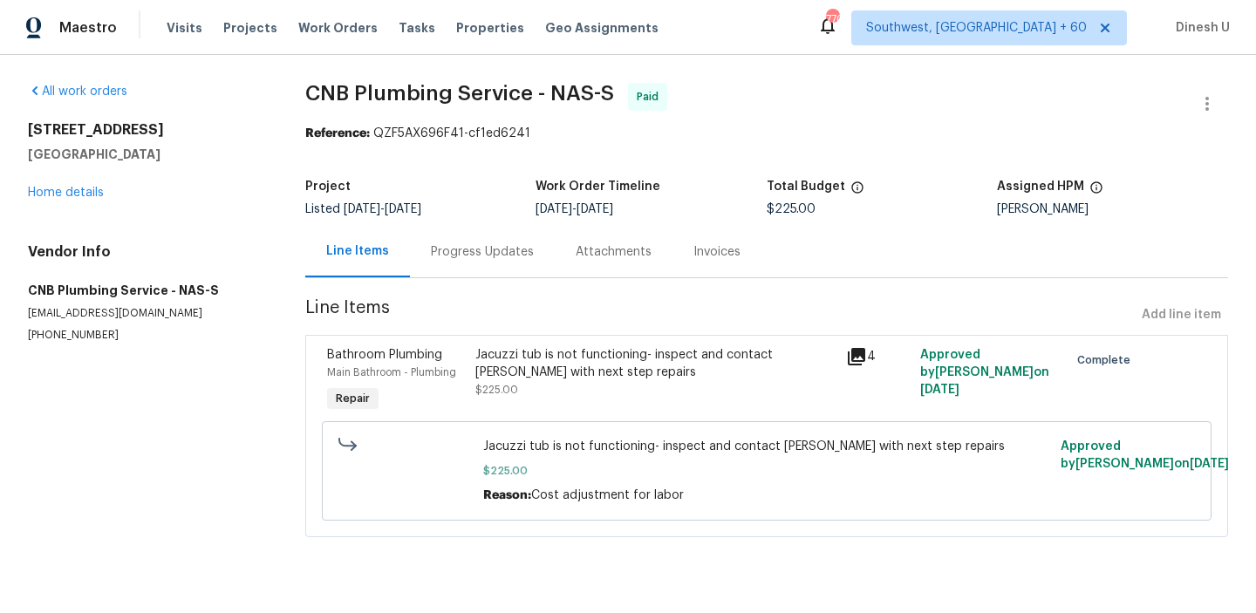
click at [511, 242] on div "Progress Updates" at bounding box center [482, 251] width 145 height 51
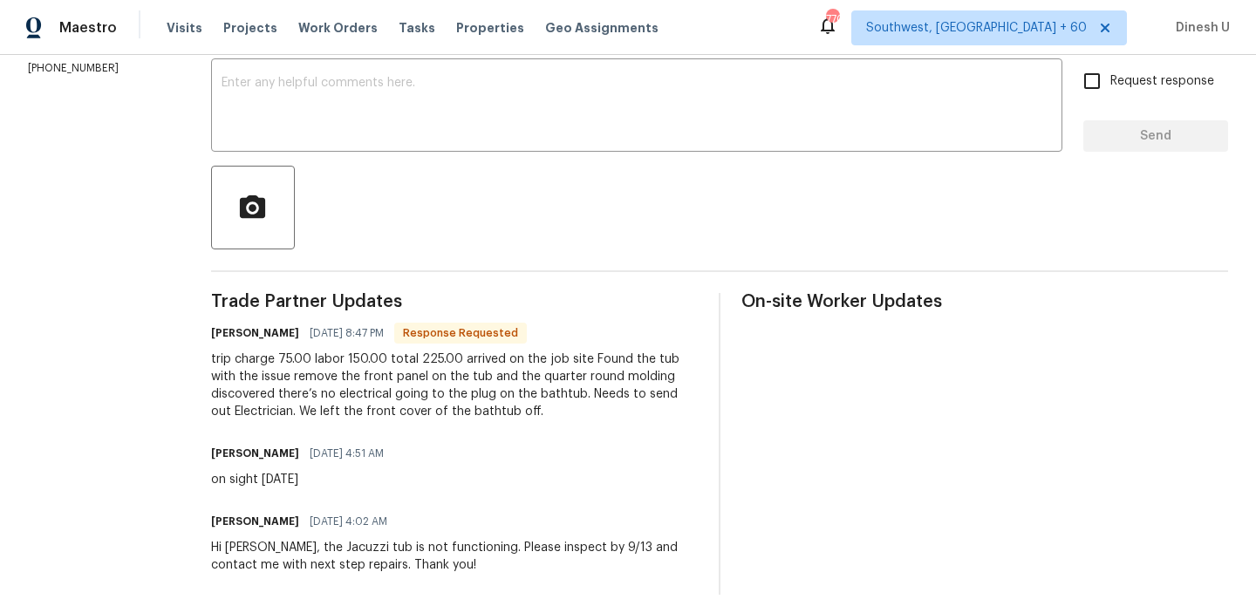
scroll to position [297, 0]
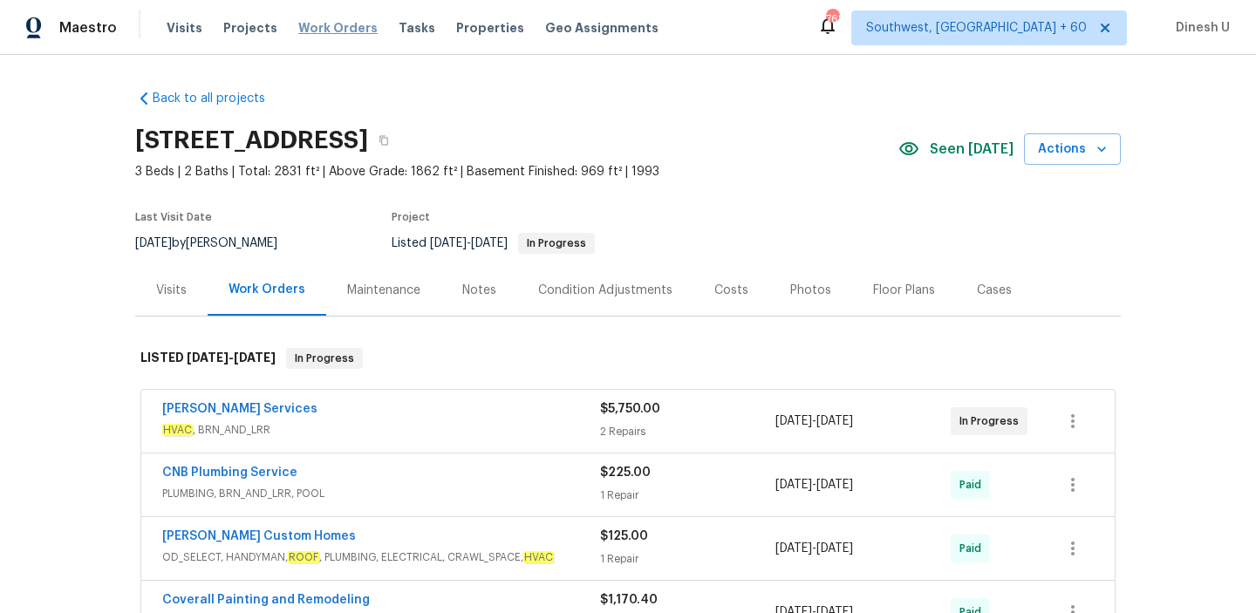
click at [311, 24] on span "Work Orders" at bounding box center [337, 27] width 79 height 17
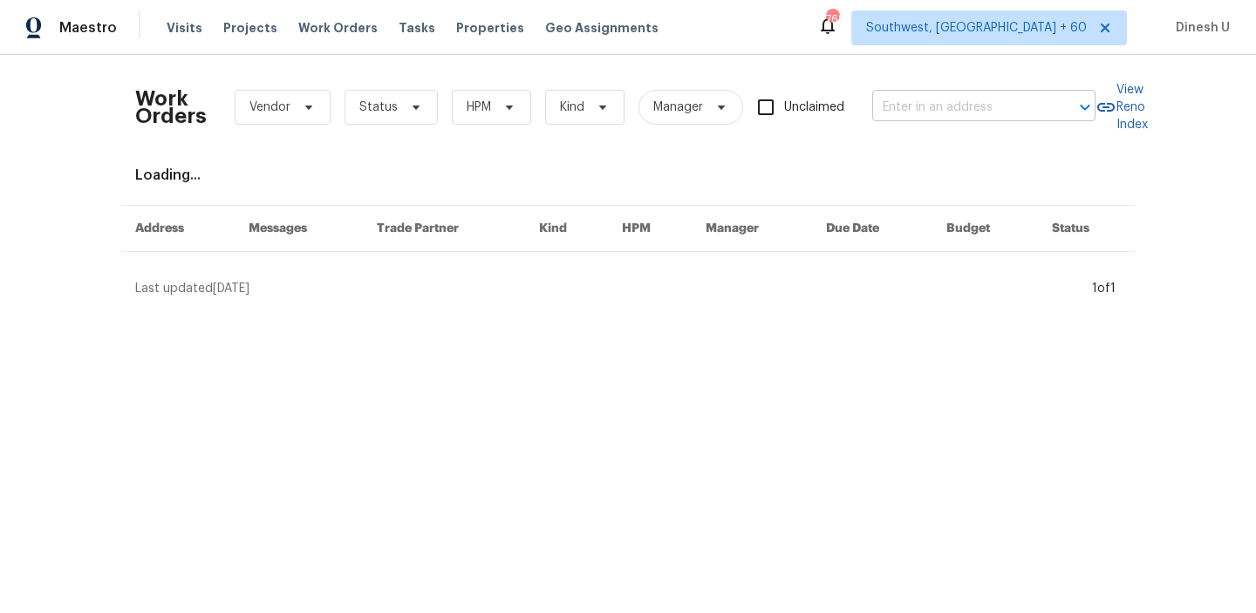
click at [941, 113] on input "text" at bounding box center [959, 107] width 174 height 27
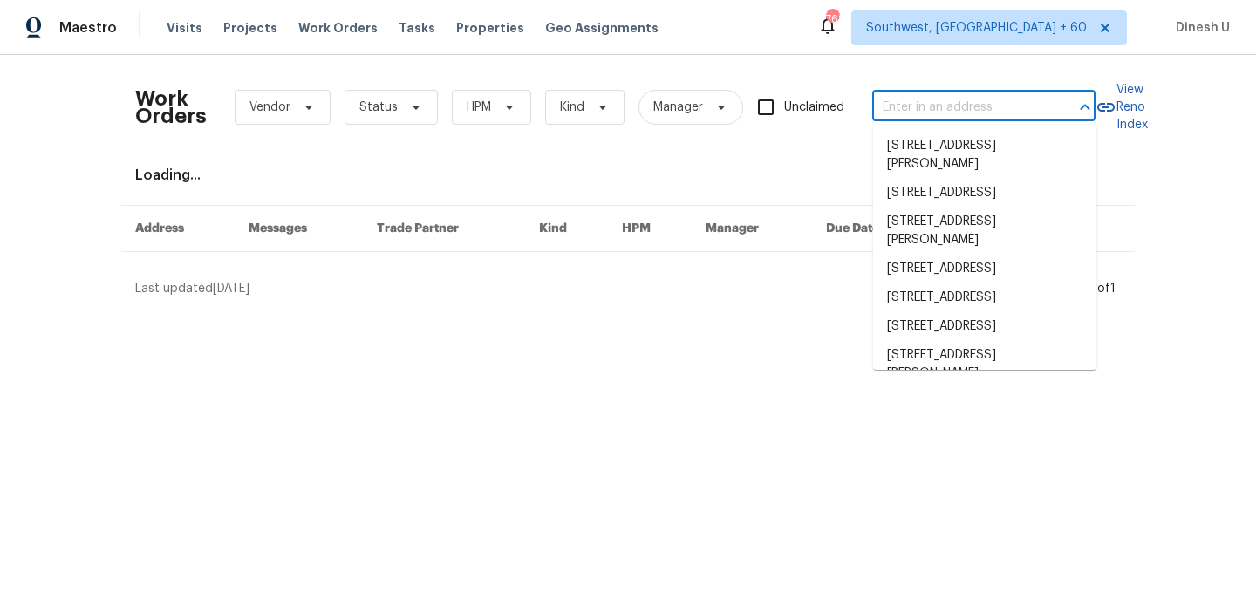
paste input "[STREET_ADDRESS]"
type input "[STREET_ADDRESS]"
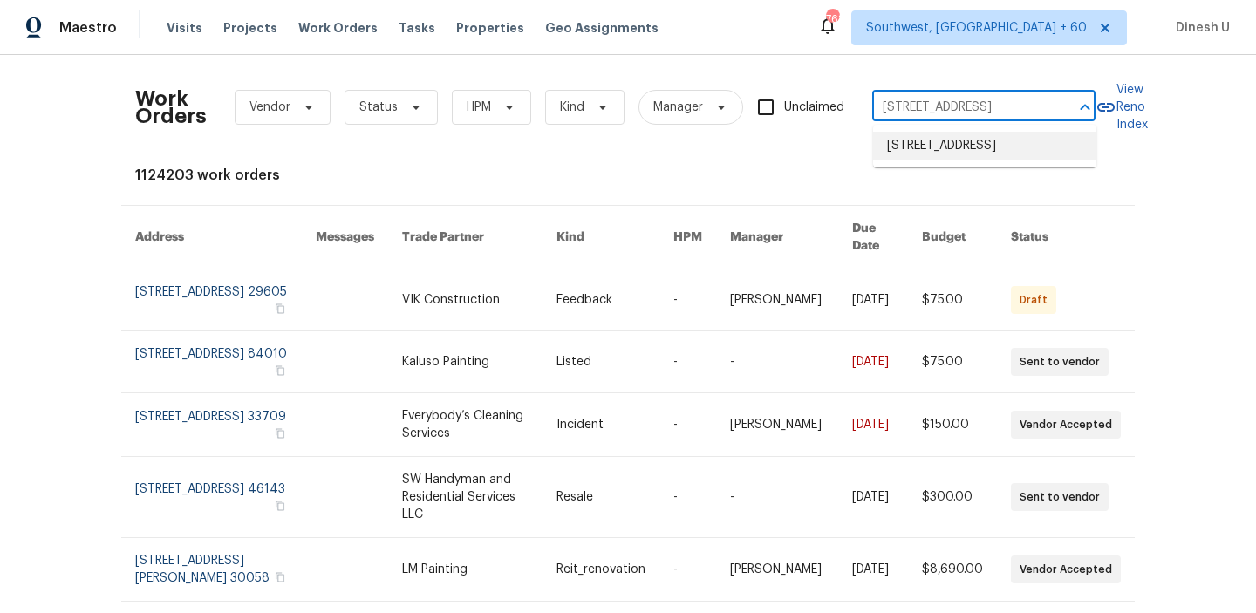
click at [925, 155] on li "[STREET_ADDRESS]" at bounding box center [984, 146] width 223 height 29
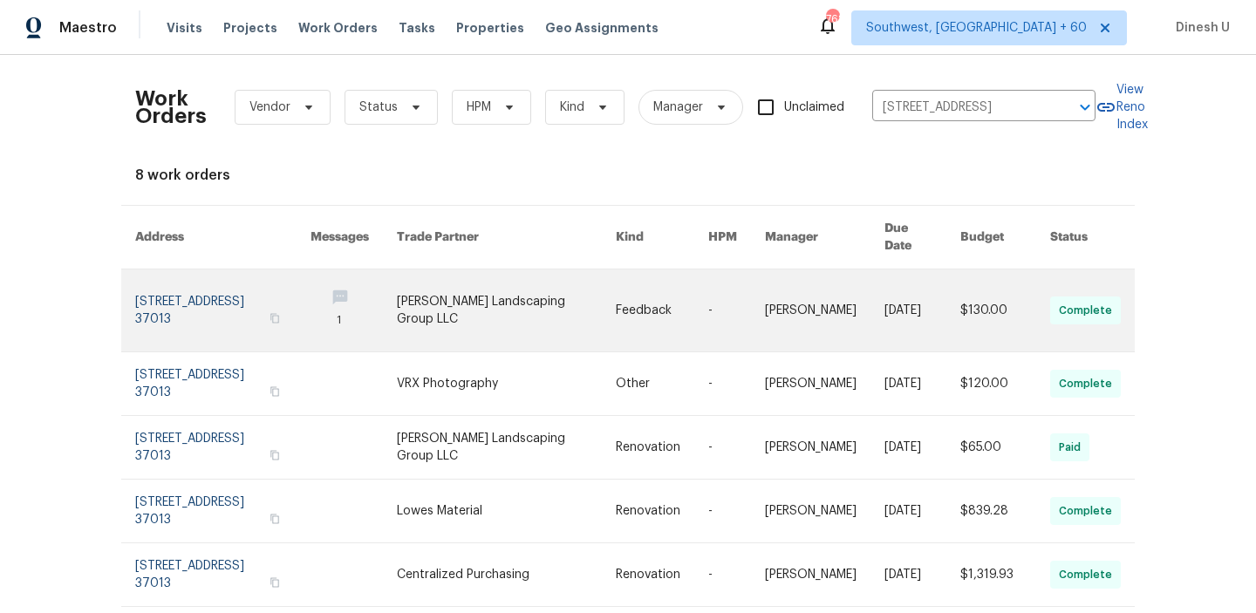
click at [188, 282] on link at bounding box center [222, 311] width 175 height 82
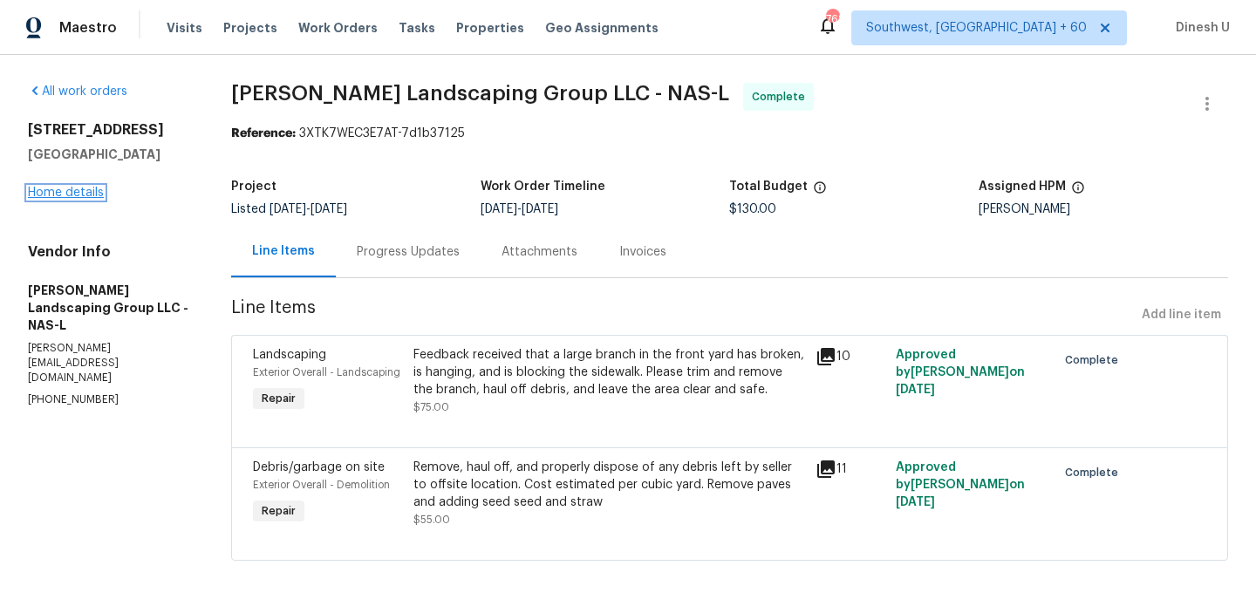
click at [44, 191] on link "Home details" at bounding box center [66, 193] width 76 height 12
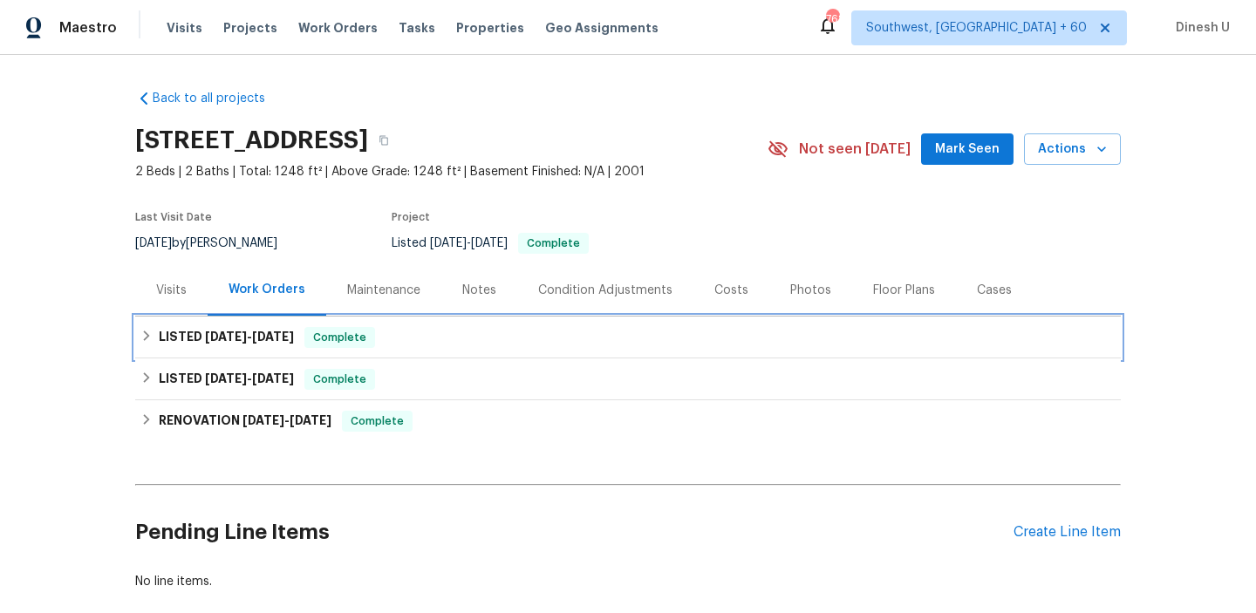
click at [267, 340] on span "[DATE]" at bounding box center [273, 337] width 42 height 12
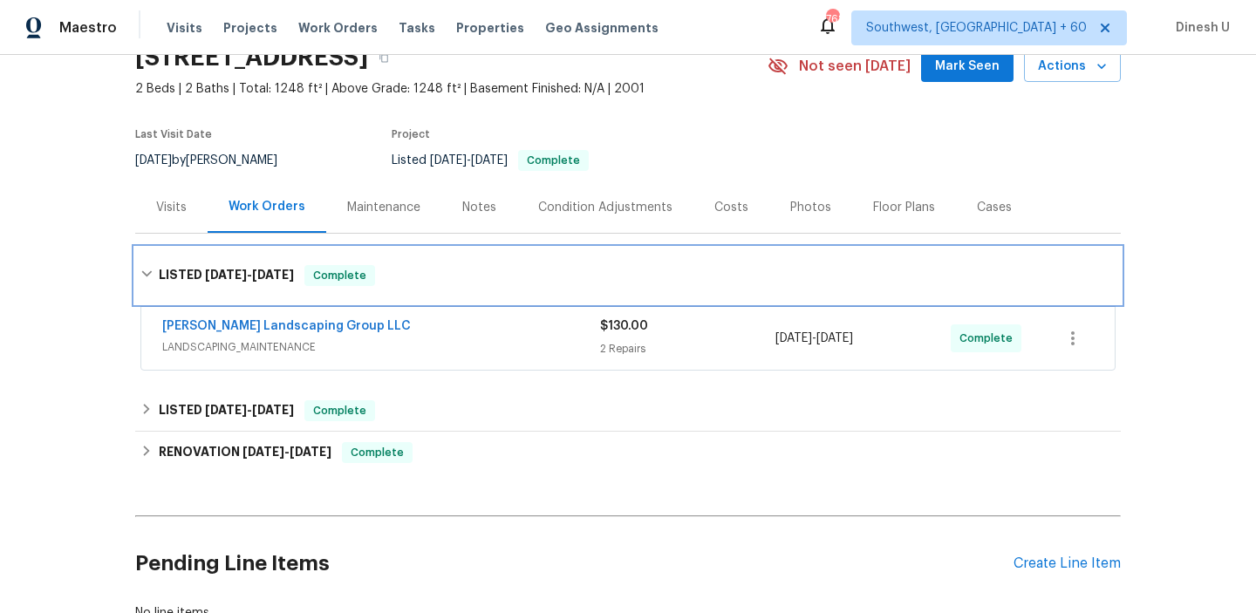
scroll to position [156, 0]
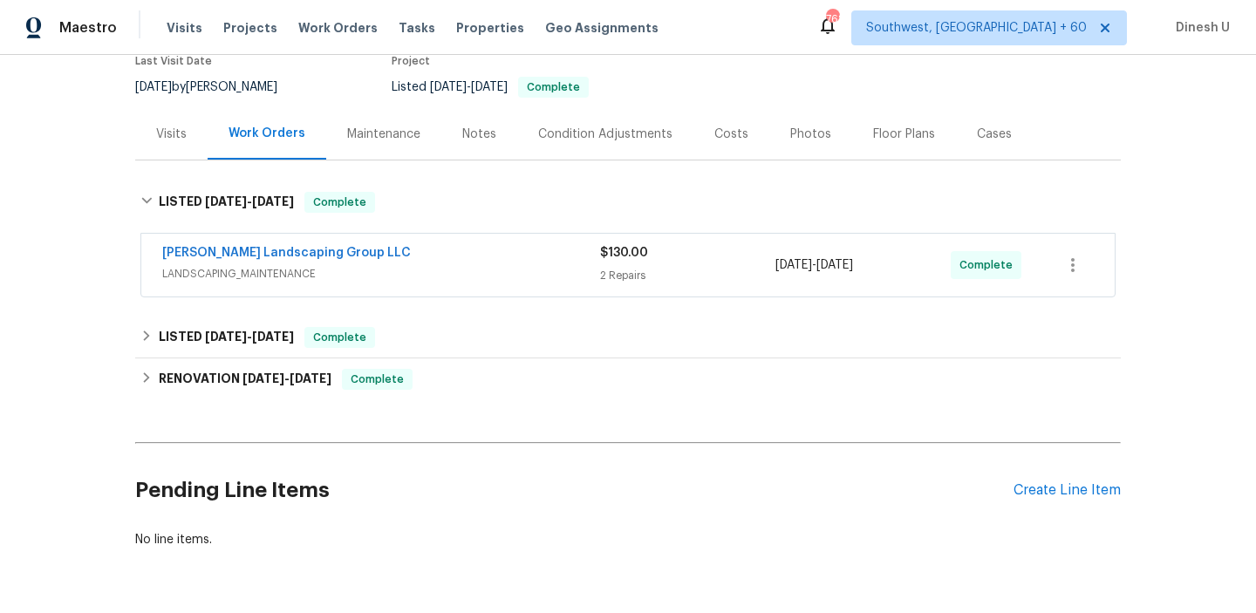
click at [622, 279] on div "2 Repairs" at bounding box center [687, 275] width 175 height 17
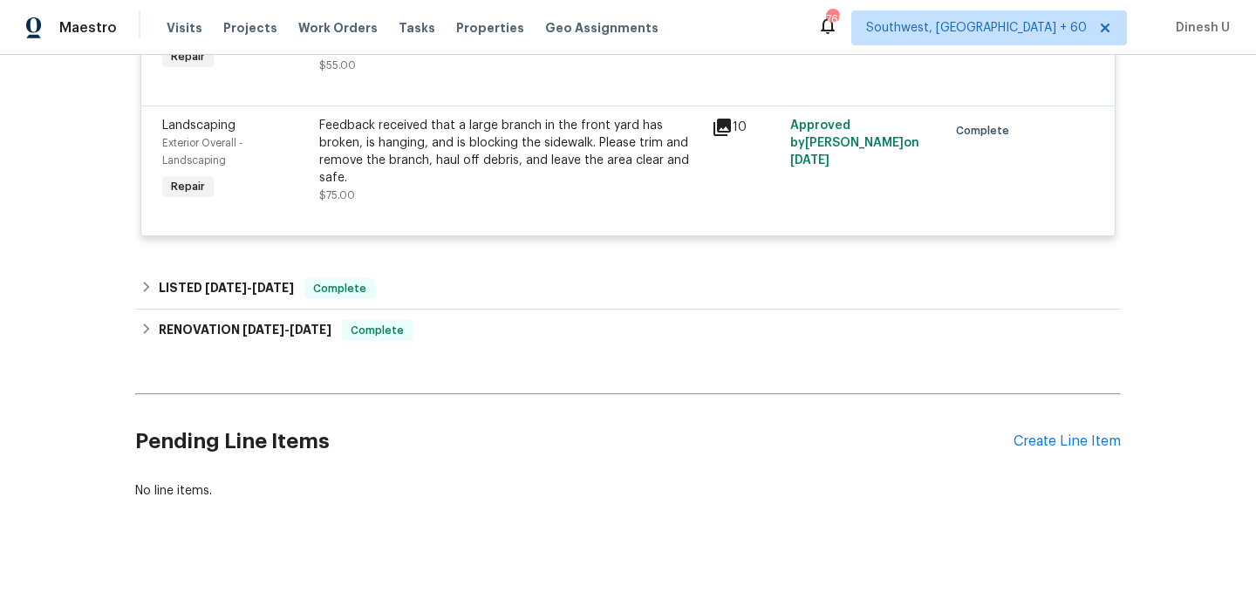
scroll to position [510, 0]
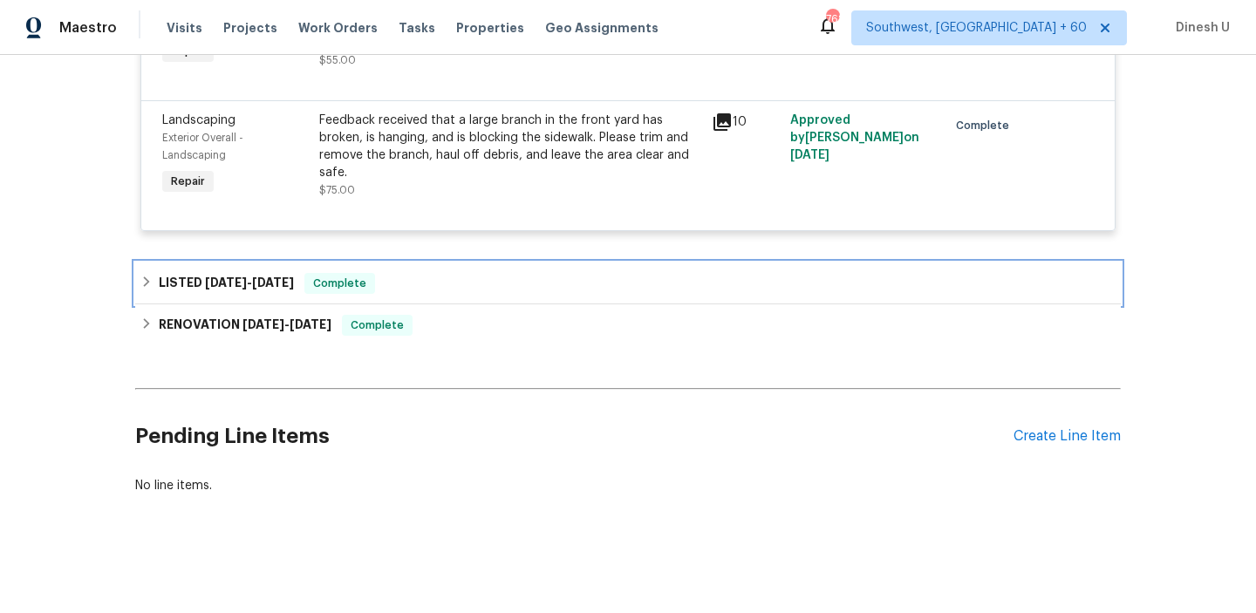
click at [272, 278] on span "[DATE]" at bounding box center [273, 282] width 42 height 12
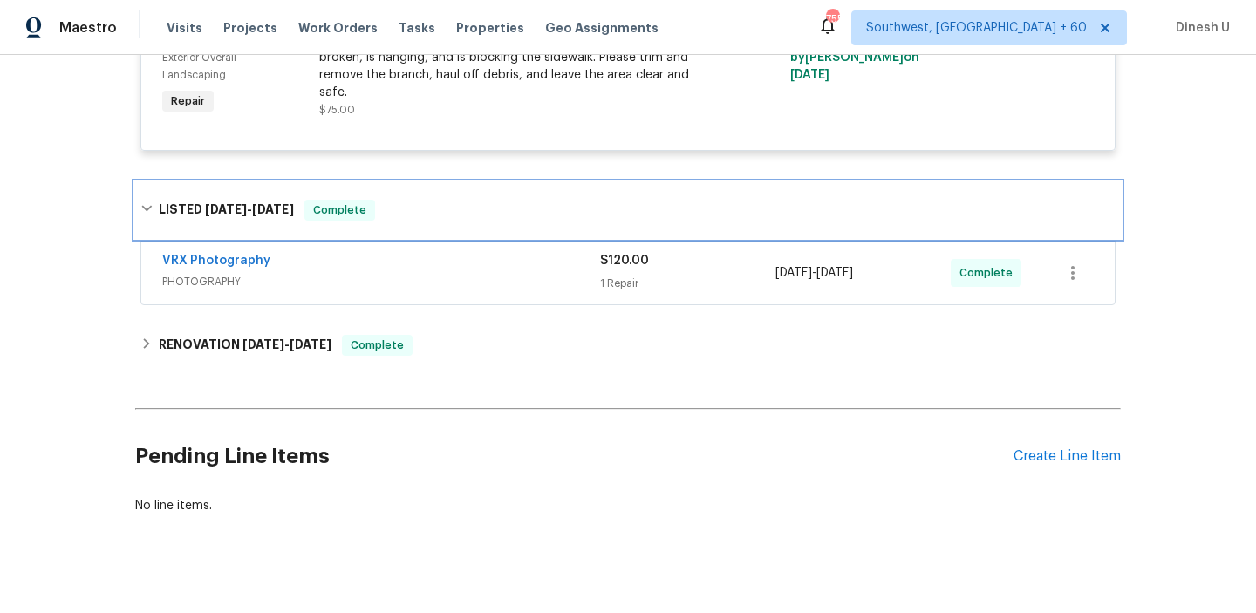
scroll to position [0, 0]
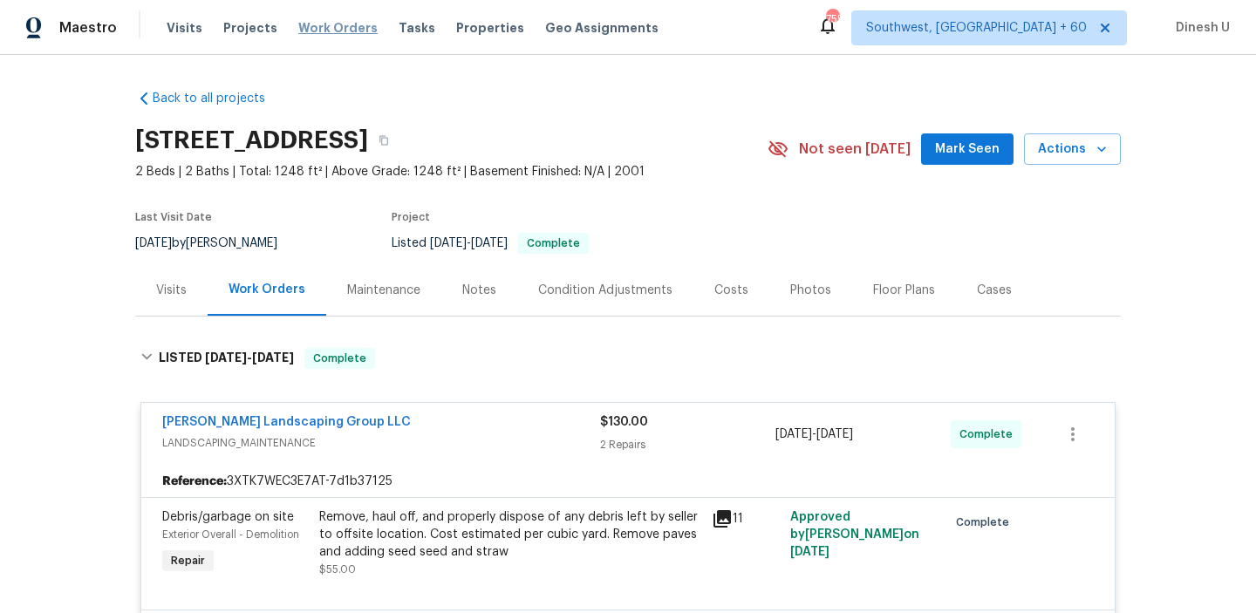
click at [332, 27] on span "Work Orders" at bounding box center [337, 27] width 79 height 17
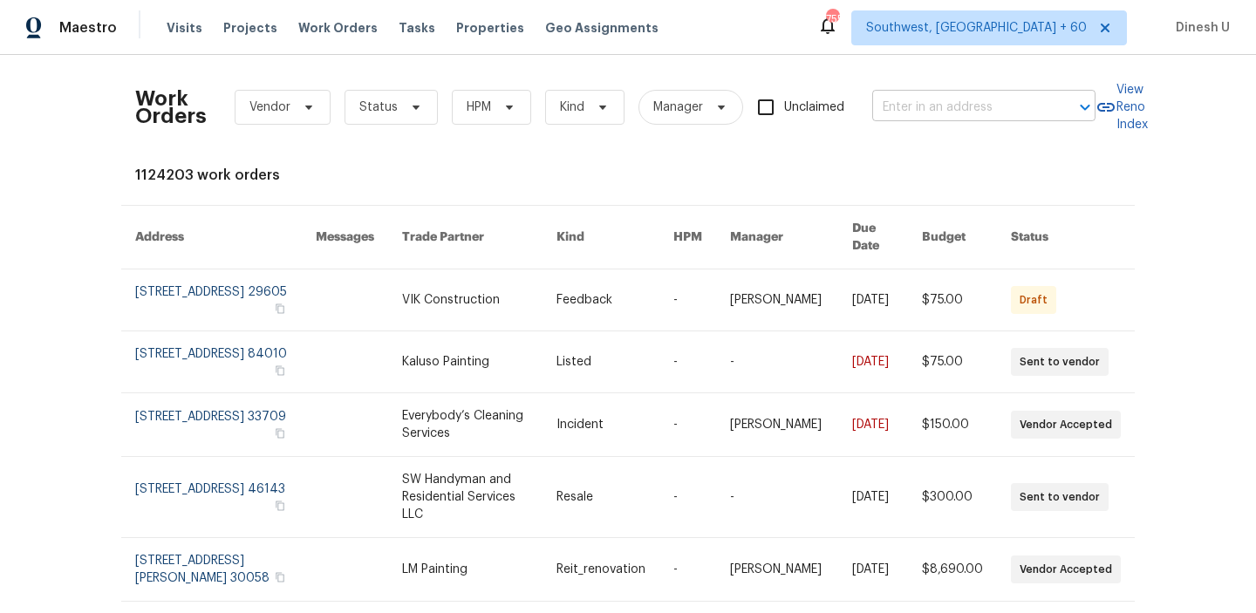
click at [913, 107] on input "text" at bounding box center [959, 107] width 174 height 27
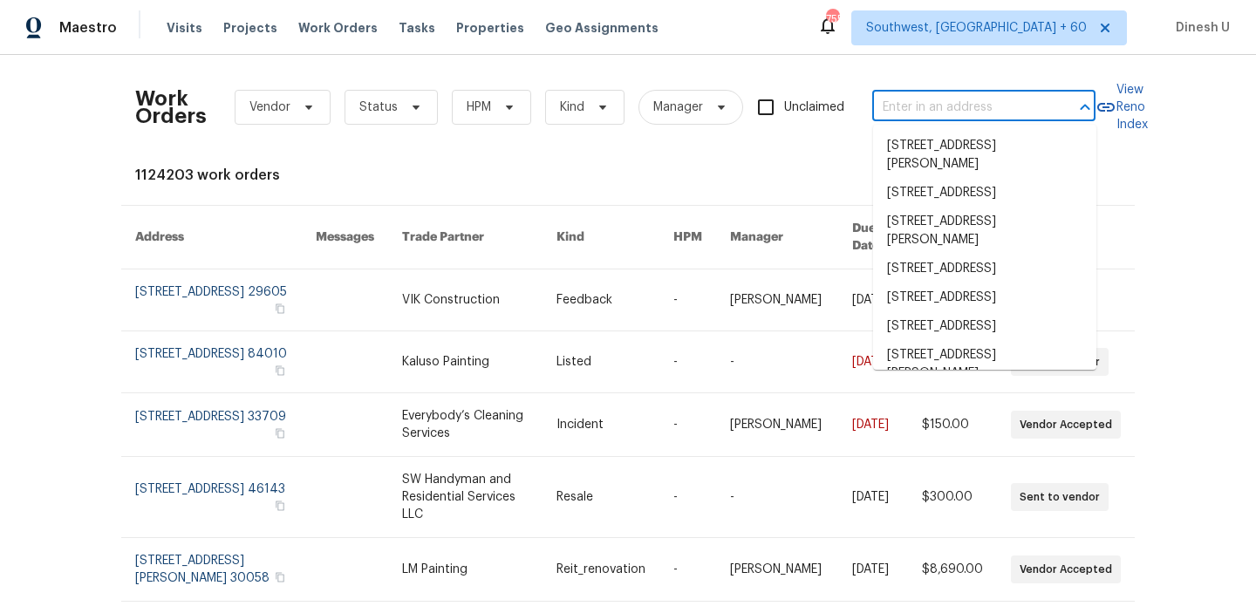
paste input "[STREET_ADDRESS][PERSON_NAME]"
type input "[STREET_ADDRESS][PERSON_NAME]"
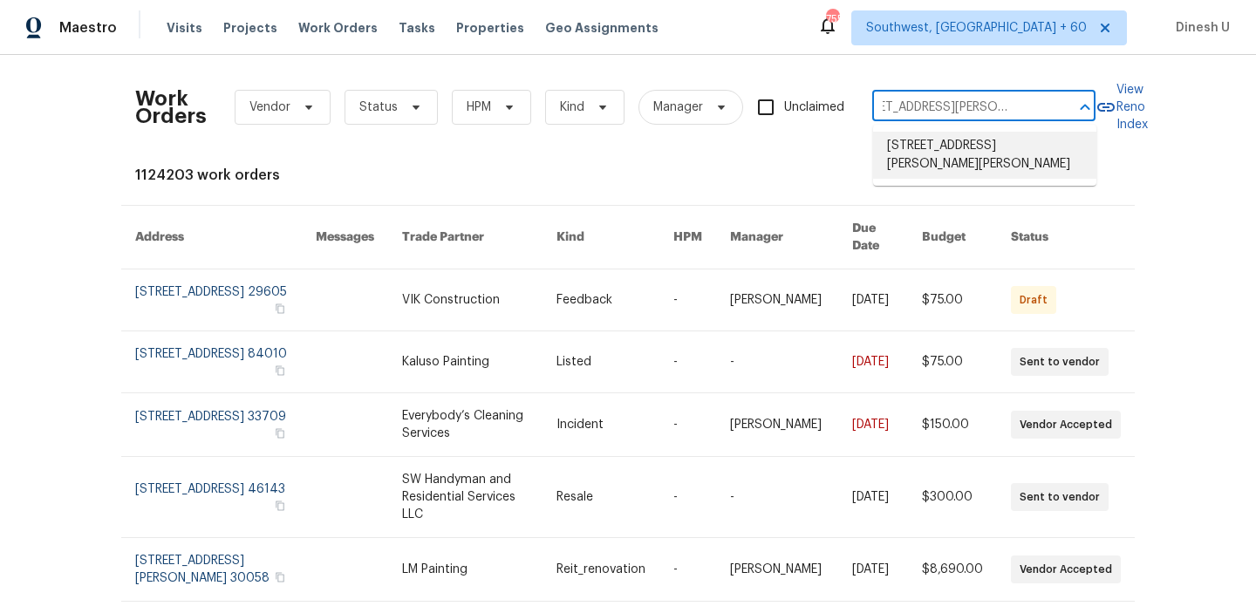
click at [909, 151] on li "[STREET_ADDRESS][PERSON_NAME][PERSON_NAME]" at bounding box center [984, 155] width 223 height 47
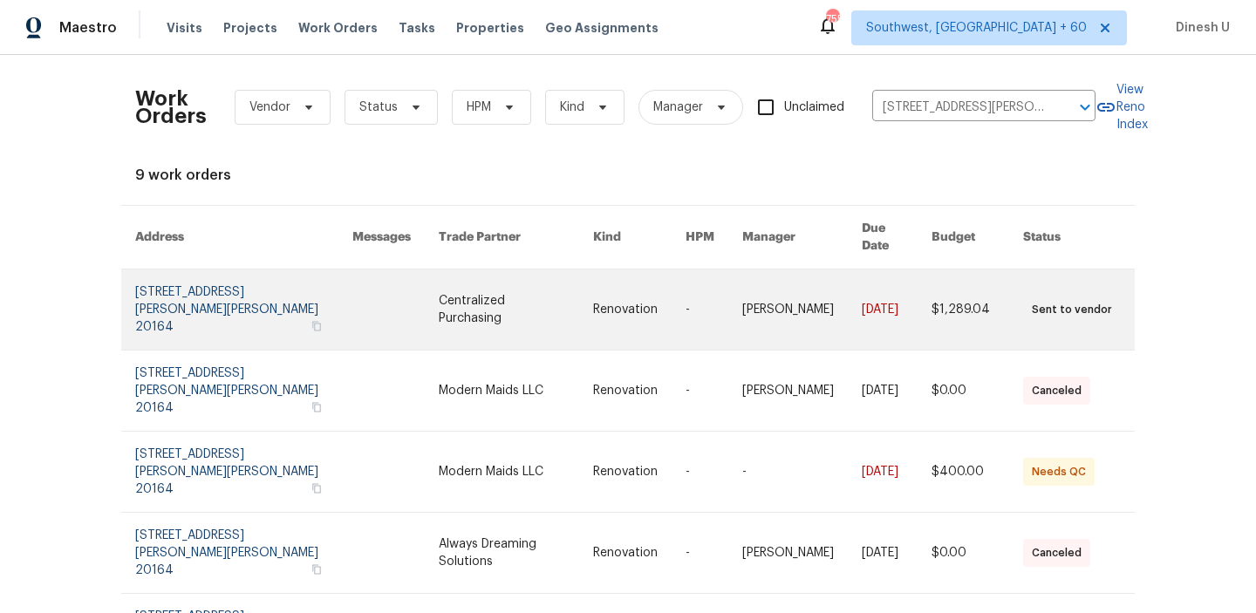
click at [197, 276] on link at bounding box center [243, 310] width 217 height 80
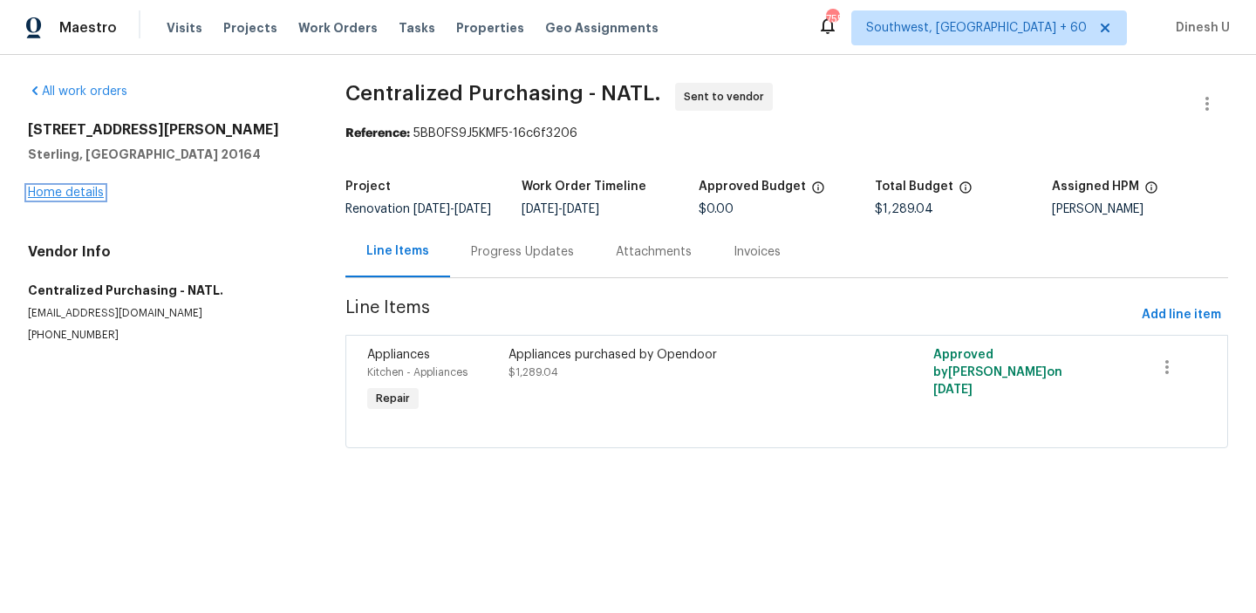
click at [57, 188] on link "Home details" at bounding box center [66, 193] width 76 height 12
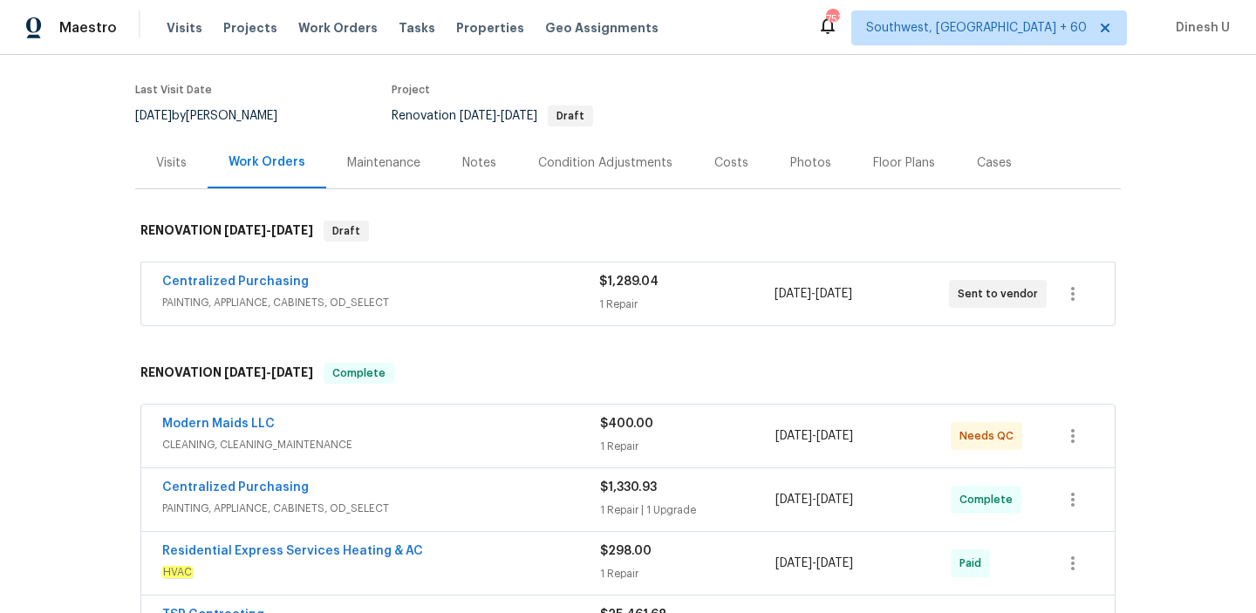
scroll to position [155, 0]
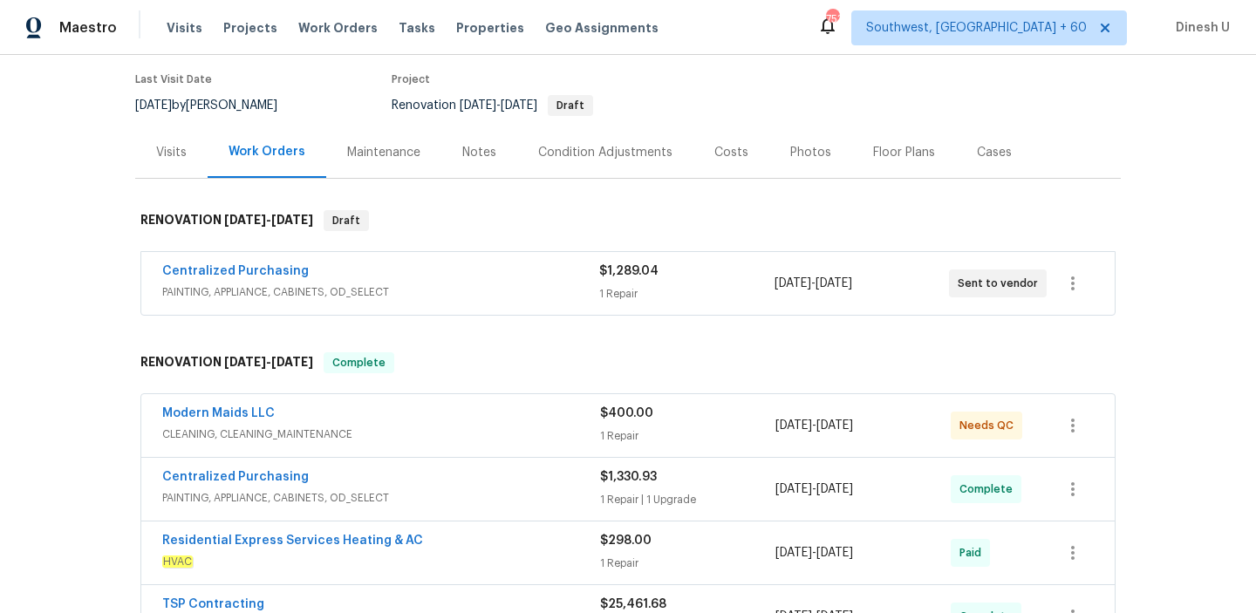
click at [636, 265] on span "$1,289.04" at bounding box center [628, 271] width 59 height 12
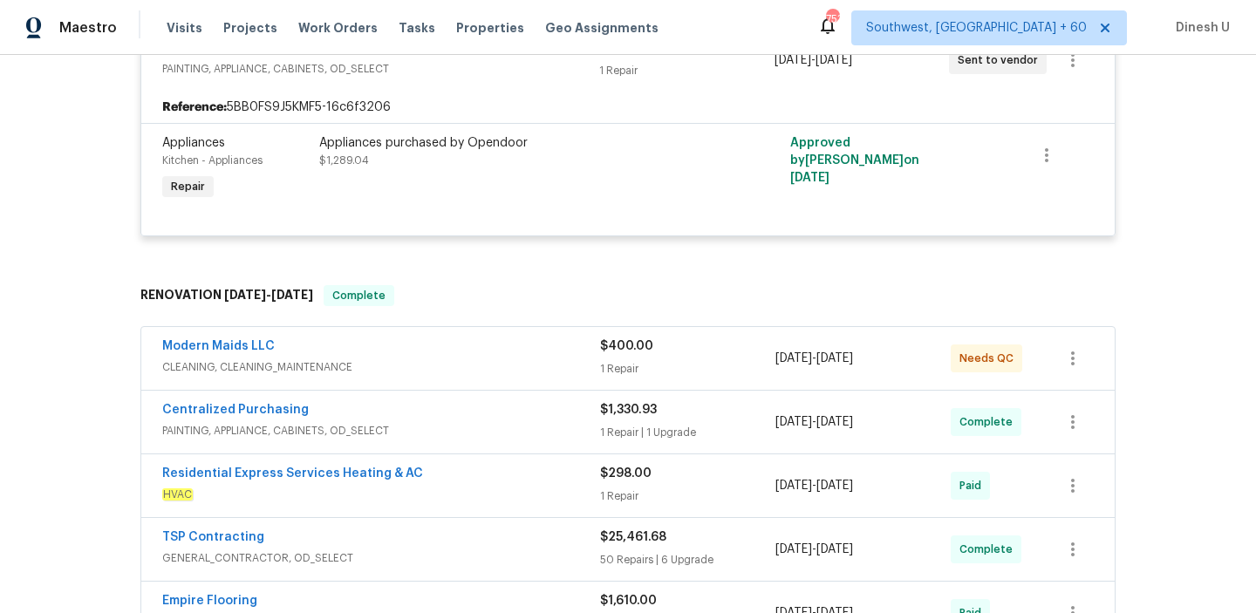
scroll to position [433, 0]
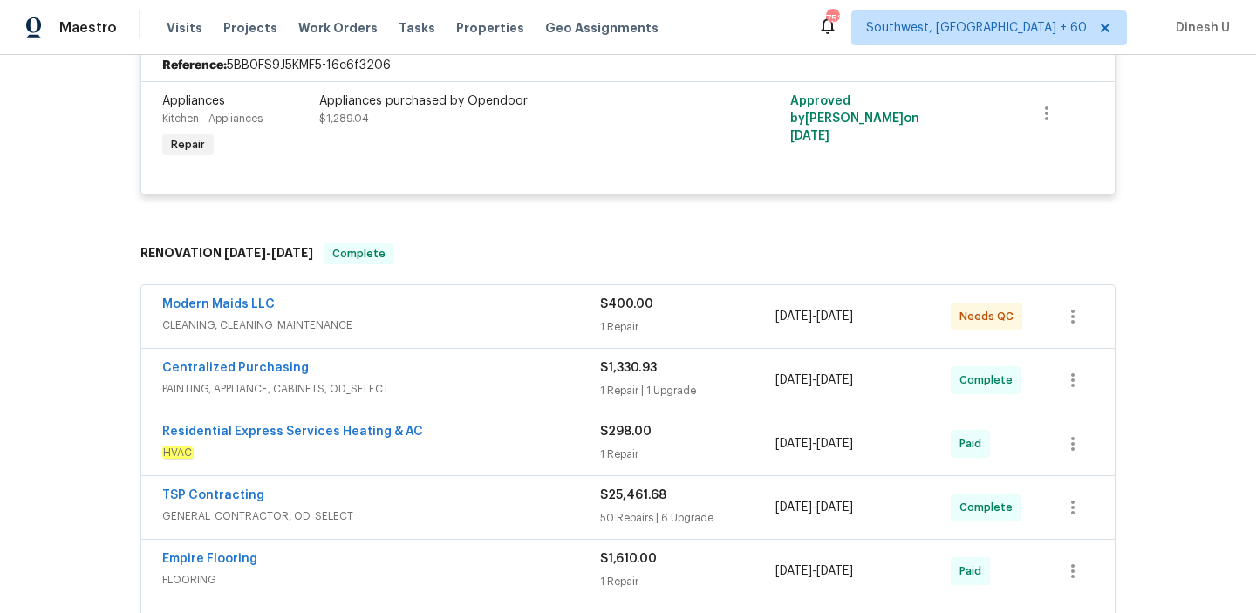
click at [606, 318] on div "1 Repair" at bounding box center [687, 326] width 175 height 17
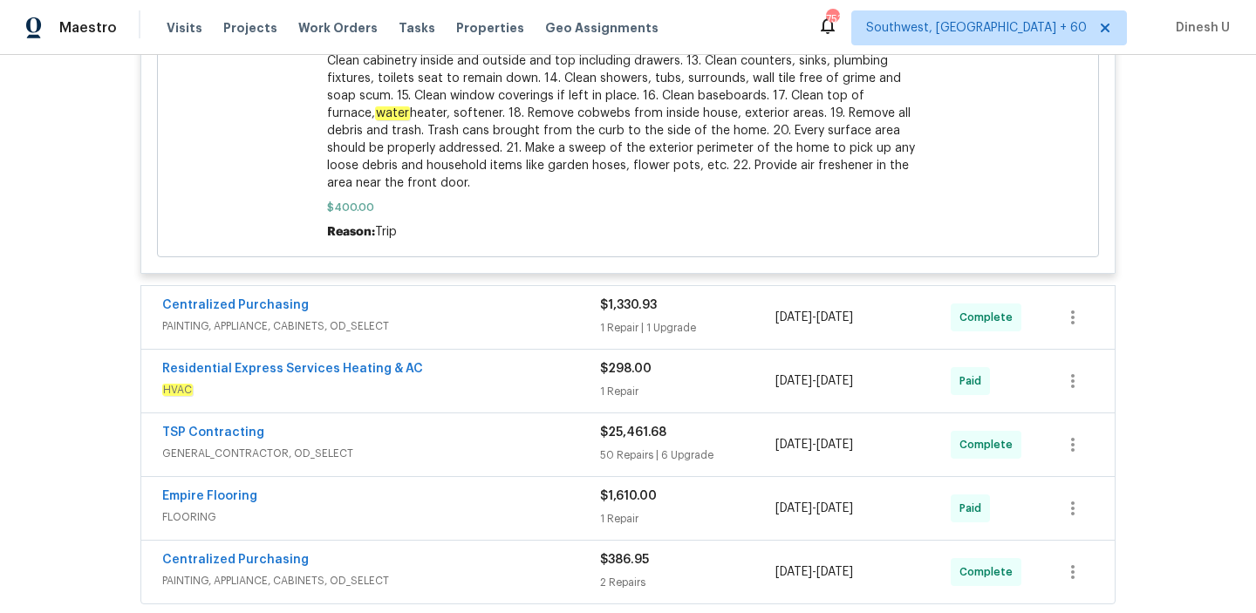
scroll to position [1305, 0]
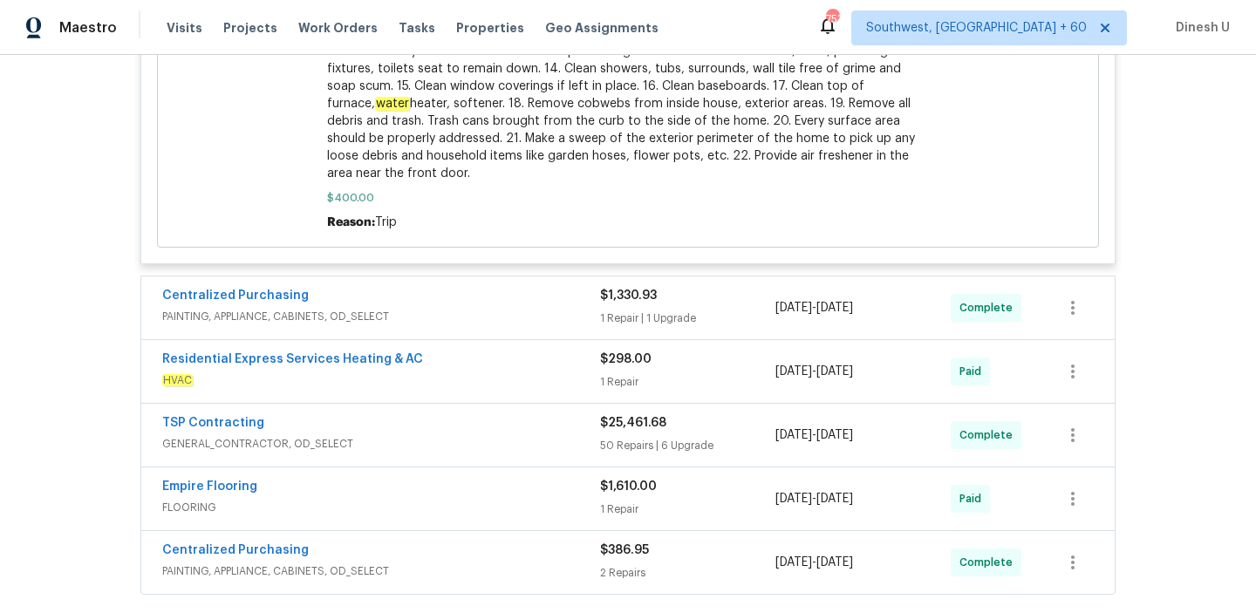
click at [638, 310] on div "1 Repair | 1 Upgrade" at bounding box center [687, 318] width 175 height 17
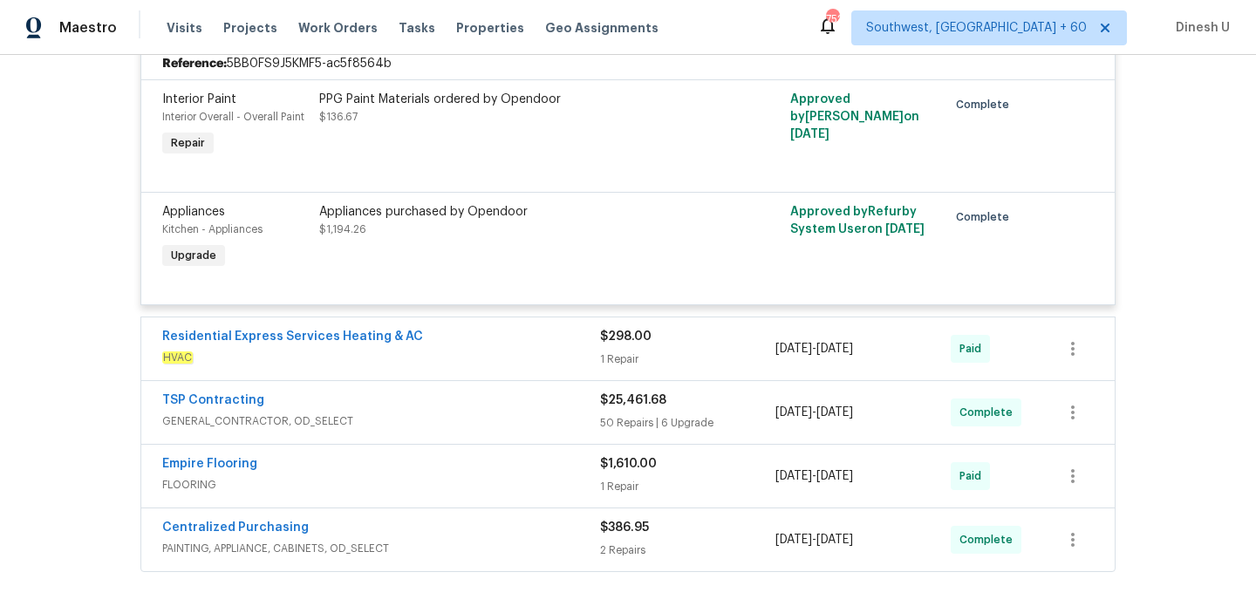
scroll to position [1655, 0]
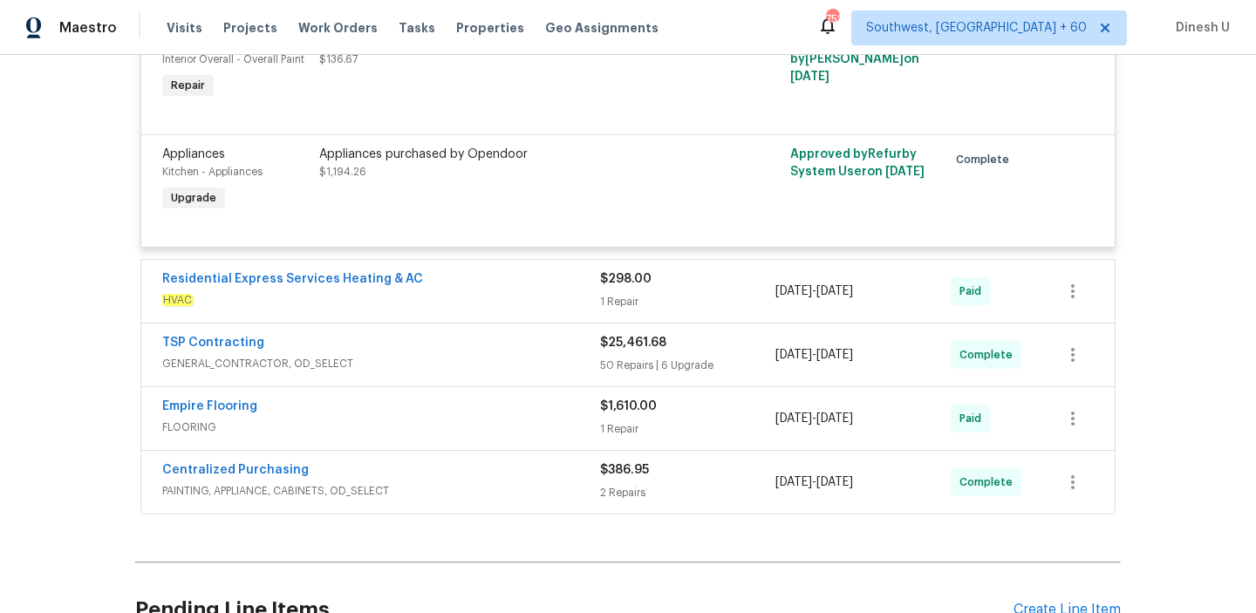
click at [633, 297] on div "Residential Express Services Heating & AC HVAC $298.00 1 Repair [DATE] - [DATE]…" at bounding box center [627, 291] width 973 height 63
click at [621, 293] on div "1 Repair" at bounding box center [687, 301] width 175 height 17
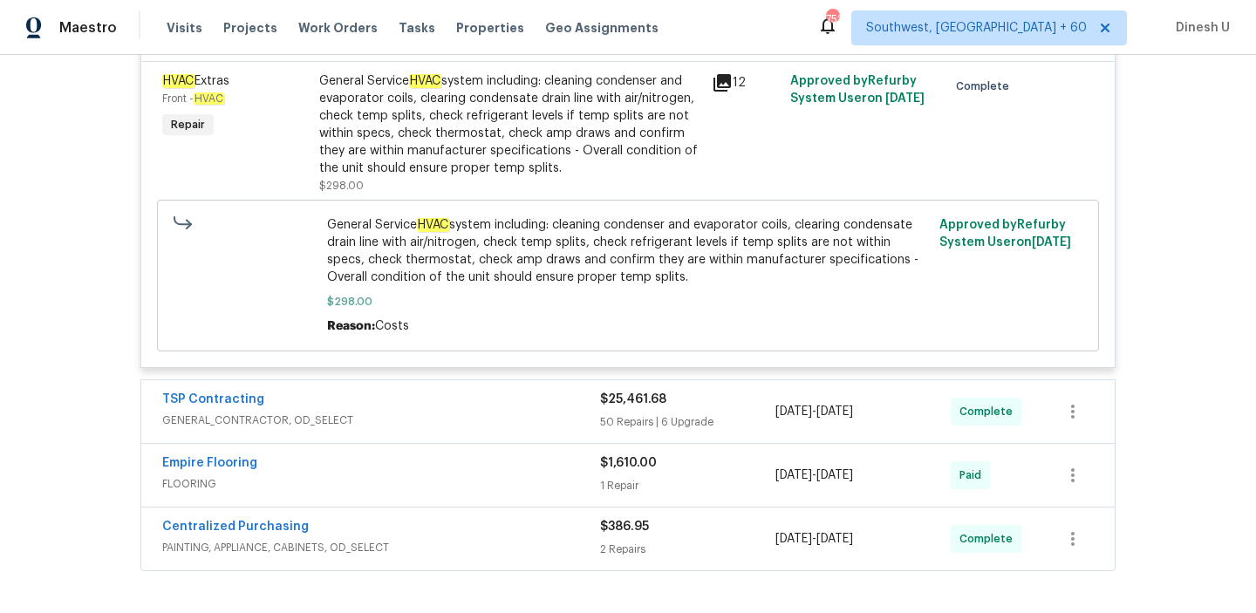
scroll to position [1984, 0]
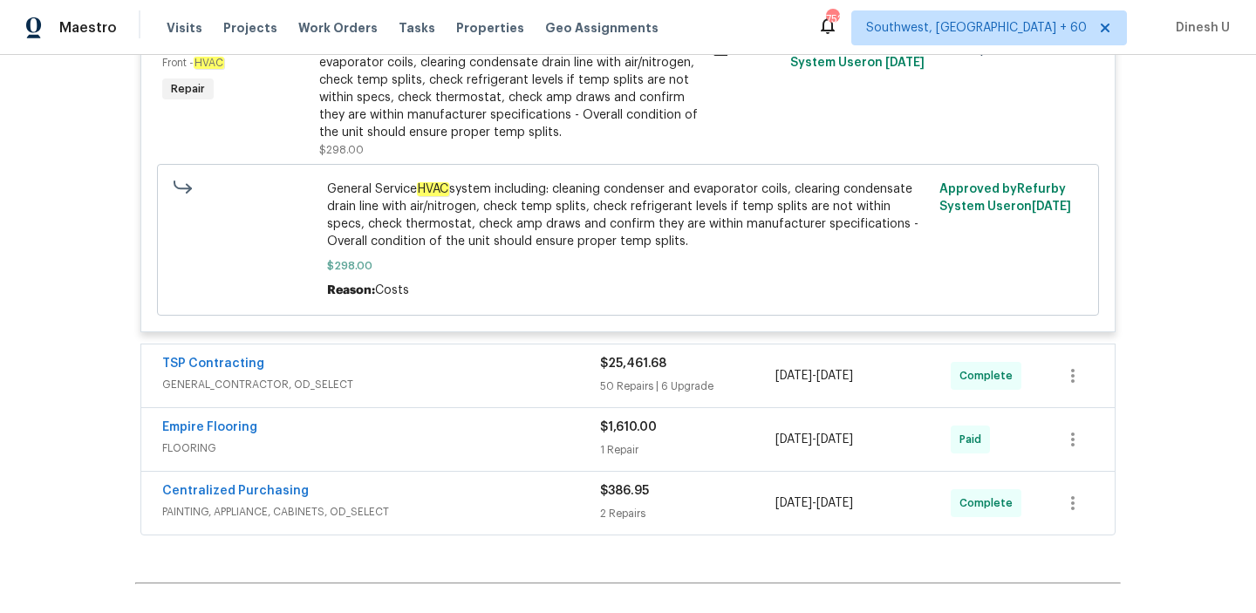
click at [637, 382] on div "$25,461.68 50 Repairs | 6 Upgrade" at bounding box center [687, 376] width 175 height 42
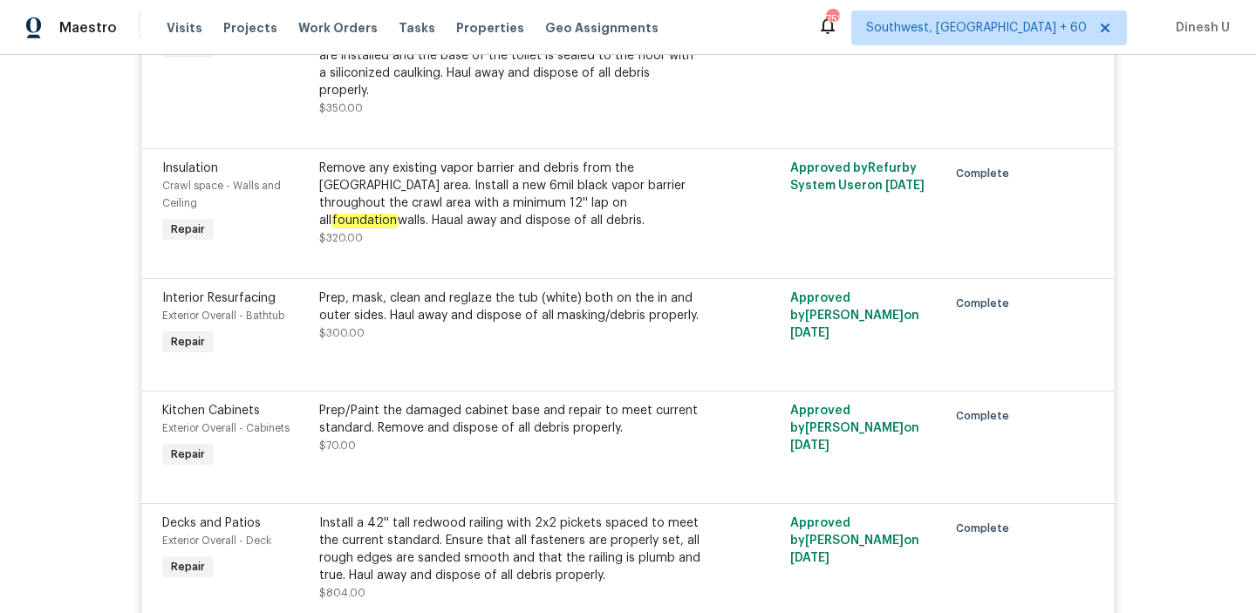
scroll to position [2780, 0]
click at [434, 158] on div "Remove any existing vapor barrier and debris from the [GEOGRAPHIC_DATA] area. I…" at bounding box center [510, 193] width 382 height 70
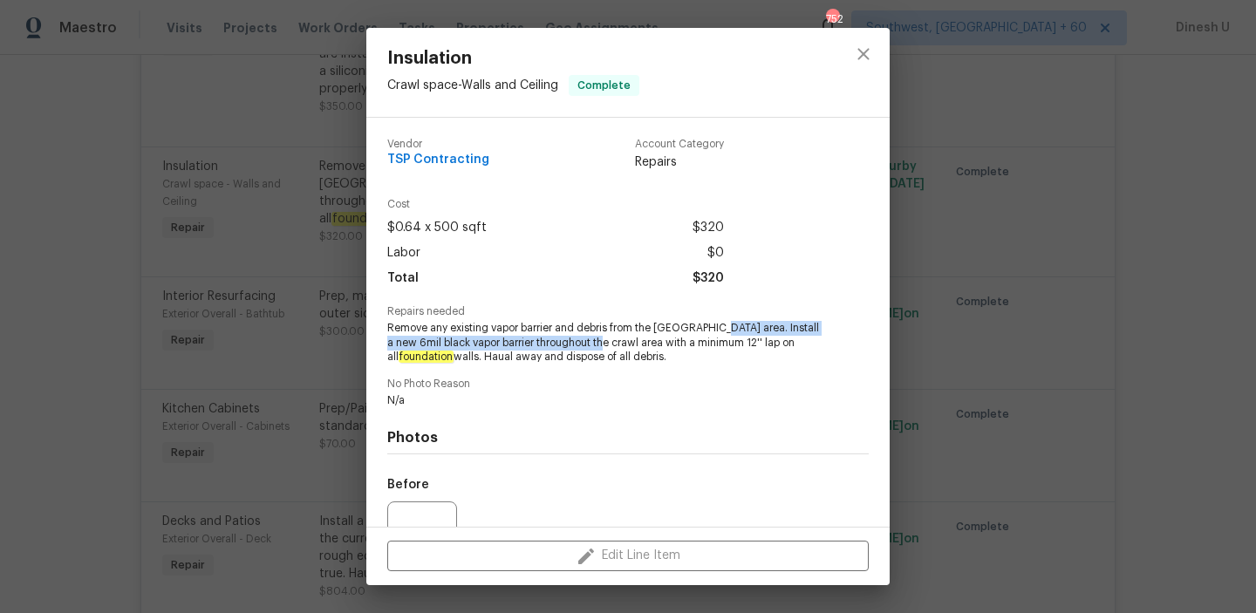
drag, startPoint x: 711, startPoint y: 326, endPoint x: 609, endPoint y: 344, distance: 103.5
click at [609, 344] on span "Remove any existing vapor barrier and debris from the [GEOGRAPHIC_DATA] area. I…" at bounding box center [603, 343] width 433 height 44
copy span "Install a new 6mil black vapor barrier throughout the [GEOGRAPHIC_DATA] area"
click at [149, 325] on div "Insulation Crawl space - Walls and Ceiling Complete Vendor TSP Contracting Acco…" at bounding box center [628, 306] width 1256 height 613
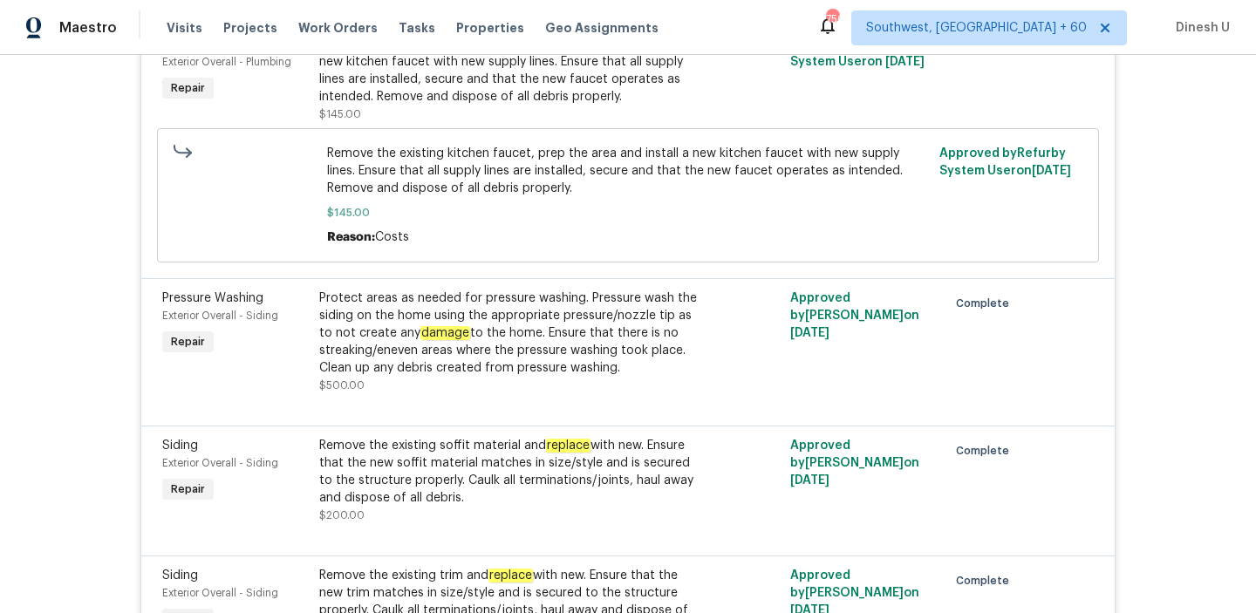
scroll to position [7511, 0]
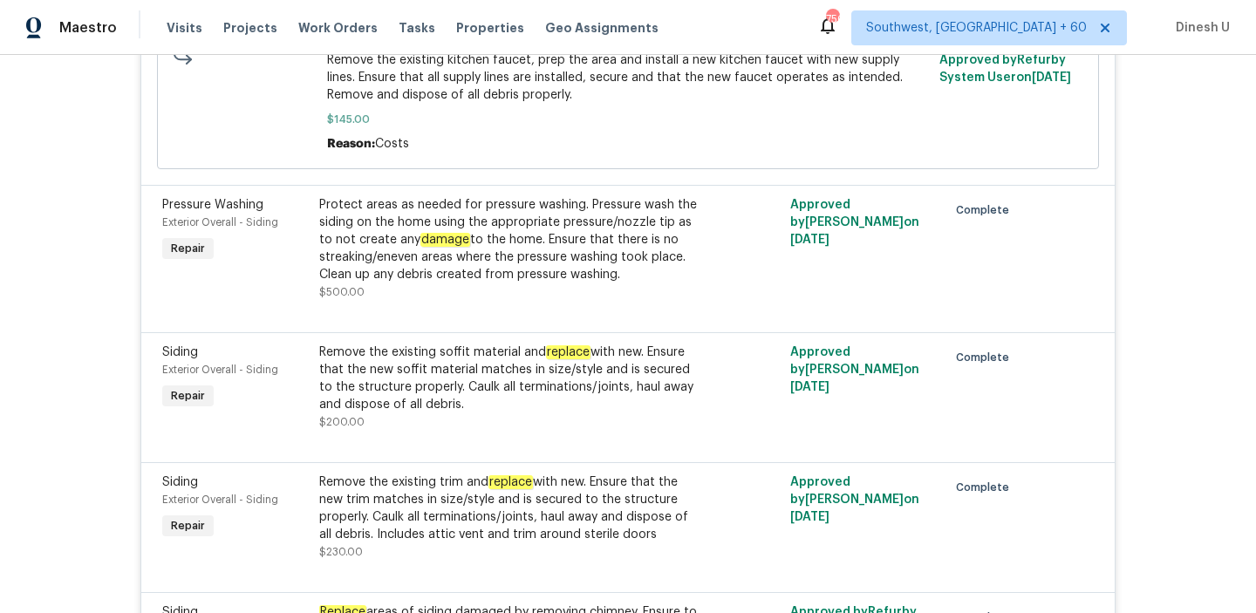
click at [539, 104] on span "Remove the existing kitchen faucet, prep the area and install a new kitchen fau…" at bounding box center [628, 77] width 603 height 52
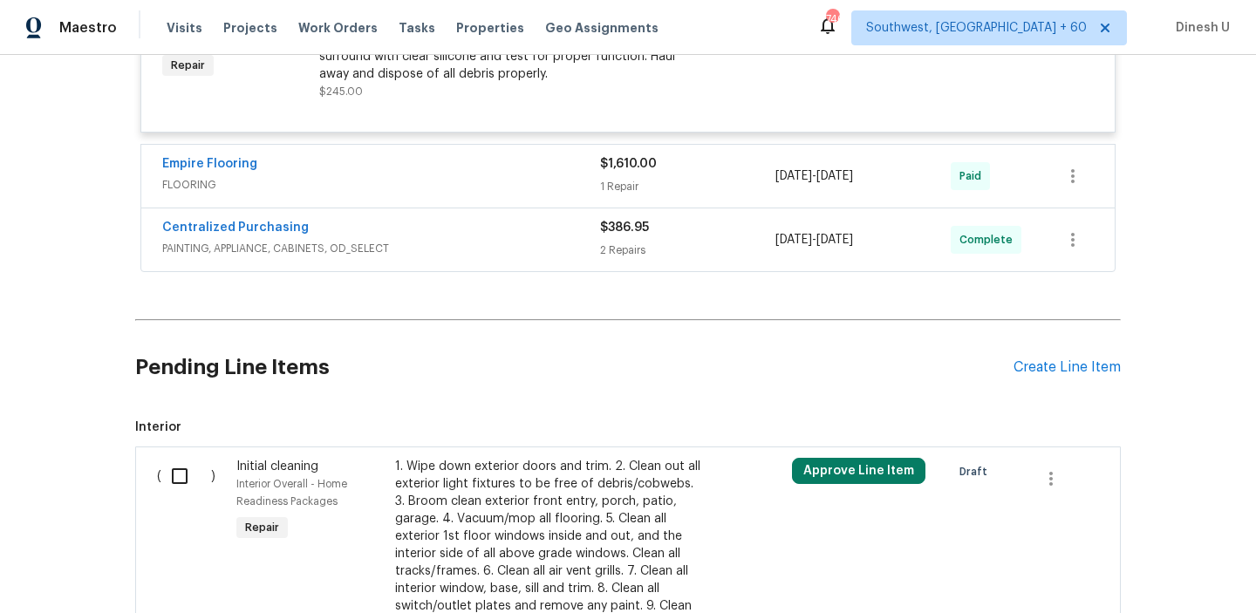
scroll to position [10505, 0]
click at [626, 195] on div "1 Repair" at bounding box center [687, 185] width 175 height 17
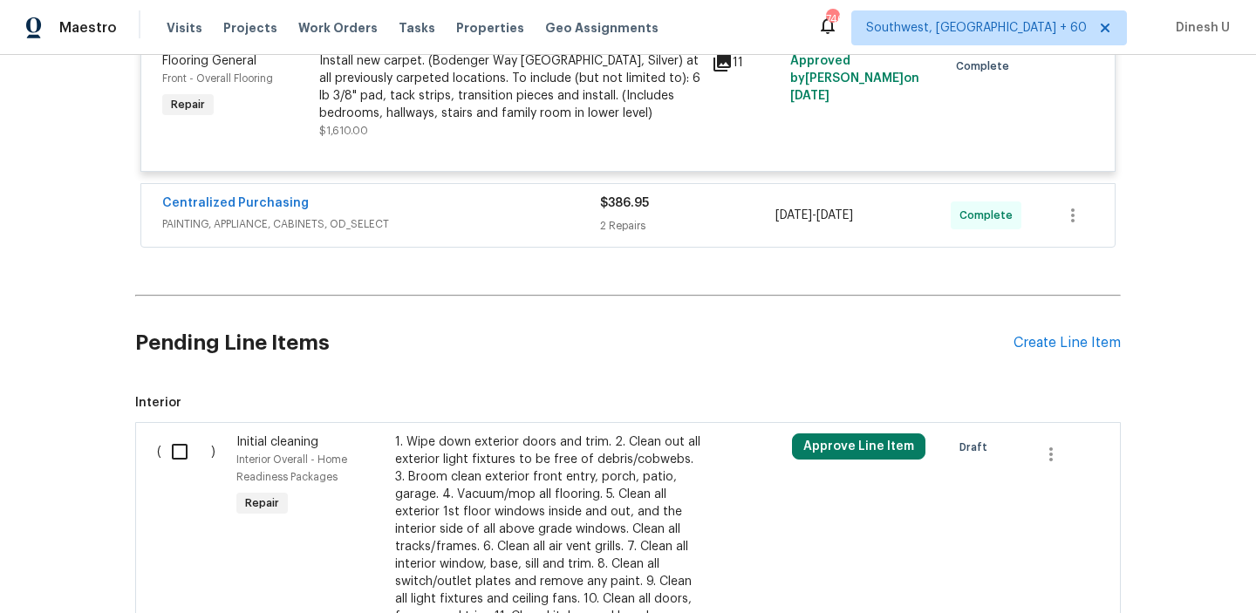
scroll to position [10712, 0]
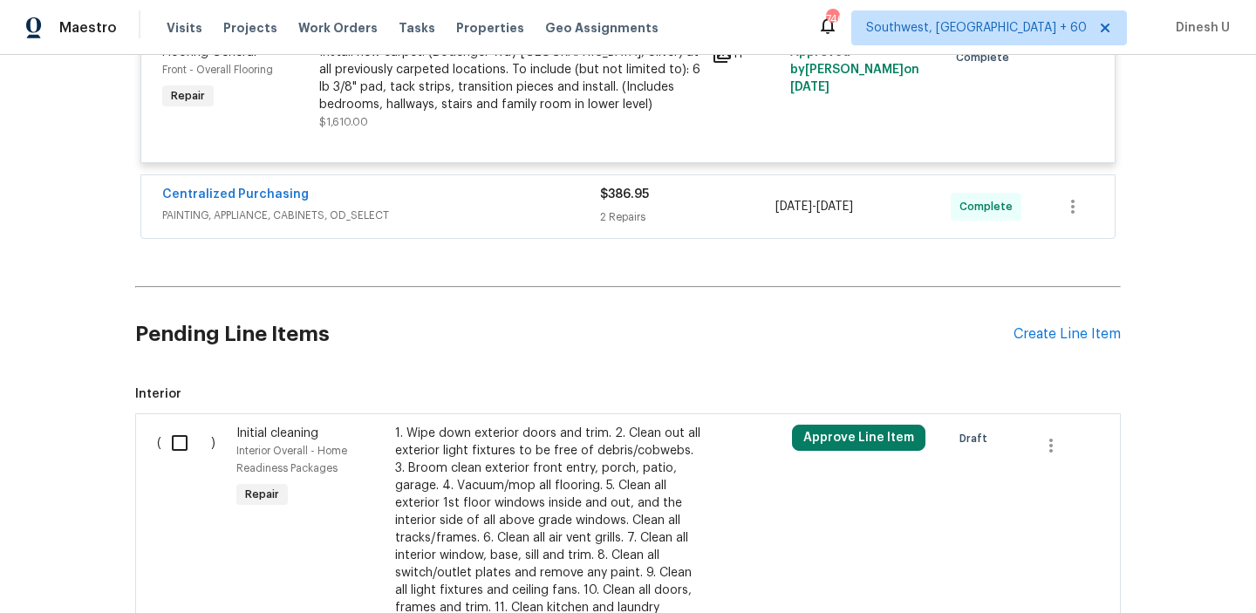
click at [614, 228] on div "$386.95 2 Repairs" at bounding box center [687, 207] width 175 height 42
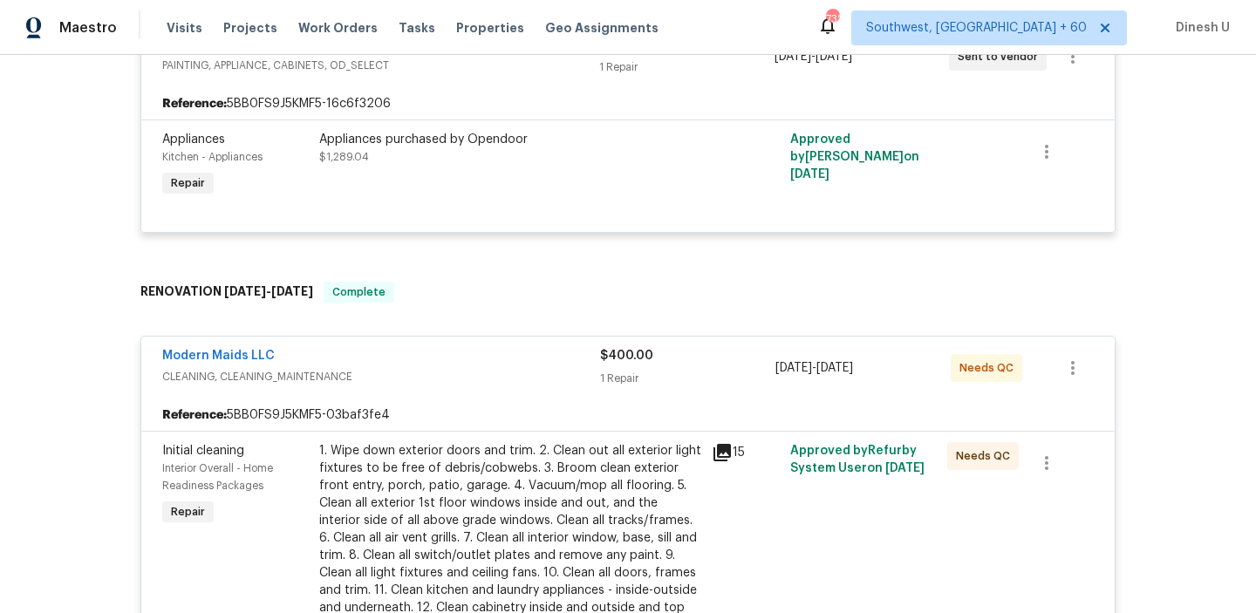
scroll to position [0, 0]
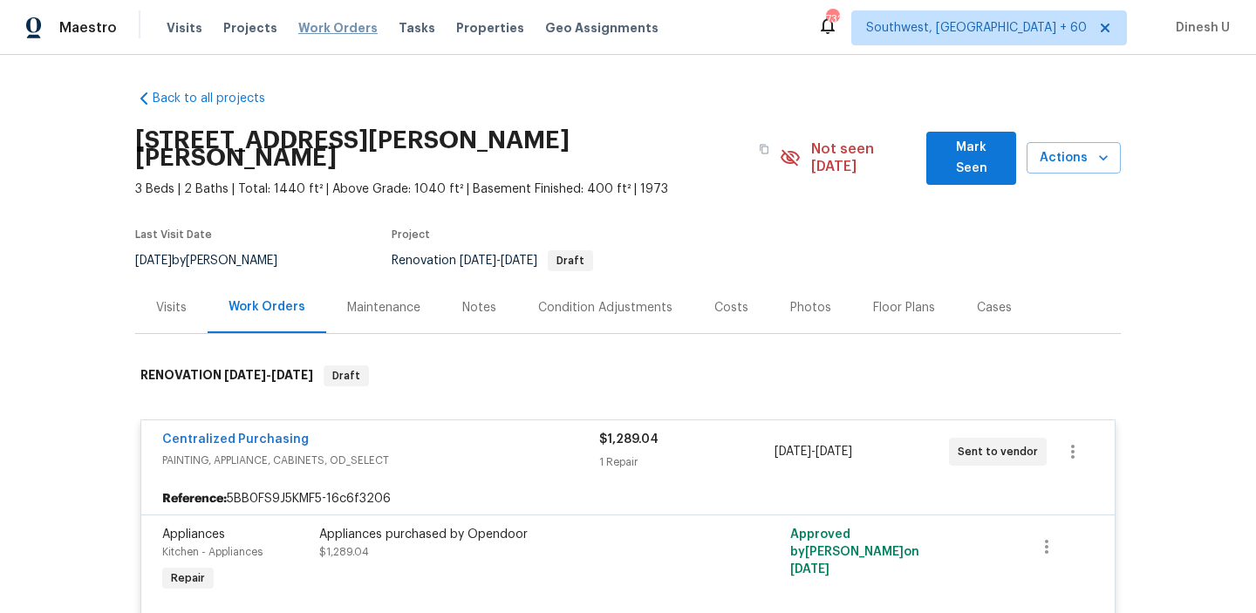
click at [318, 34] on span "Work Orders" at bounding box center [337, 27] width 79 height 17
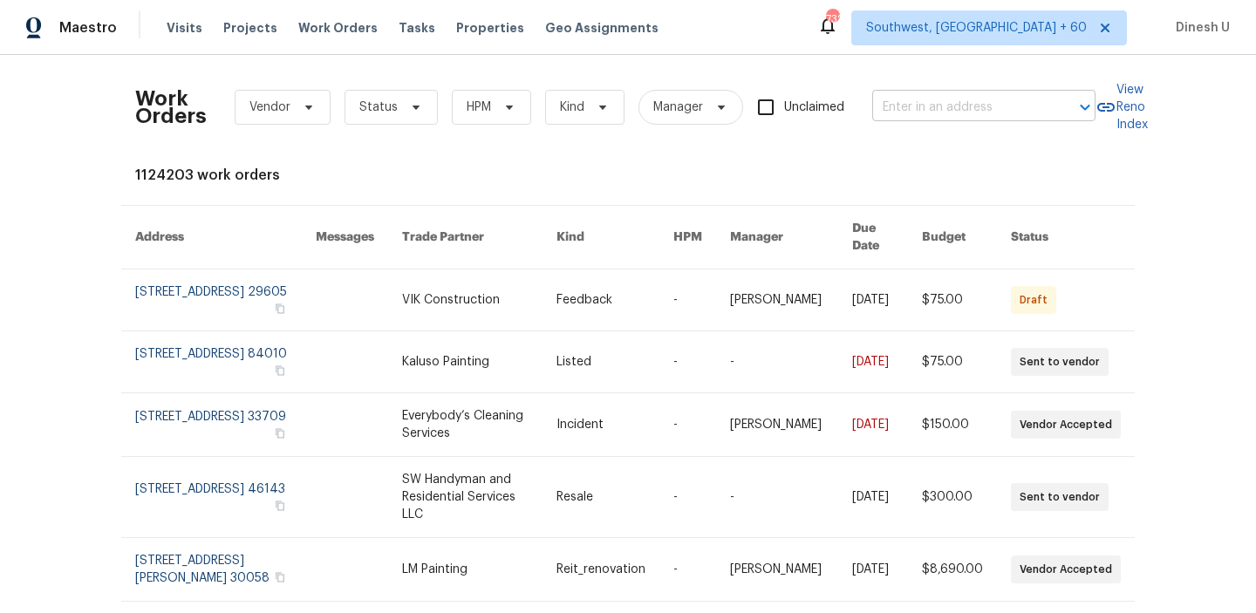
click at [913, 107] on input "text" at bounding box center [959, 107] width 174 height 27
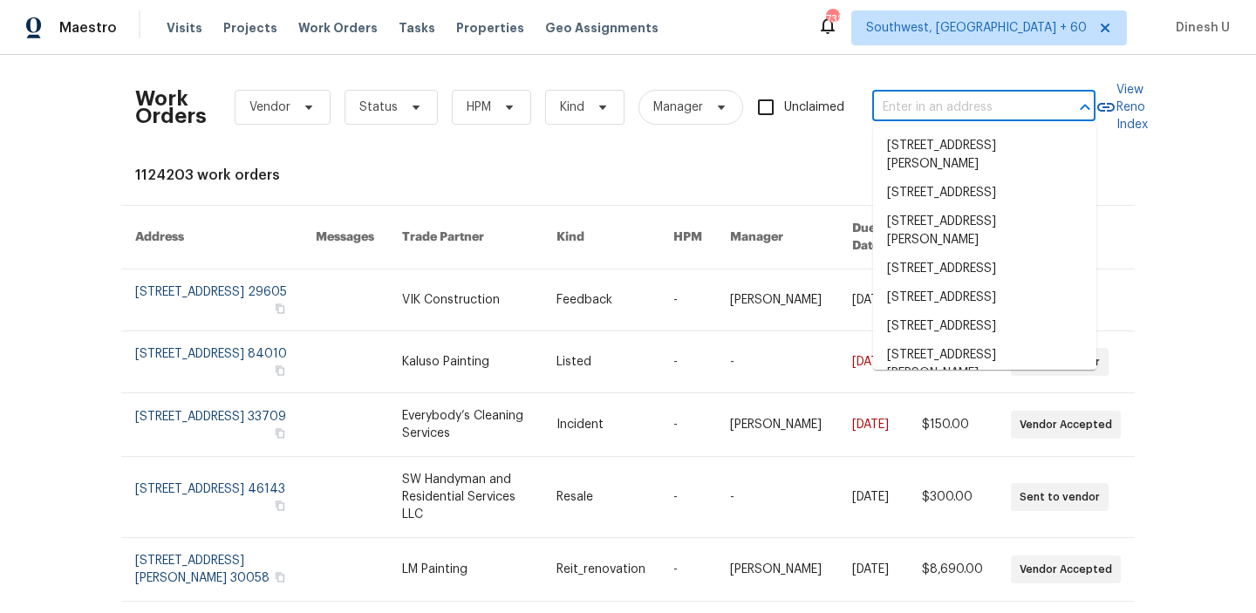
paste input "[STREET_ADDRESS]"
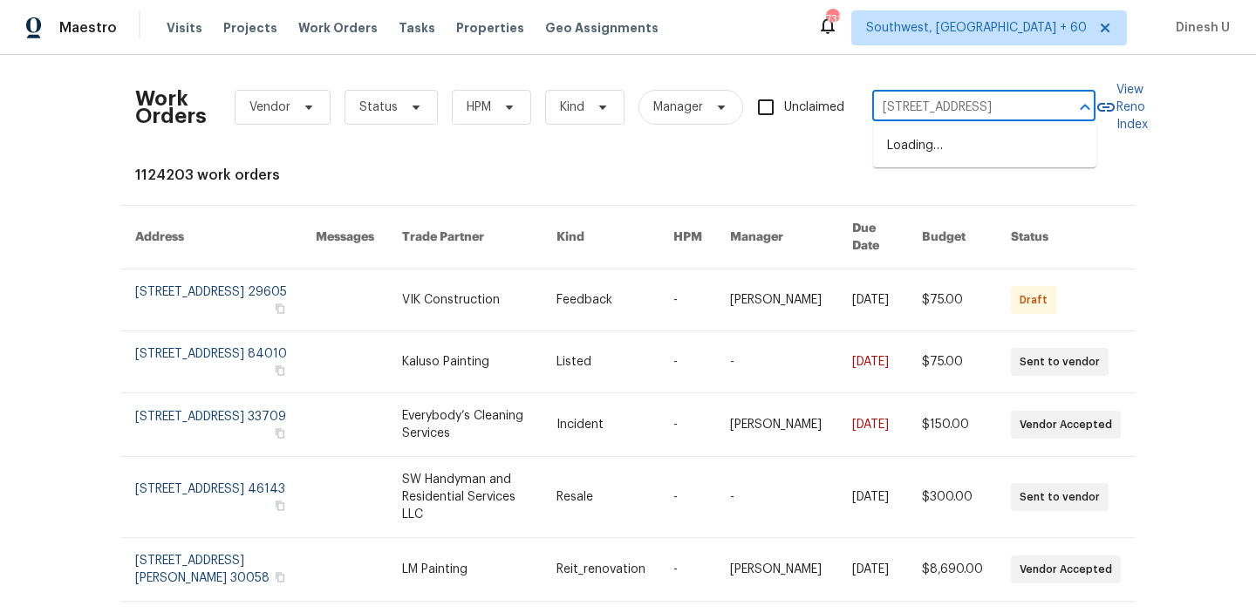
type input "[STREET_ADDRESS]"
click at [915, 147] on li "[STREET_ADDRESS]" at bounding box center [984, 146] width 223 height 29
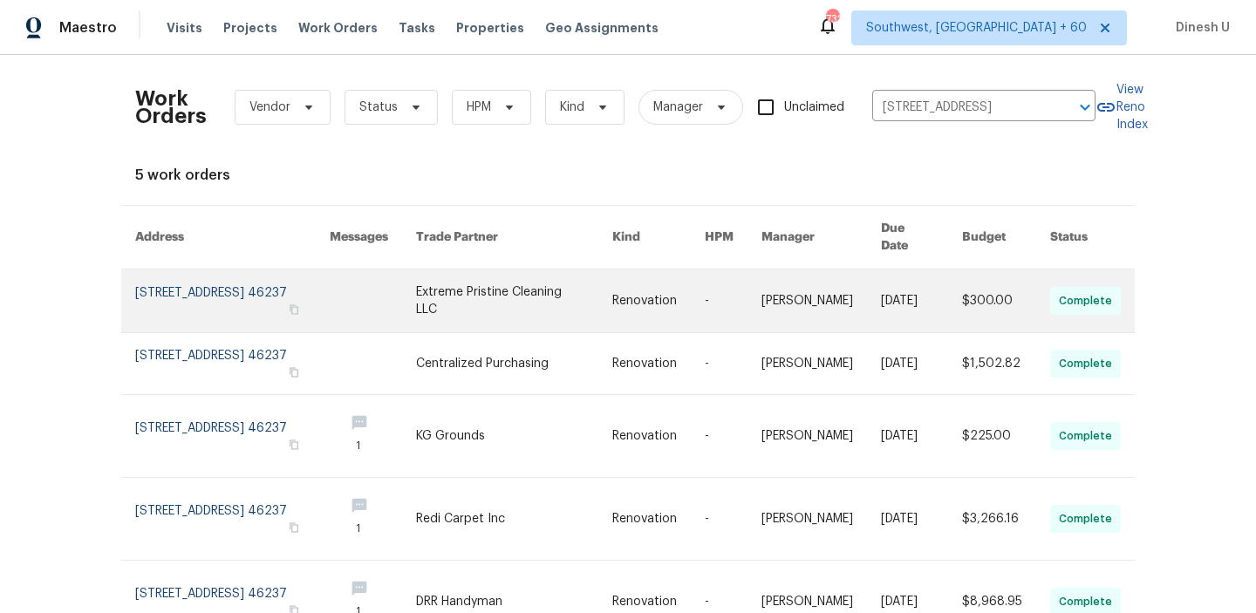
click at [196, 281] on link at bounding box center [232, 301] width 195 height 63
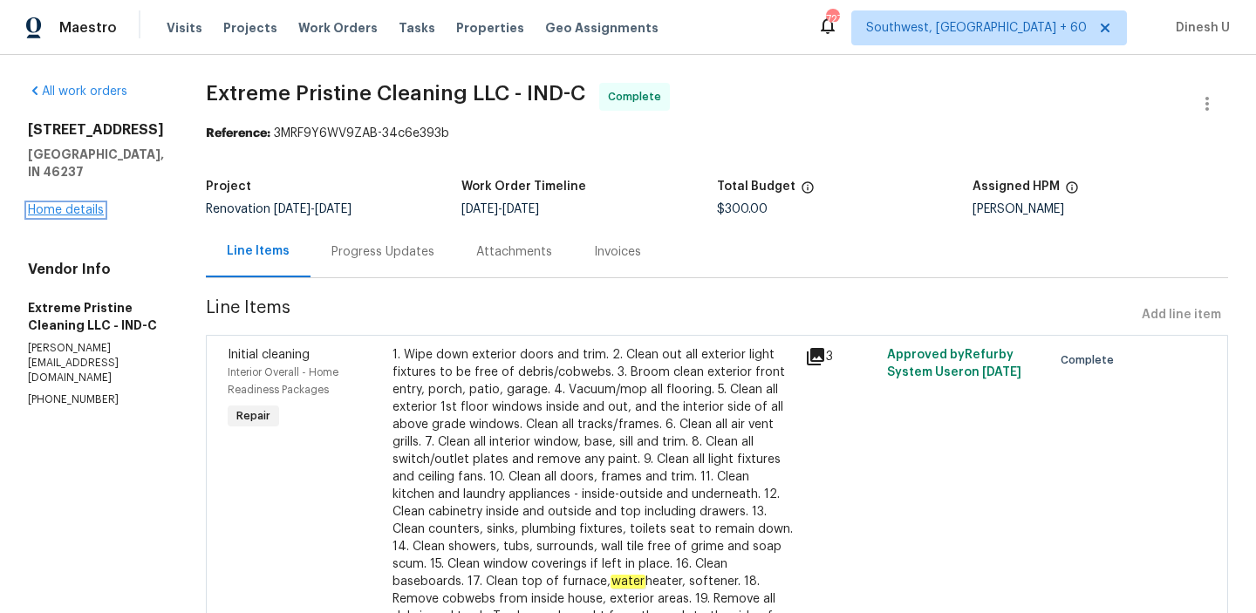
click at [86, 204] on link "Home details" at bounding box center [66, 210] width 76 height 12
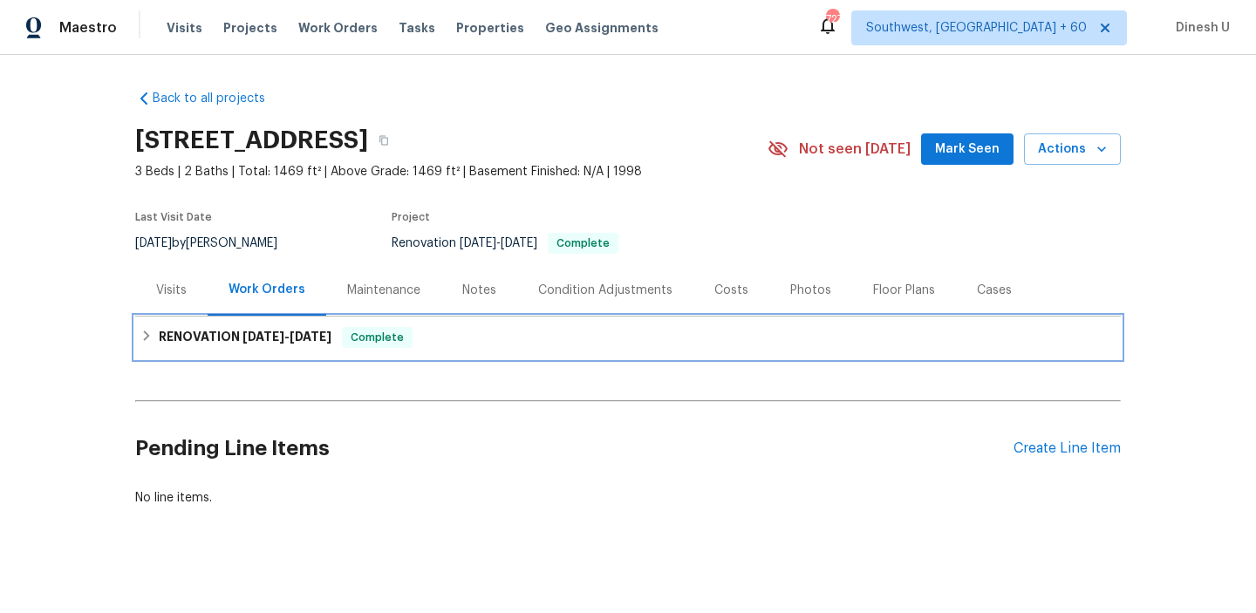
click at [204, 335] on h6 "RENOVATION [DATE] - [DATE]" at bounding box center [245, 337] width 173 height 21
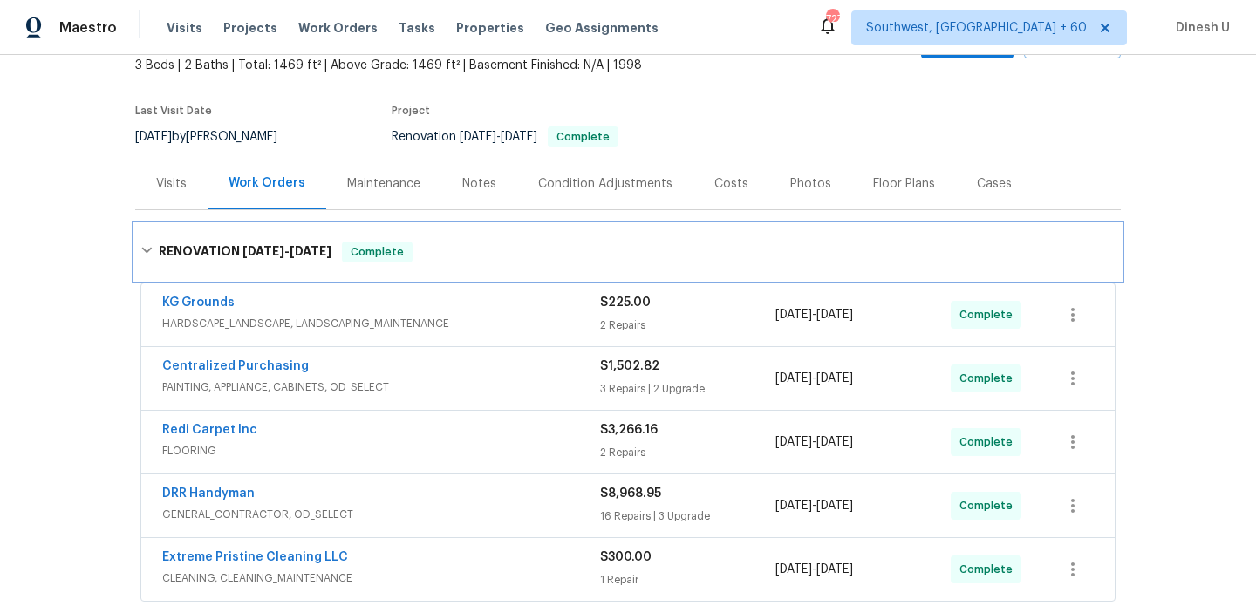
scroll to position [181, 0]
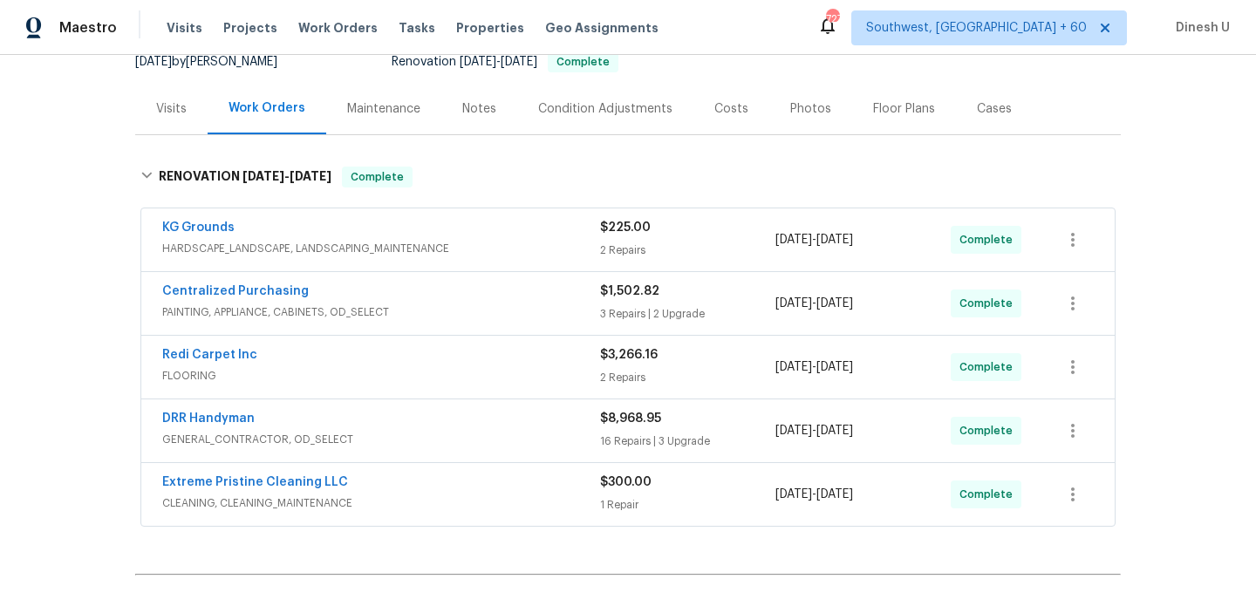
click at [606, 240] on div "$225.00 2 Repairs" at bounding box center [687, 240] width 175 height 42
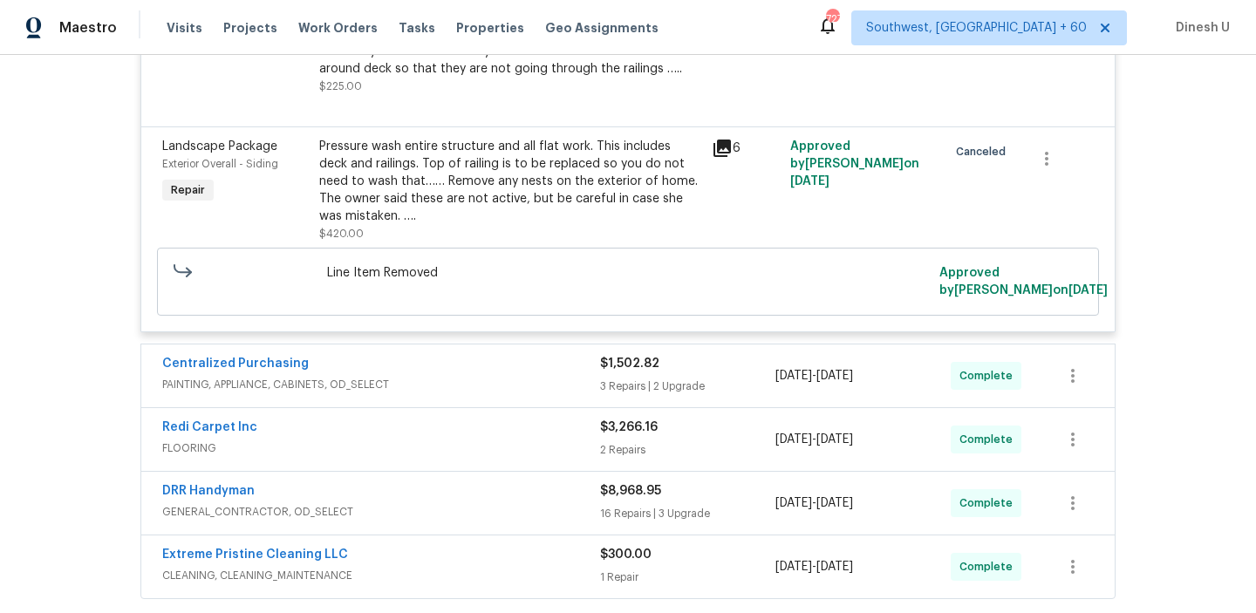
scroll to position [610, 0]
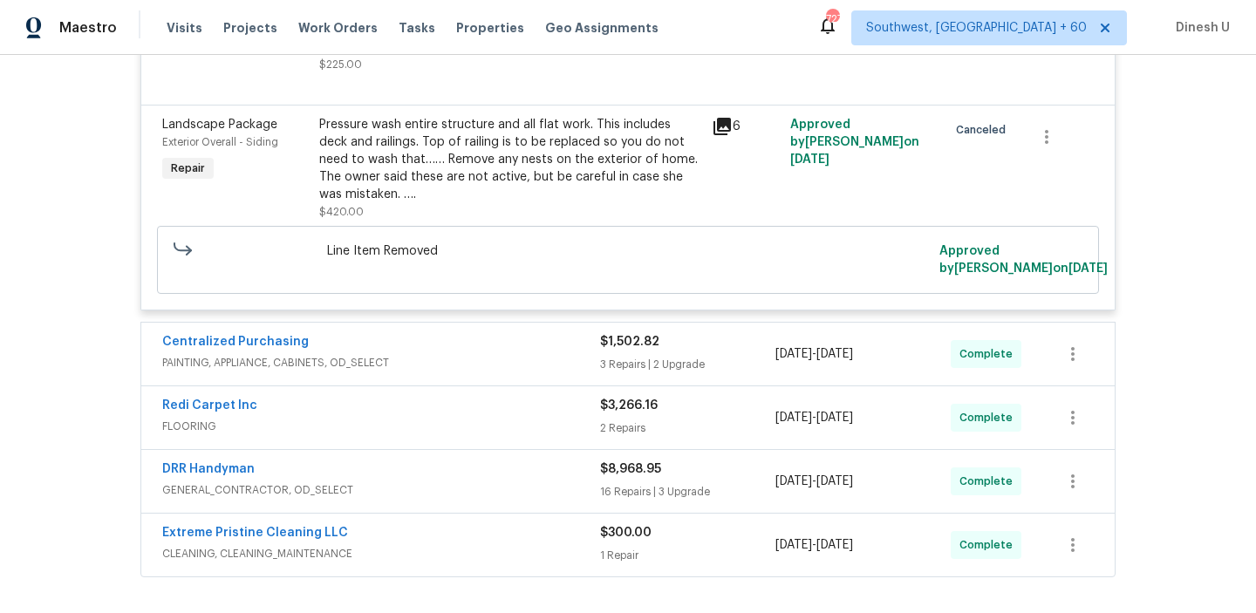
click at [645, 366] on div "3 Repairs | 2 Upgrade" at bounding box center [687, 364] width 175 height 17
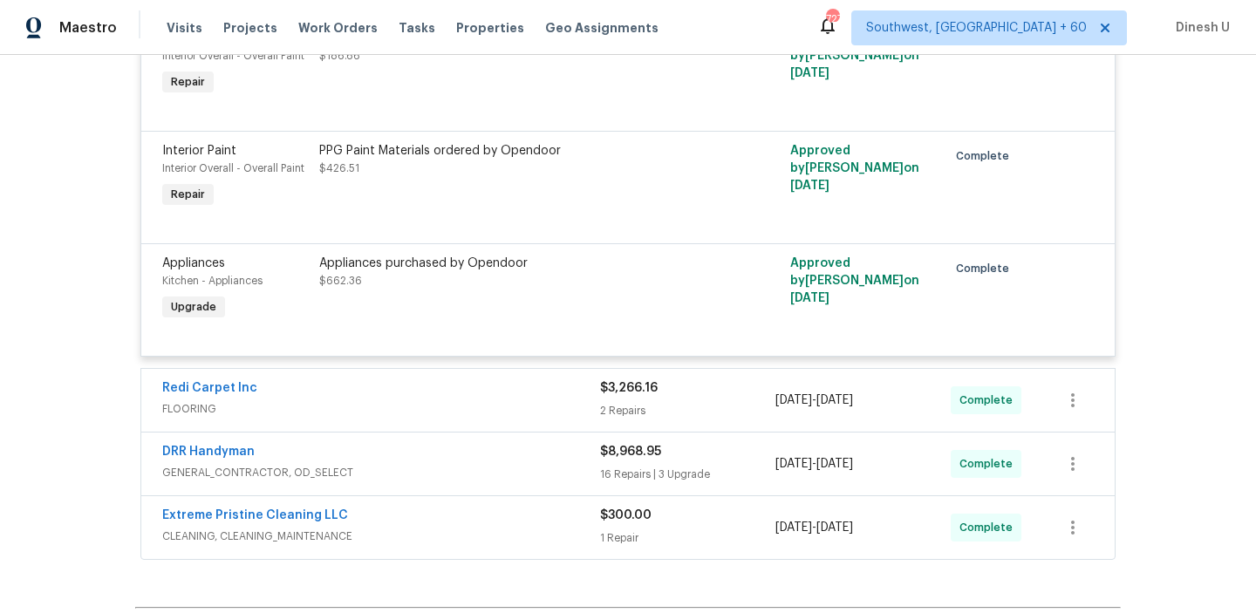
scroll to position [1375, 0]
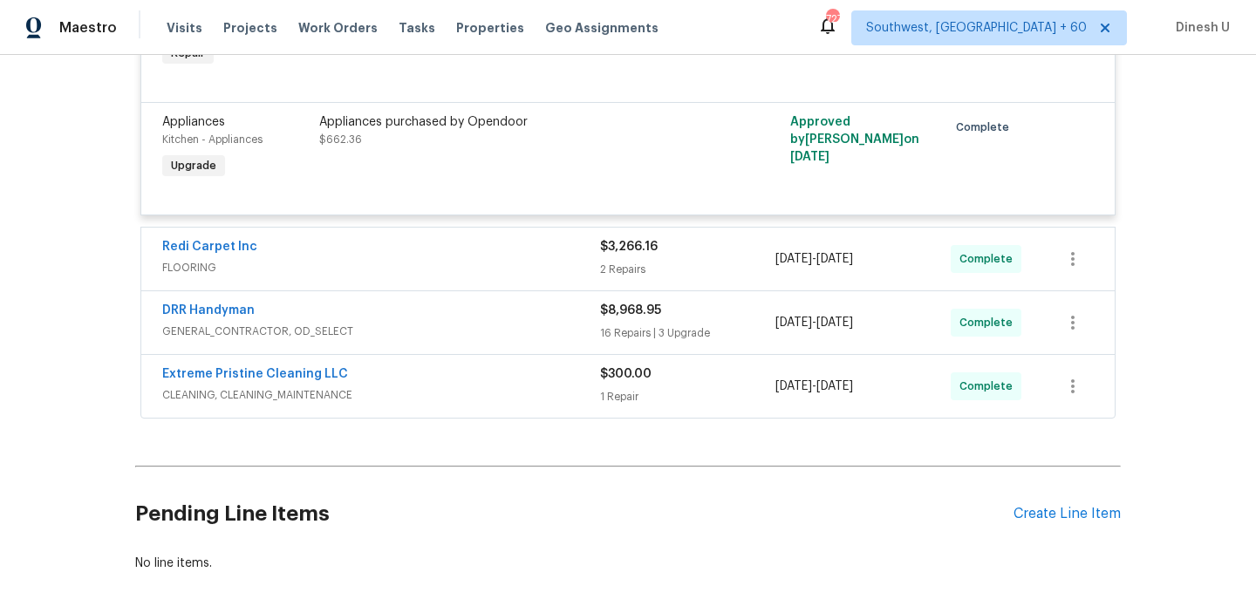
click at [625, 272] on div "2 Repairs" at bounding box center [687, 269] width 175 height 17
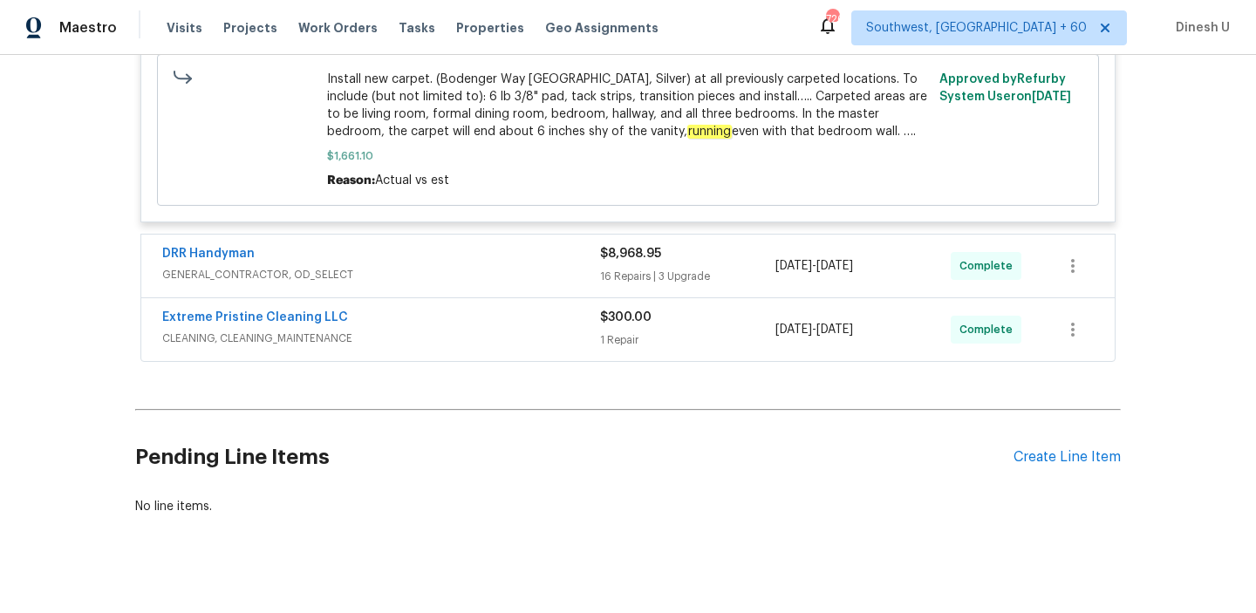
scroll to position [2067, 0]
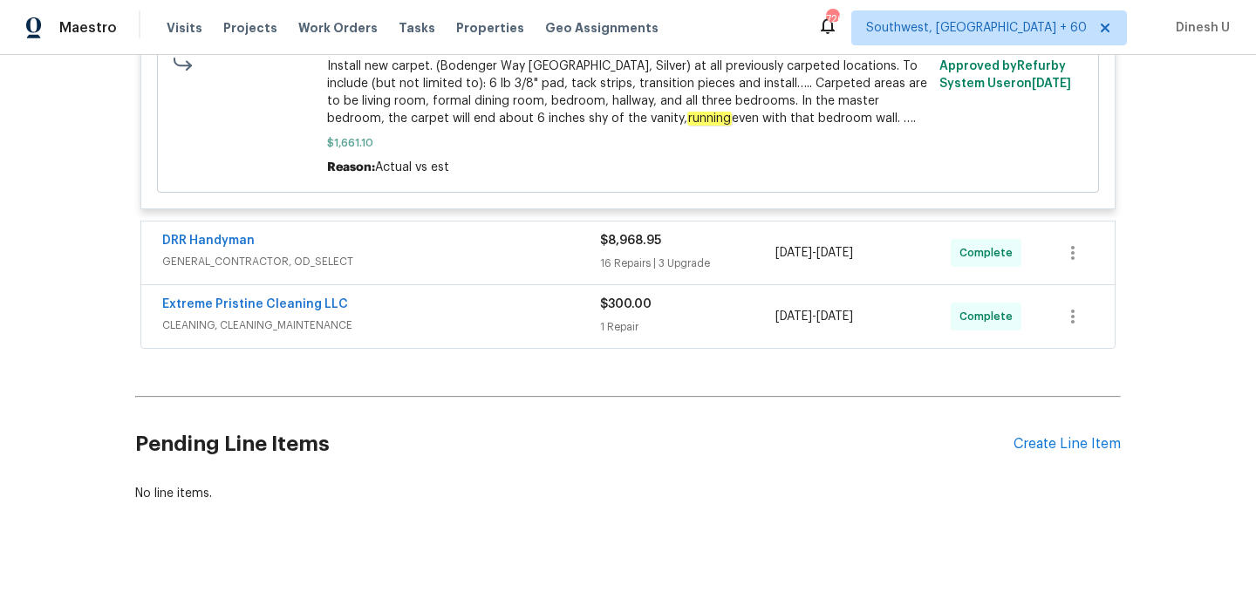
click at [635, 256] on div "$8,968.95 16 Repairs | 3 Upgrade" at bounding box center [687, 253] width 175 height 42
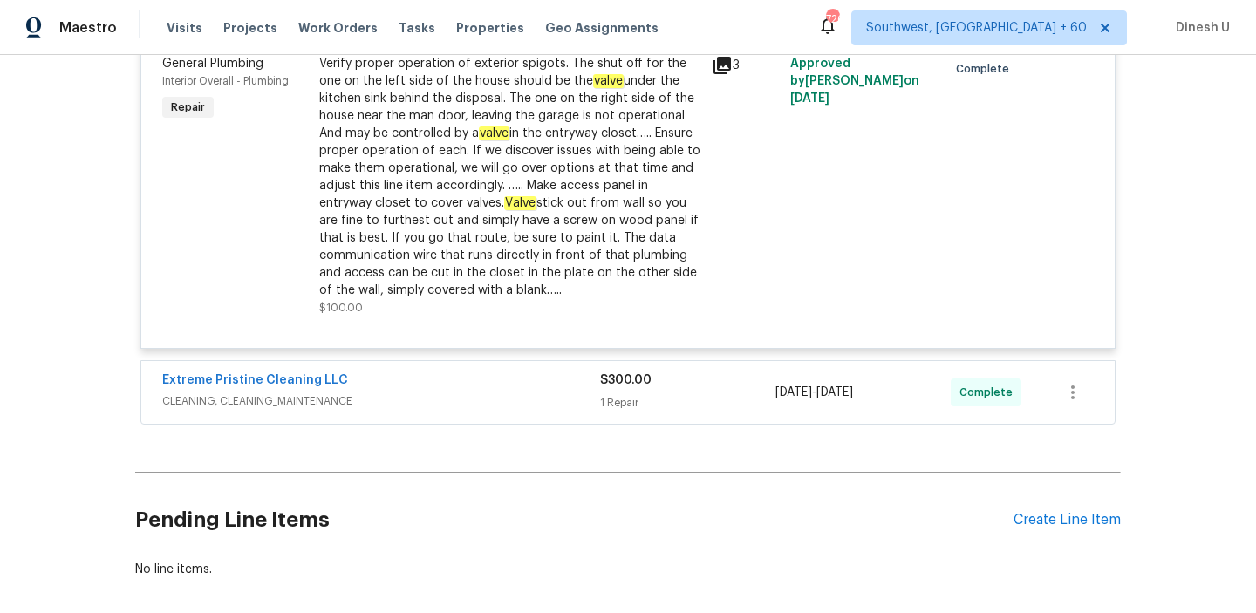
scroll to position [5375, 0]
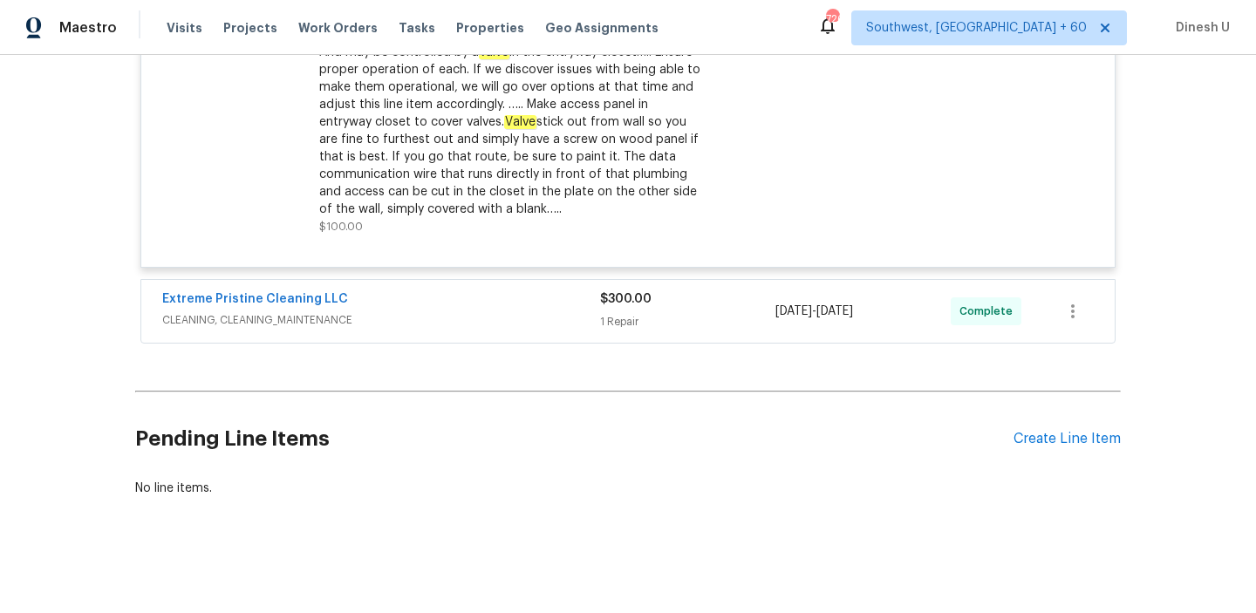
click at [634, 297] on span "$300.00" at bounding box center [625, 299] width 51 height 12
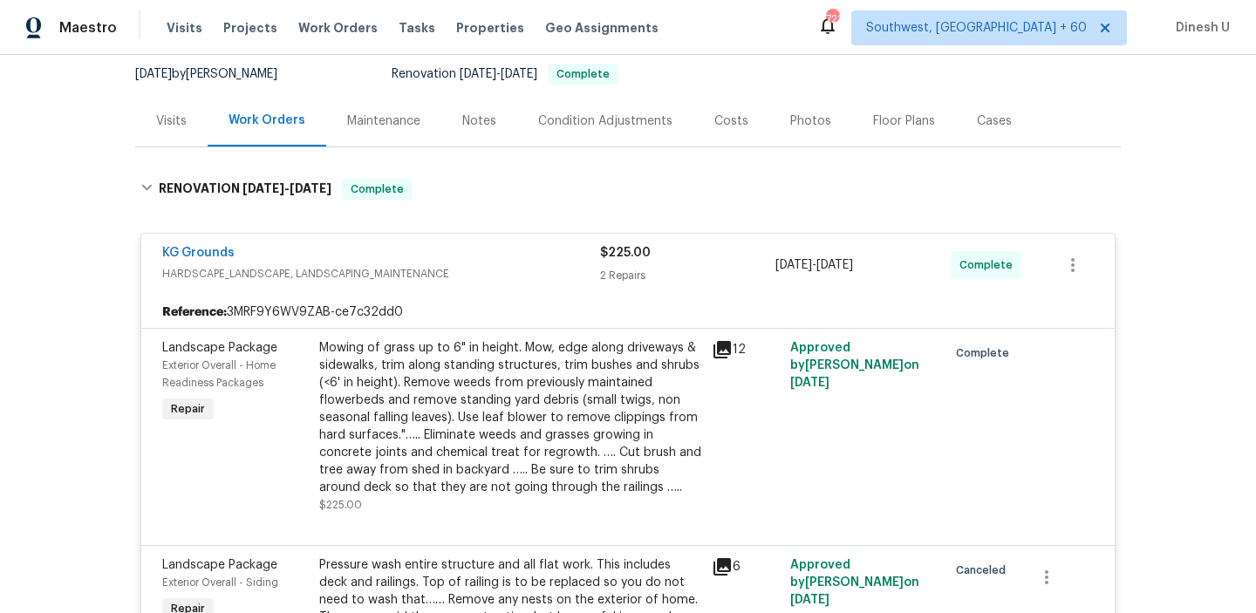
scroll to position [0, 0]
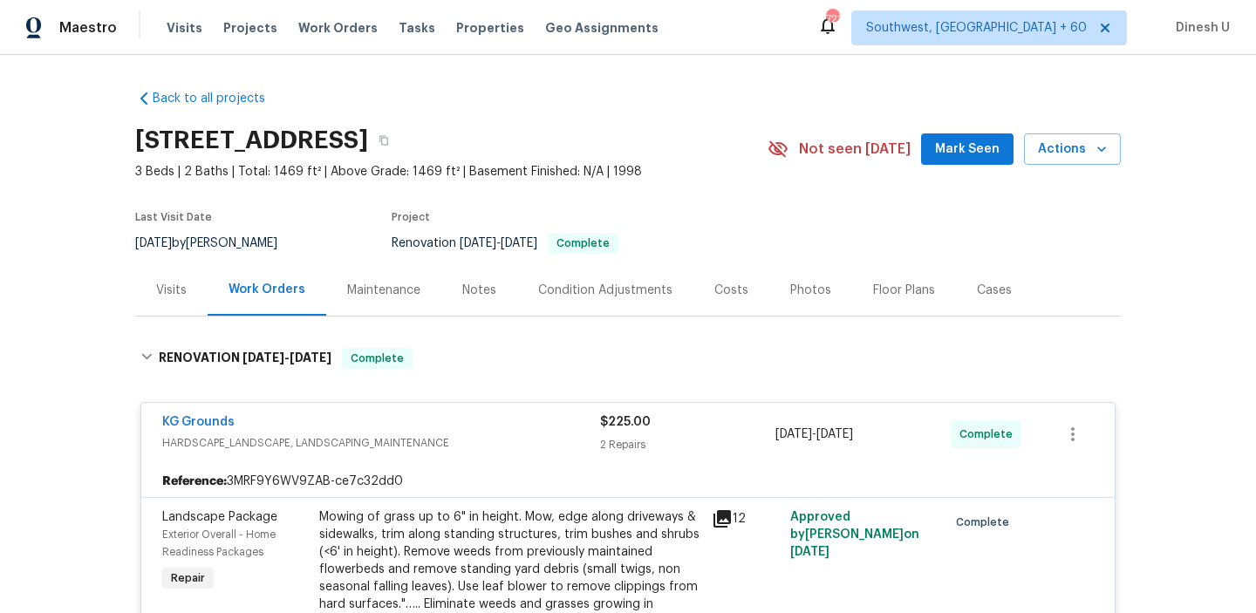
click at [163, 287] on div "Visits" at bounding box center [171, 290] width 31 height 17
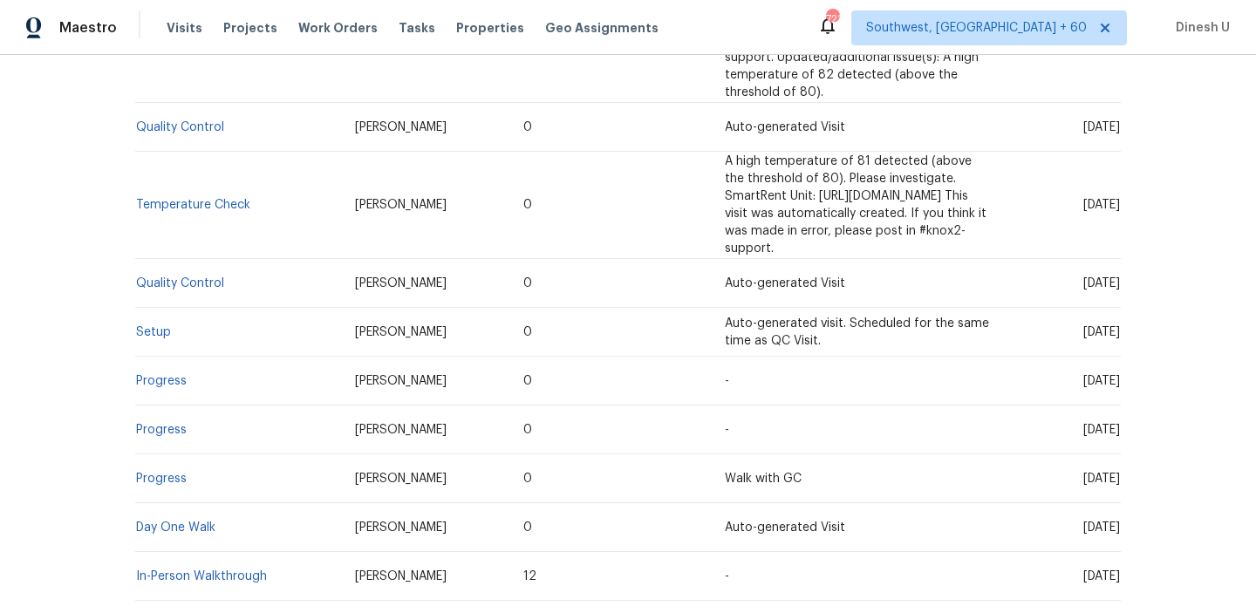
scroll to position [511, 0]
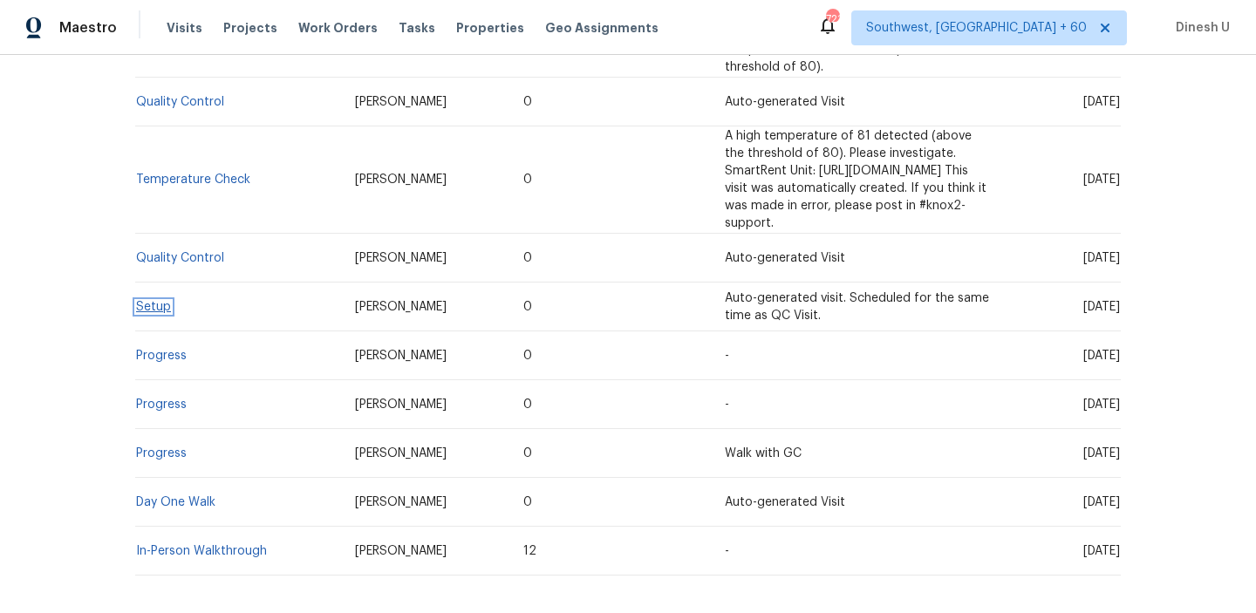
click at [149, 301] on link "Setup" at bounding box center [153, 307] width 35 height 12
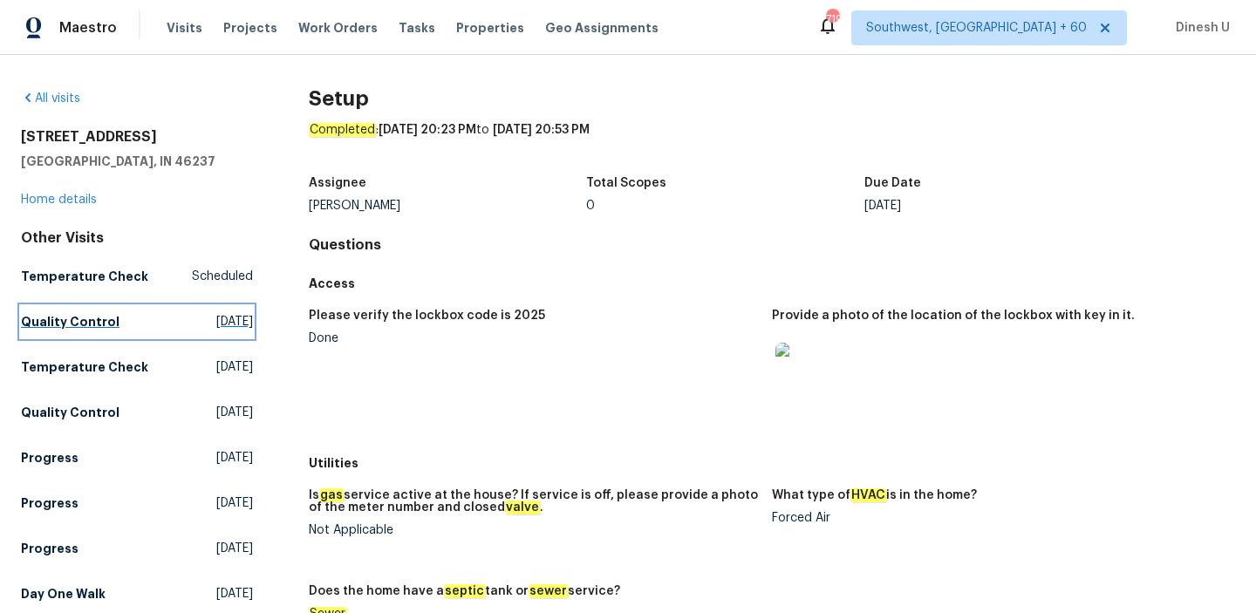
click at [216, 322] on span "[DATE]" at bounding box center [234, 321] width 37 height 17
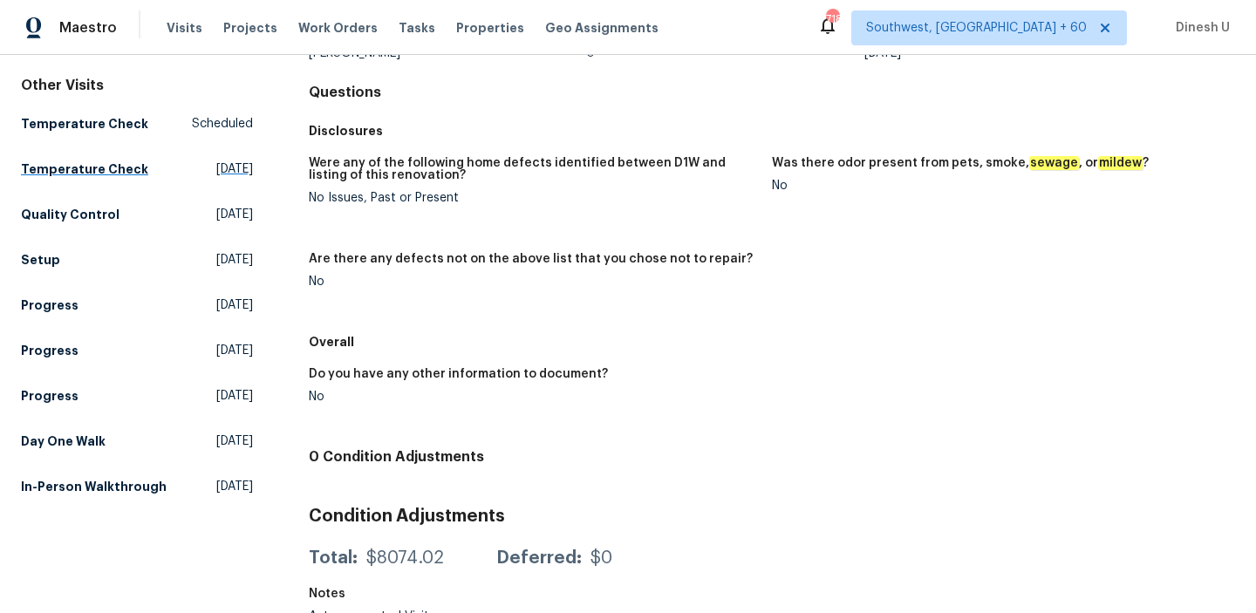
scroll to position [173, 0]
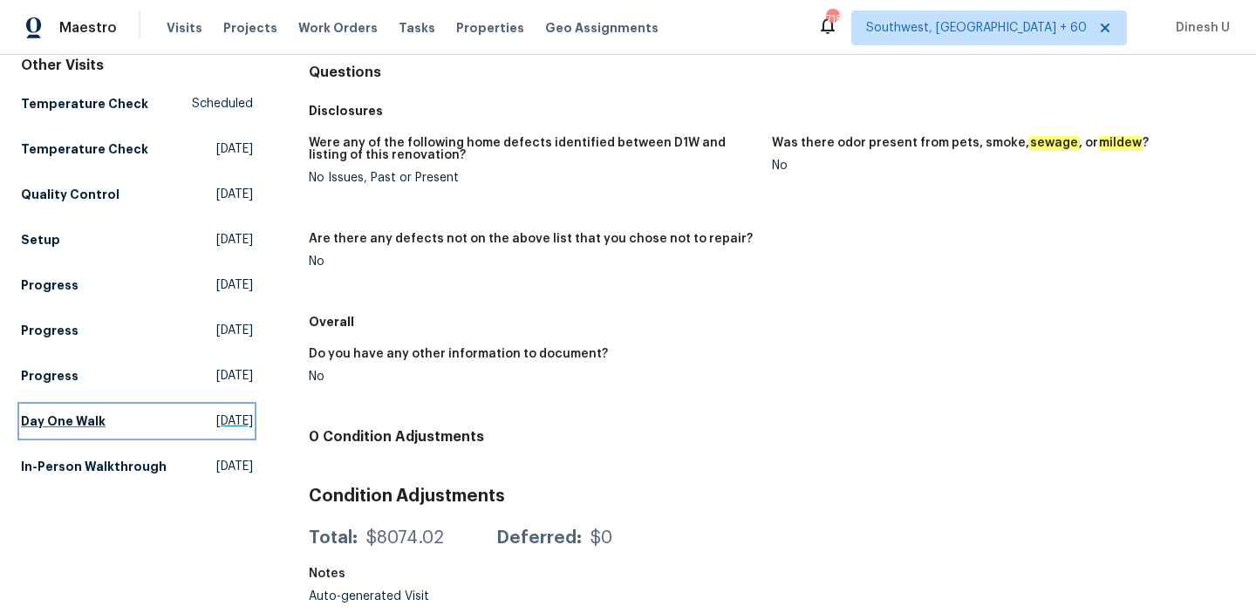
click at [216, 419] on span "[DATE]" at bounding box center [234, 421] width 37 height 17
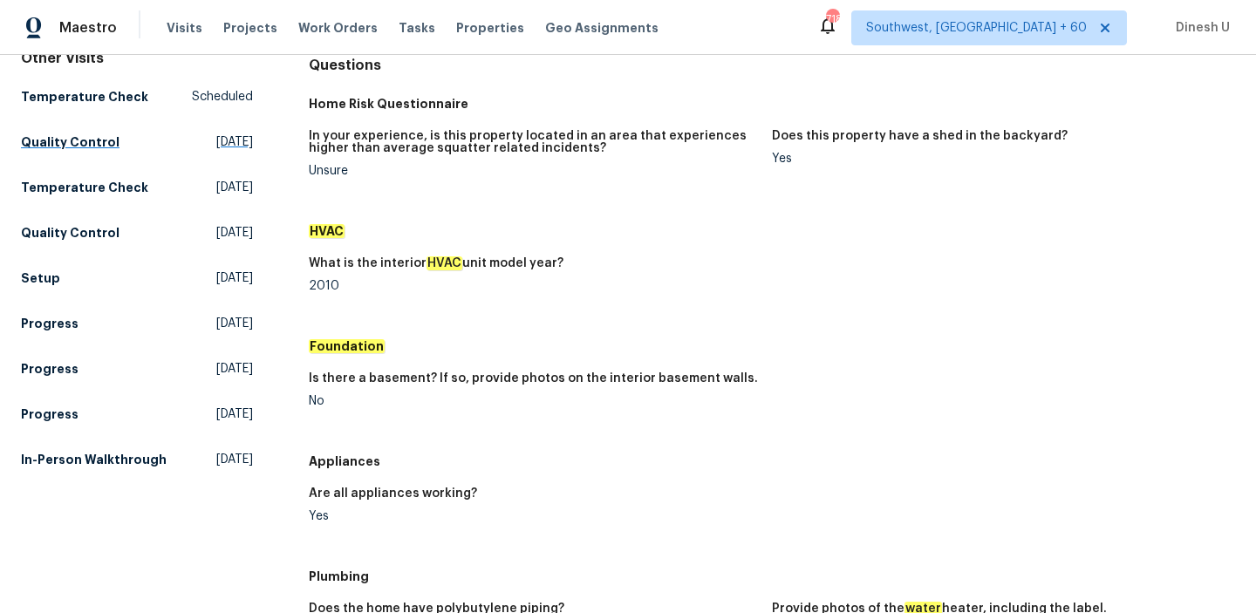
scroll to position [222, 0]
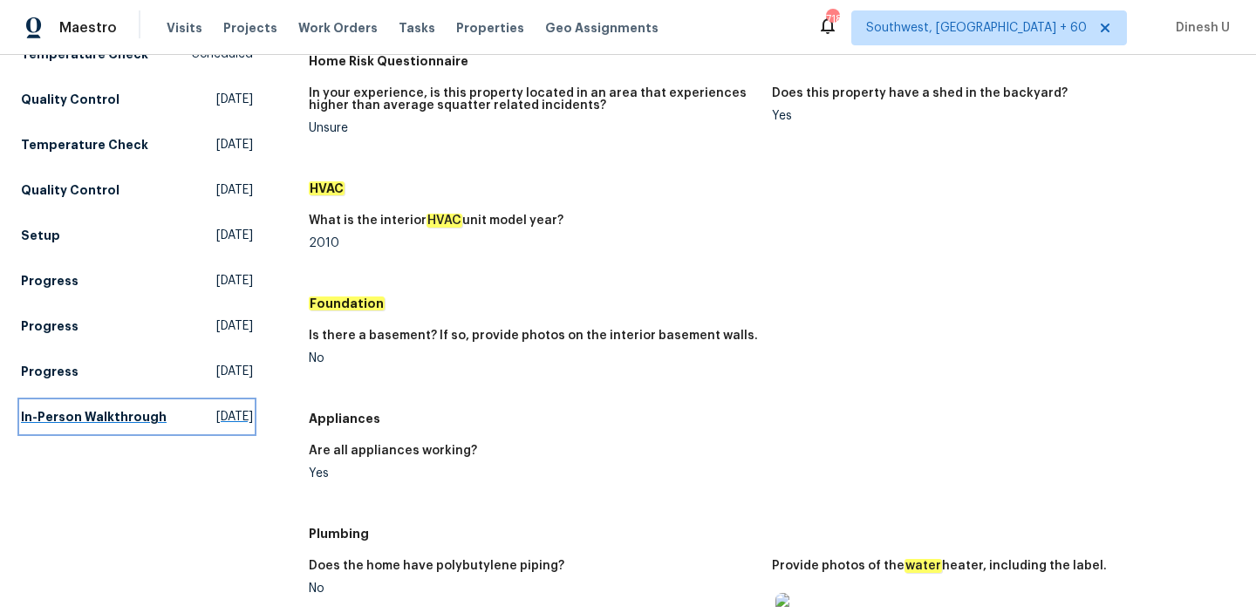
click at [216, 420] on span "[DATE]" at bounding box center [234, 416] width 37 height 17
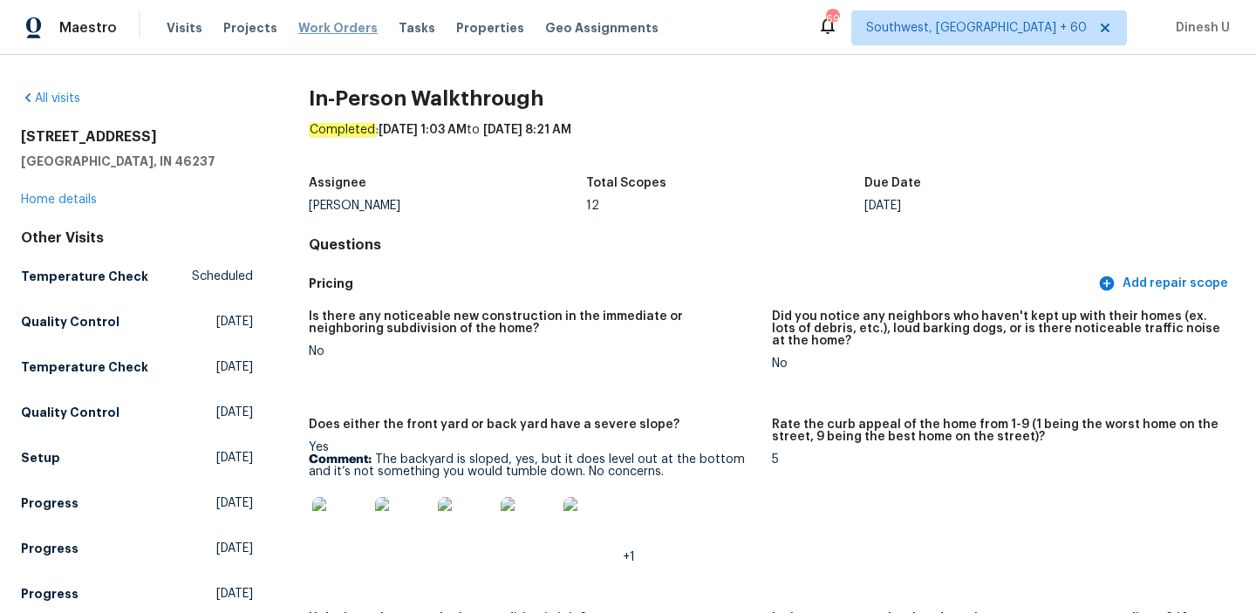
click at [315, 26] on span "Work Orders" at bounding box center [337, 27] width 79 height 17
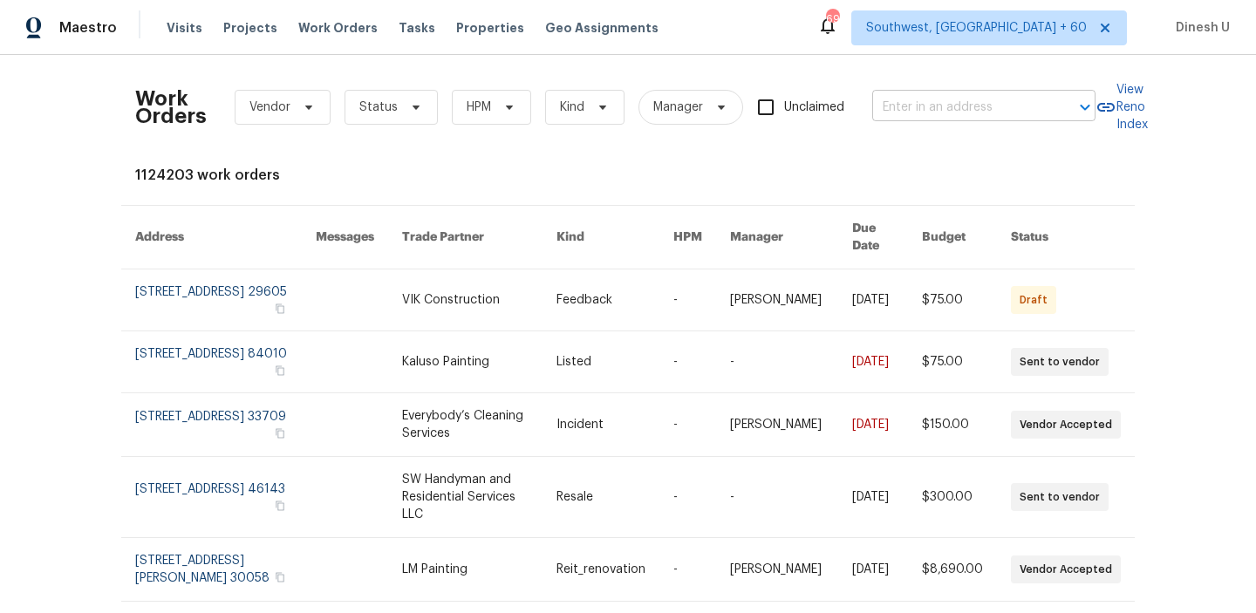
click at [922, 103] on input "text" at bounding box center [959, 107] width 174 height 27
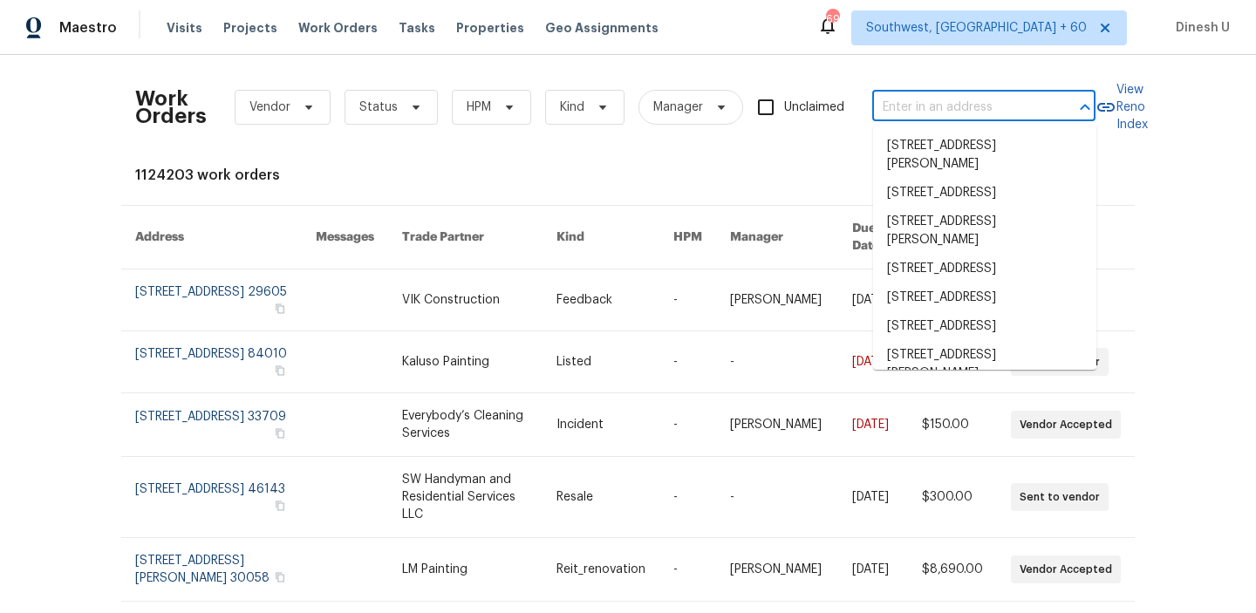
paste input "[STREET_ADDRESS][PERSON_NAME][PERSON_NAME]"
type input "[STREET_ADDRESS][PERSON_NAME][PERSON_NAME]"
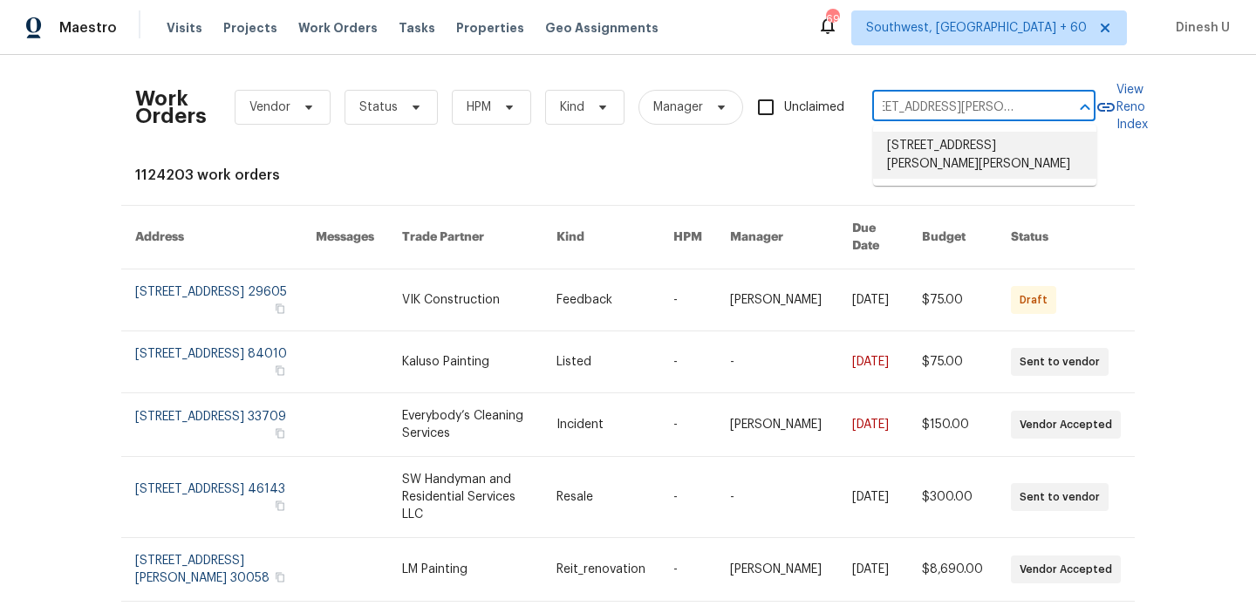
click at [925, 150] on li "[STREET_ADDRESS][PERSON_NAME][PERSON_NAME]" at bounding box center [984, 155] width 223 height 47
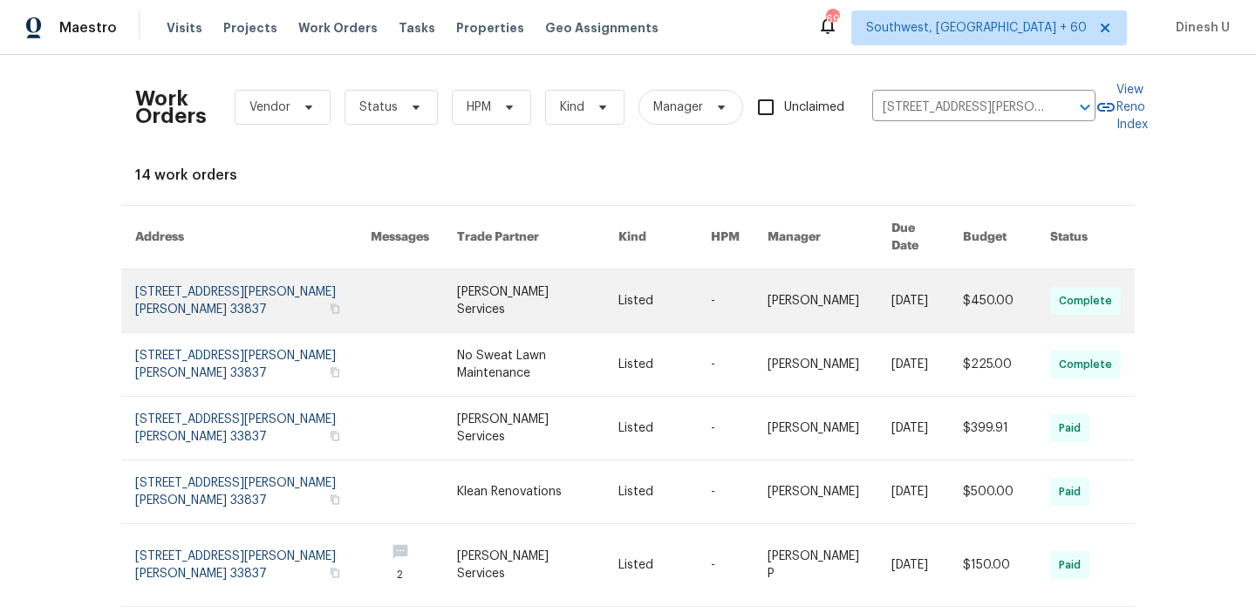
click at [162, 286] on link at bounding box center [252, 301] width 235 height 63
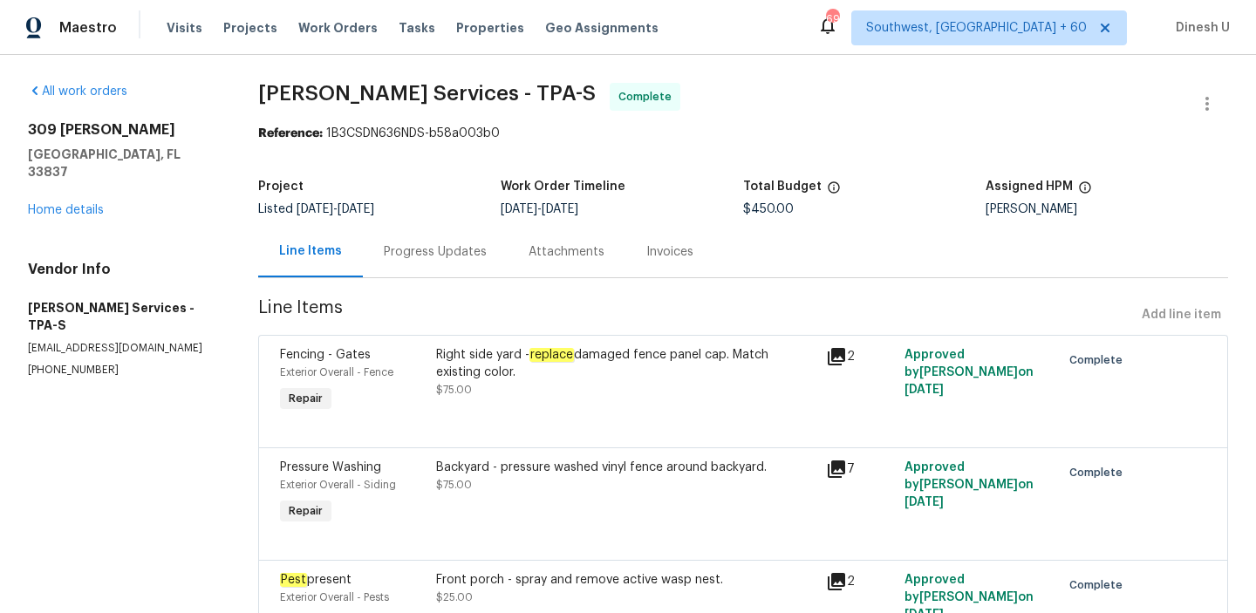
click at [438, 256] on div "Progress Updates" at bounding box center [435, 251] width 103 height 17
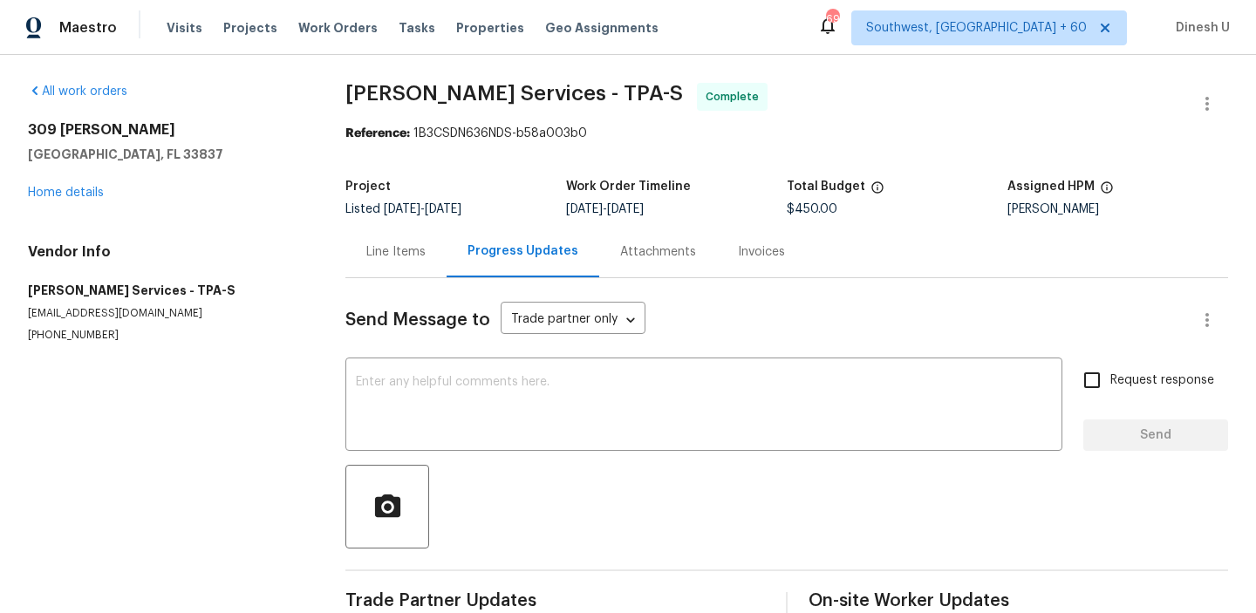
click at [67, 201] on div "All work orders [STREET_ADDRESS][PERSON_NAME][PERSON_NAME] Home details Vendor …" at bounding box center [166, 213] width 276 height 260
click at [85, 195] on link "Home details" at bounding box center [66, 193] width 76 height 12
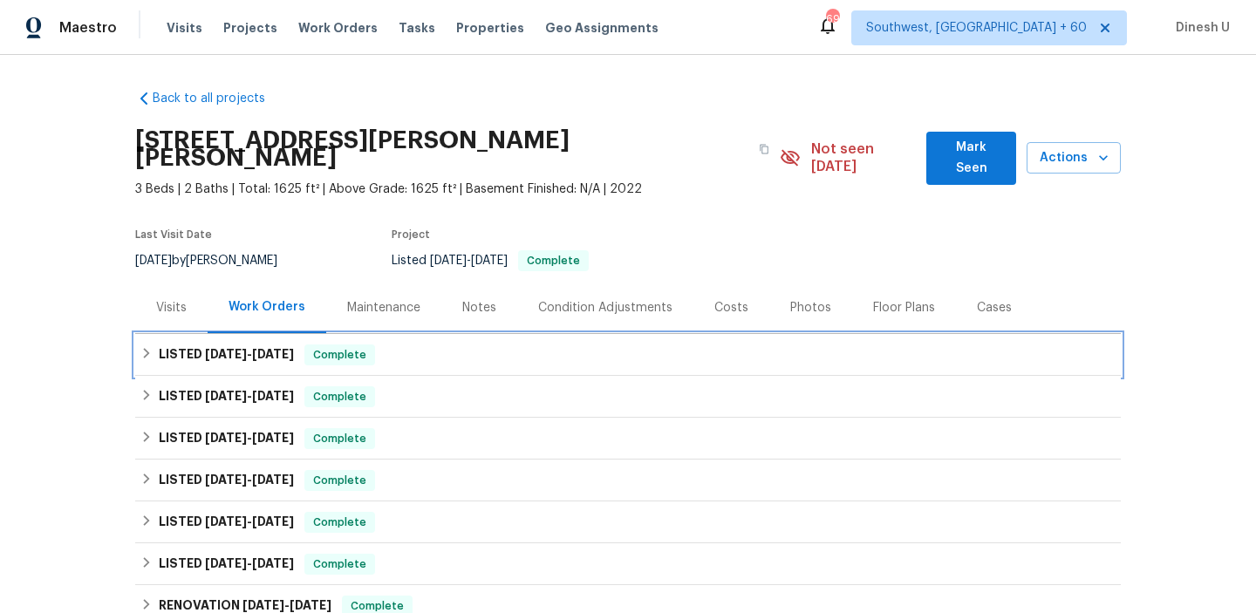
click at [251, 334] on div "LISTED [DATE] - [DATE] Complete" at bounding box center [628, 355] width 986 height 42
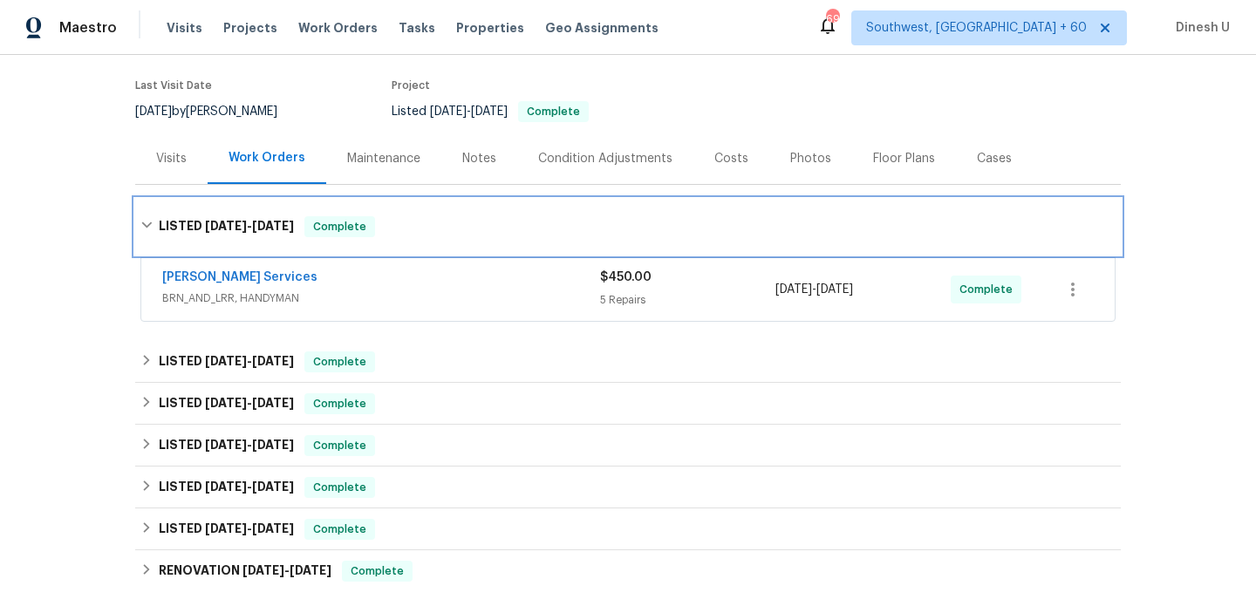
scroll to position [179, 0]
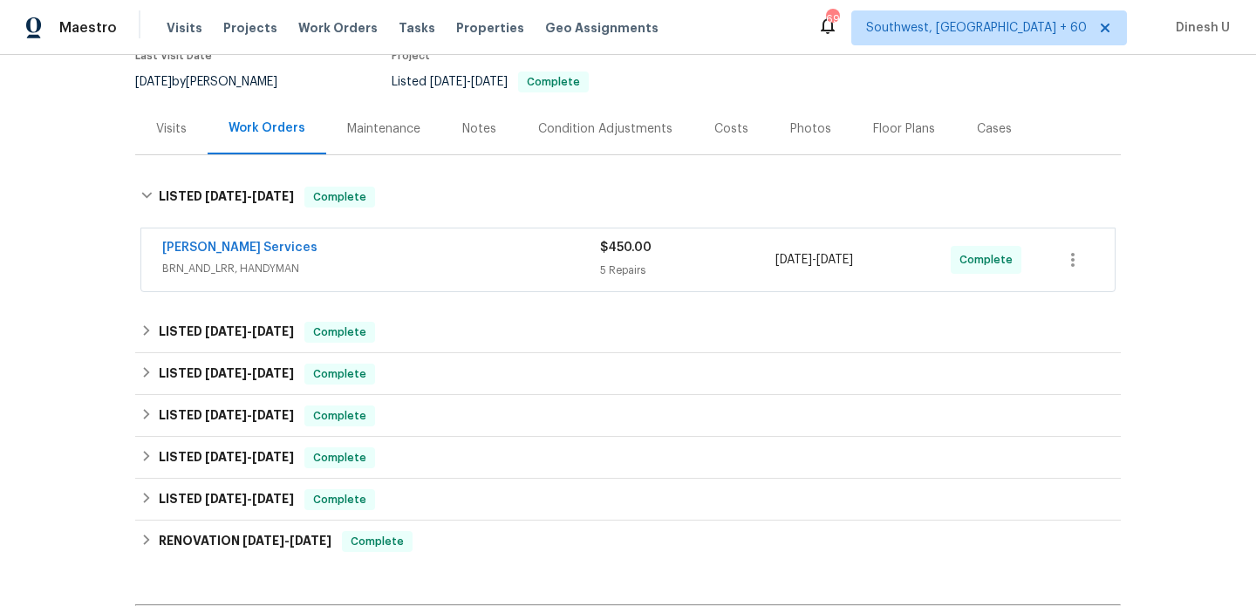
click at [616, 262] on div "5 Repairs" at bounding box center [687, 270] width 175 height 17
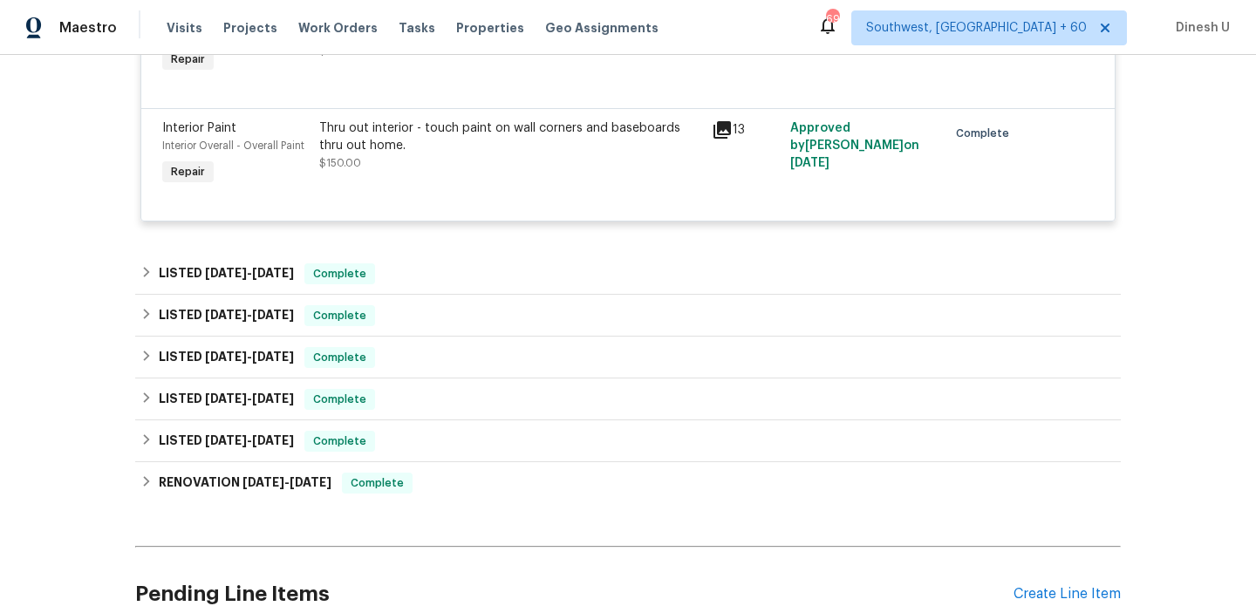
scroll to position [900, 0]
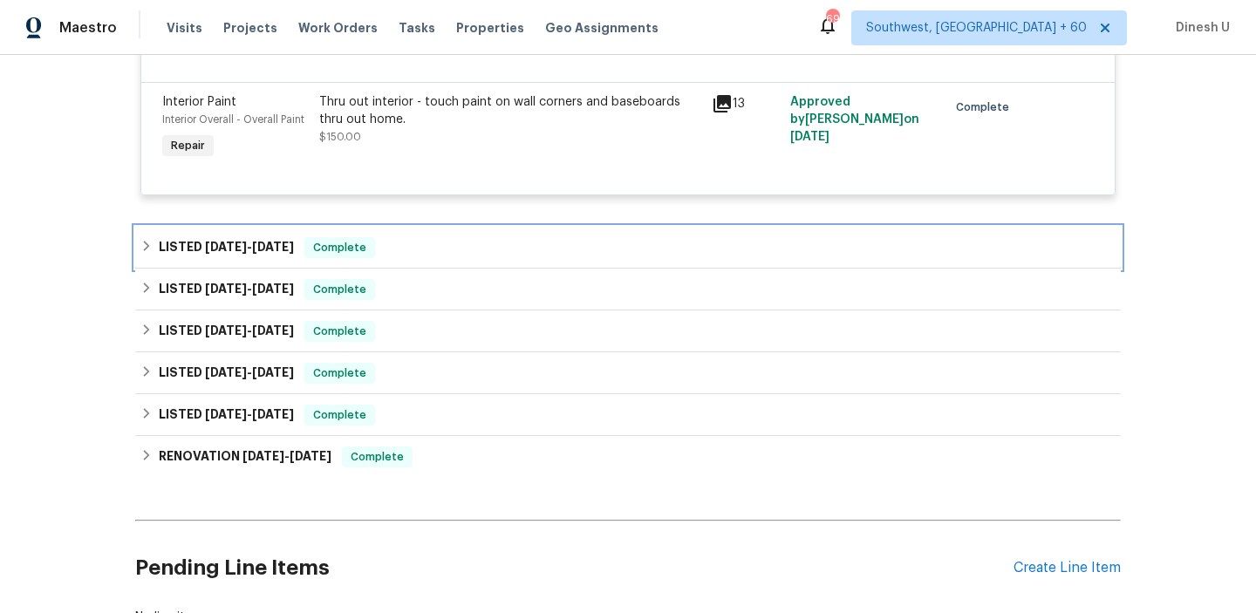
click at [281, 237] on h6 "LISTED [DATE] - [DATE]" at bounding box center [226, 247] width 135 height 21
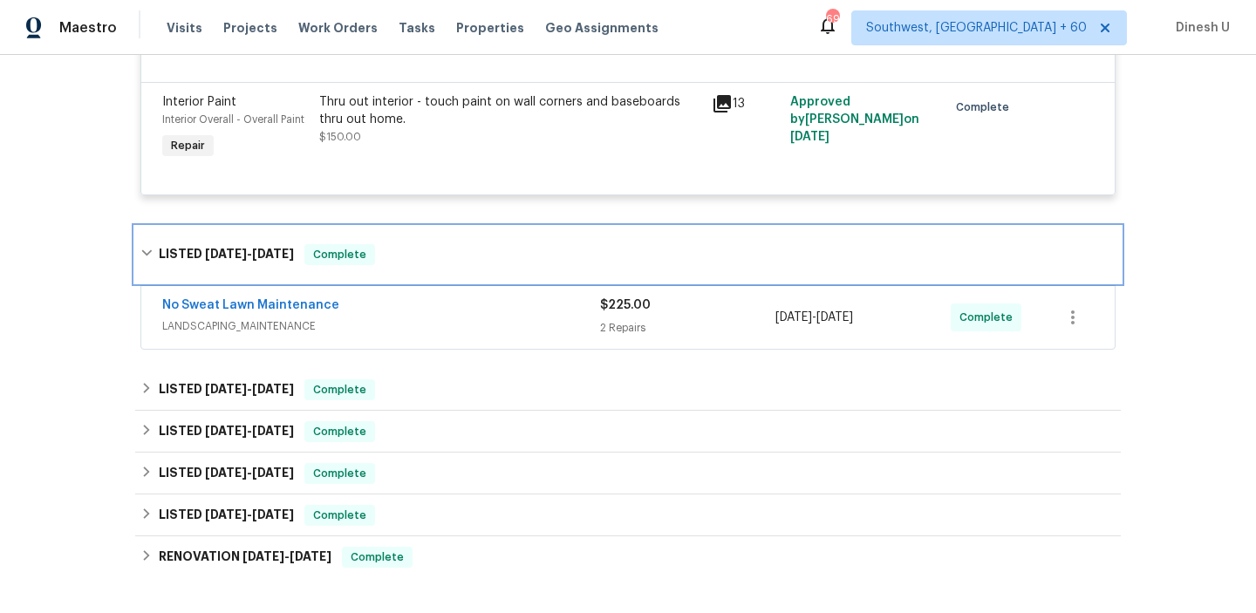
scroll to position [901, 0]
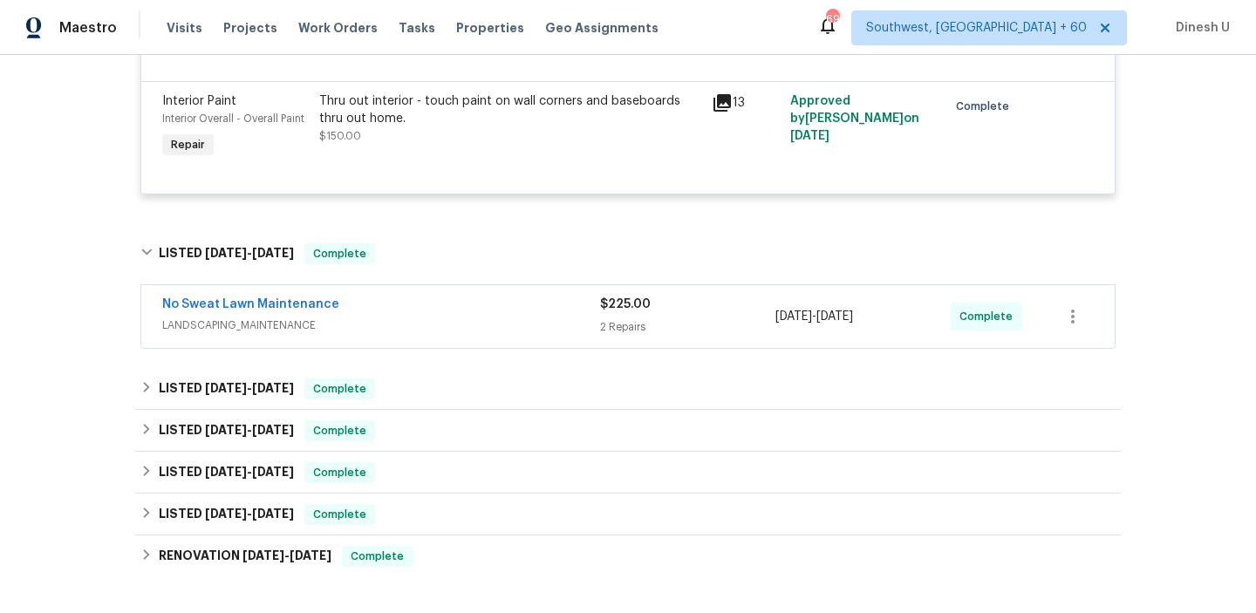
click at [608, 318] on div "2 Repairs" at bounding box center [687, 326] width 175 height 17
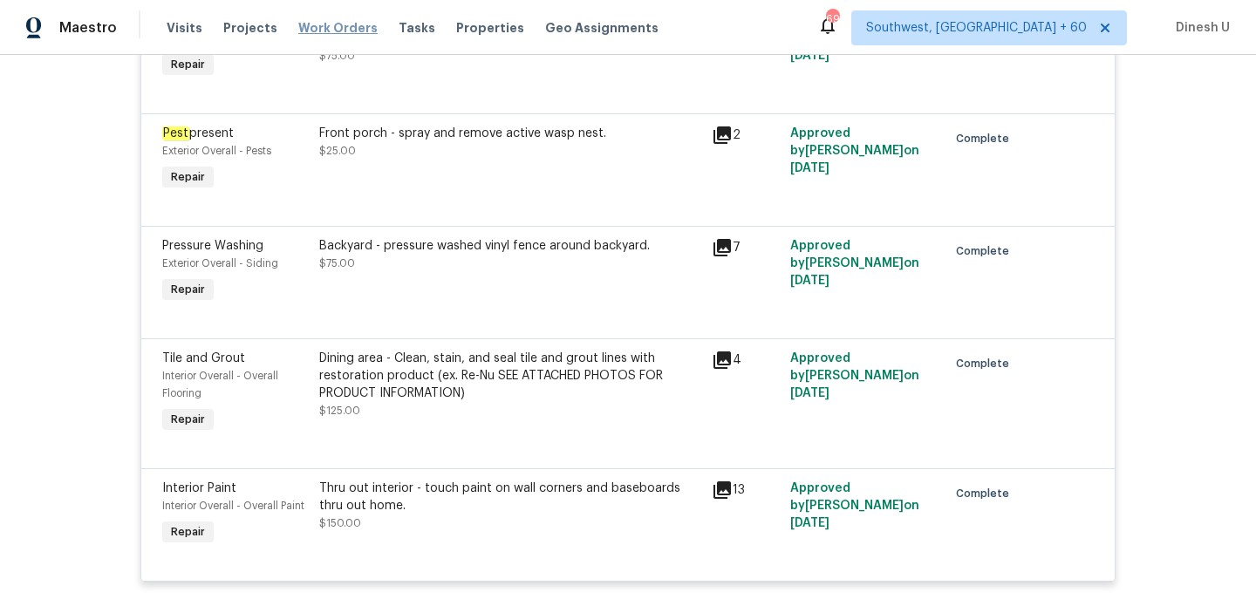
scroll to position [382, 0]
